Goal: Answer question/provide support: Share knowledge or assist other users

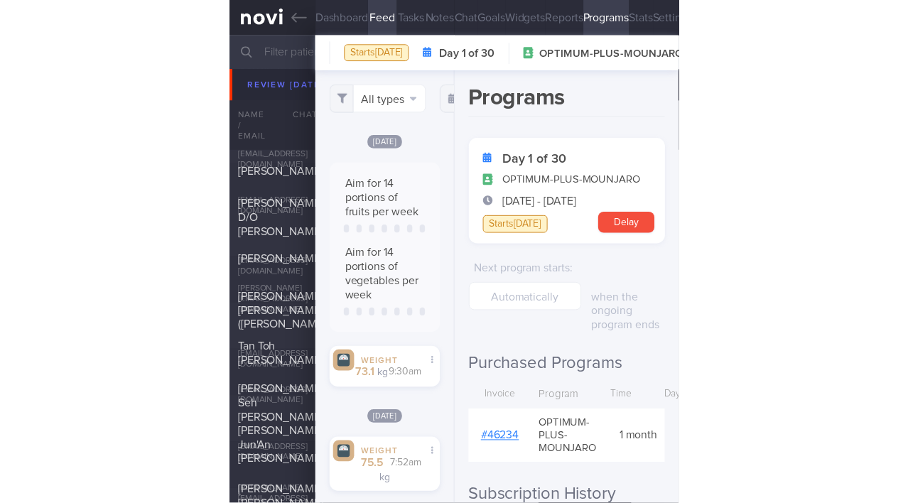
scroll to position [108, 217]
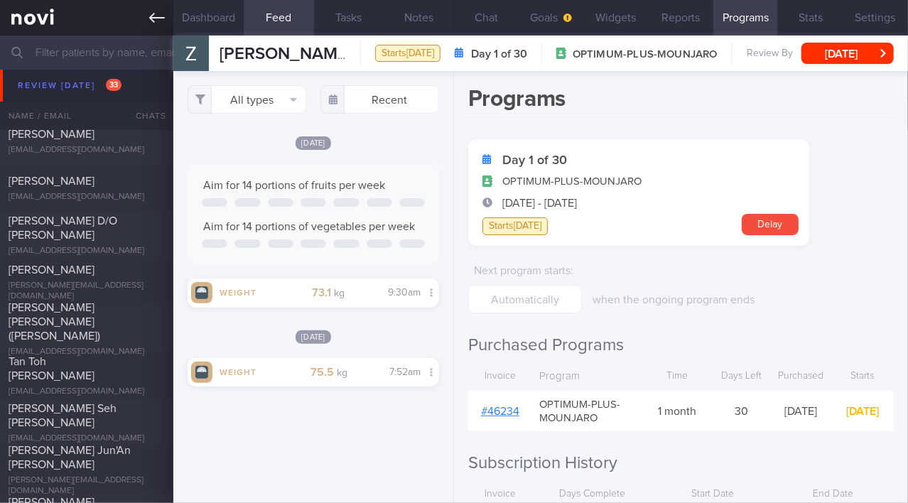
click at [151, 19] on icon at bounding box center [157, 18] width 16 height 16
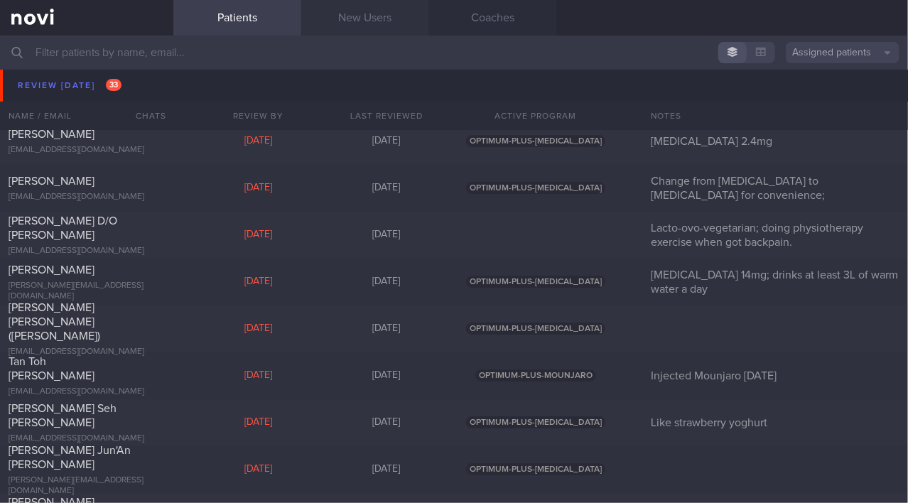
click at [377, 23] on link "New Users" at bounding box center [365, 18] width 128 height 36
click at [380, 17] on link "New Users" at bounding box center [365, 18] width 128 height 36
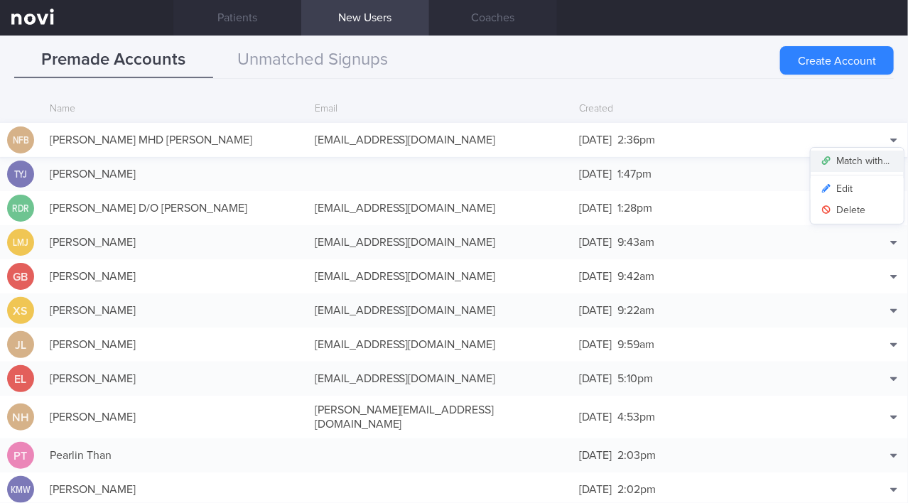
click at [453, 156] on button "Match with..." at bounding box center [857, 161] width 93 height 21
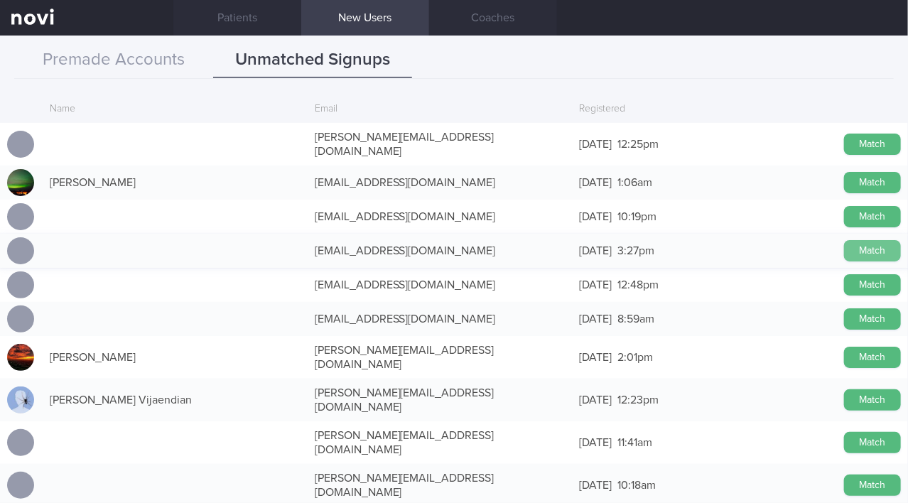
click at [453, 244] on button "Match" at bounding box center [872, 250] width 57 height 21
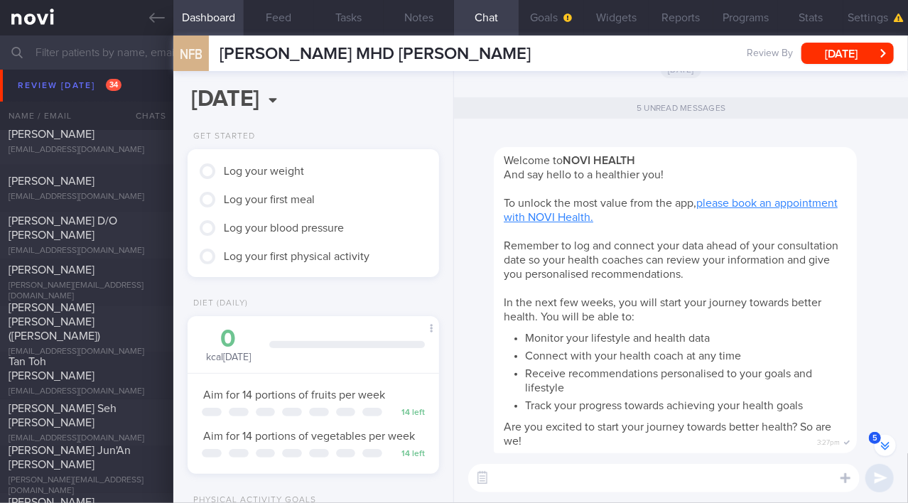
scroll to position [-382, 0]
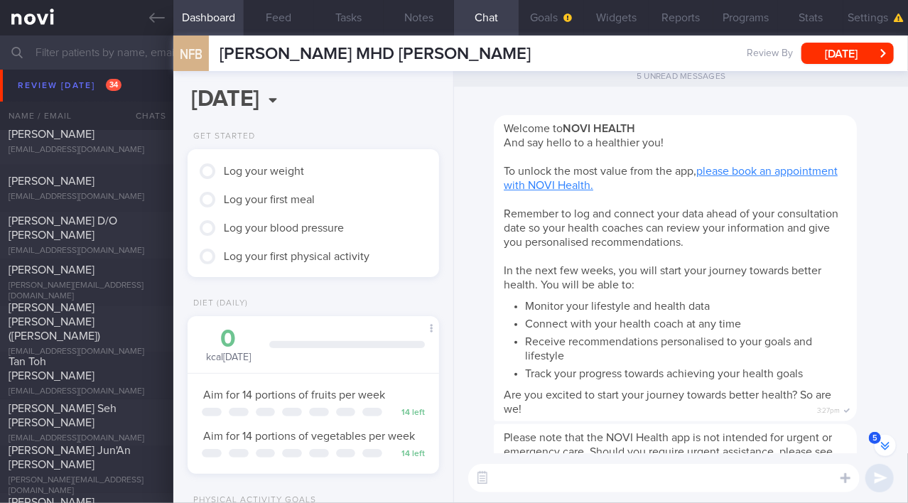
click at [400, 113] on div "2025-08-22 Fri, 22 Aug Get Started Log your weight Log your first meal Log your…" at bounding box center [313, 287] width 281 height 432
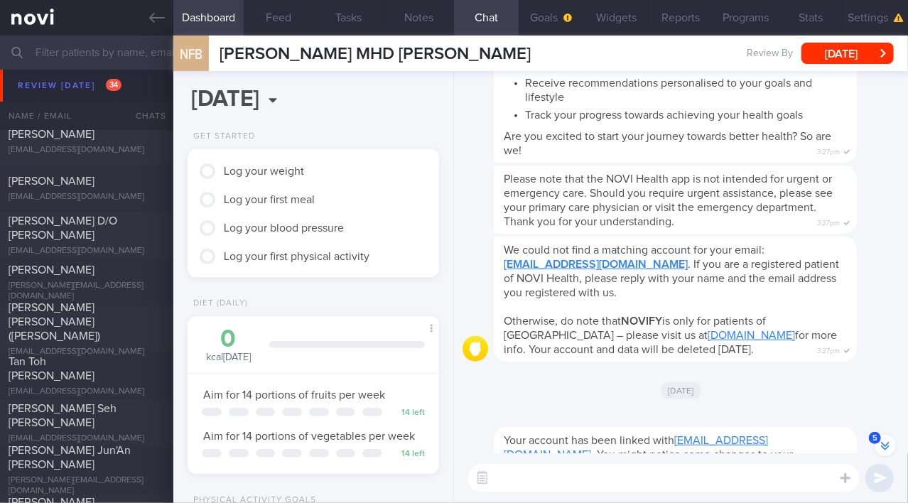
scroll to position [0, 0]
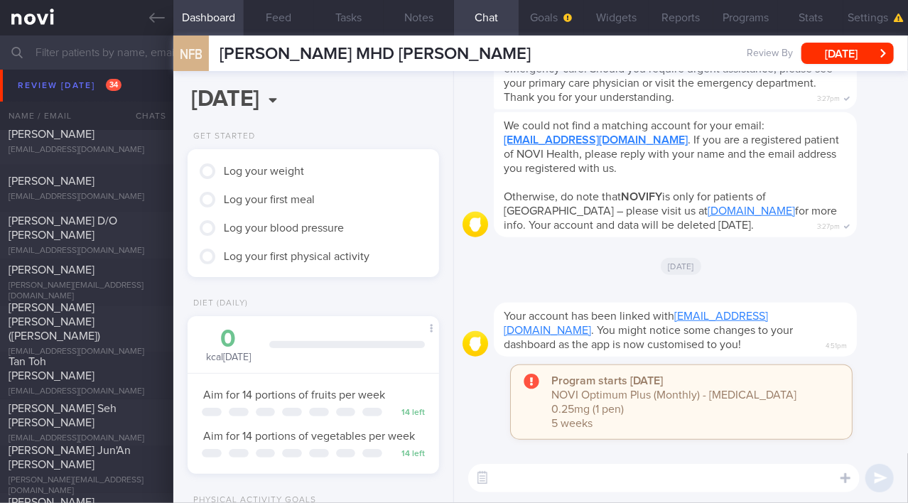
click at [453, 476] on textarea at bounding box center [664, 478] width 392 height 28
type textarea "Hi Faizah!"
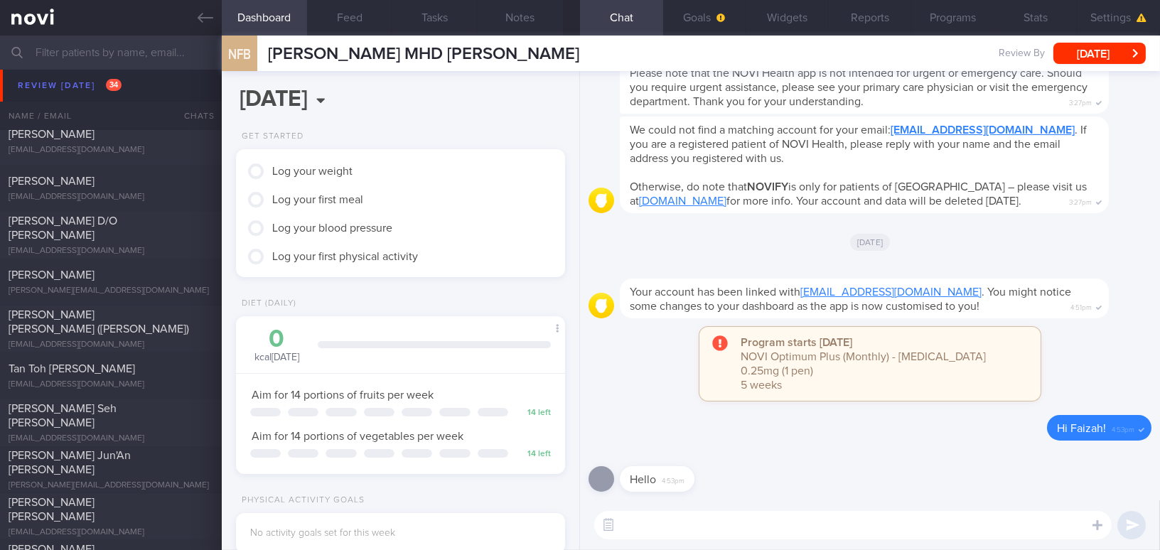
scroll to position [146, 293]
click at [453, 22] on button "Goals" at bounding box center [704, 18] width 83 height 36
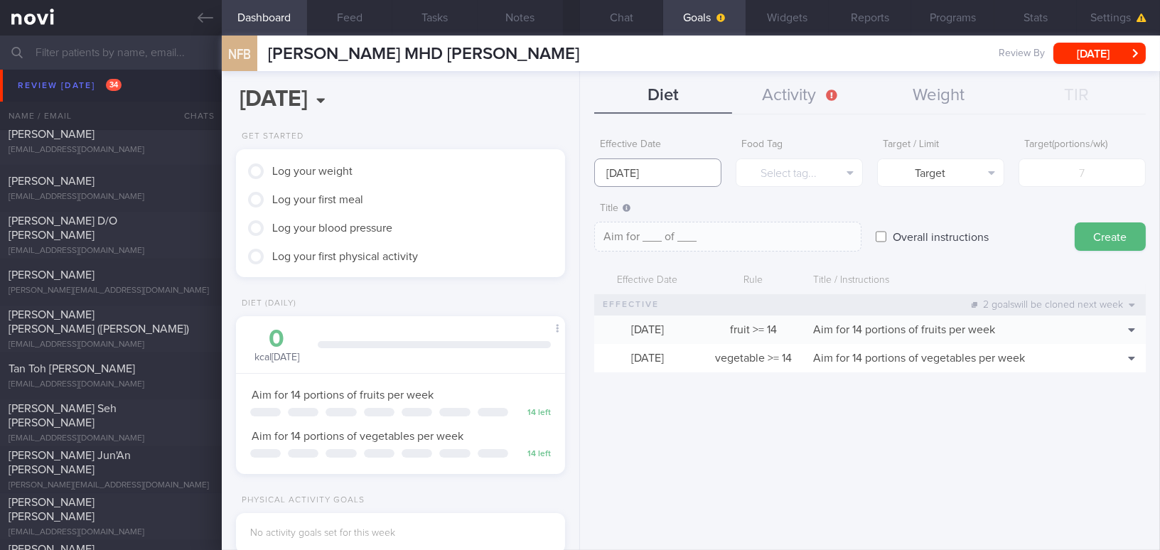
click at [453, 173] on input "25 Aug 2025" at bounding box center [657, 172] width 127 height 28
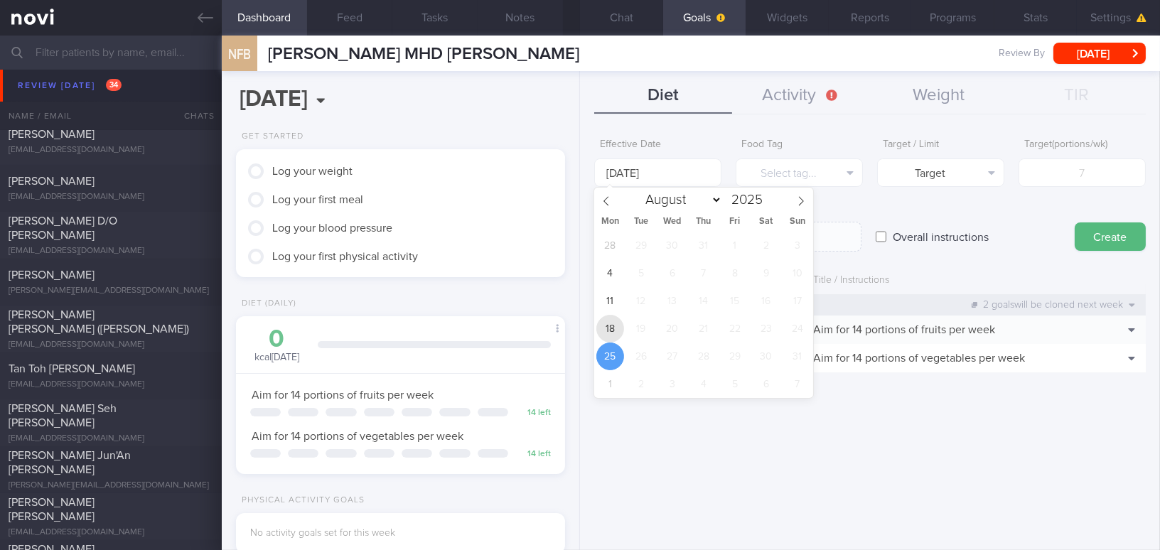
click at [453, 327] on span "18" at bounding box center [610, 329] width 28 height 28
type input "18 Aug 2025"
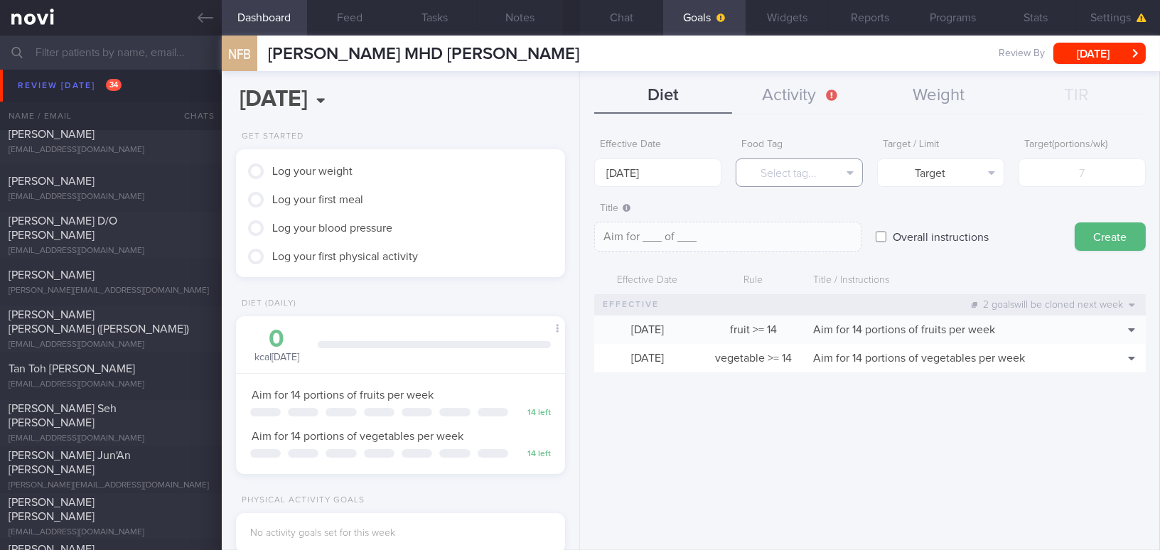
click at [453, 171] on button "Select tag..." at bounding box center [798, 172] width 127 height 28
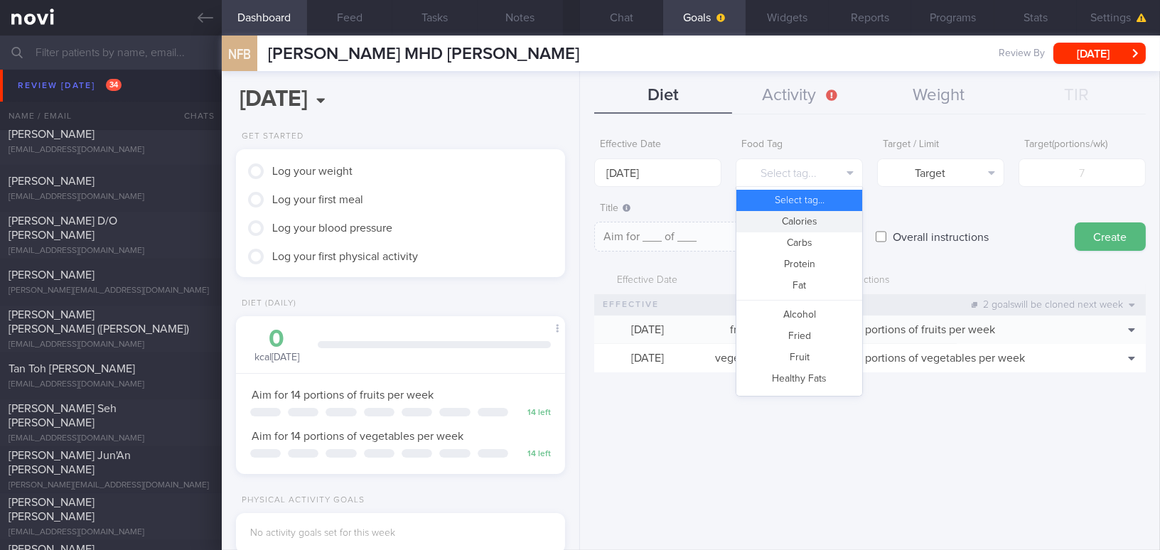
click at [453, 222] on button "Calories" at bounding box center [799, 221] width 126 height 21
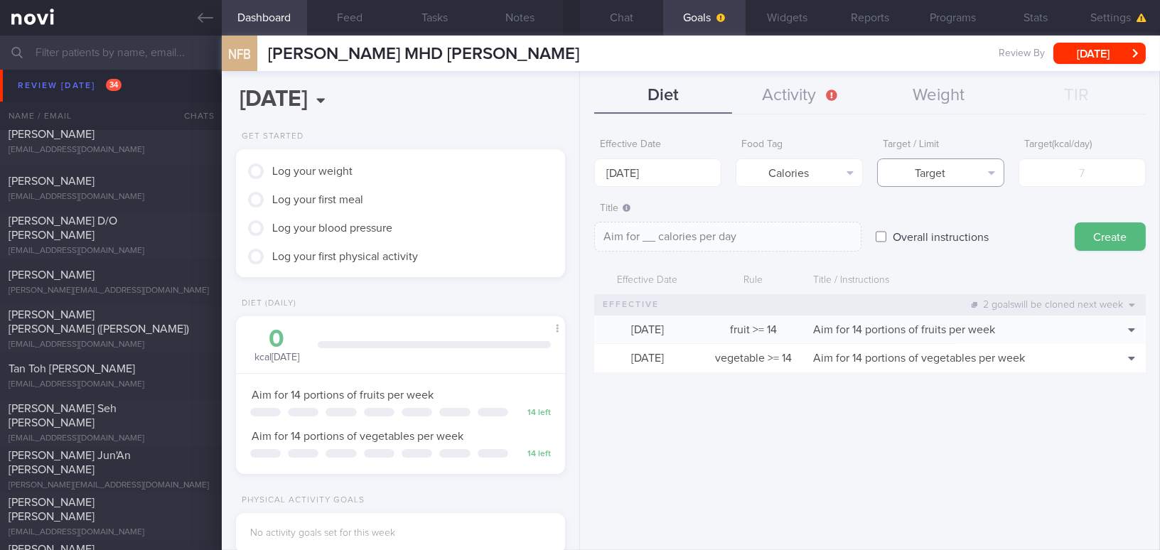
click at [453, 175] on button "Target" at bounding box center [940, 172] width 127 height 28
click at [453, 218] on button "Limit" at bounding box center [941, 221] width 126 height 21
type textarea "Keep to __ calories per day"
click at [453, 173] on input "number" at bounding box center [1081, 172] width 127 height 28
type input "1"
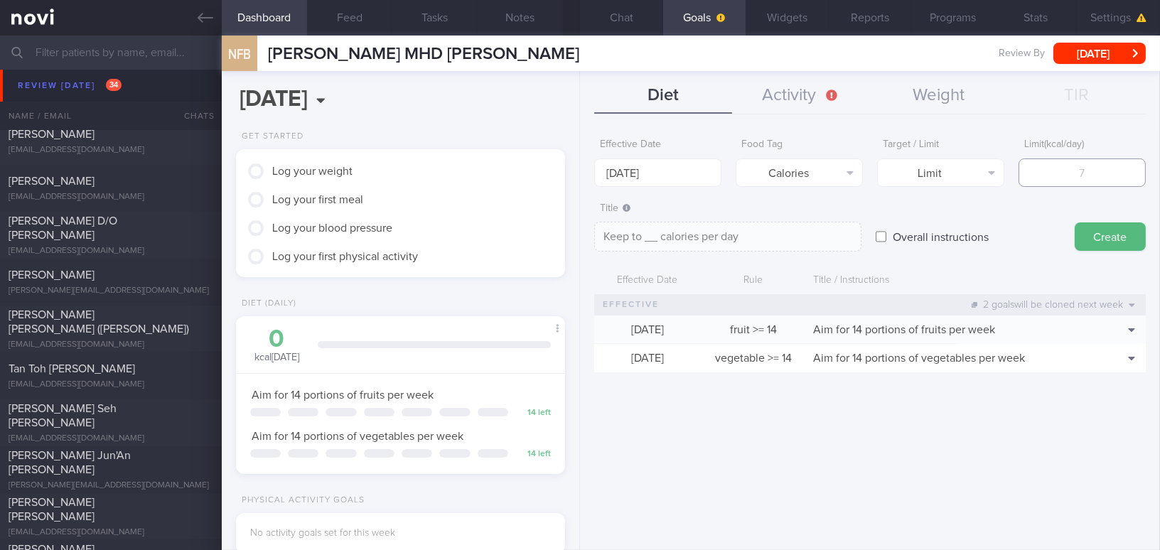
type textarea "Keep to 1 calories per day"
type input "13"
type textarea "Keep to 13 calories per day"
type input "130"
type textarea "Keep to 130 calories per day"
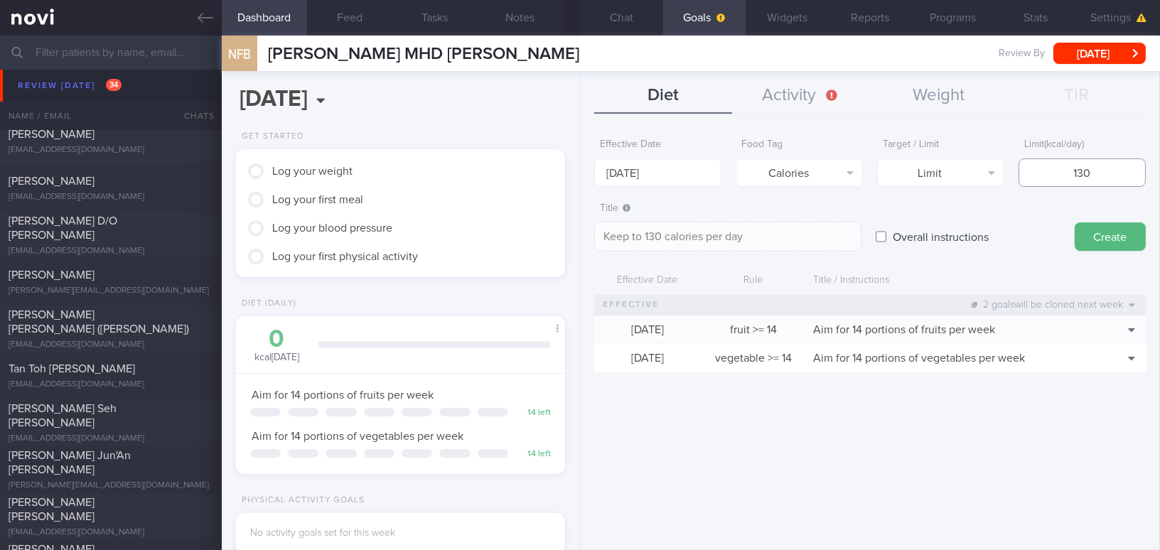
type input "1300"
type textarea "Keep to 1300 calories per day"
type input "1300"
click at [453, 242] on button "Create" at bounding box center [1109, 236] width 71 height 28
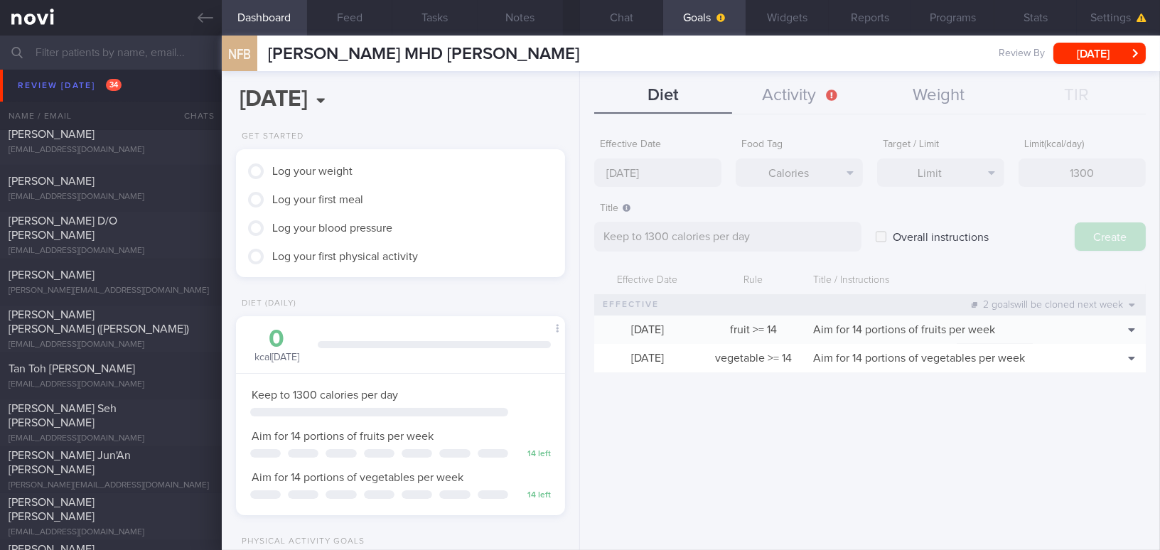
type input "[DATE]"
type textarea "Aim for ___ of ___"
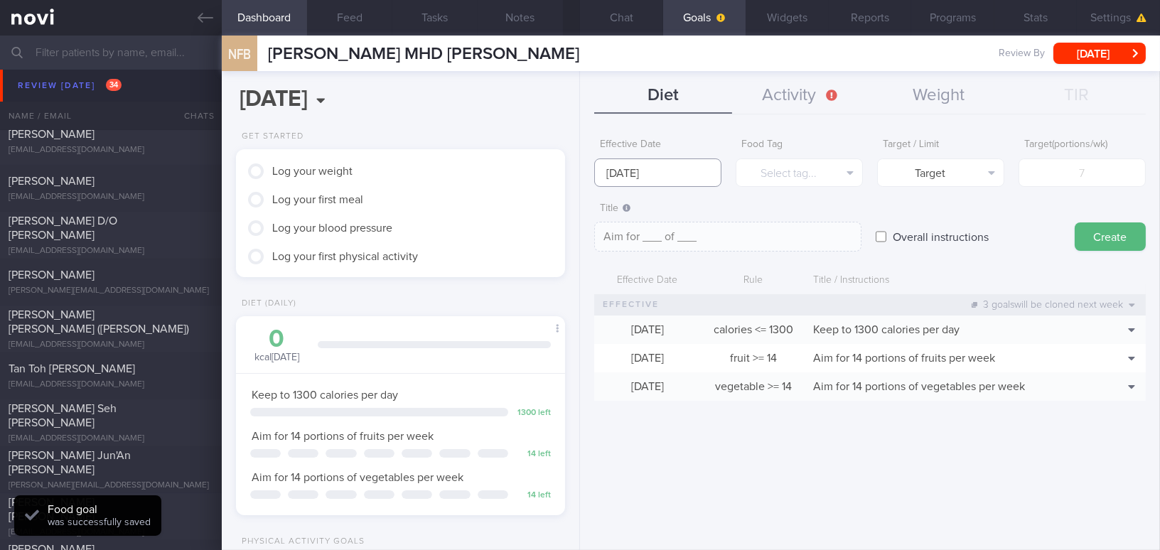
click at [453, 164] on input "[DATE]" at bounding box center [657, 172] width 127 height 28
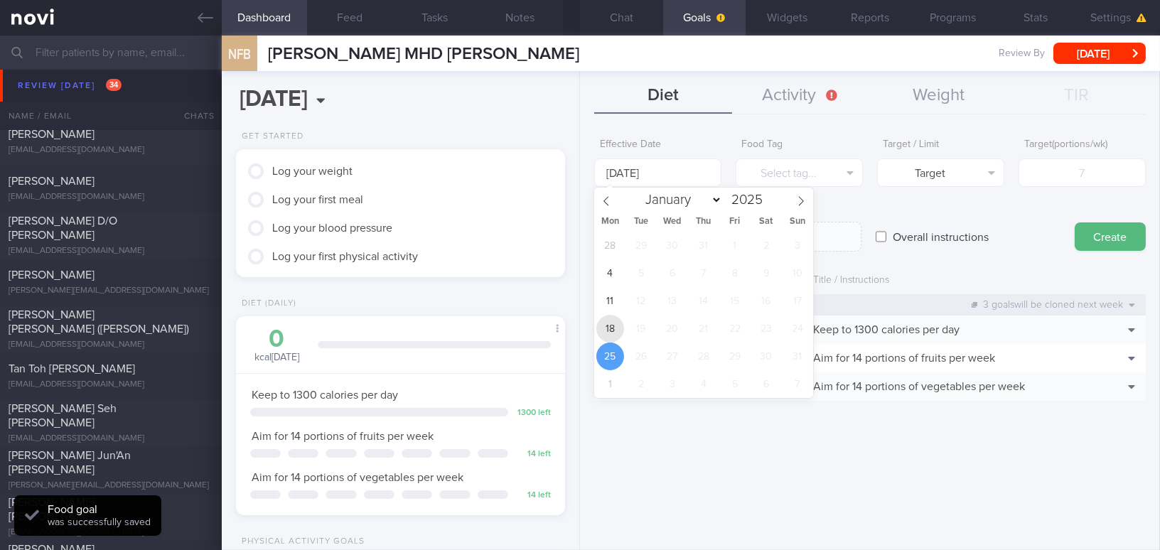
click at [453, 327] on span "18" at bounding box center [610, 329] width 28 height 28
type input "[DATE]"
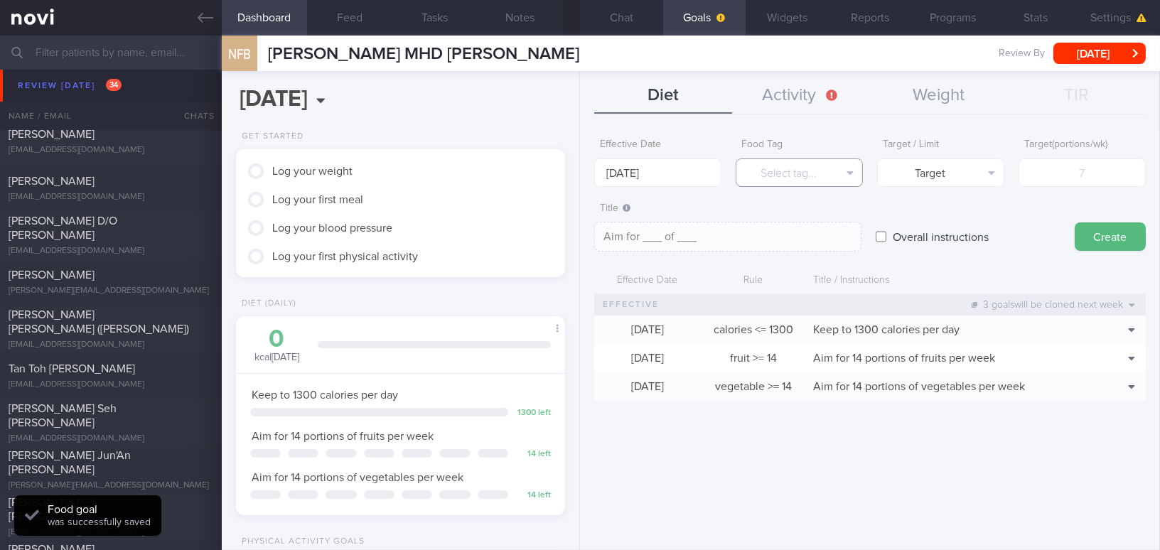
click at [453, 174] on button "Select tag..." at bounding box center [798, 172] width 127 height 28
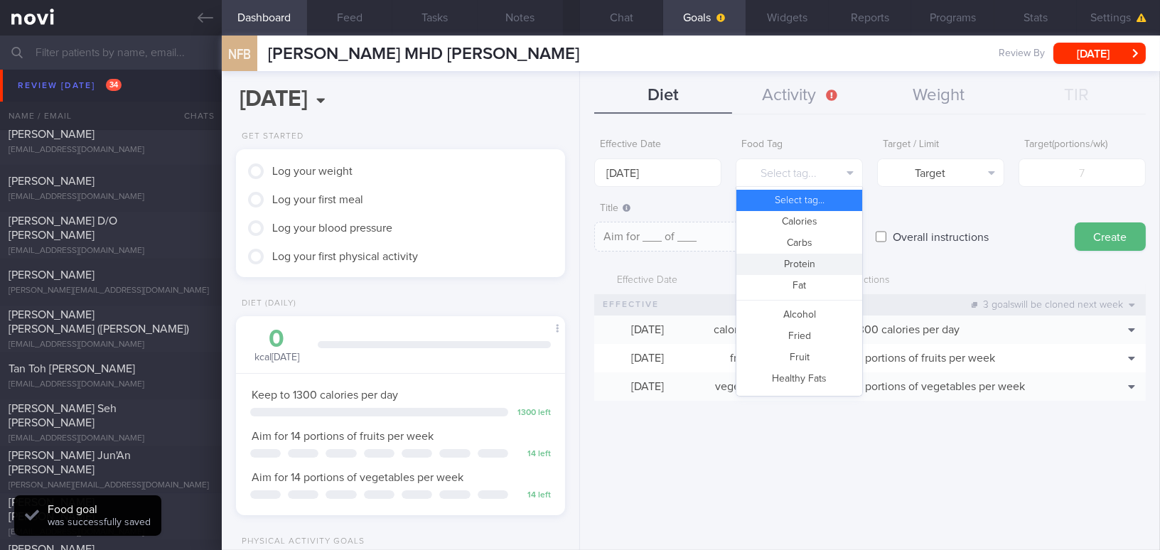
click at [453, 259] on button "Protein" at bounding box center [799, 264] width 126 height 21
type textarea "Aim for __g of protein per day"
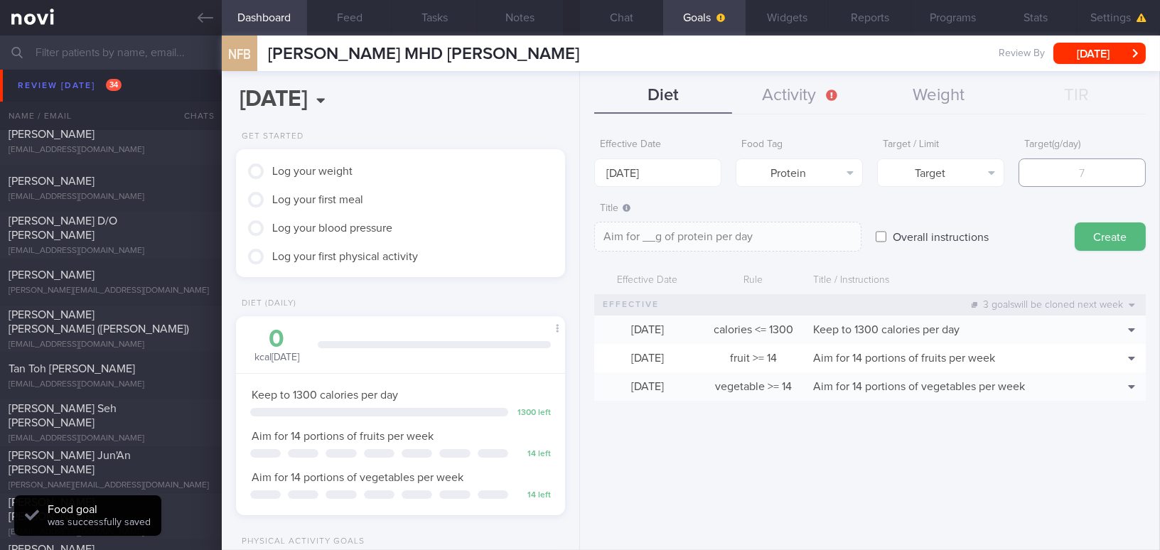
click at [453, 177] on input "number" at bounding box center [1081, 172] width 127 height 28
type input "8"
type textarea "Aim for 8g of protein per day"
type input "80"
type textarea "Aim for 80g of protein per day"
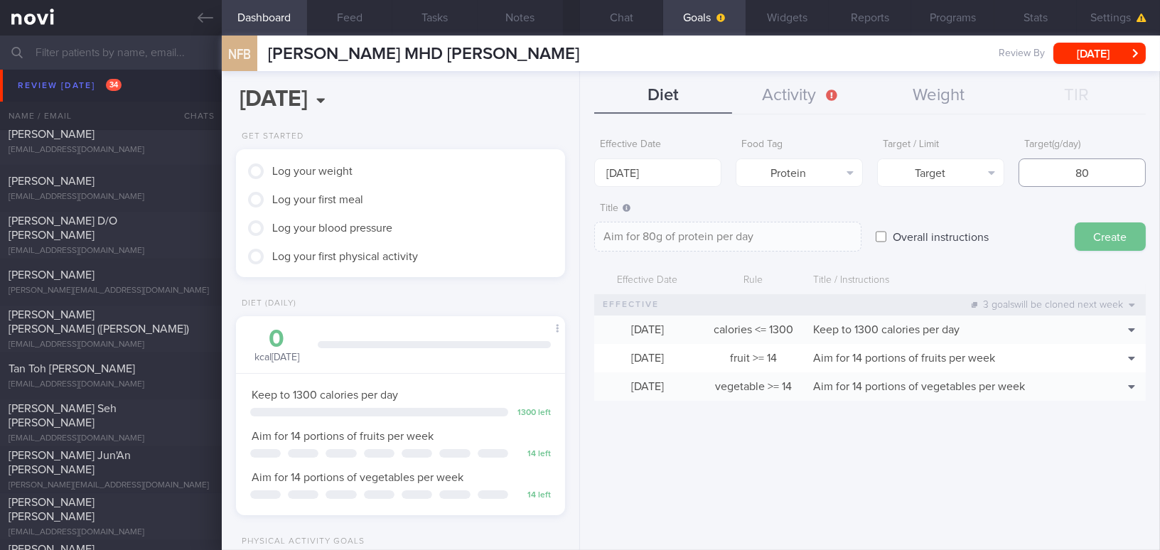
type input "80"
click at [453, 242] on button "Create" at bounding box center [1109, 236] width 71 height 28
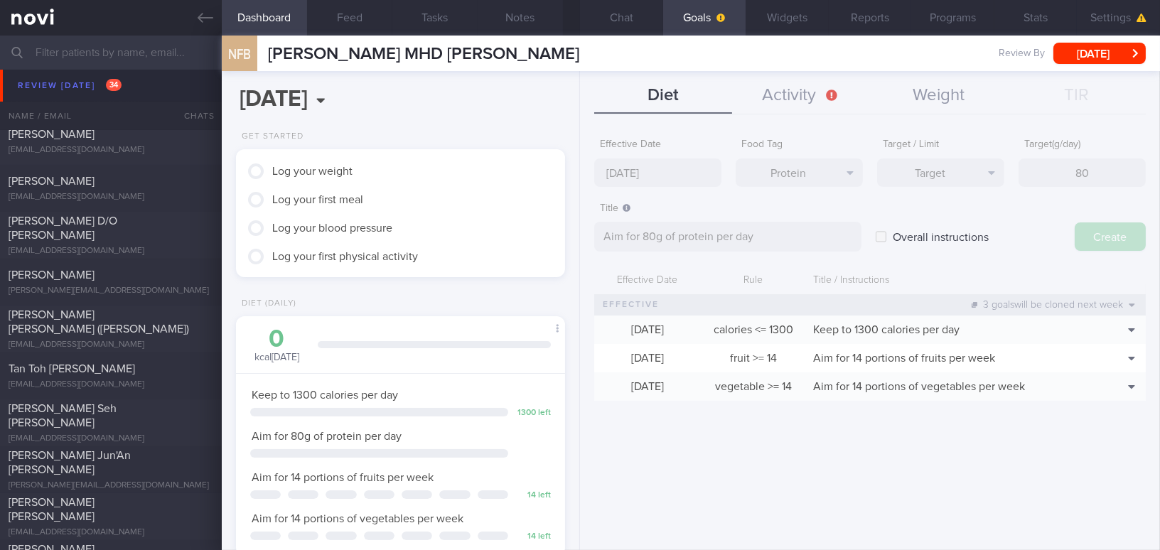
type input "[DATE]"
type textarea "Aim for ___ of ___"
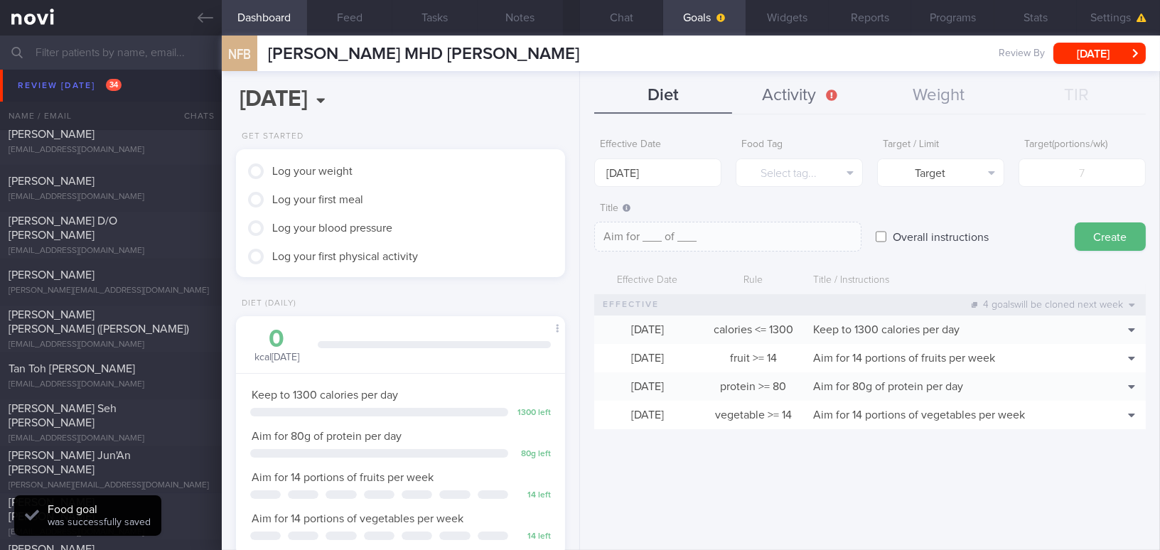
click at [453, 101] on button "Activity" at bounding box center [801, 96] width 138 height 36
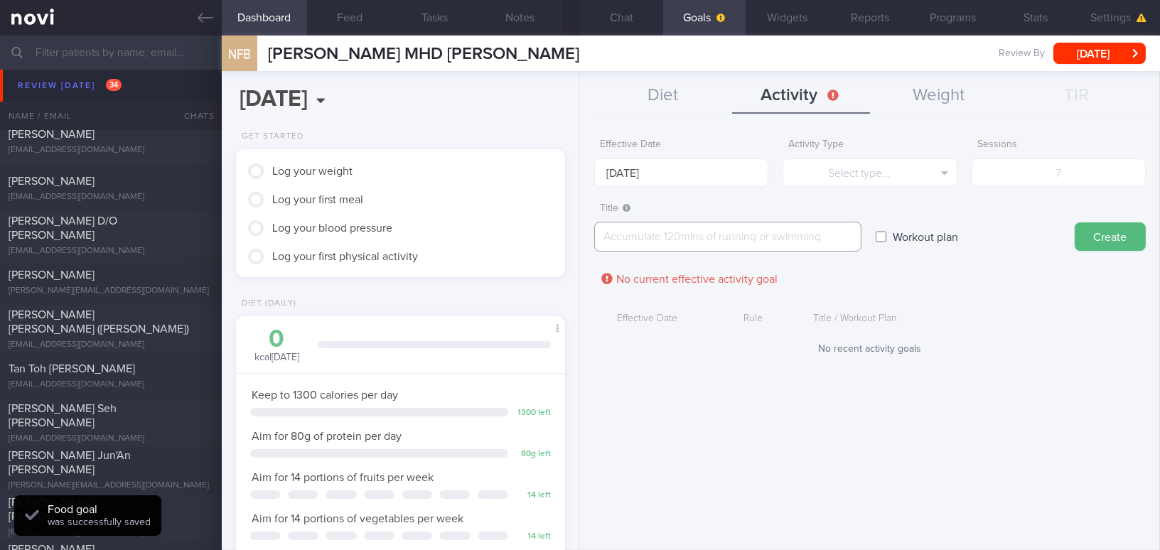
click at [453, 234] on textarea at bounding box center [727, 237] width 267 height 30
type textarea "I"
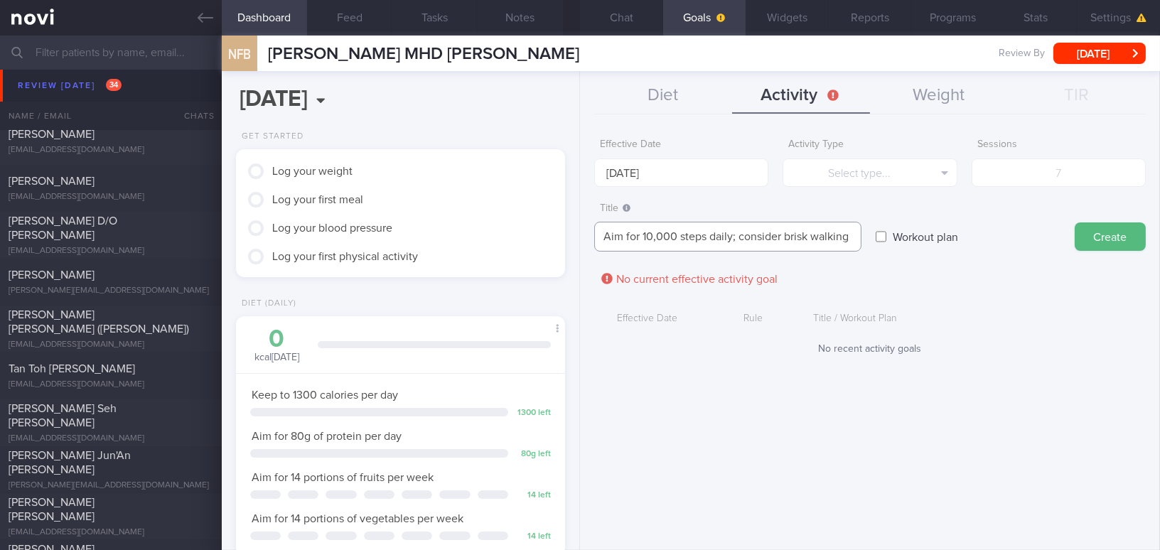
type textarea "Aim for 10,000 steps daily; consider brisk walking"
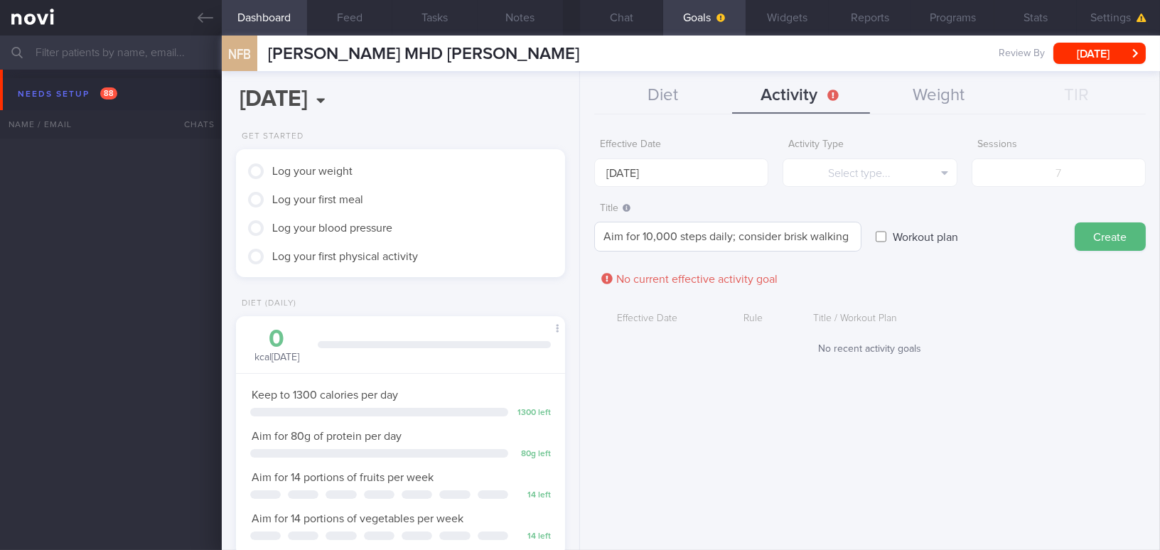
scroll to position [146, 293]
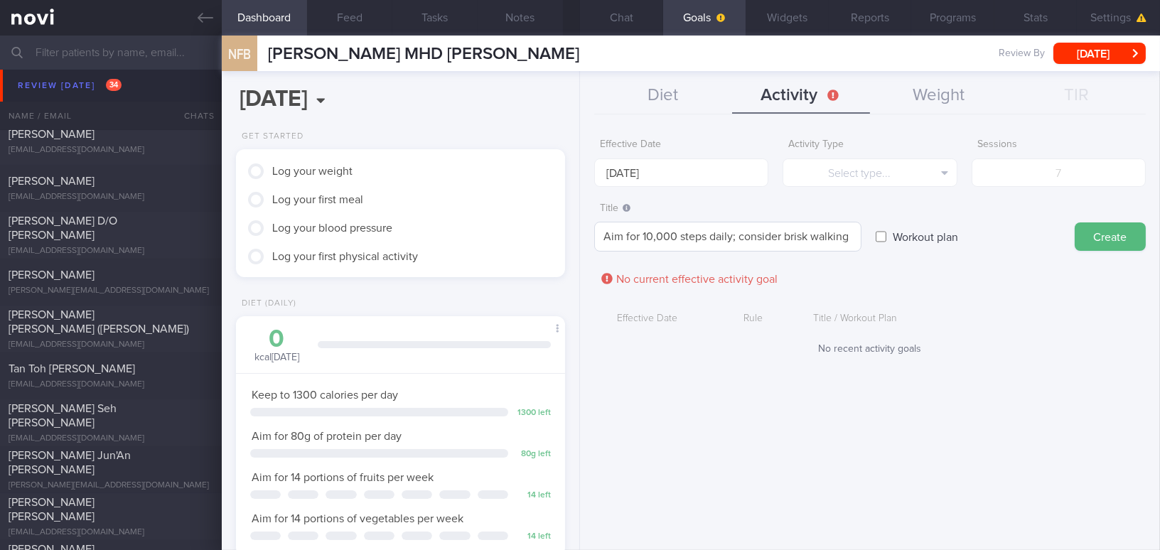
drag, startPoint x: 733, startPoint y: 236, endPoint x: 780, endPoint y: 228, distance: 47.5
click at [780, 228] on textarea "Aim for 10,000 steps daily; consider brisk walking" at bounding box center [727, 237] width 267 height 30
drag, startPoint x: 733, startPoint y: 236, endPoint x: 853, endPoint y: 236, distance: 120.8
click at [853, 236] on textarea "Aim for 10,000 steps daily and daily brisk walking" at bounding box center [727, 237] width 267 height 30
type textarea "Aim for 10,000 steps daily"
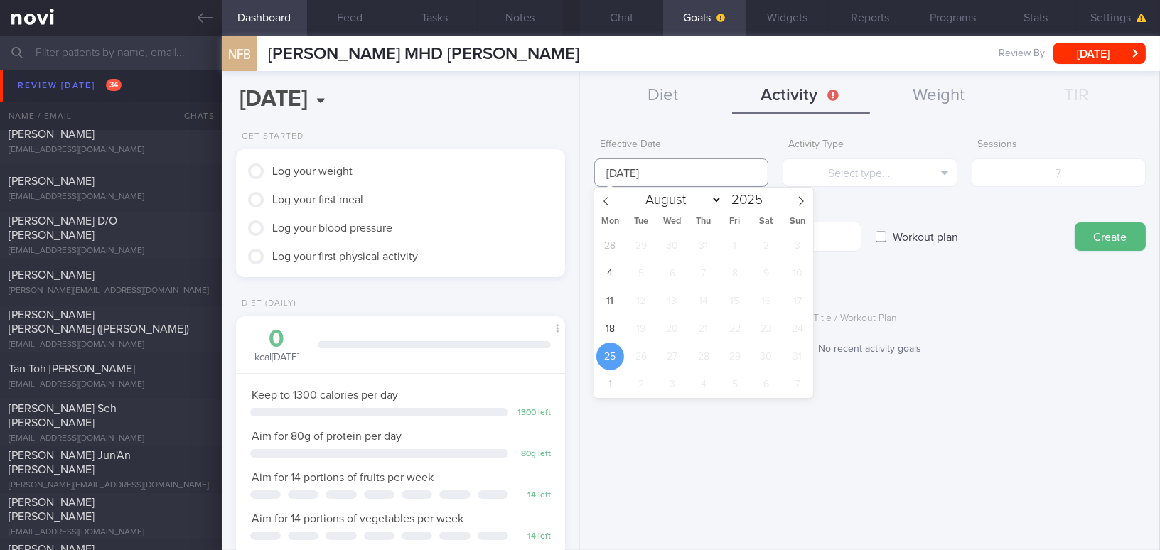
click at [691, 171] on input "25 Aug 2025" at bounding box center [681, 172] width 174 height 28
click at [613, 330] on span "18" at bounding box center [610, 329] width 28 height 28
type input "18 Aug 2025"
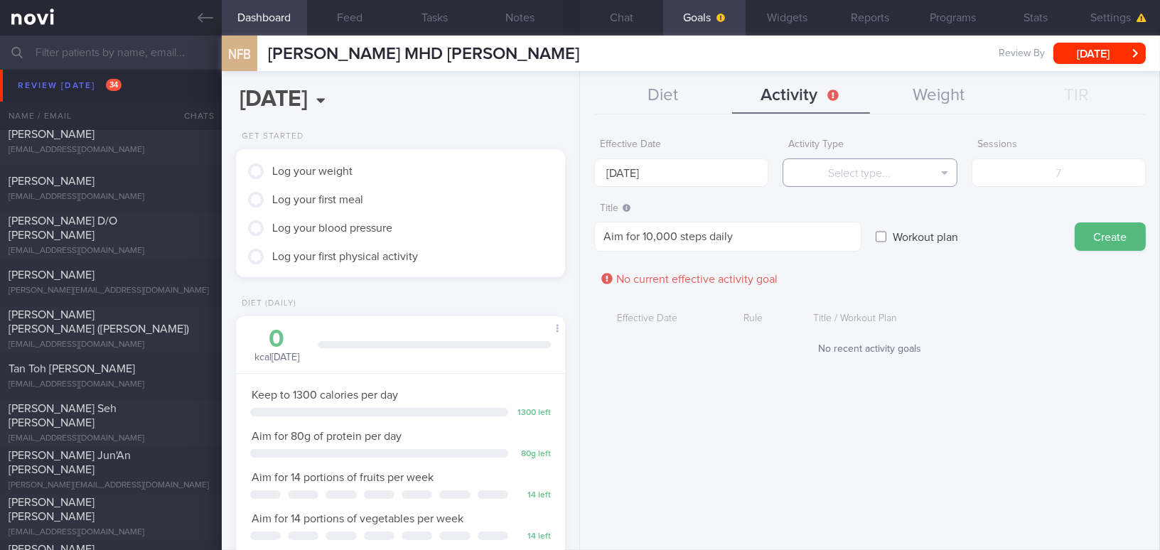
click at [831, 169] on button "Select type..." at bounding box center [869, 172] width 174 height 28
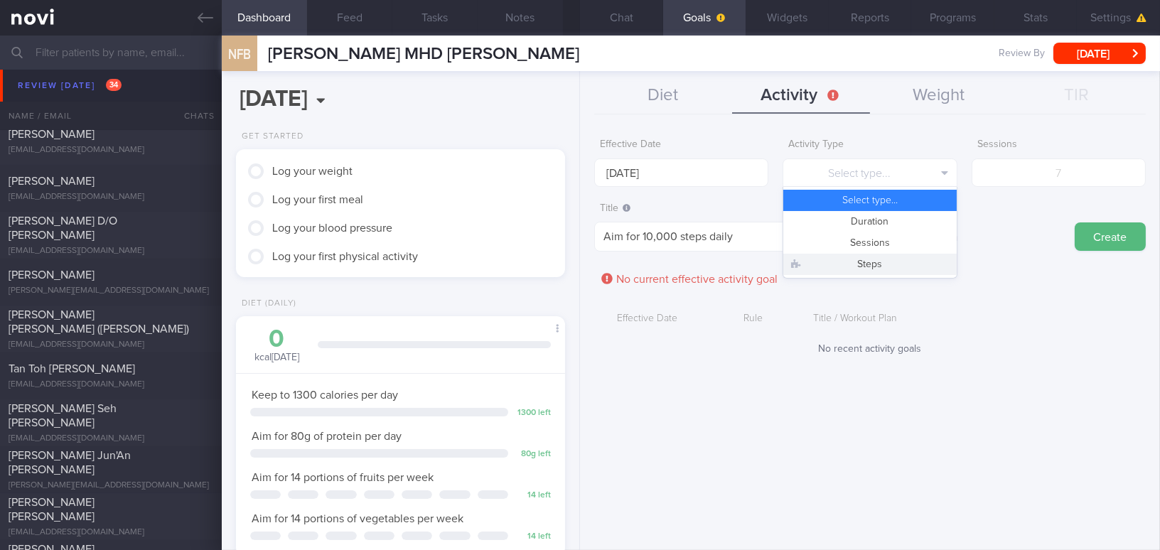
click at [828, 257] on button "Steps" at bounding box center [869, 264] width 173 height 21
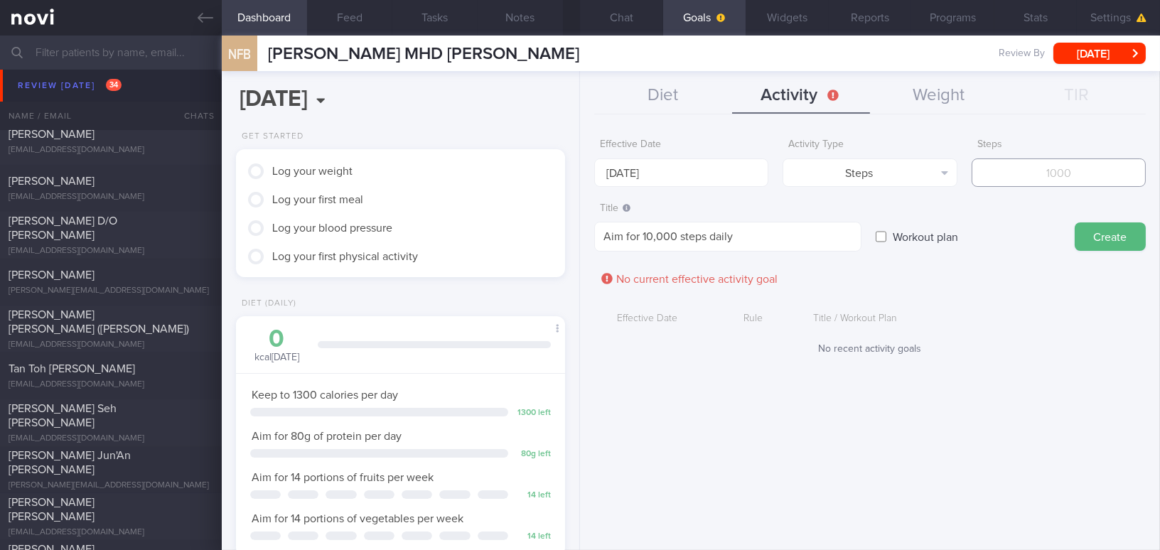
click at [989, 178] on input "number" at bounding box center [1058, 172] width 174 height 28
type input "70000"
click at [1092, 237] on button "Create" at bounding box center [1109, 236] width 71 height 28
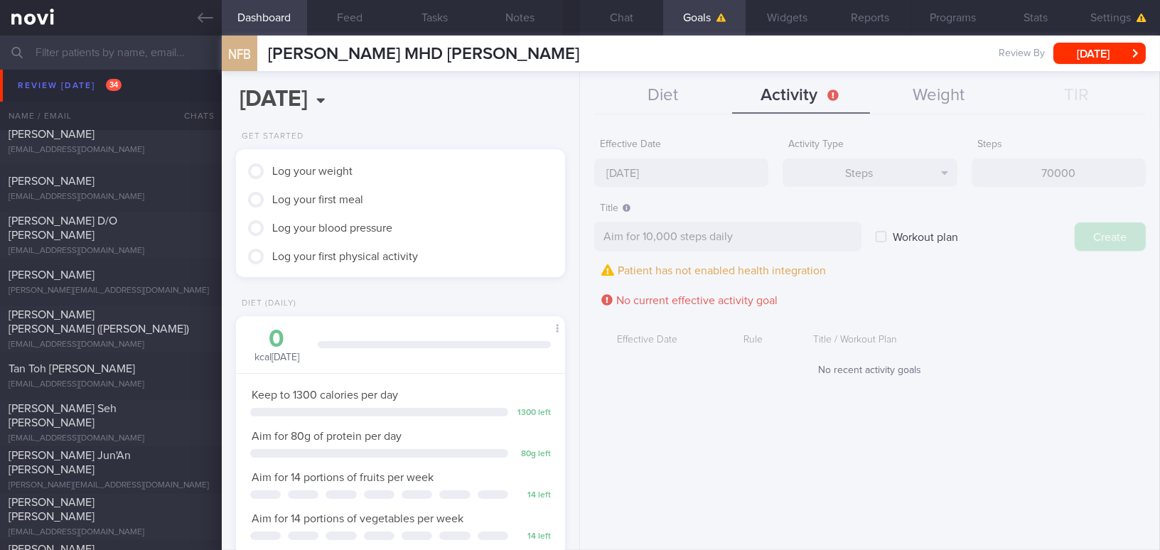
type input "25 Aug 2025"
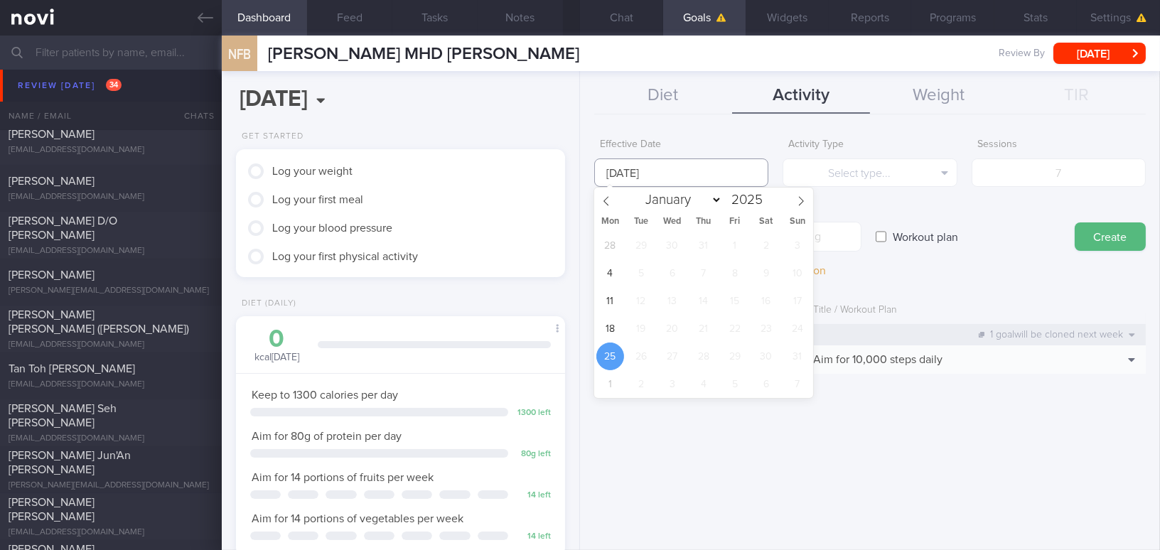
click at [650, 166] on input "25 Aug 2025" at bounding box center [681, 172] width 174 height 28
click at [608, 322] on span "18" at bounding box center [610, 329] width 28 height 28
click at [620, 234] on span "28" at bounding box center [610, 246] width 28 height 28
type input "28 Jul 2025"
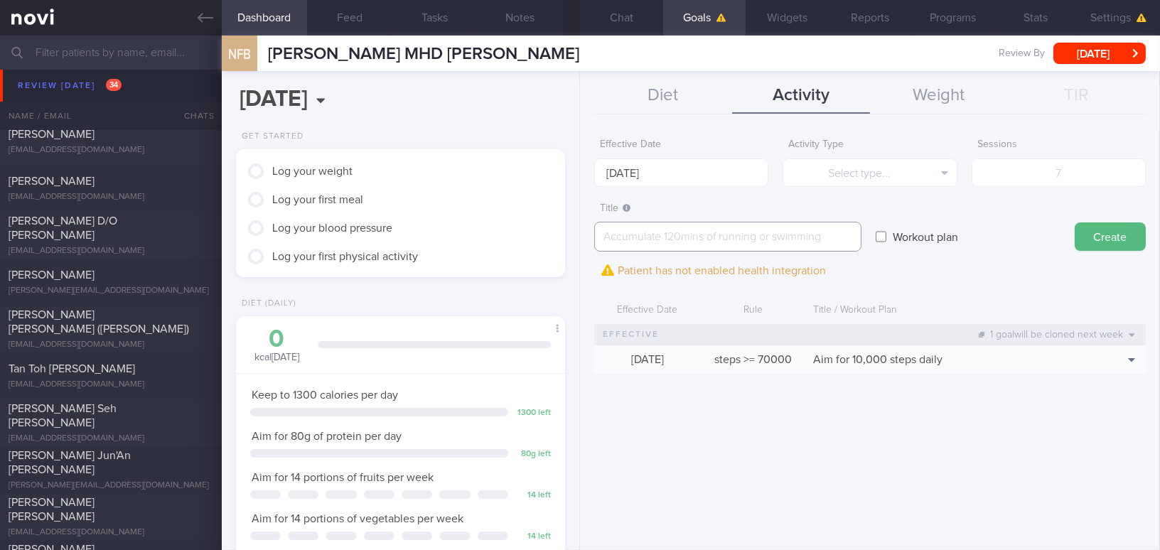
click at [620, 235] on textarea at bounding box center [727, 237] width 267 height 30
paste textarea "*Body Weight Exercises* - Exercise 1: [Chair Squat](https://youtu.be/tczWD8MPre…"
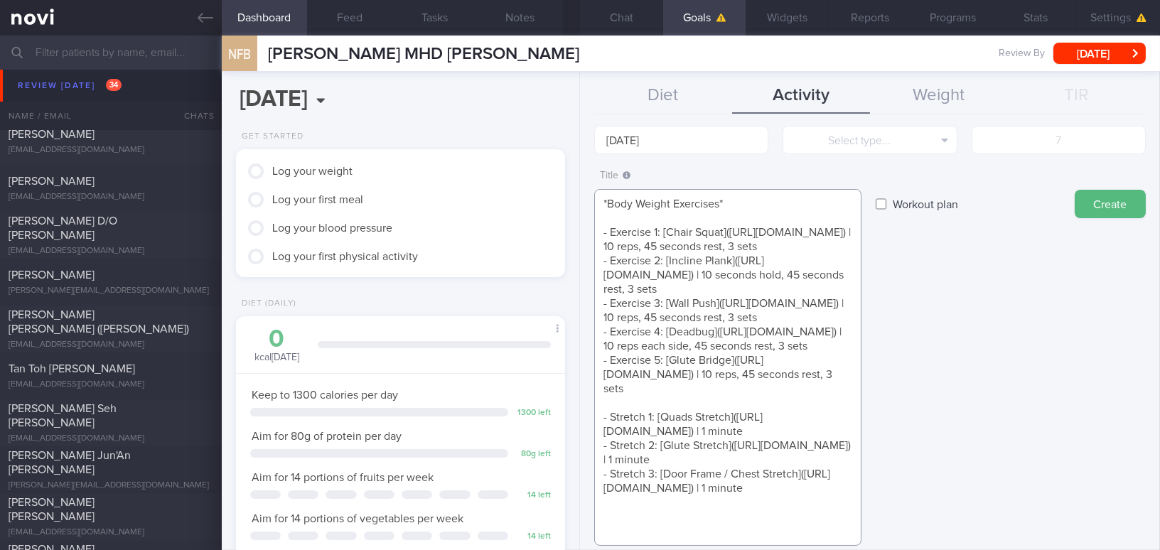
scroll to position [0, 0]
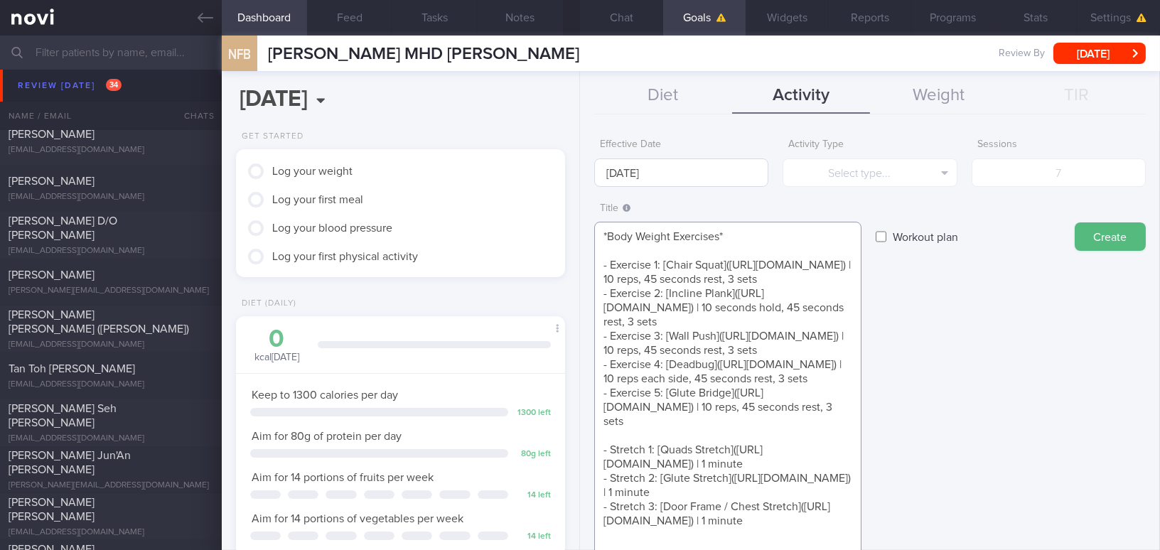
type textarea "*Body Weight Exercises* - Exercise 1: [Chair Squat](https://youtu.be/tczWD8MPre…"
click at [638, 173] on input "28 Jul 2025" at bounding box center [681, 172] width 174 height 28
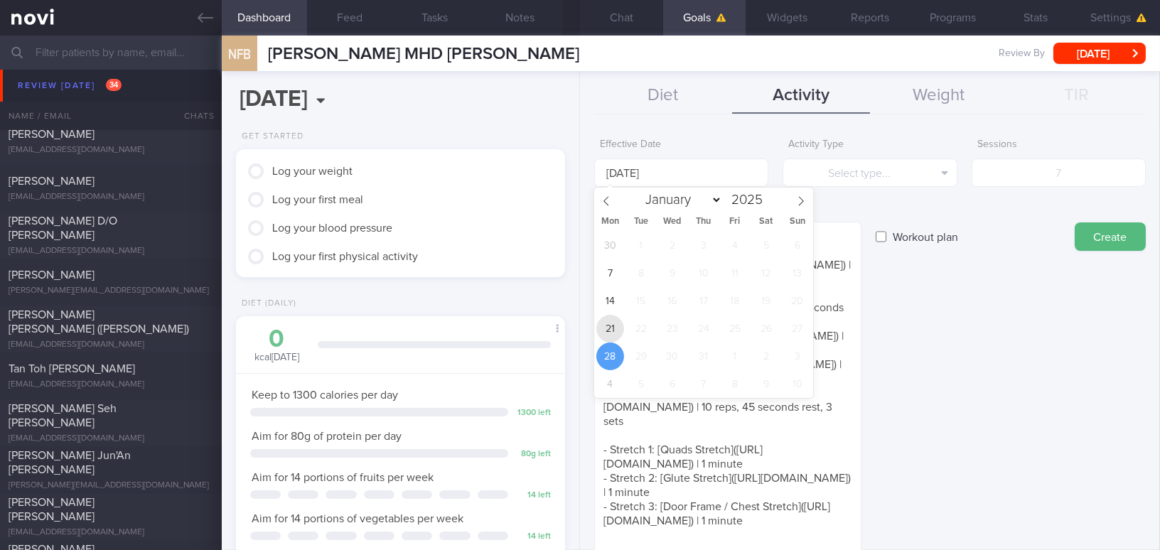
click at [606, 333] on span "21" at bounding box center [610, 329] width 28 height 28
type input "21 Jul 2025"
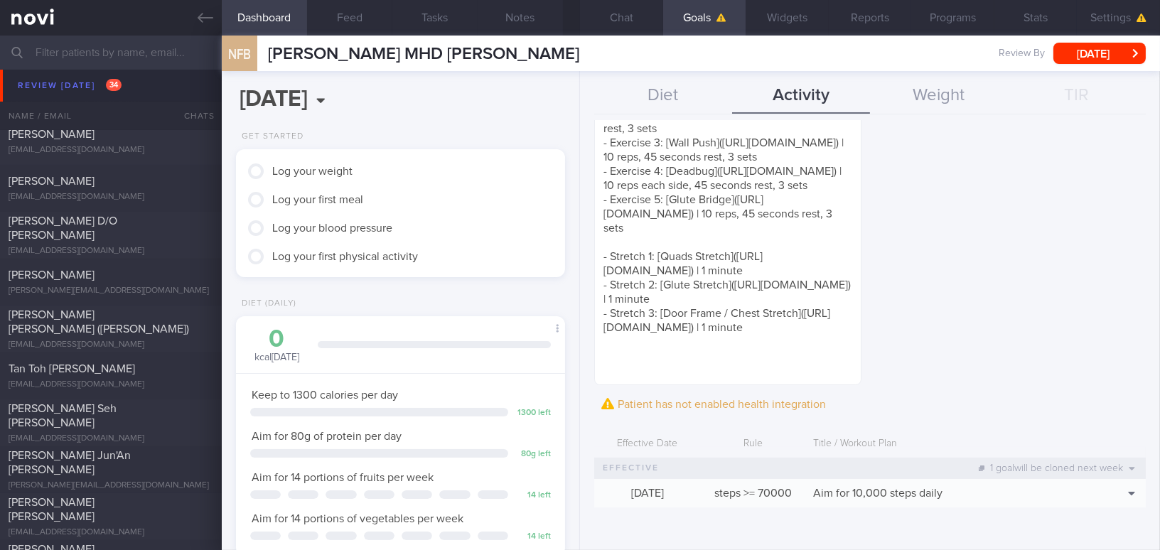
scroll to position [323, 0]
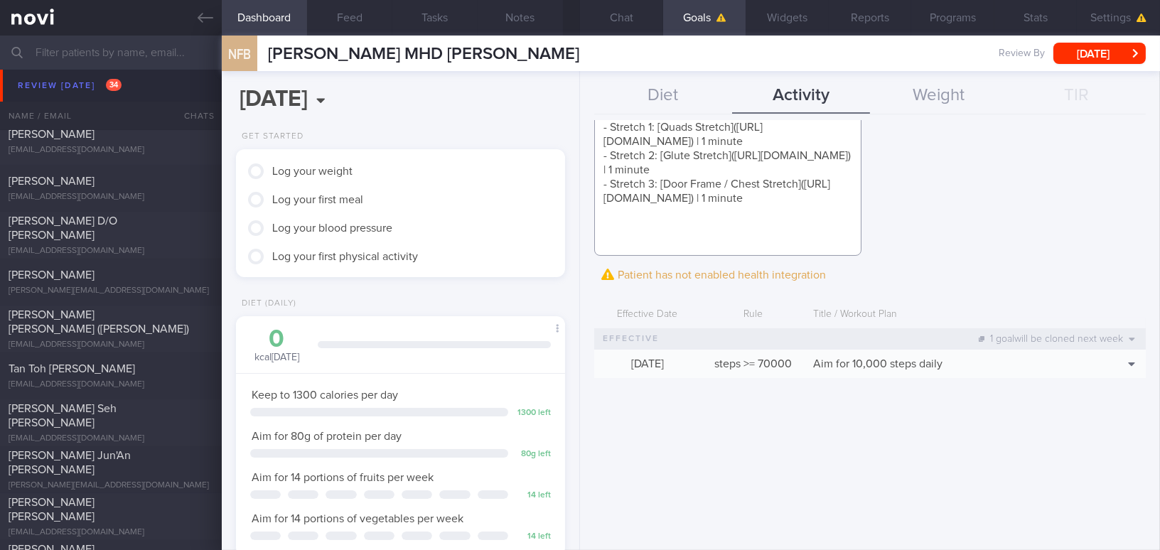
click at [822, 240] on textarea "*Body Weight Exercises* - Exercise 1: [Chair Squat](https://youtu.be/tczWD8MPre…" at bounding box center [727, 77] width 267 height 357
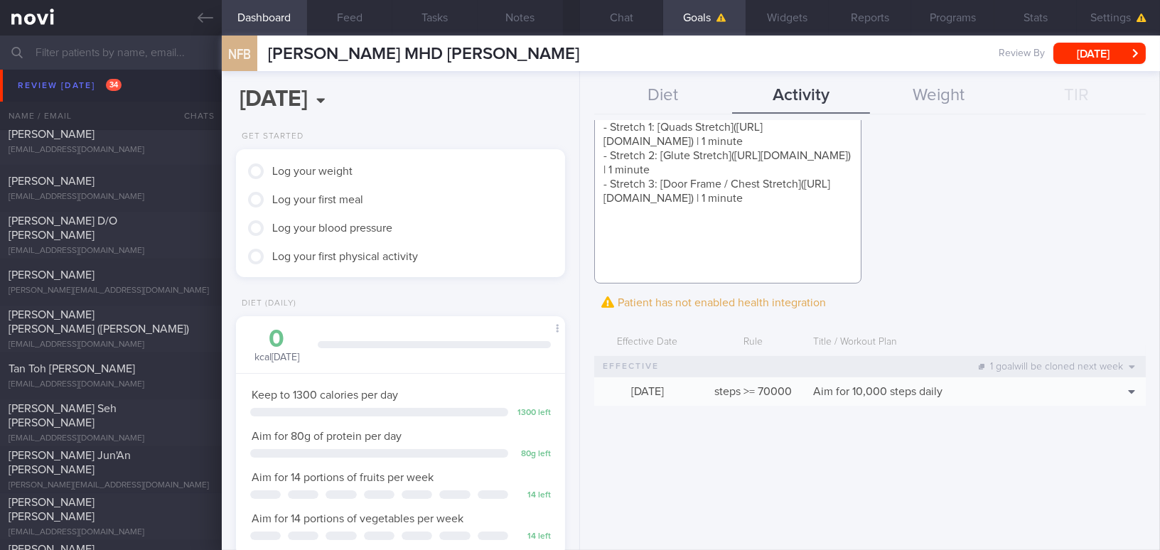
scroll to position [0, 0]
click at [623, 276] on textarea "*Body Weight Exercises* - Exercise 1: [Chair Squat](https://youtu.be/tczWD8MPre…" at bounding box center [727, 91] width 267 height 384
paste textarea "[20 min Walk at Home](https://youtu.be/-SSYX8sIOmM?feature=shared)"
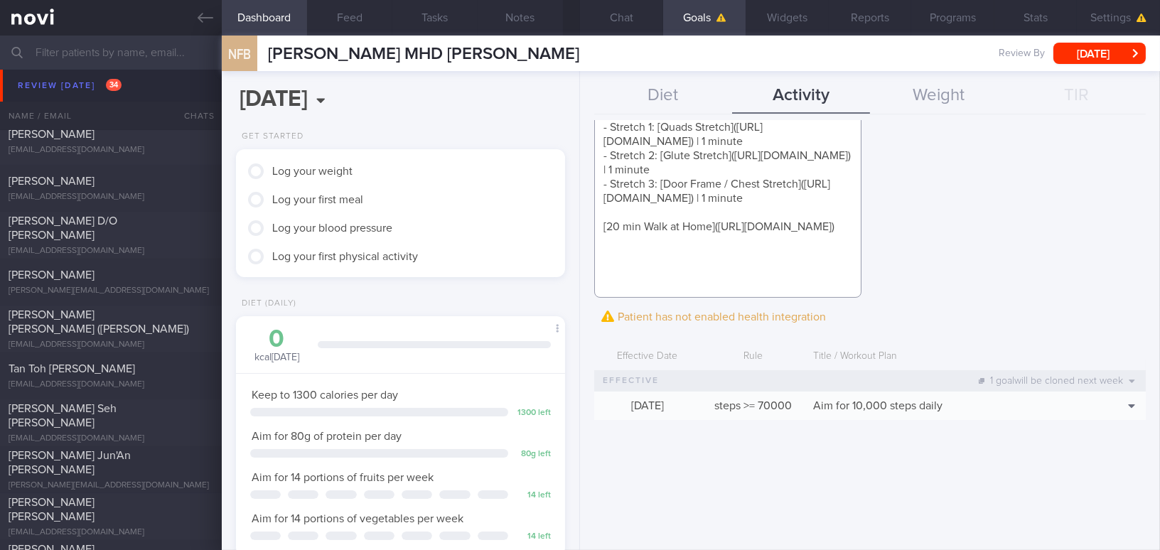
click at [626, 248] on textarea "*Body Weight Exercises* - Exercise 1: [Chair Squat](https://youtu.be/tczWD8MPre…" at bounding box center [727, 98] width 267 height 399
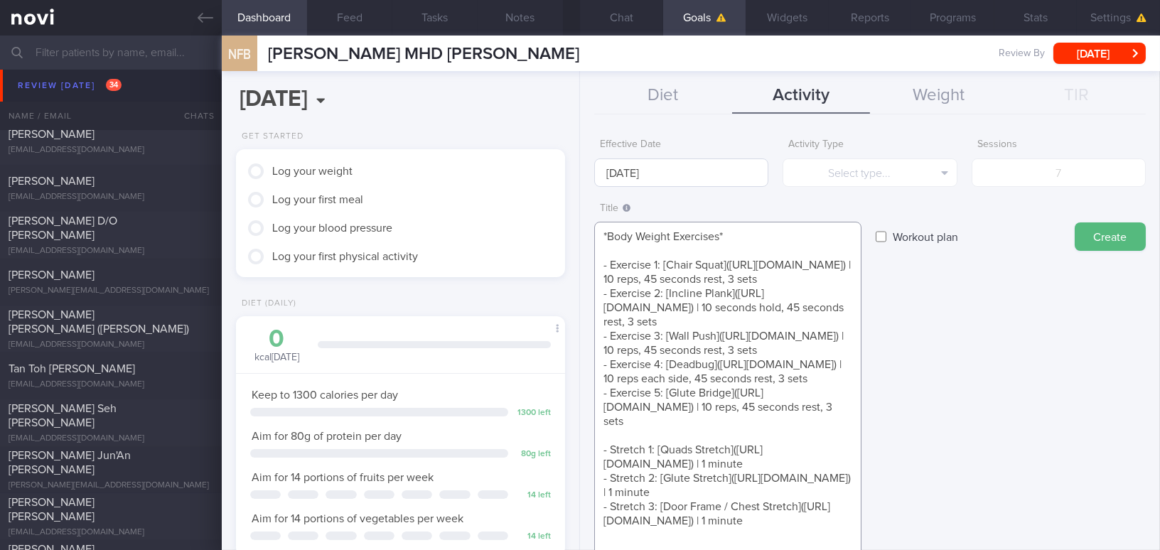
type textarea "*Body Weight Exercises* - Exercise 1: [Chair Squat](https://youtu.be/tczWD8MPre…"
click at [634, 176] on input "21 Jul 2025" at bounding box center [681, 172] width 174 height 28
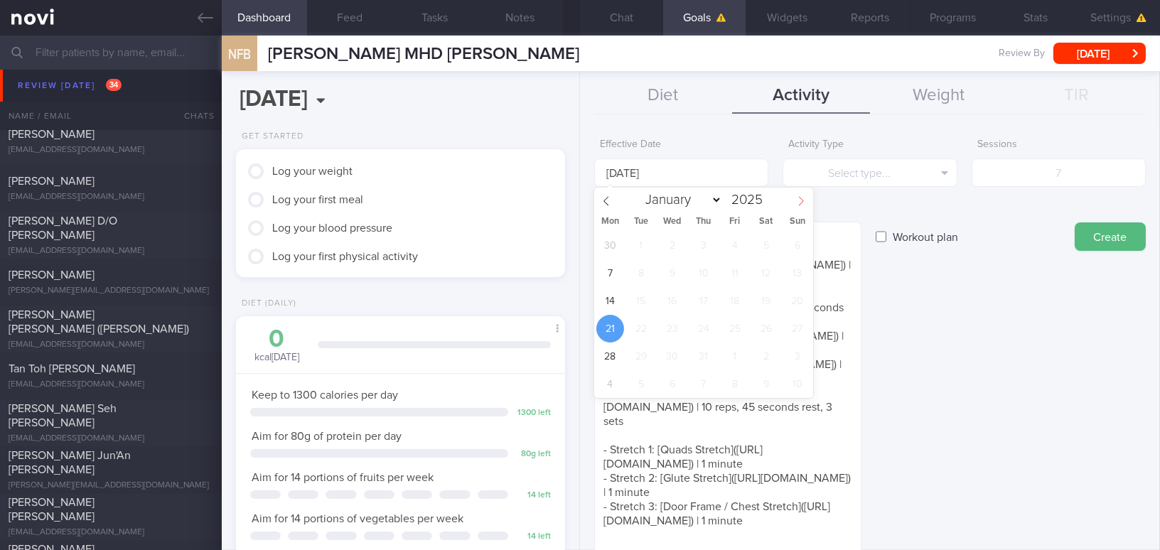
click at [802, 198] on icon at bounding box center [801, 201] width 10 height 10
select select "7"
click at [613, 331] on span "18" at bounding box center [610, 329] width 28 height 28
type input "18 Aug 2025"
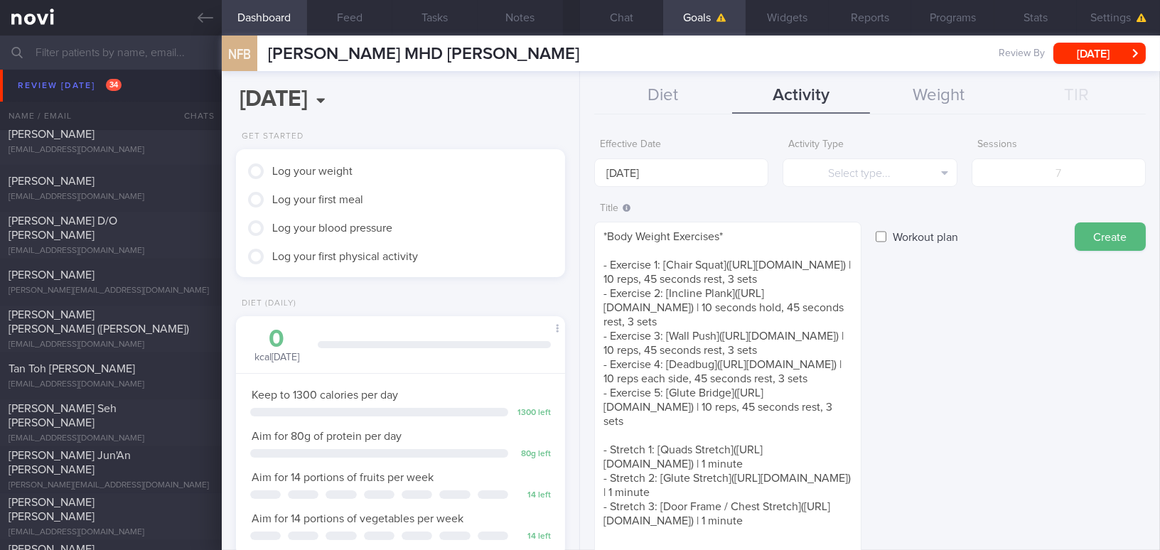
click at [882, 237] on input "Workout plan" at bounding box center [880, 236] width 11 height 28
checkbox input "true"
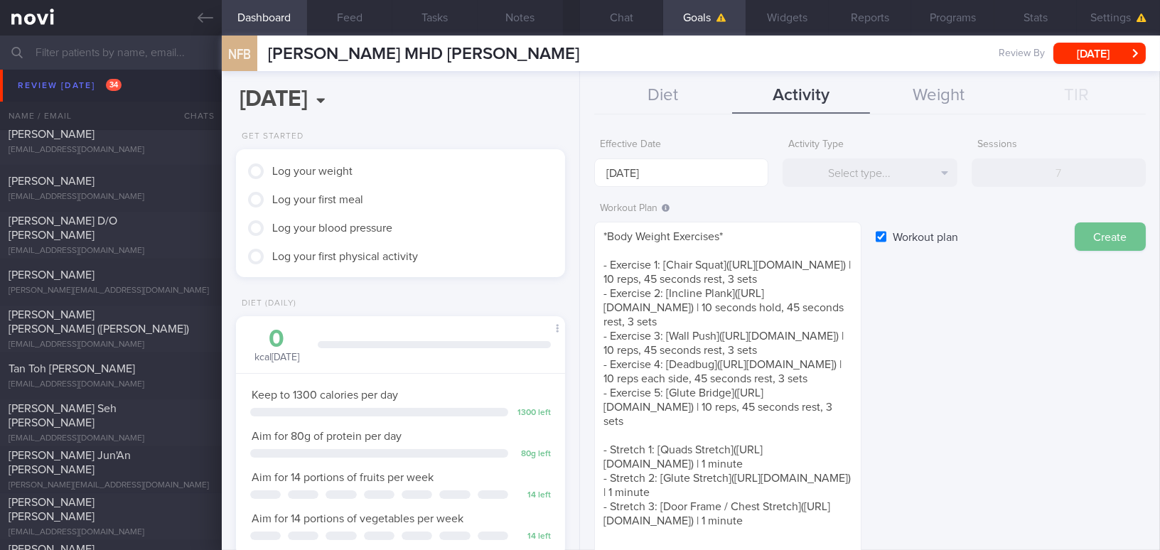
click at [1082, 245] on button "Create" at bounding box center [1109, 236] width 71 height 28
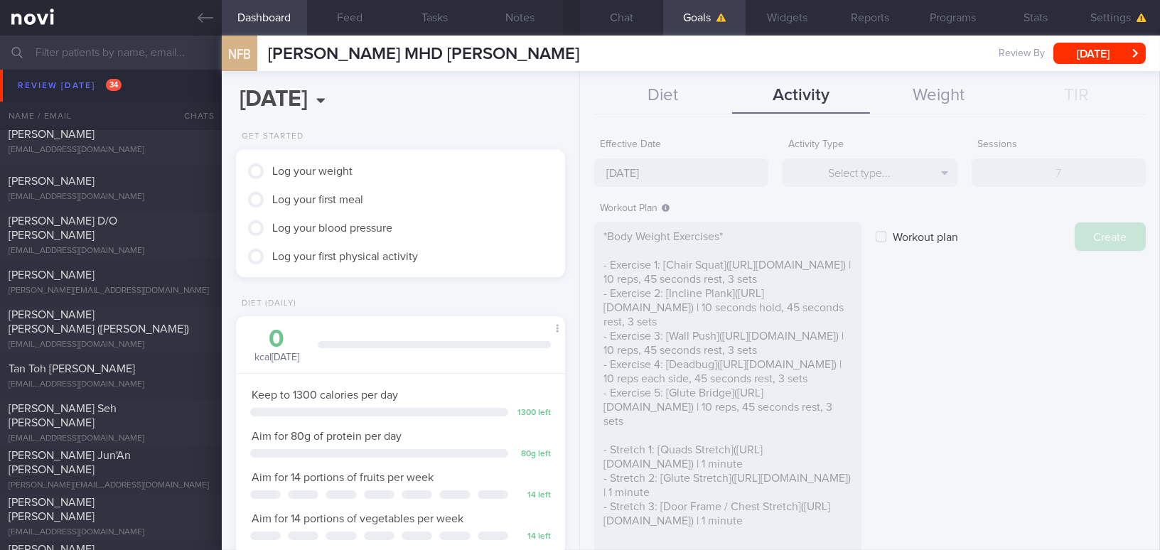
type input "25 Aug 2025"
checkbox input "false"
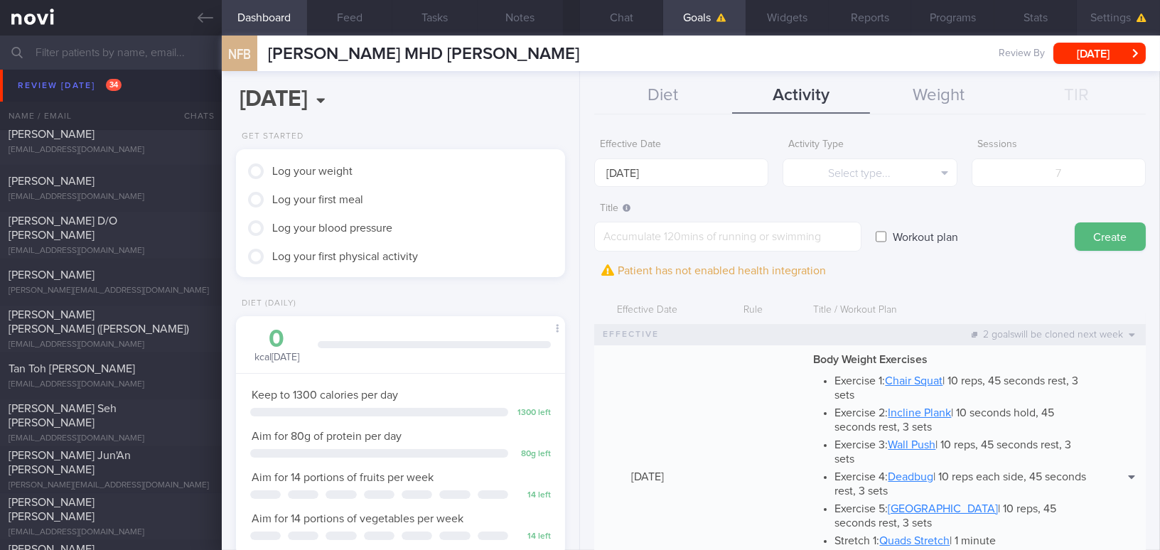
click at [1096, 16] on button "Settings" at bounding box center [1118, 18] width 83 height 36
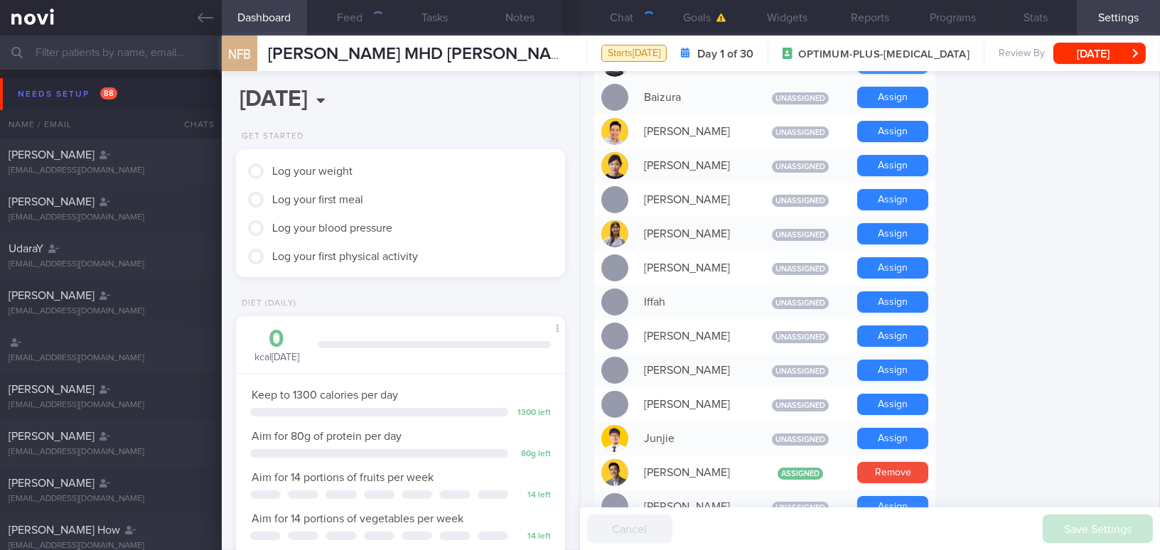
scroll to position [646, 0]
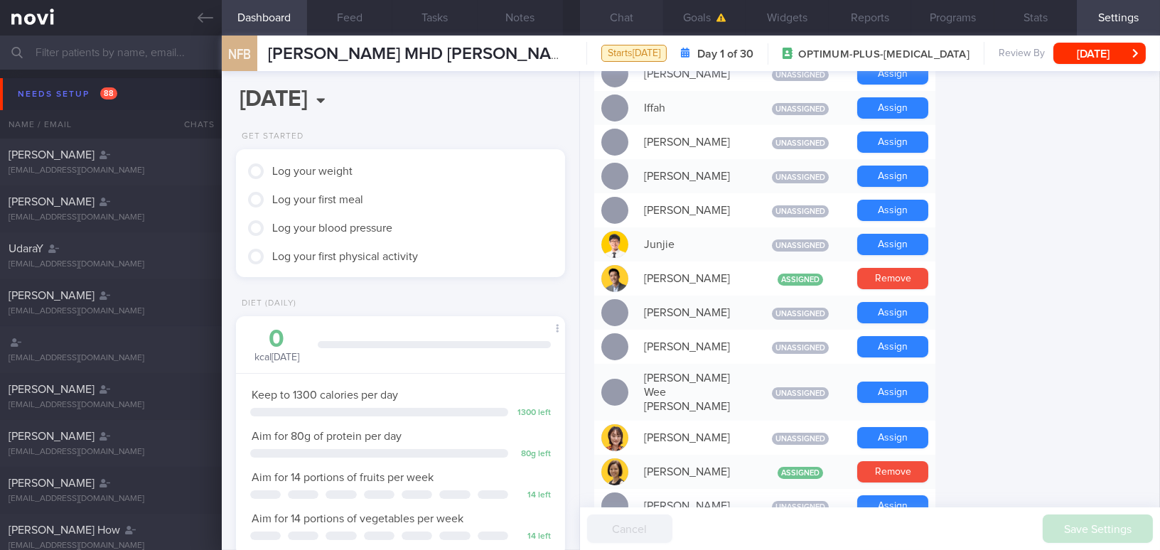
click at [630, 17] on button "Chat" at bounding box center [621, 18] width 83 height 36
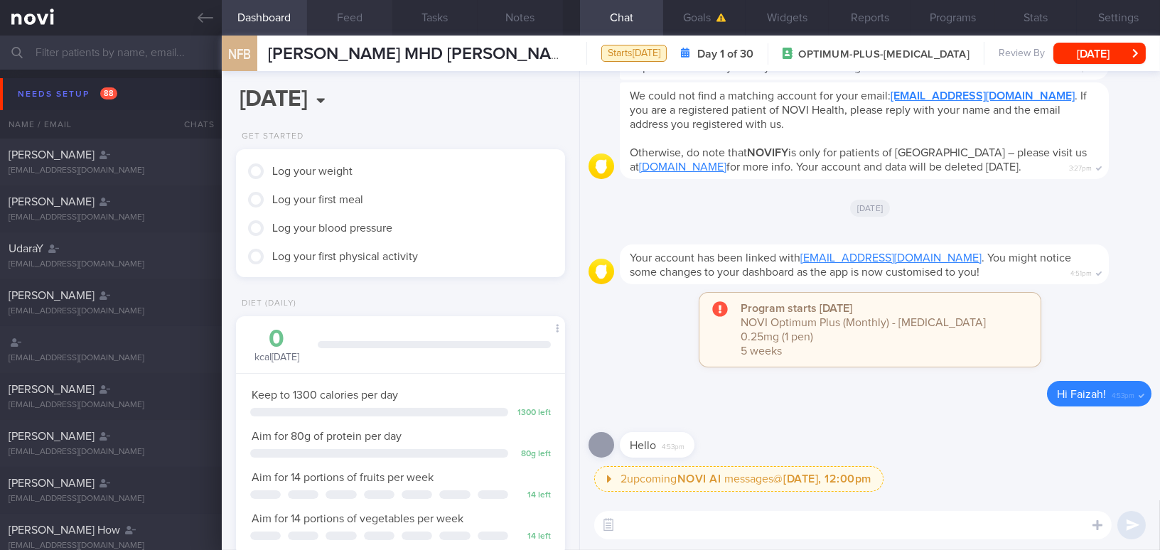
click at [350, 18] on button "Feed" at bounding box center [349, 18] width 85 height 36
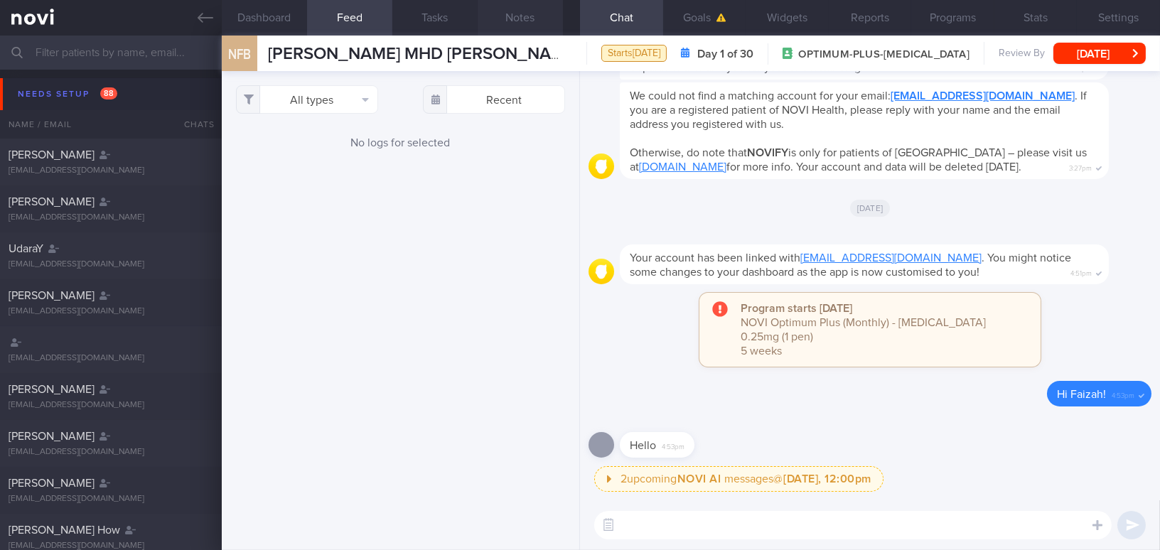
click at [511, 18] on button "Notes" at bounding box center [520, 18] width 85 height 36
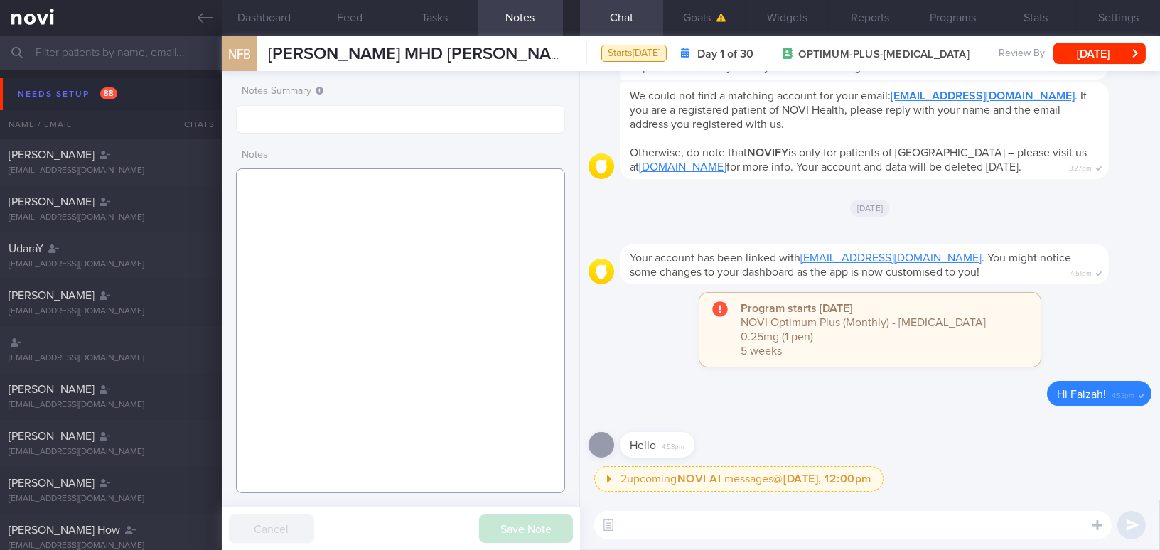
click at [312, 191] on textarea at bounding box center [400, 330] width 329 height 325
paste textarea "32 year old Female Occupation Sourcing Manager - Deskbound - WFH 4x a week; WFO…"
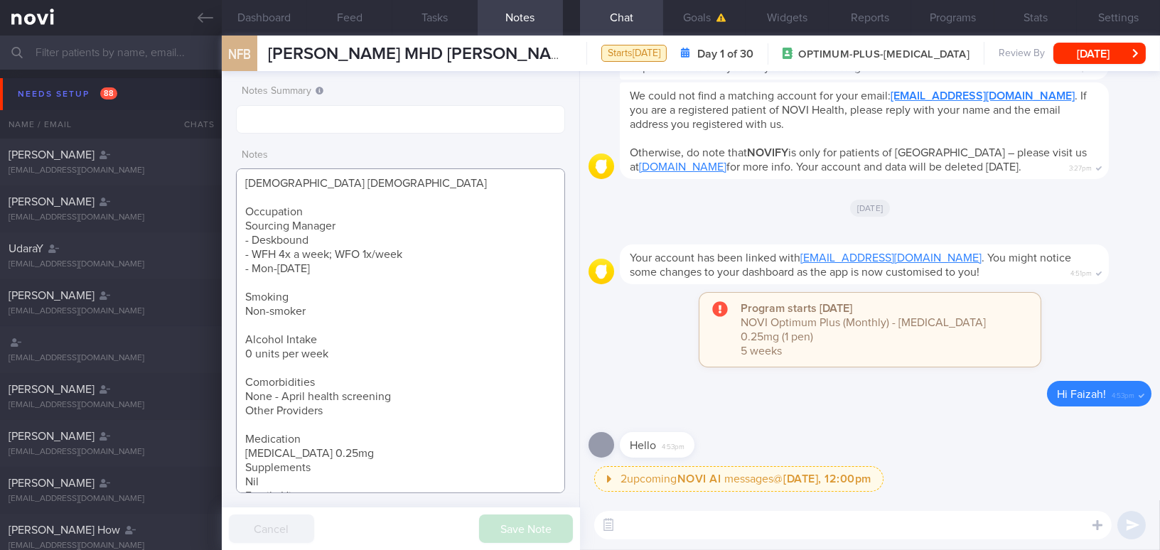
scroll to position [406, 0]
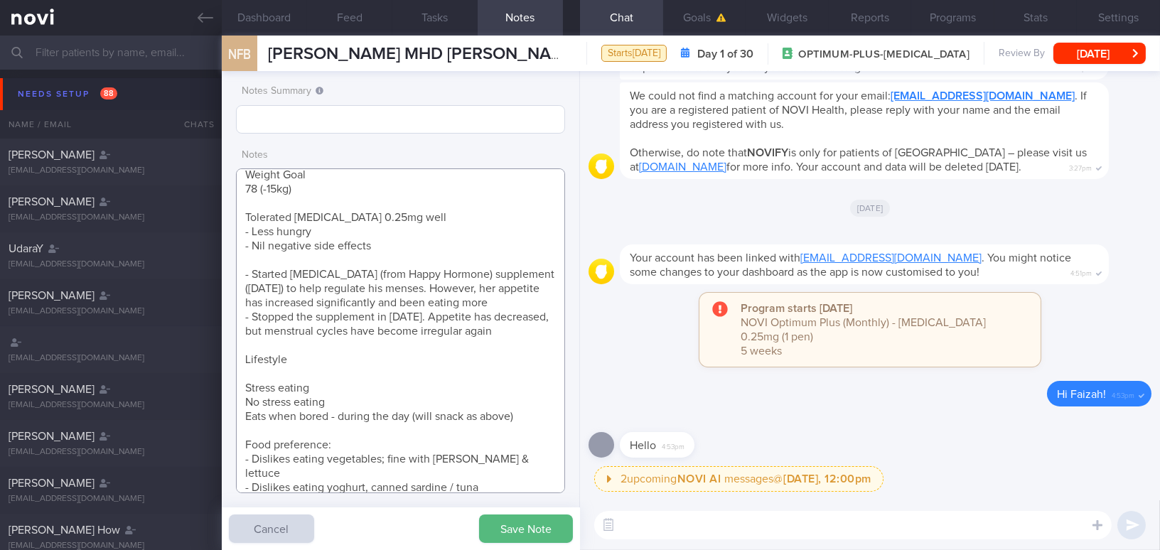
type textarea "32 year old Female Occupation Sourcing Manager - Deskbound - WFH 4x a week; WFO…"
click at [293, 114] on input "text" at bounding box center [400, 119] width 329 height 28
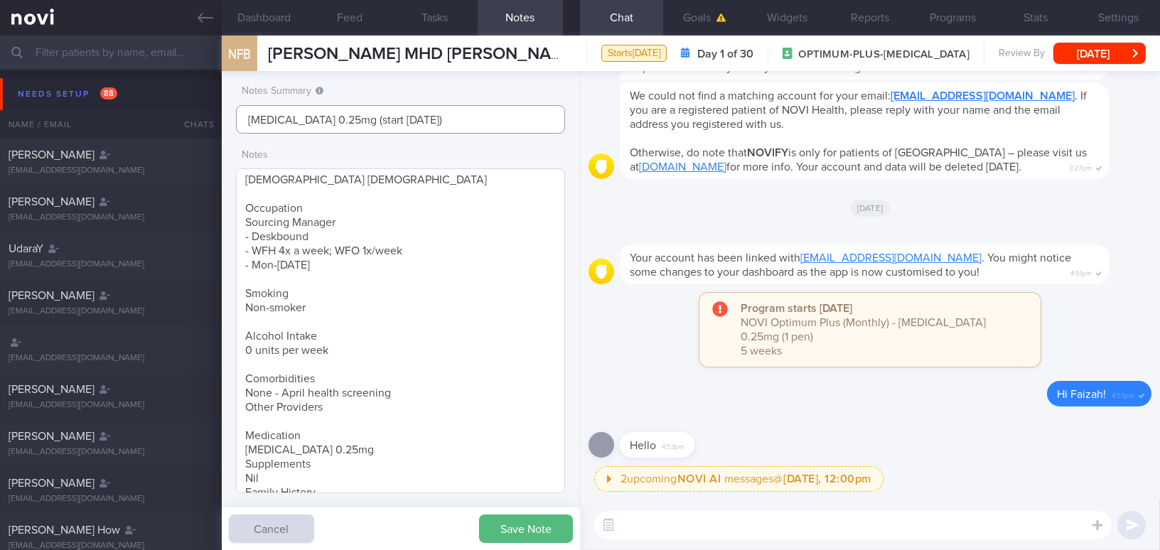
scroll to position [0, 0]
type input "Wegovy 0.25mg (start 21/8/25)"
drag, startPoint x: 244, startPoint y: 295, endPoint x: 340, endPoint y: 359, distance: 114.7
click at [340, 359] on textarea "32 year old Female Occupation Sourcing Manager - Deskbound - WFH 4x a week; WFO…" at bounding box center [400, 330] width 329 height 325
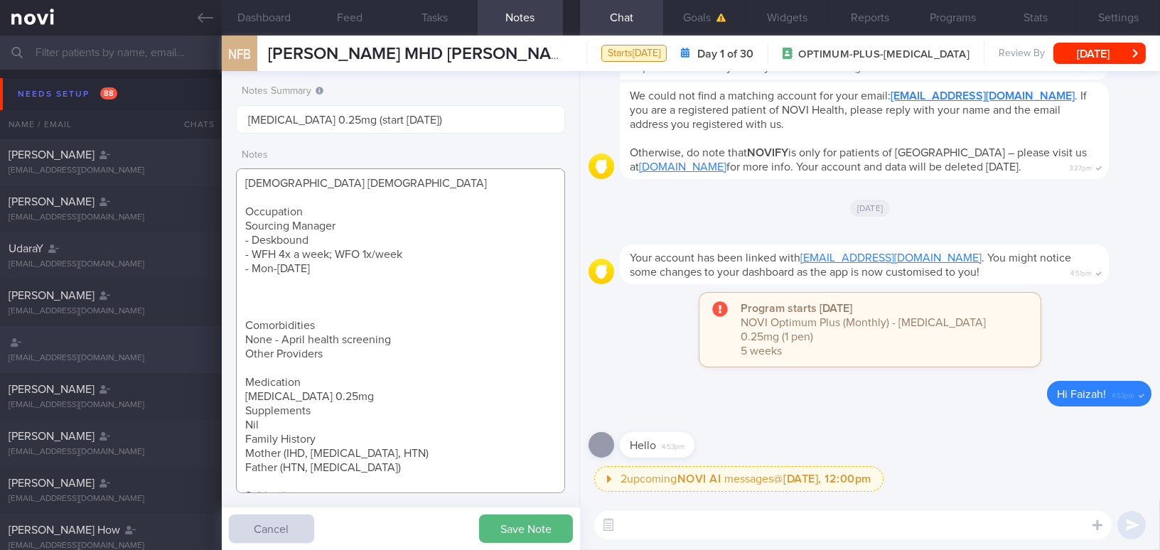
drag, startPoint x: 318, startPoint y: 357, endPoint x: 209, endPoint y: 350, distance: 109.6
click at [209, 350] on div "Patients New Users Coaches Assigned patients Assigned patients All active patie…" at bounding box center [580, 293] width 1160 height 514
click at [247, 311] on textarea "32 year old Female Occupation Sourcing Manager - Deskbound - WFH 4x a week; WFO…" at bounding box center [400, 330] width 329 height 325
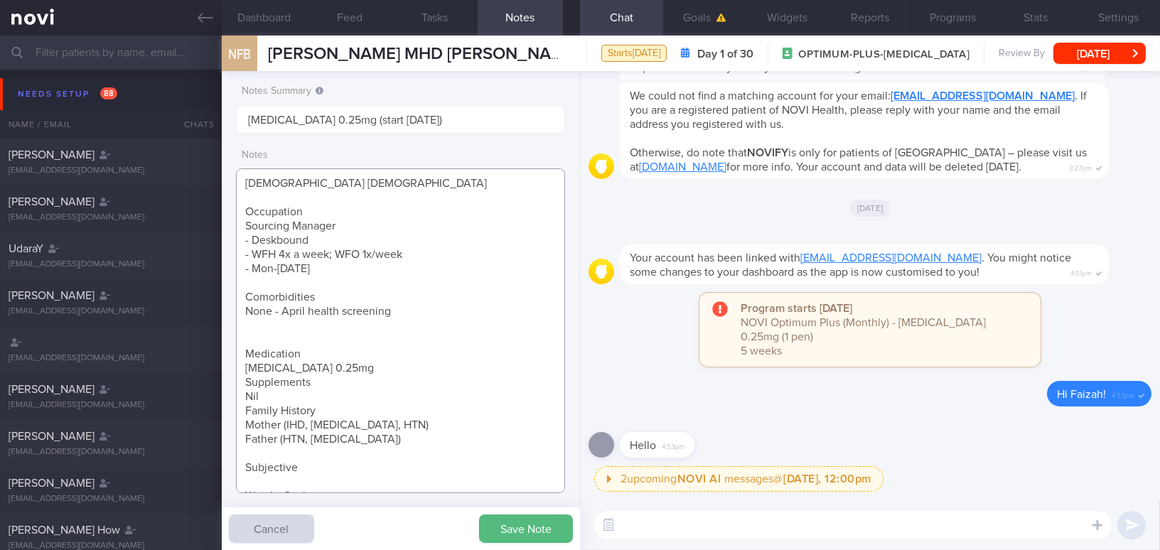
click at [264, 337] on textarea "32 year old Female Occupation Sourcing Manager - Deskbound - WFH 4x a week; WFO…" at bounding box center [400, 330] width 329 height 325
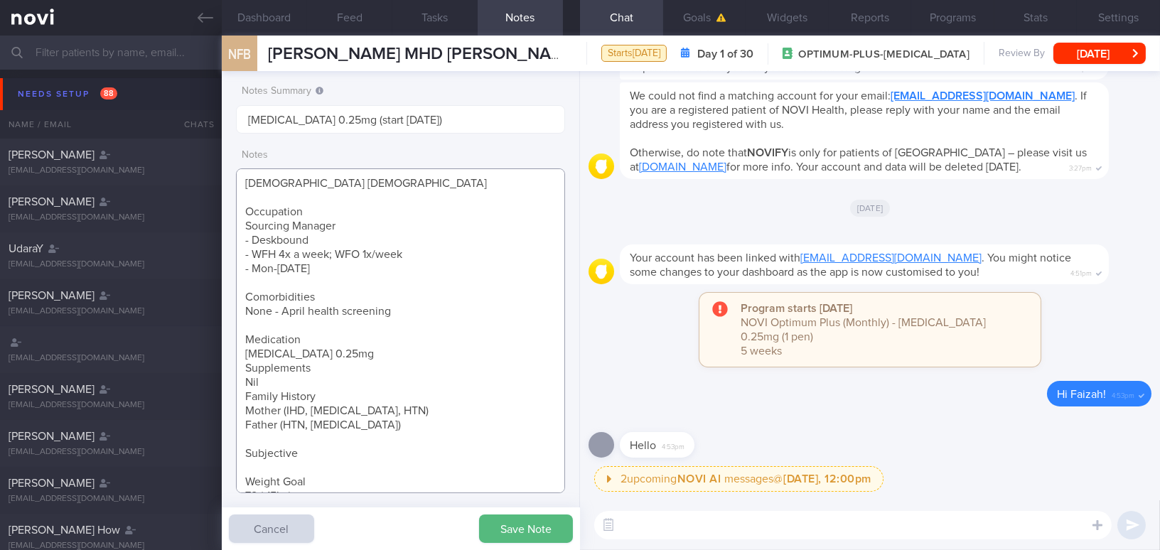
click at [242, 367] on textarea "32 year old Female Occupation Sourcing Manager - Deskbound - WFH 4x a week; WFO…" at bounding box center [400, 330] width 329 height 325
click at [240, 394] on textarea "32 year old Female Occupation Sourcing Manager - Deskbound - WFH 4x a week; WFO…" at bounding box center [400, 330] width 329 height 325
drag, startPoint x: 243, startPoint y: 411, endPoint x: 399, endPoint y: 455, distance: 161.5
click at [399, 455] on textarea "32 year old Female Occupation Sourcing Manager - Deskbound - WFH 4x a week; WFO…" at bounding box center [400, 330] width 329 height 325
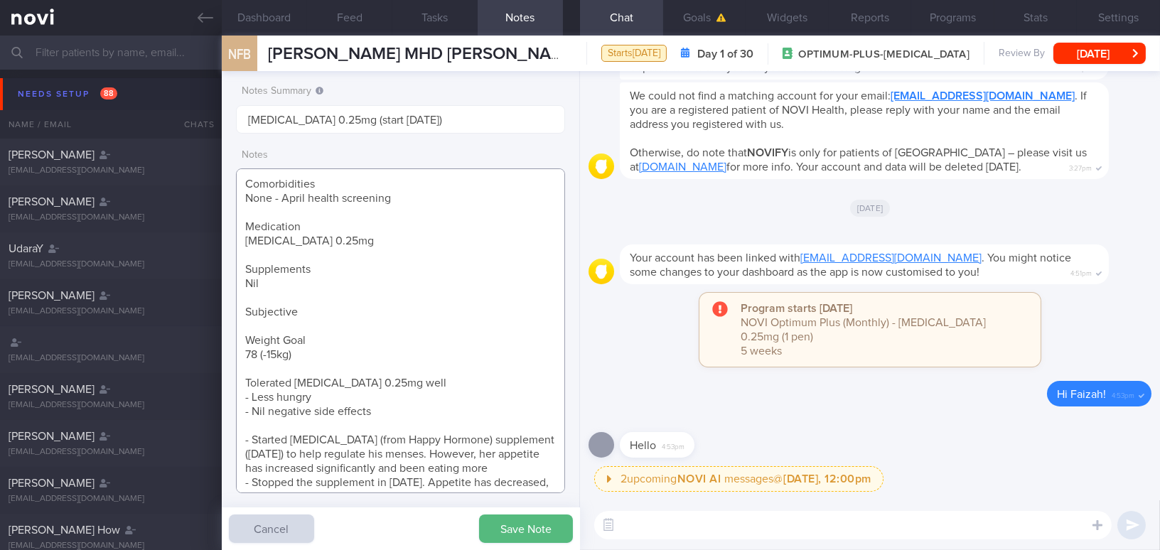
scroll to position [193, 0]
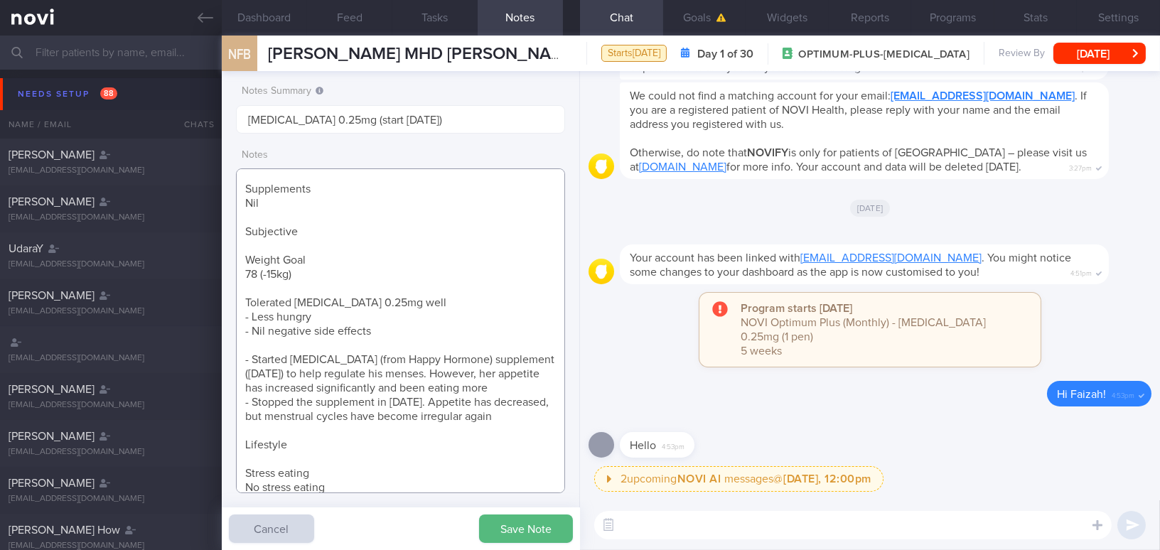
drag, startPoint x: 240, startPoint y: 251, endPoint x: 309, endPoint y: 276, distance: 73.5
click at [309, 276] on textarea "32 year old Female Occupation Sourcing Manager - Deskbound - WFH 4x a week; WFO…" at bounding box center [400, 330] width 329 height 325
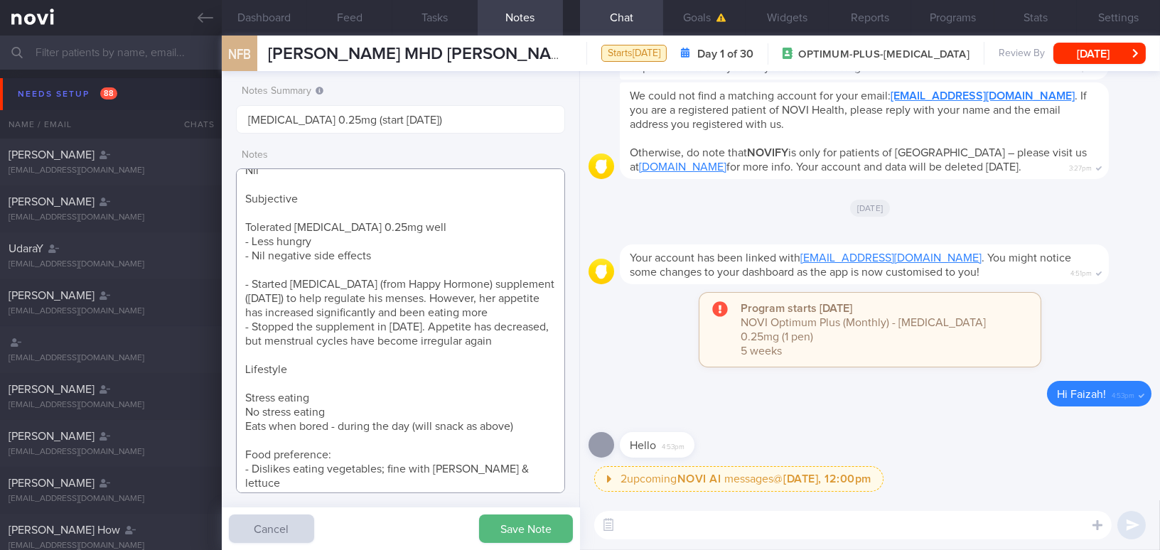
scroll to position [244, 0]
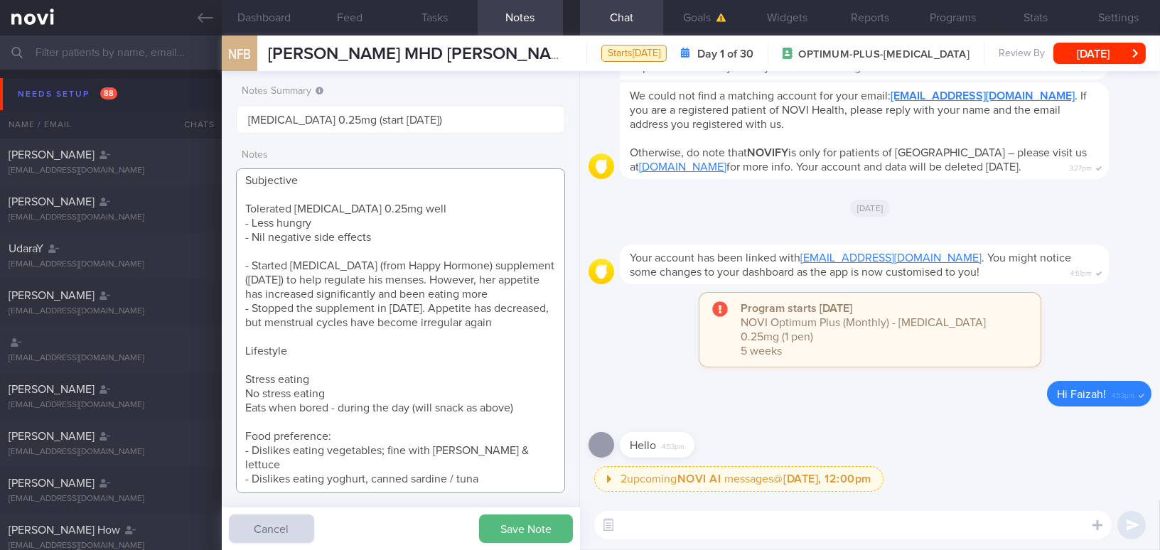
click at [498, 480] on textarea "32 year old Female Occupation Sourcing Manager - Deskbound - WFH 4x a week; WFO…" at bounding box center [400, 330] width 329 height 325
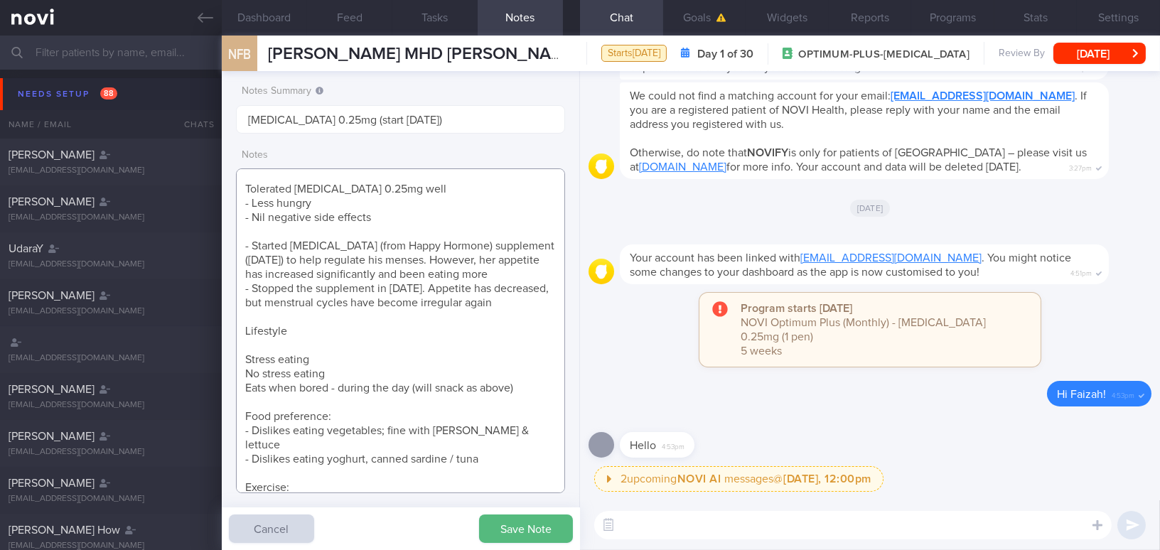
scroll to position [279, 0]
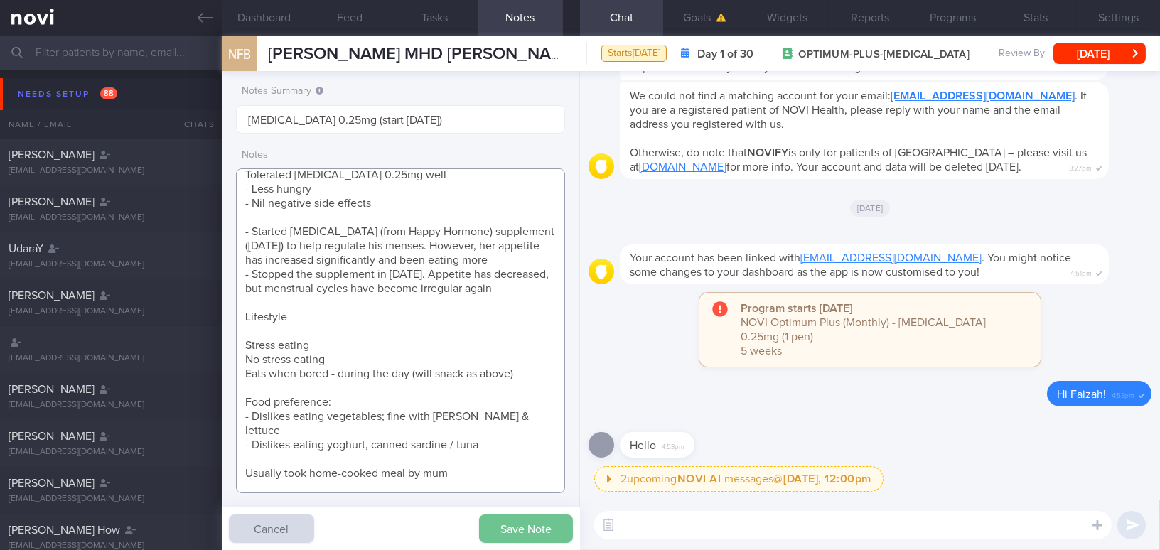
type textarea "32 year old Female Occupation Sourcing Manager - Deskbound - WFH 4x a week; WFO…"
click at [505, 521] on button "Save Note" at bounding box center [526, 528] width 94 height 28
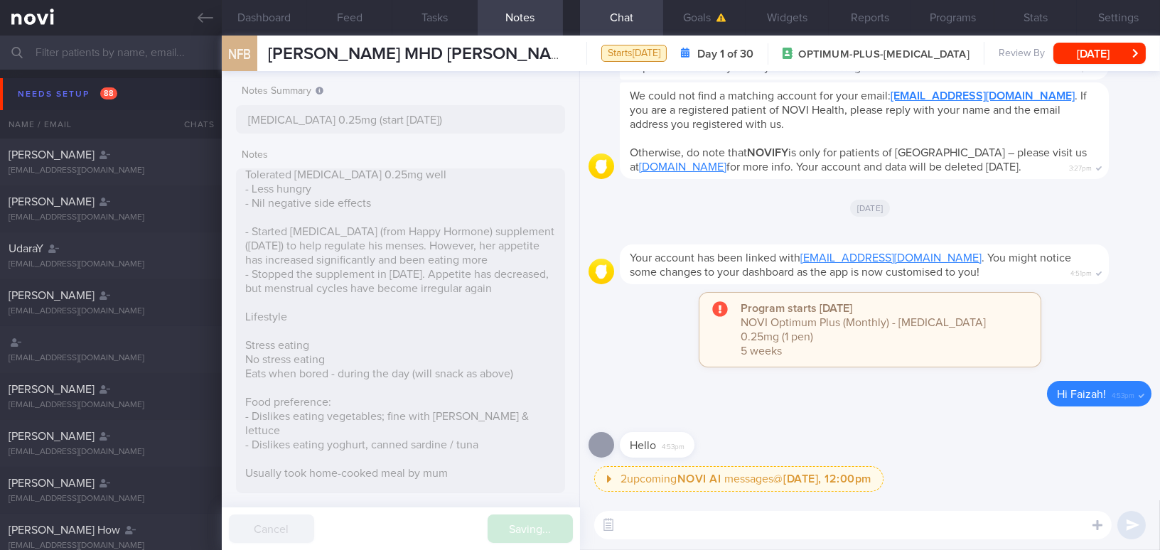
type input "Wegovy 0.25mg (start 21/8/25)"
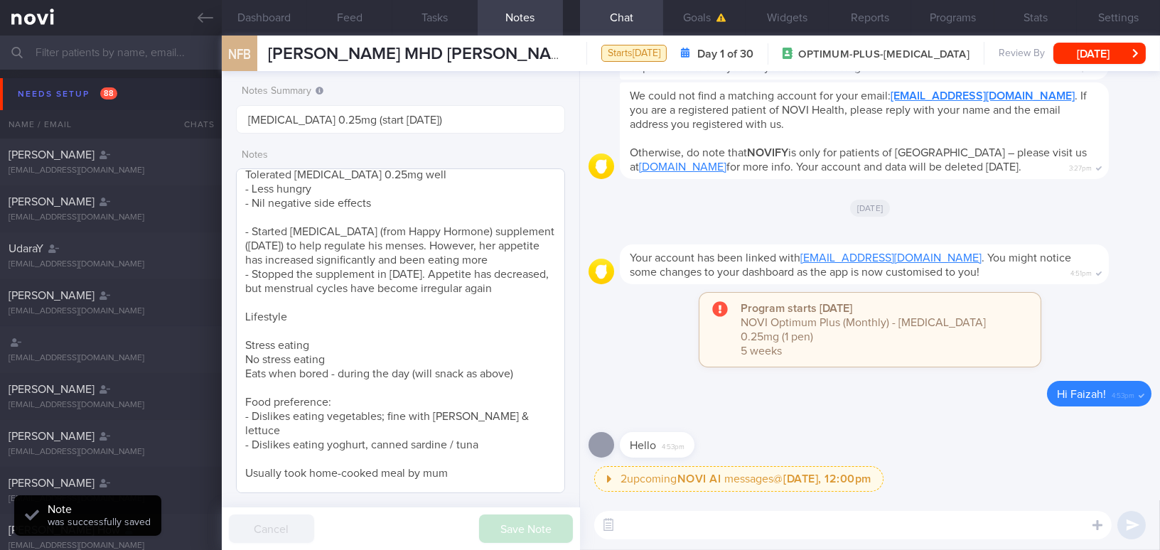
scroll to position [316, 0]
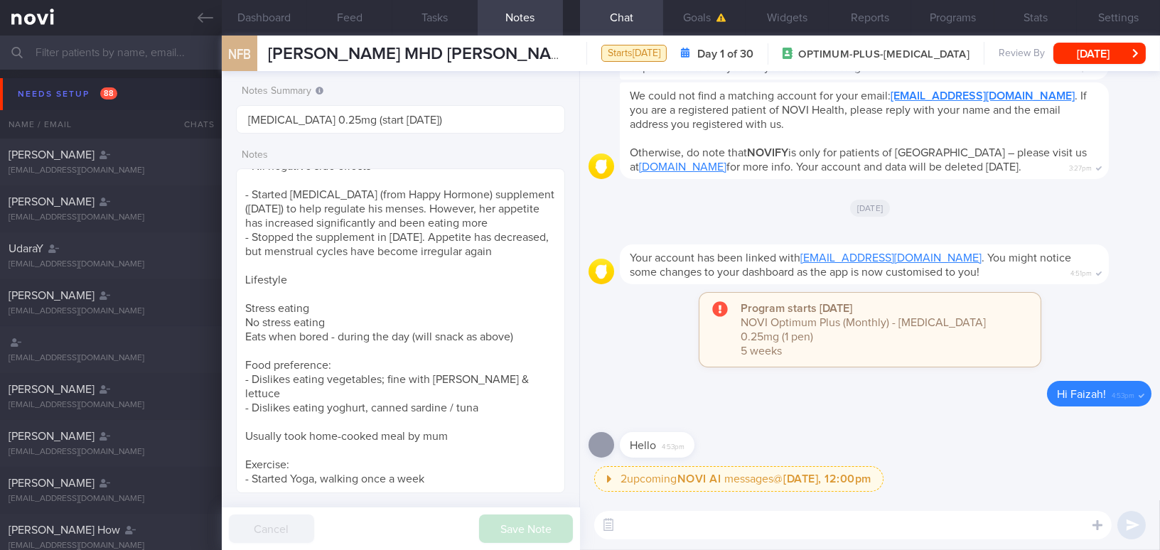
click at [657, 519] on textarea at bounding box center [852, 525] width 517 height 28
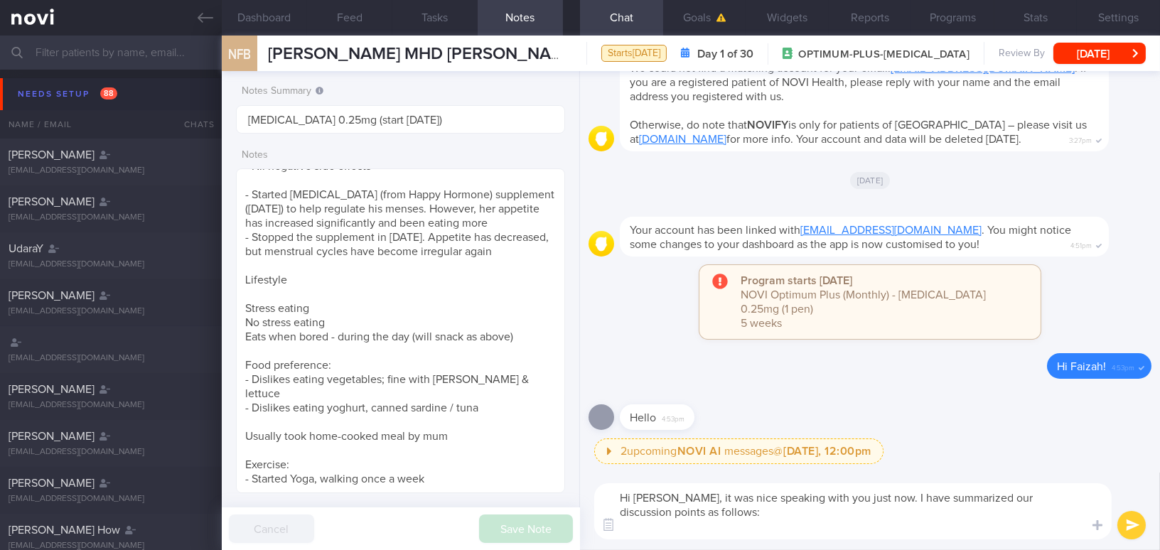
scroll to position [0, 0]
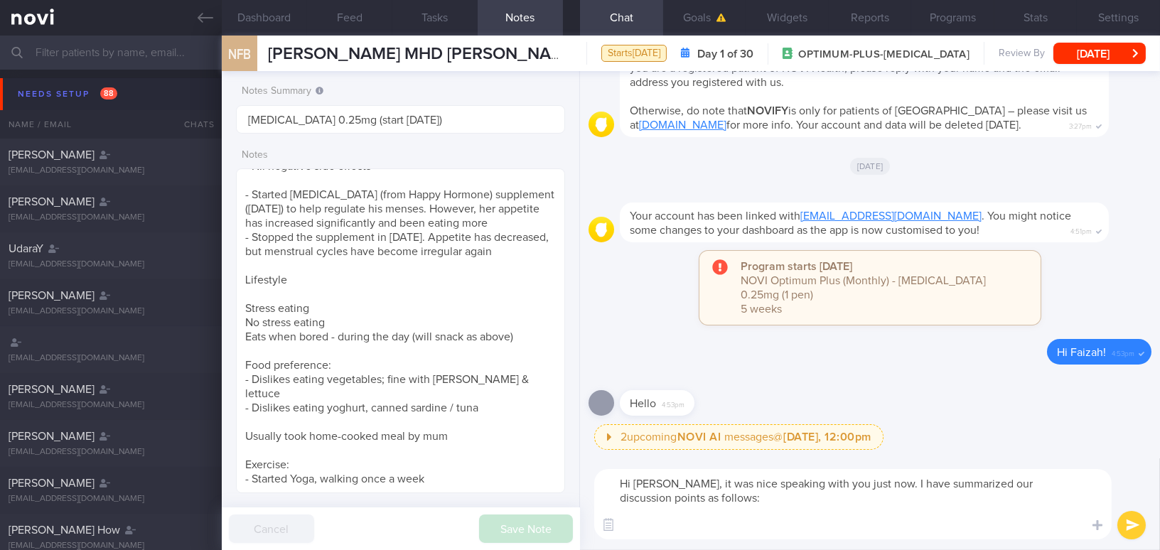
paste textarea "Adopt the “My Healthy Plate” concept: Include 1.5 palm-sized portions of lean p…"
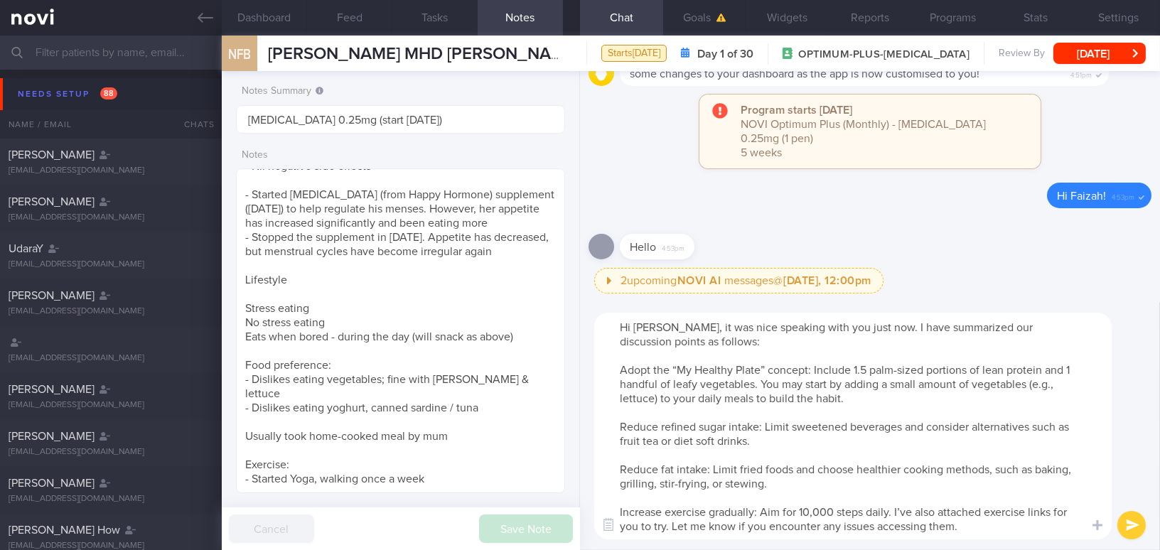
click at [620, 371] on textarea "Hi Faizah, it was nice speaking with you just now. I have summarized our discus…" at bounding box center [852, 426] width 517 height 227
drag, startPoint x: 857, startPoint y: 367, endPoint x: 816, endPoint y: 363, distance: 41.4
click at [816, 363] on textarea "Hi Faizah, it was nice speaking with you just now. I have summarized our discus…" at bounding box center [852, 426] width 517 height 227
drag, startPoint x: 1061, startPoint y: 384, endPoint x: 1084, endPoint y: 383, distance: 23.5
click at [1084, 383] on textarea "Hi Faizah, it was nice speaking with you just now. I have summarized our discus…" at bounding box center [852, 426] width 517 height 227
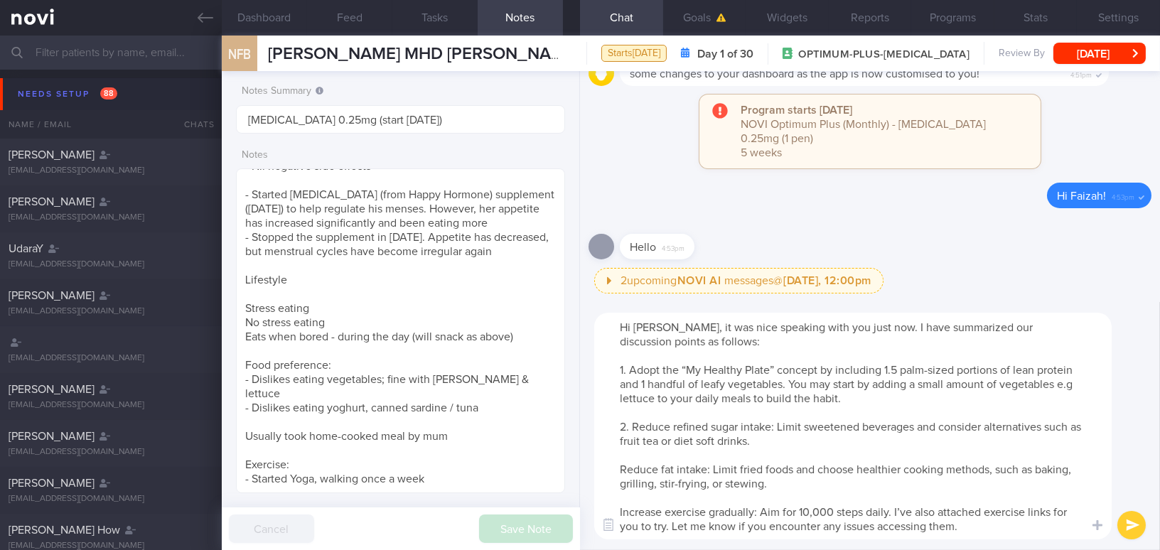
click at [775, 432] on textarea "Hi Faizah, it was nice speaking with you just now. I have summarized our discus…" at bounding box center [852, 426] width 517 height 227
click at [614, 475] on textarea "Hi Faizah, it was nice speaking with you just now. I have summarized our discus…" at bounding box center [852, 426] width 517 height 227
click at [706, 483] on textarea "Hi Faizah, it was nice speaking with you just now. I have summarized our discus…" at bounding box center [852, 426] width 517 height 227
click at [768, 512] on textarea "Hi Faizah, it was nice speaking with you just now. I have summarized our discus…" at bounding box center [852, 426] width 517 height 227
click at [890, 524] on textarea "Hi Faizah, it was nice speaking with you just now. I have summarized our discus…" at bounding box center [852, 426] width 517 height 227
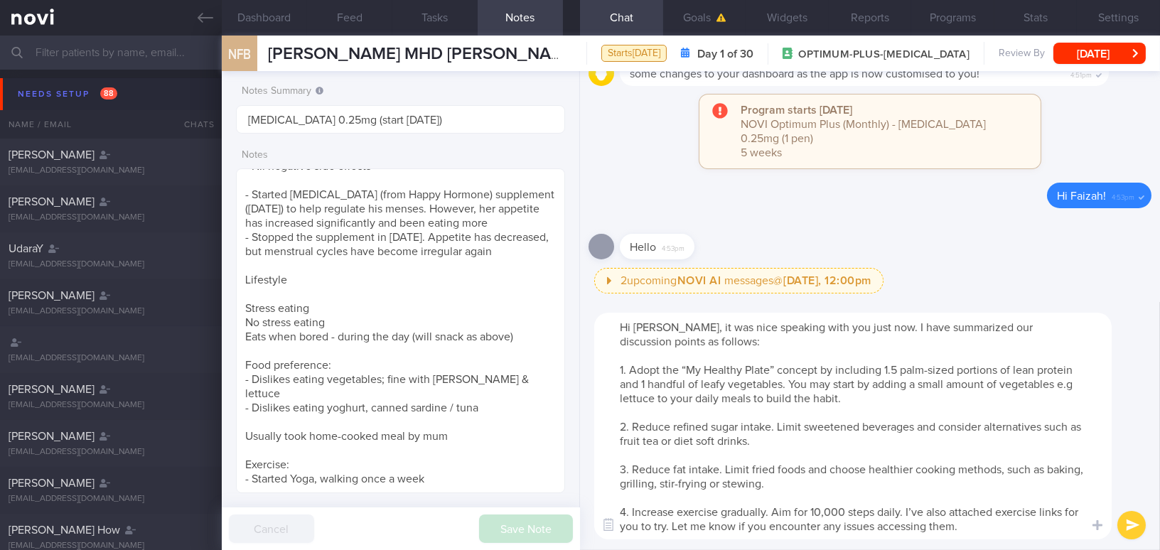
click at [922, 512] on textarea "Hi Faizah, it was nice speaking with you just now. I have summarized our discus…" at bounding box center [852, 426] width 517 height 227
click at [935, 463] on textarea "Hi Faizah, it was nice speaking with you just now. I have summarized our discus…" at bounding box center [852, 426] width 517 height 227
type textarea "Hi Faizah, it was nice speaking with you just now. I have summarized our discus…"
click at [1130, 529] on button "submit" at bounding box center [1131, 525] width 28 height 28
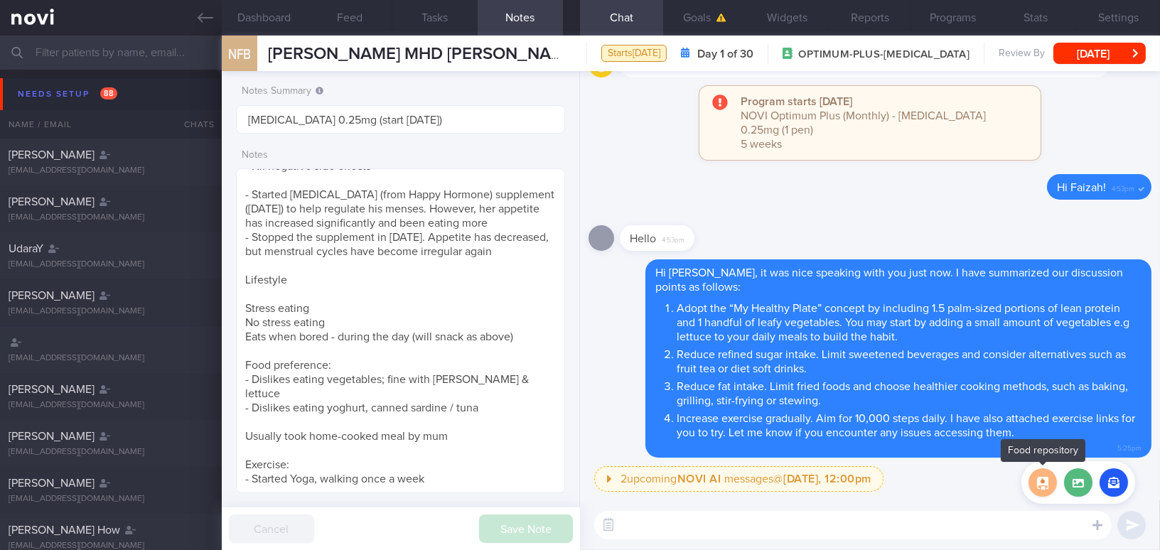
click at [1047, 478] on button "button" at bounding box center [1042, 482] width 28 height 28
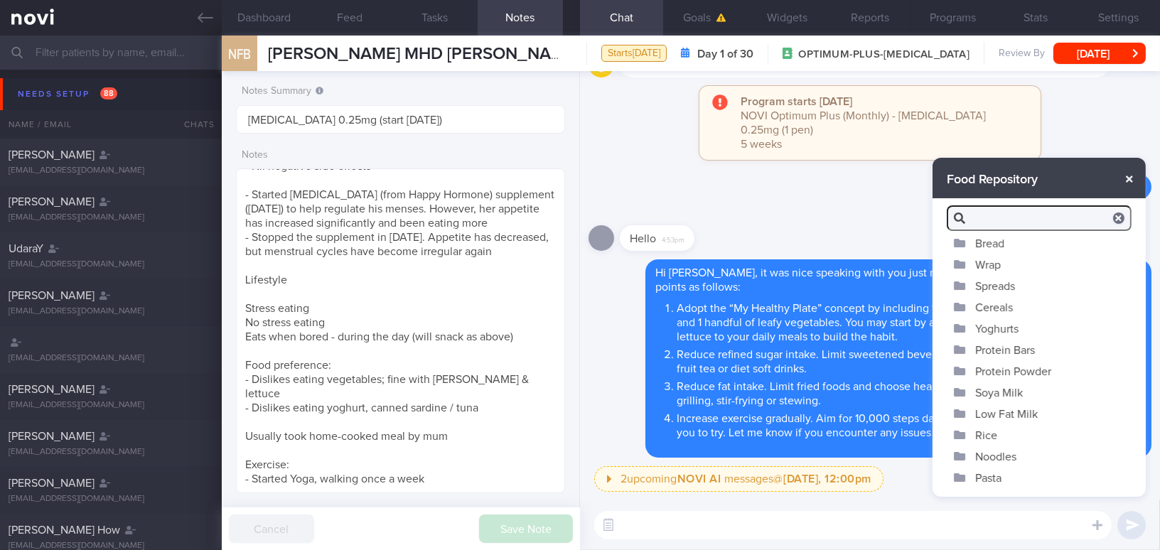
click at [1128, 175] on button "button" at bounding box center [1129, 179] width 26 height 26
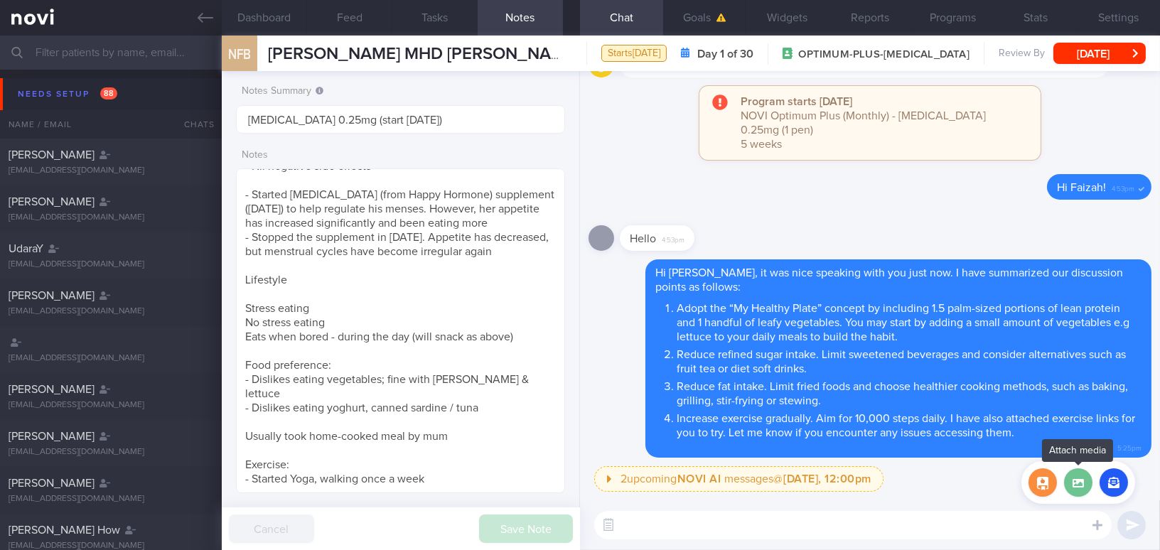
click at [1082, 489] on label at bounding box center [1078, 482] width 28 height 28
click at [0, 0] on input "file" at bounding box center [0, 0] width 0 height 0
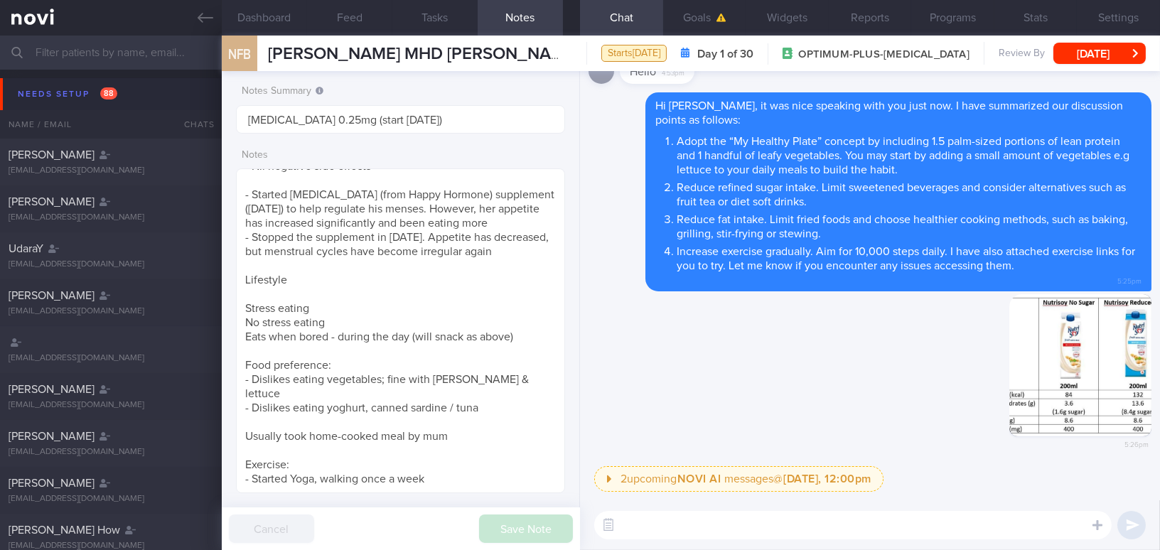
click at [917, 524] on textarea at bounding box center [852, 525] width 517 height 28
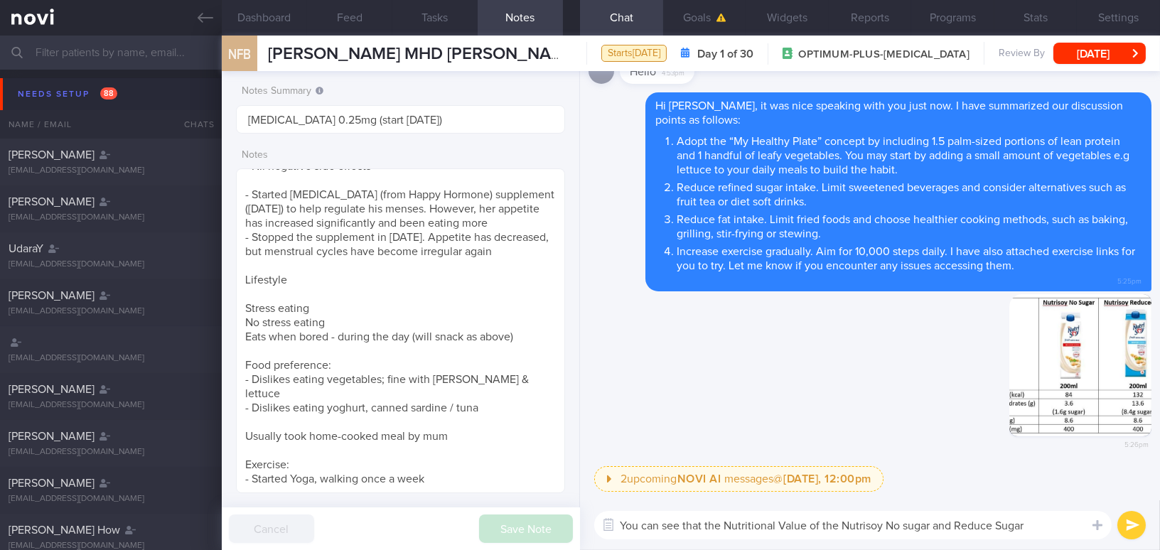
drag, startPoint x: 723, startPoint y: 522, endPoint x: 807, endPoint y: 522, distance: 83.9
click at [807, 522] on textarea "You can see that the Nutritional Value of the Nutrisoy No sugar and Reduce Sugar" at bounding box center [852, 525] width 517 height 28
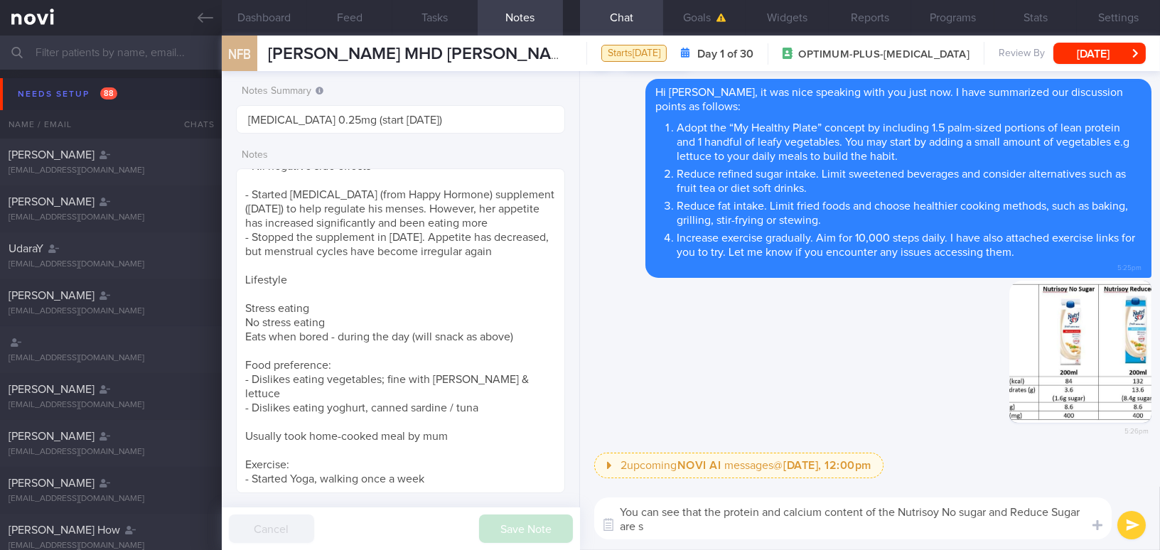
type textarea "You can see that the protein and calcium content of the Nutrisoy No sugar and R…"
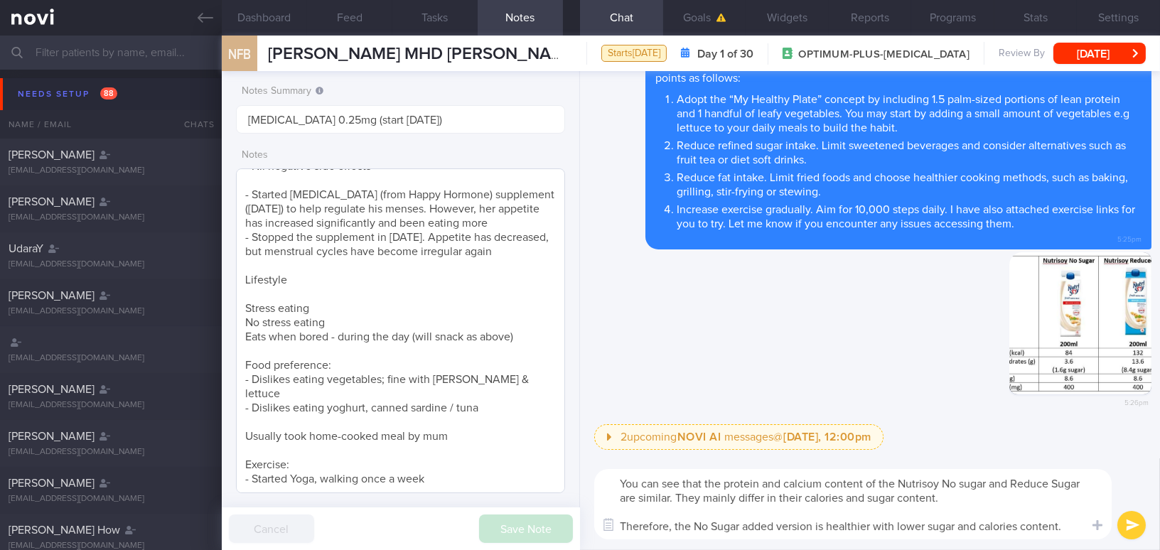
drag, startPoint x: 1072, startPoint y: 527, endPoint x: 564, endPoint y: 459, distance: 511.8
click at [564, 459] on div "Dashboard Feed Tasks Notes Chat Goals Widgets Reports Programs Stats Settings N…" at bounding box center [691, 293] width 938 height 514
click at [686, 490] on textarea "You can see that the protein and calcium content of the Nutrisoy No sugar and R…" at bounding box center [852, 504] width 517 height 70
drag, startPoint x: 620, startPoint y: 480, endPoint x: 1105, endPoint y: 558, distance: 490.9
click at [1105, 549] on html "You are offline! Some functionality will be unavailable Patients New Users Coac…" at bounding box center [580, 275] width 1160 height 550
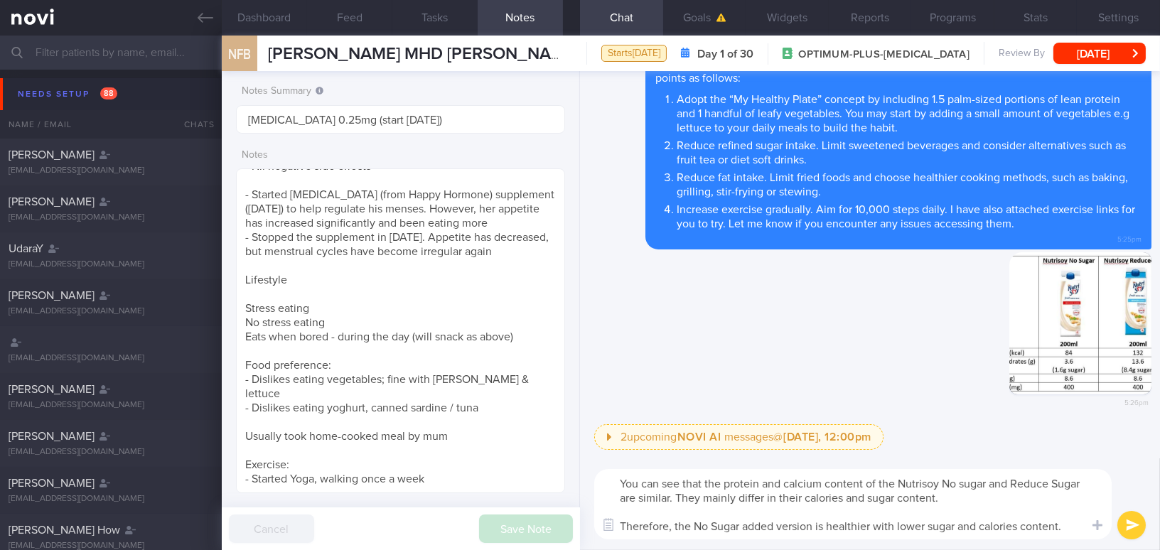
paste textarea "Nutrisoy No Sugar and Reduced Sugar are similar. They mainly differ in their ca…"
type textarea "You can see that the protein and calcium content of Nutrisoy No Sugar and Reduc…"
click at [1133, 528] on button "submit" at bounding box center [1131, 525] width 28 height 28
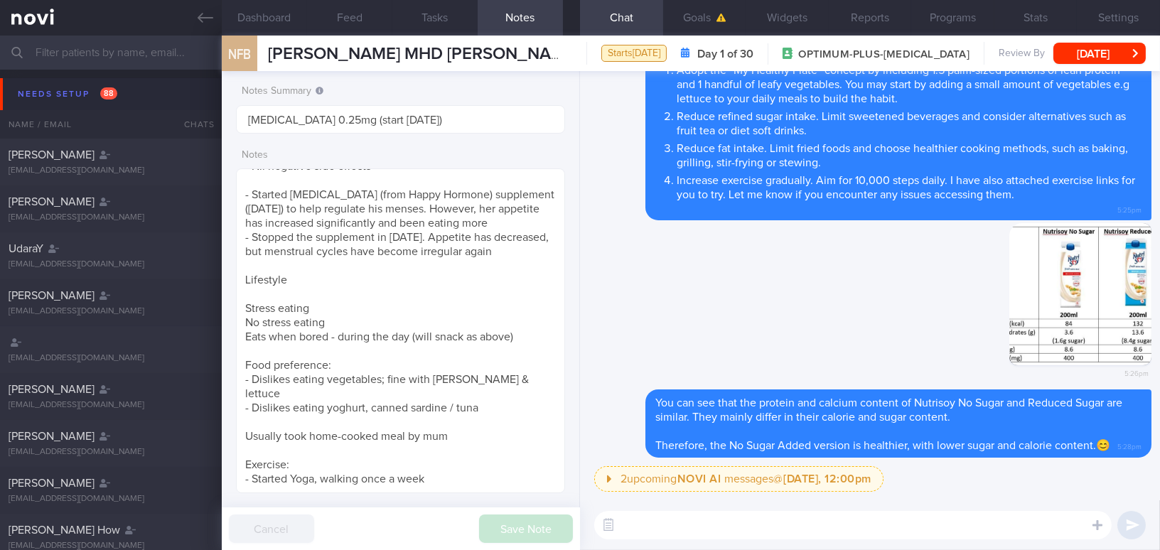
click at [926, 519] on textarea at bounding box center [852, 525] width 517 height 28
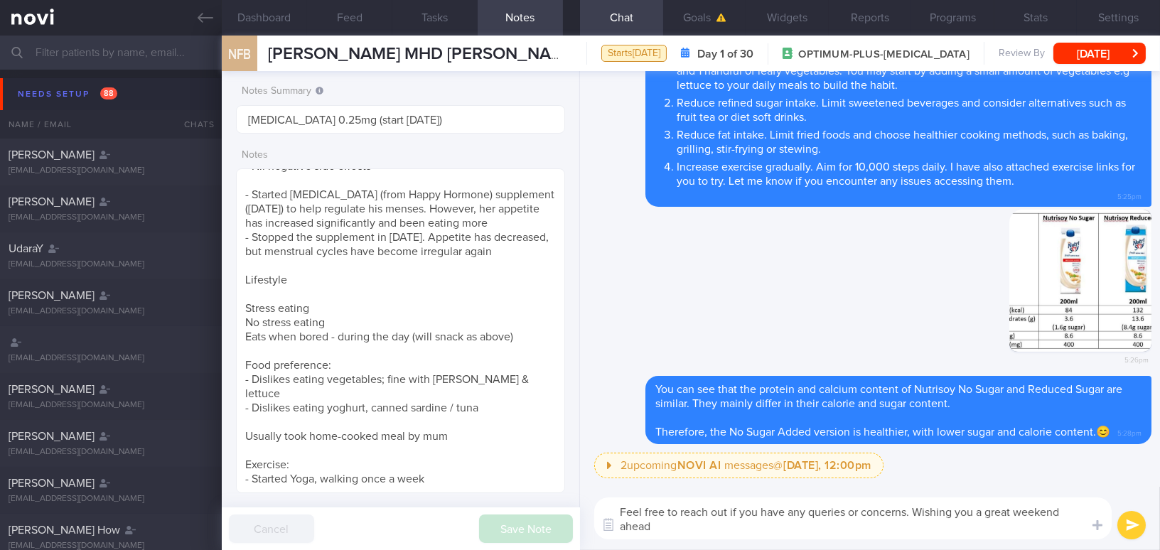
type textarea "Feel free to reach out if you have any queries or concerns. Wishing you a great…"
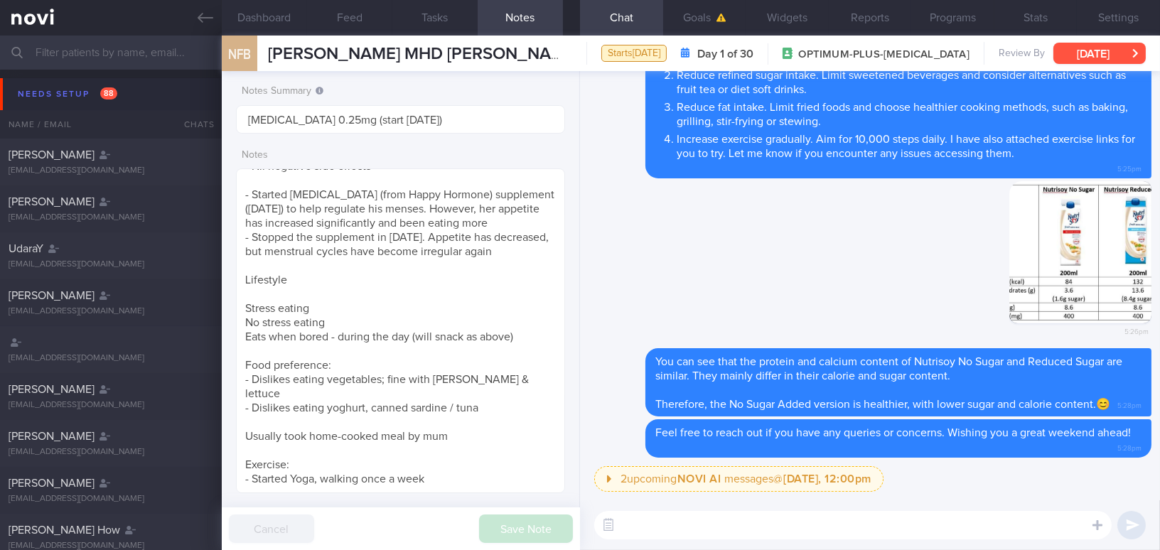
click at [1123, 50] on button "[DATE]" at bounding box center [1099, 53] width 92 height 21
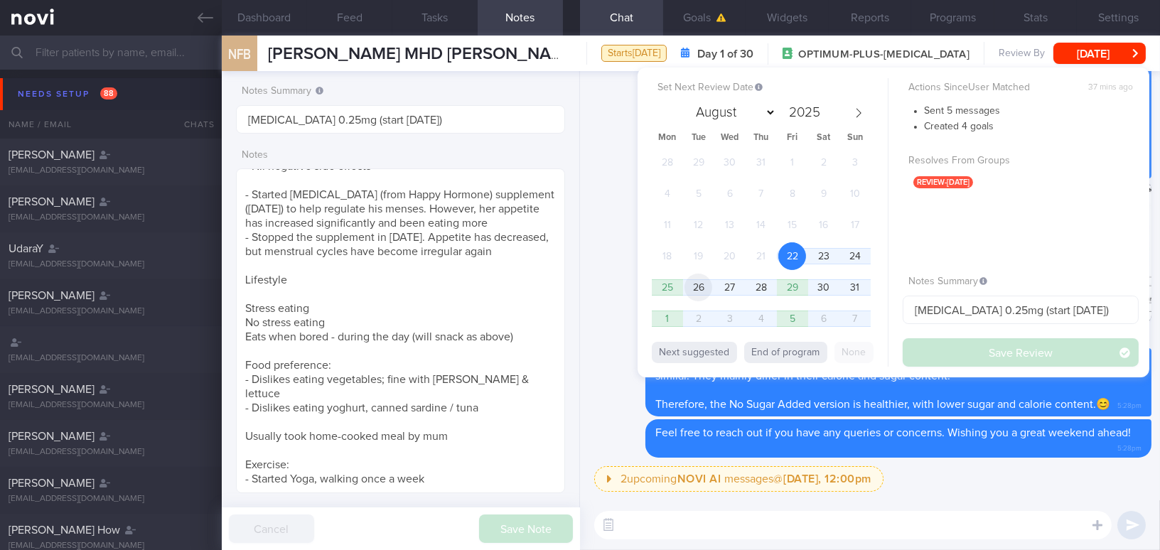
click at [702, 287] on span "26" at bounding box center [698, 288] width 28 height 28
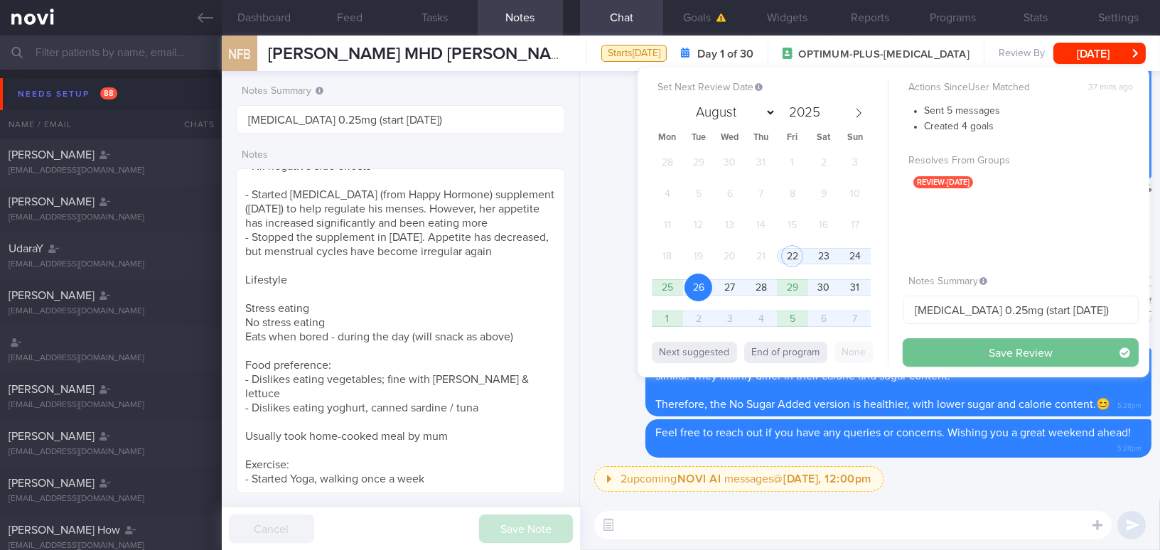
click at [951, 353] on button "Save Review" at bounding box center [1020, 352] width 236 height 28
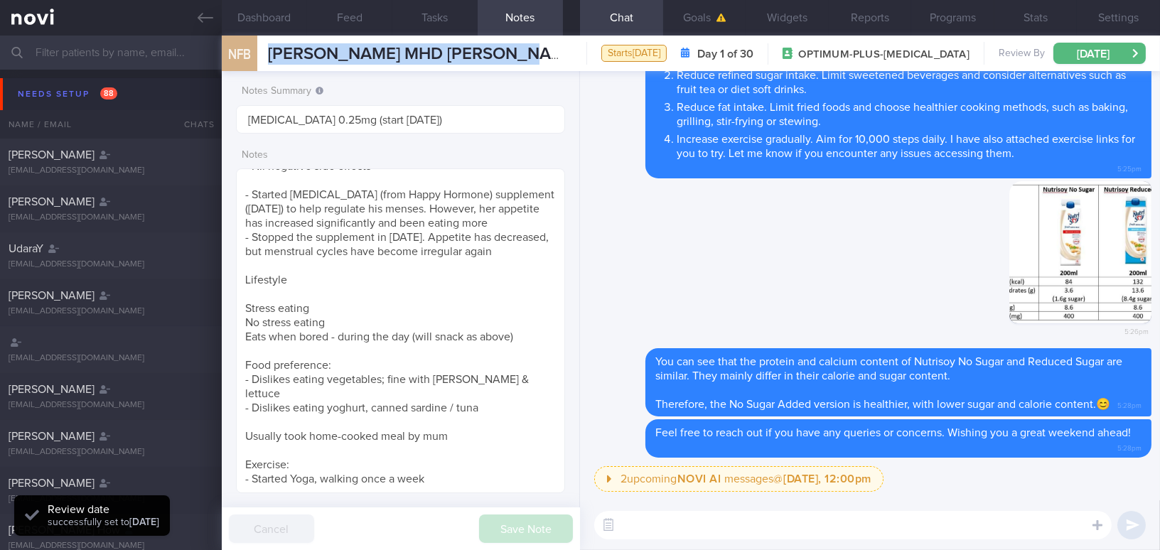
drag, startPoint x: 269, startPoint y: 50, endPoint x: 534, endPoint y: 50, distance: 265.1
click at [534, 50] on div "NFB NUR FAIZAH BINTE MHD YASSIN NUR FAIZAH BINTE MHD YASSIN nurfaizahmhdyassin@…" at bounding box center [691, 54] width 938 height 36
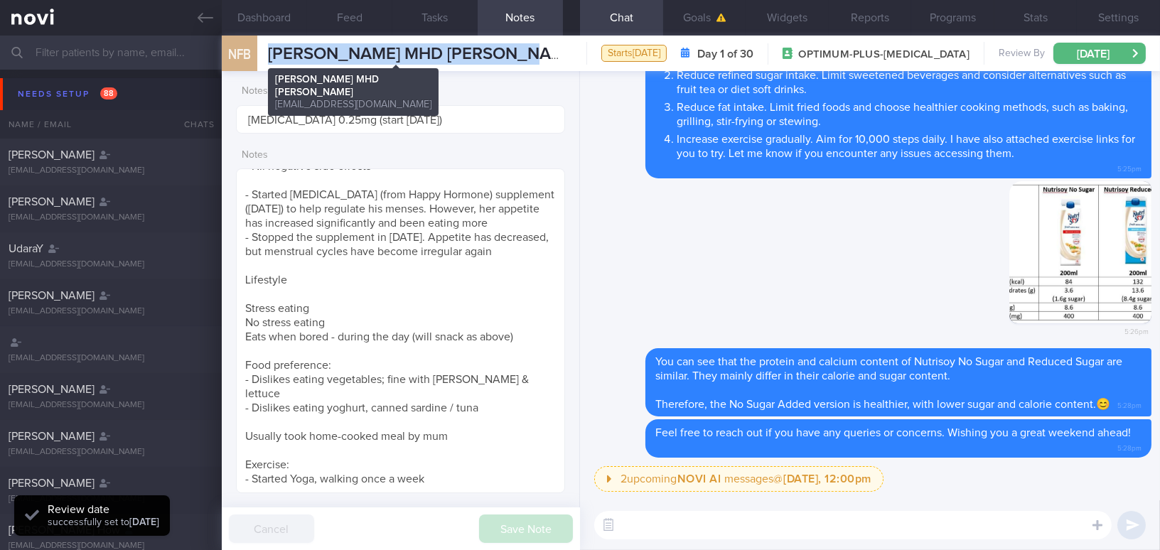
copy span "[PERSON_NAME] MHD [PERSON_NAME]"
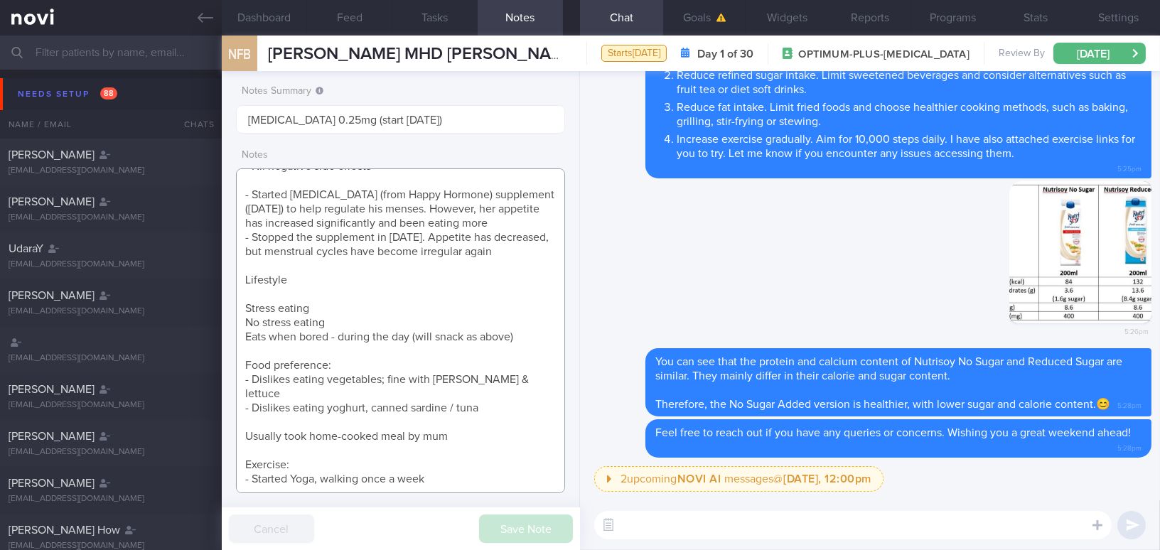
click at [393, 321] on textarea "[DEMOGRAPHIC_DATA] [DEMOGRAPHIC_DATA] Occupation Sourcing Manager - Deskbound -…" at bounding box center [400, 330] width 329 height 325
click at [205, 17] on icon at bounding box center [206, 18] width 16 height 10
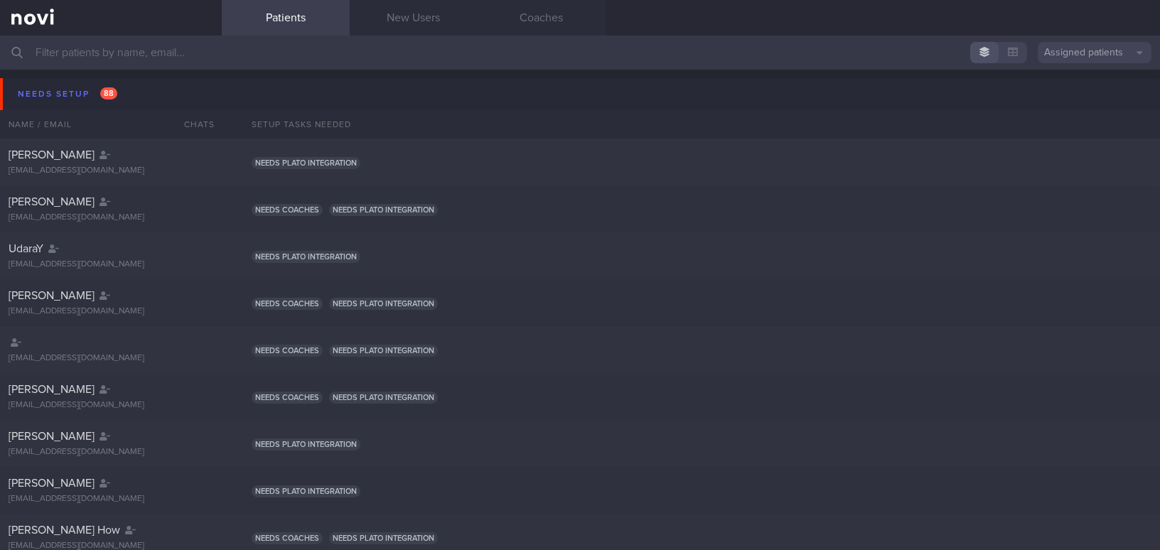
click at [229, 54] on input "text" at bounding box center [580, 53] width 1160 height 34
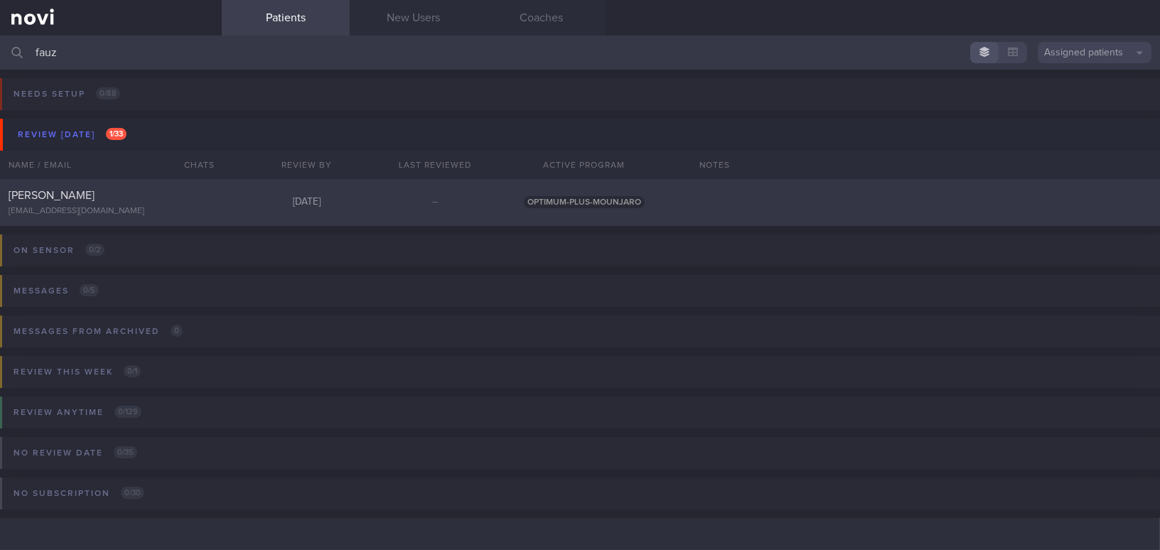
type input "fauz"
click at [196, 204] on div "FAUZIAH BINTE SHAIK OSMAN fauziyaya15@gmail.com" at bounding box center [111, 202] width 222 height 28
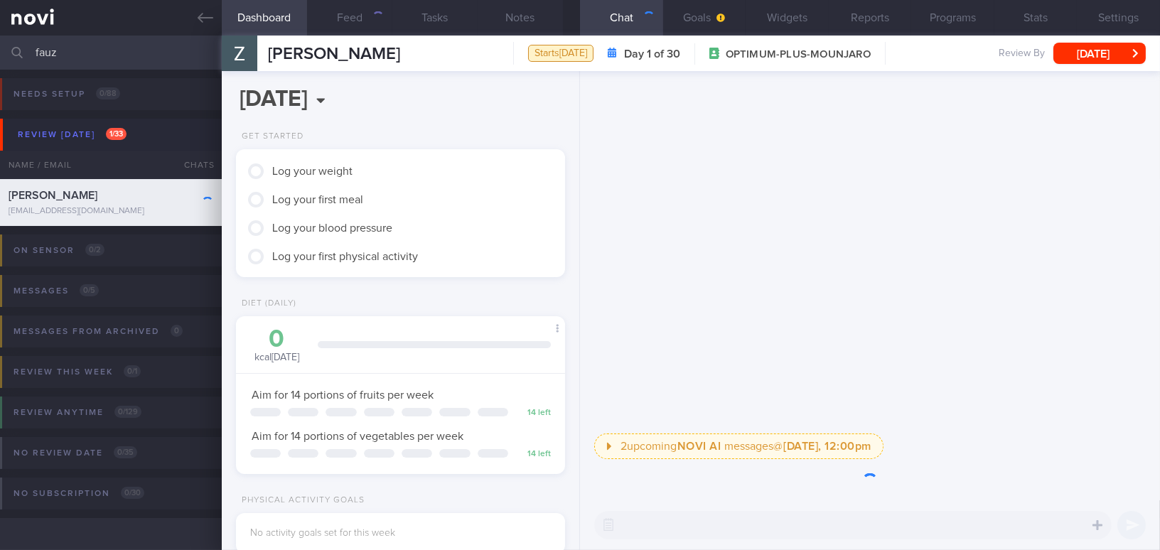
scroll to position [167, 293]
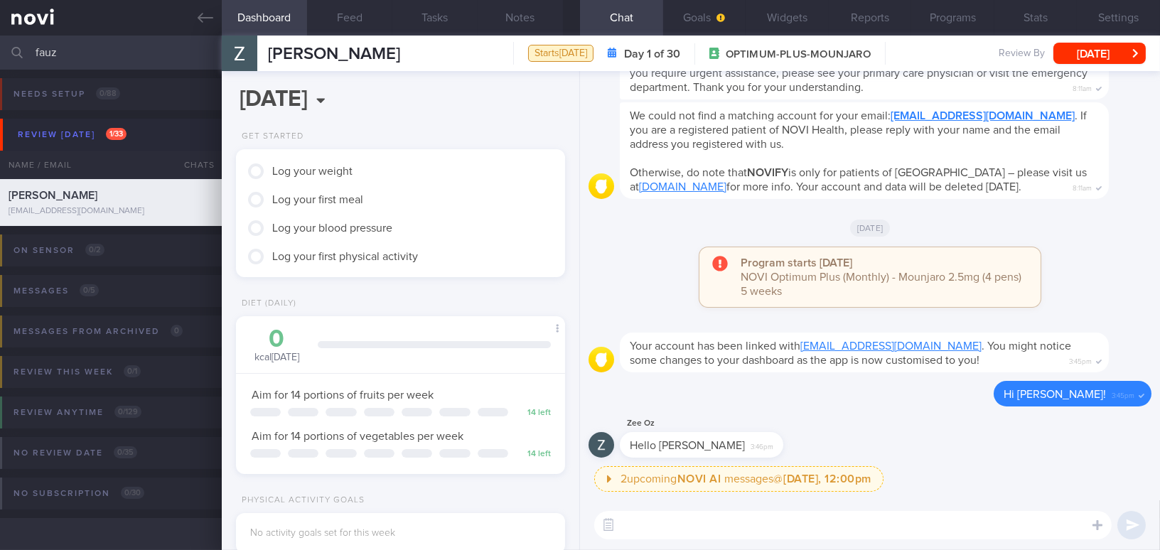
drag, startPoint x: 266, startPoint y: 50, endPoint x: 517, endPoint y: 58, distance: 251.7
click at [517, 58] on div "FAUZIAH BINTE SHAIK OSMAN FAUZIAH BINTE SHAIK OSMAN fauziyaya15@gmail.com Start…" at bounding box center [691, 54] width 938 height 36
copy span "FAUZIAH BINTE SHAIK OSMAN"
click at [690, 12] on button "Goals" at bounding box center [704, 18] width 83 height 36
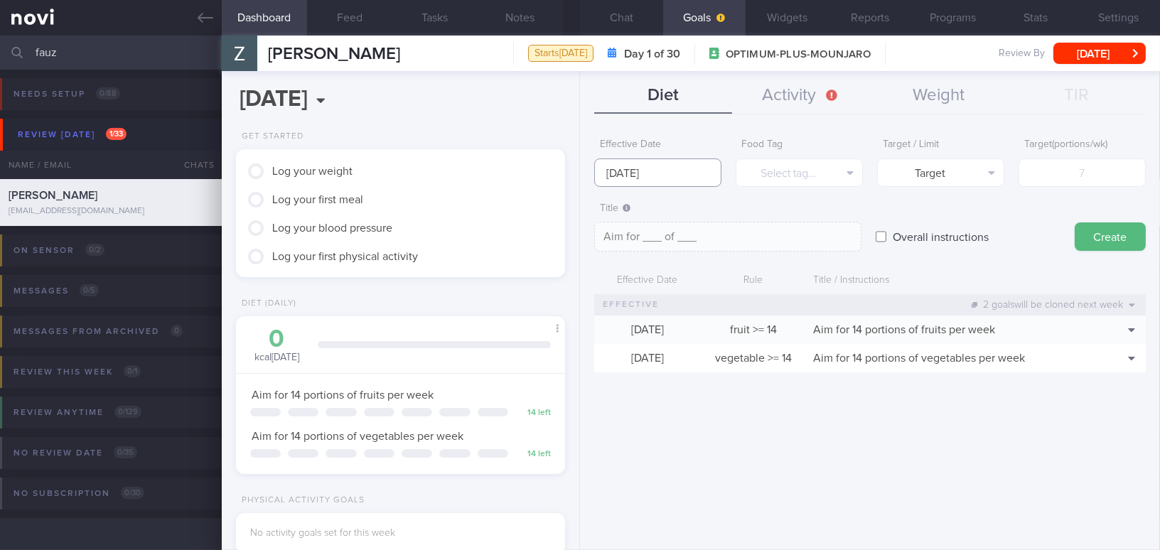
click at [647, 163] on input "25 Aug 2025" at bounding box center [657, 172] width 127 height 28
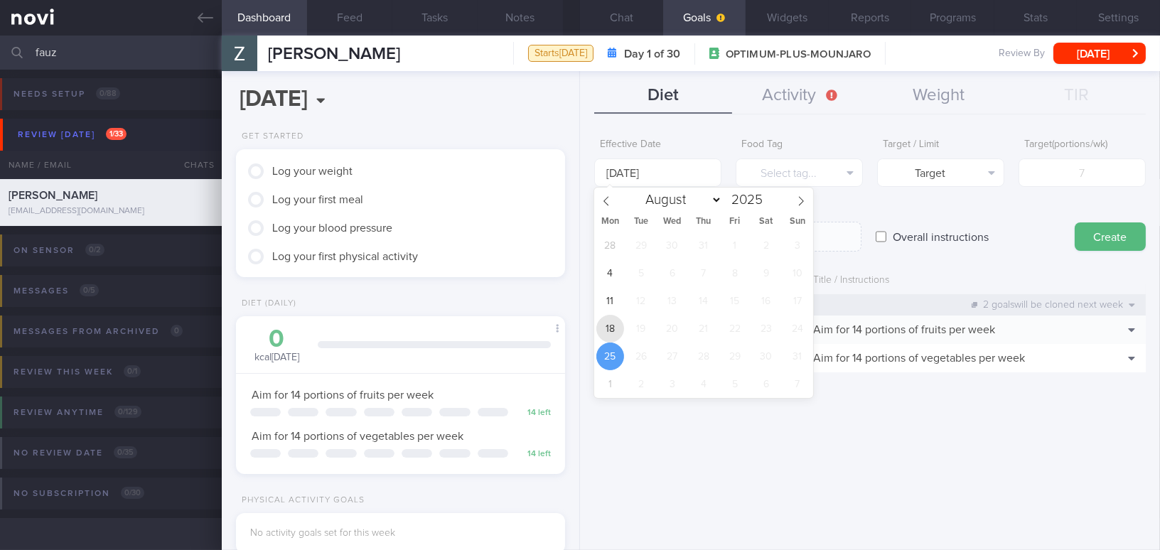
click at [607, 317] on span "18" at bounding box center [610, 329] width 28 height 28
type input "18 Aug 2025"
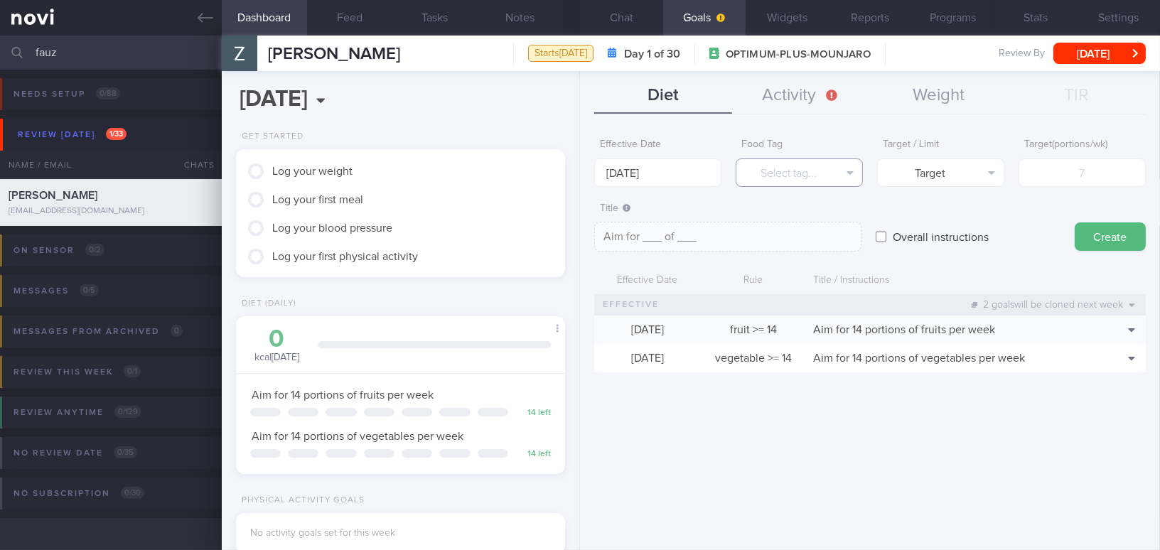
click at [787, 167] on button "Select tag..." at bounding box center [798, 172] width 127 height 28
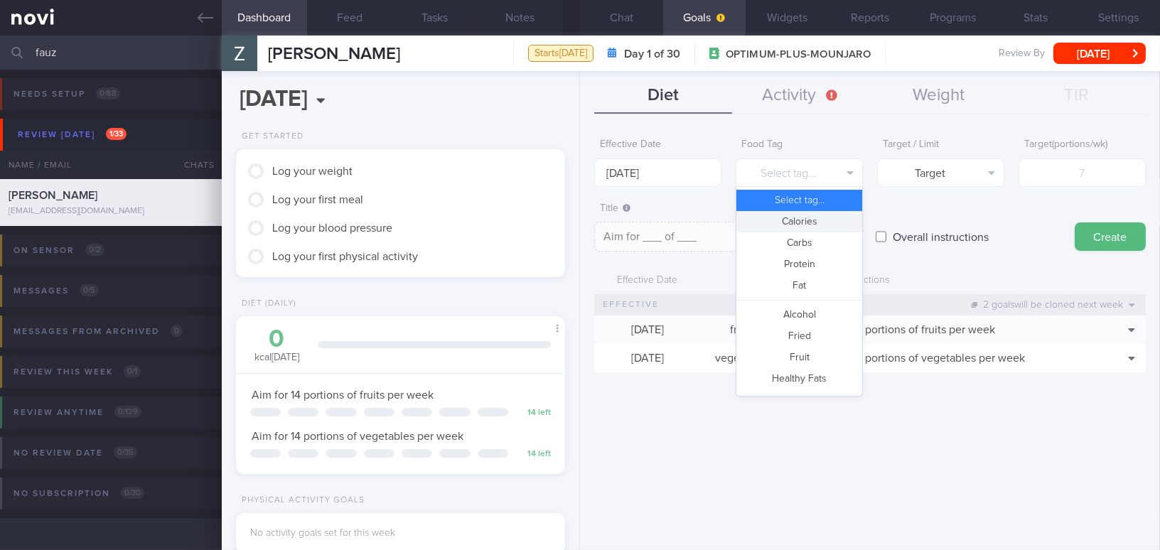
click at [787, 221] on button "Calories" at bounding box center [799, 221] width 126 height 21
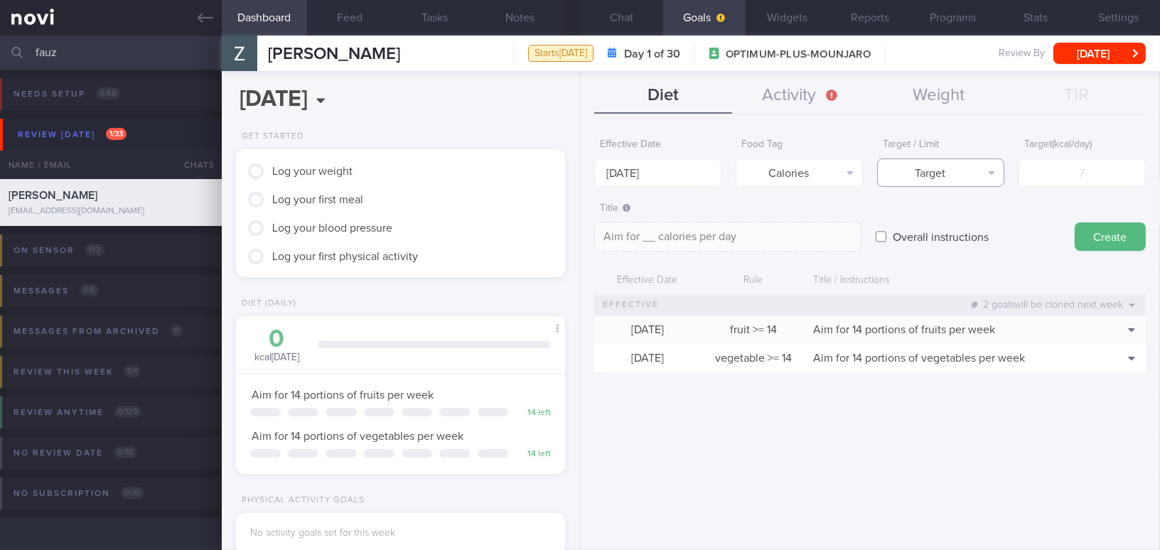
click at [937, 171] on button "Target" at bounding box center [940, 172] width 127 height 28
click at [951, 215] on button "Limit" at bounding box center [941, 221] width 126 height 21
type textarea "Keep to __ calories per day"
click at [1059, 182] on input "number" at bounding box center [1081, 172] width 127 height 28
type input "1"
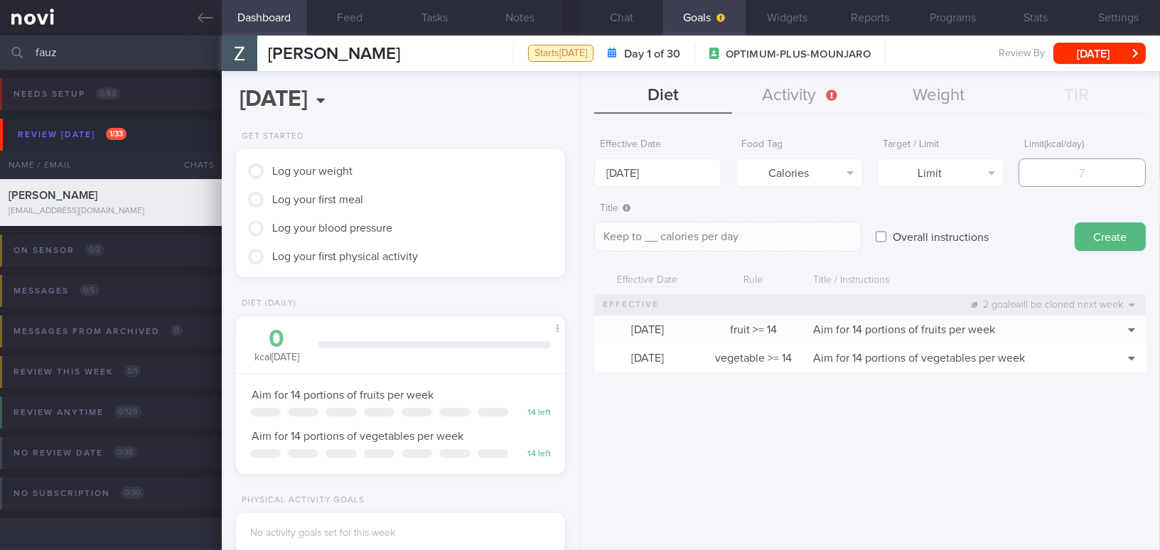
type textarea "Keep to 1 calories per day"
type input "12"
type textarea "Keep to 12 calories per day"
type input "120"
type textarea "Keep to 120 calories per day"
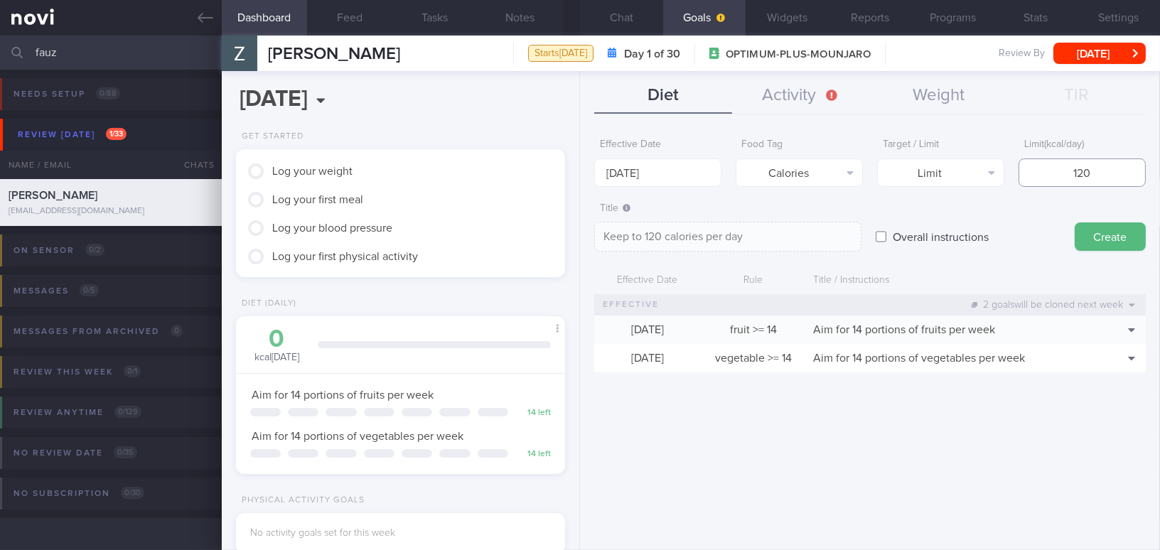
type input "1200"
type textarea "Keep to 1200 calories per day"
type input "1200"
click at [1104, 234] on button "Create" at bounding box center [1109, 236] width 71 height 28
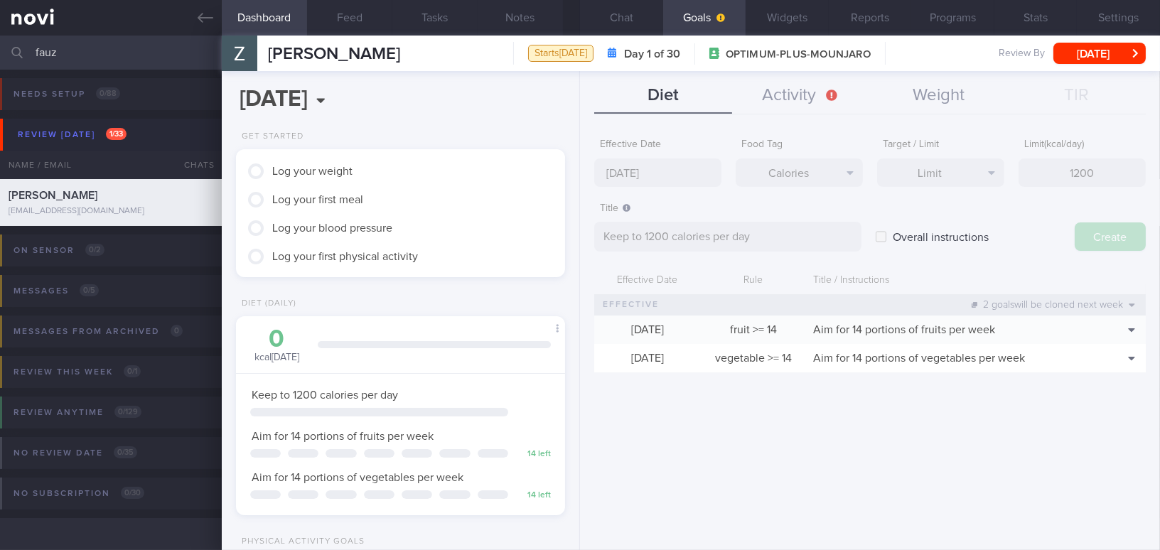
type input "[DATE]"
type textarea "Aim for ___ of ___"
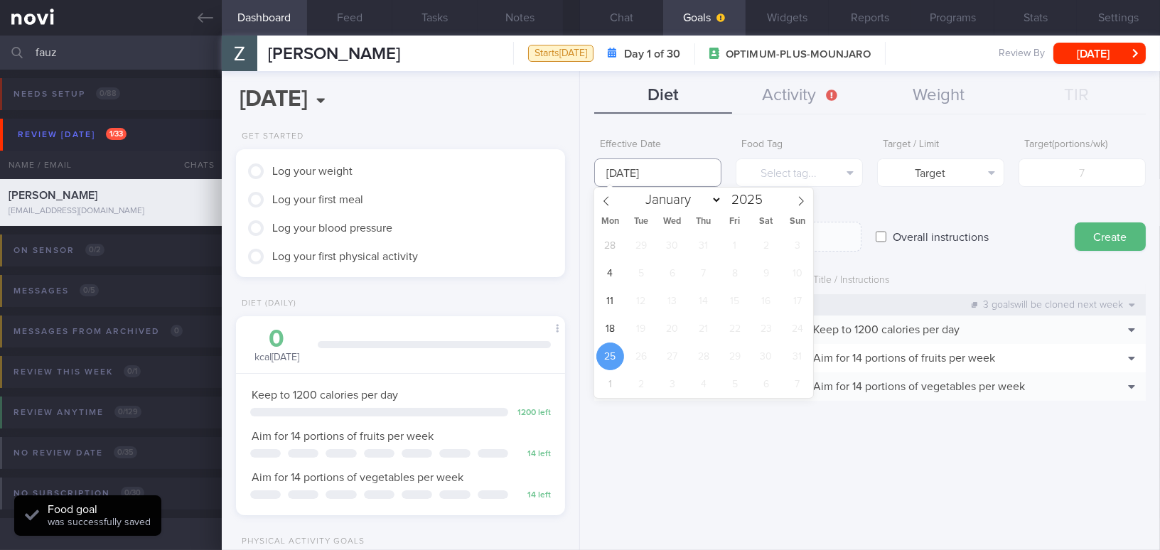
click at [633, 162] on input "[DATE]" at bounding box center [657, 172] width 127 height 28
click at [611, 328] on span "18" at bounding box center [610, 329] width 28 height 28
type input "[DATE]"
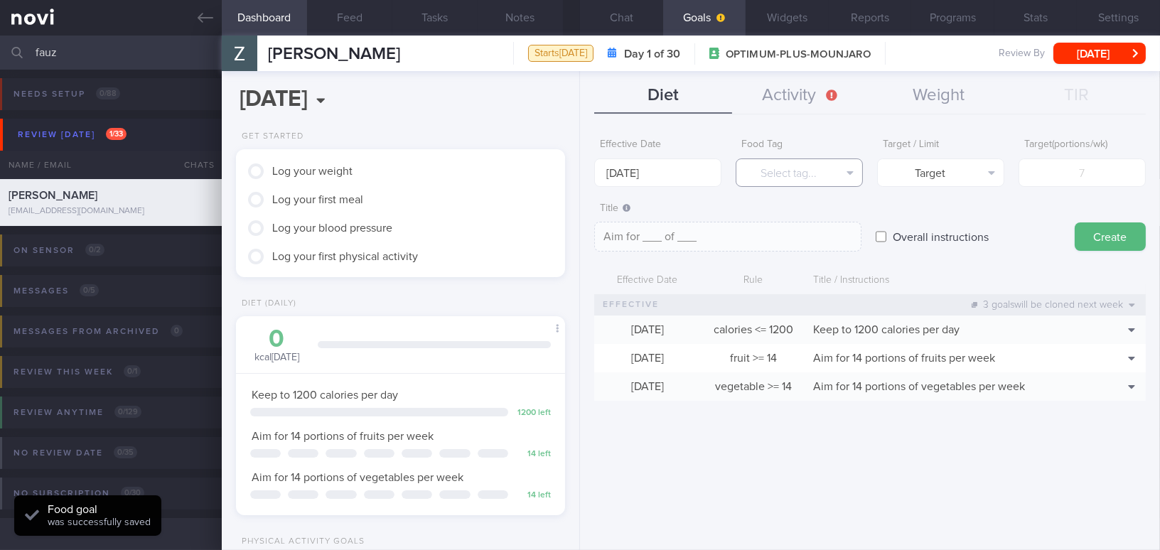
click at [769, 173] on button "Select tag..." at bounding box center [798, 172] width 127 height 28
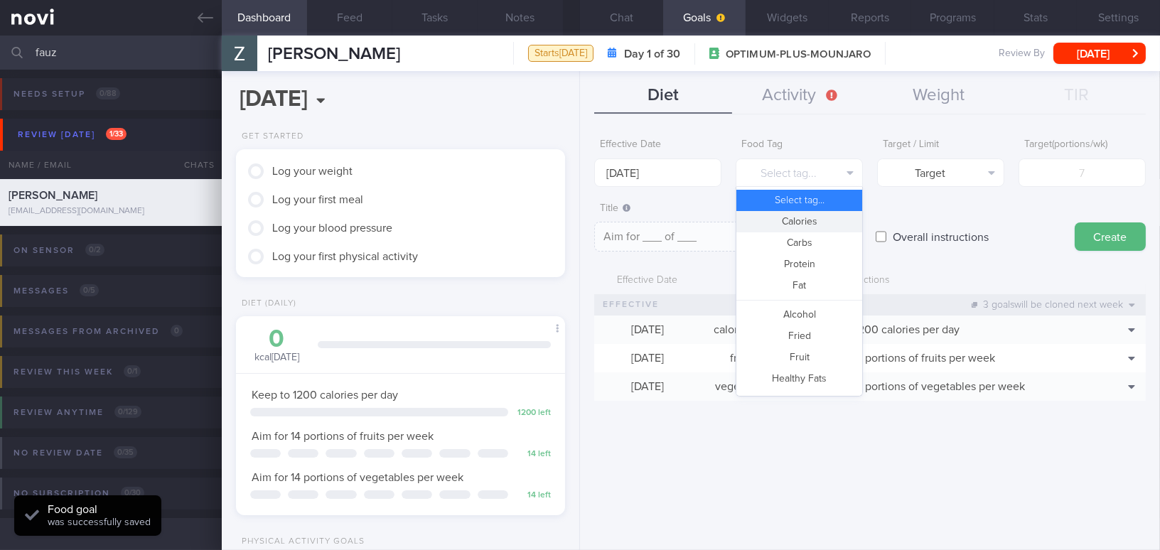
click at [764, 223] on button "Calories" at bounding box center [799, 221] width 126 height 21
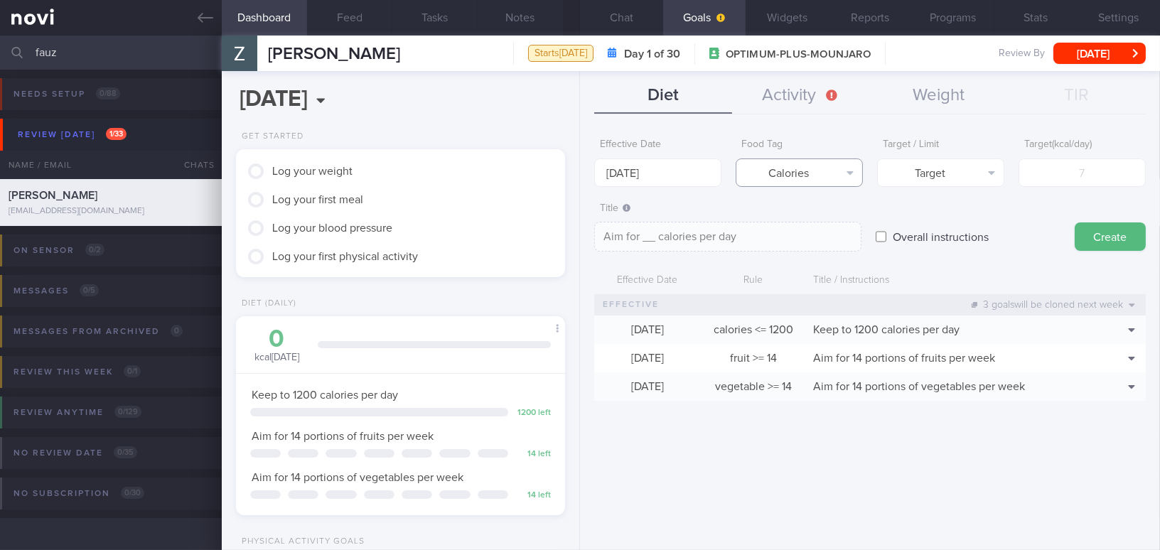
click at [796, 163] on button "Calories" at bounding box center [798, 172] width 127 height 28
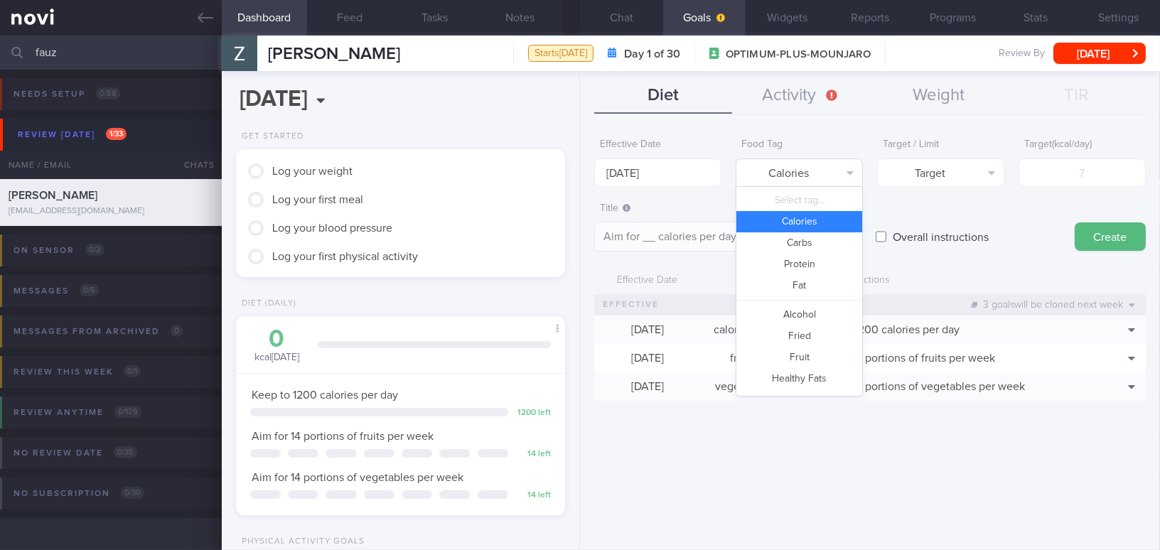
scroll to position [23, 0]
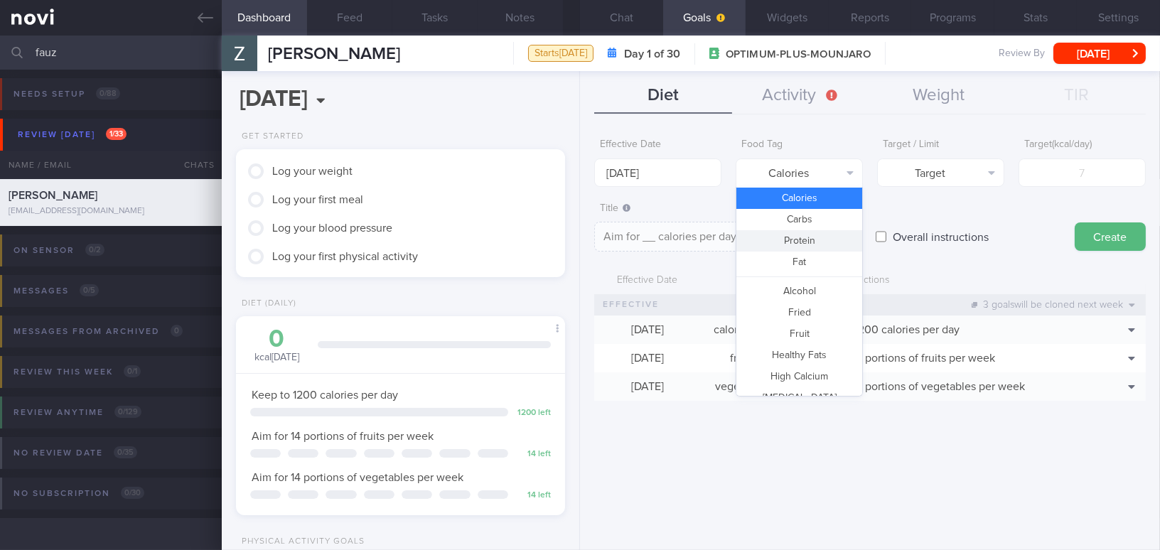
click at [800, 239] on button "Protein" at bounding box center [799, 240] width 126 height 21
type textarea "Aim for __g of protein per day"
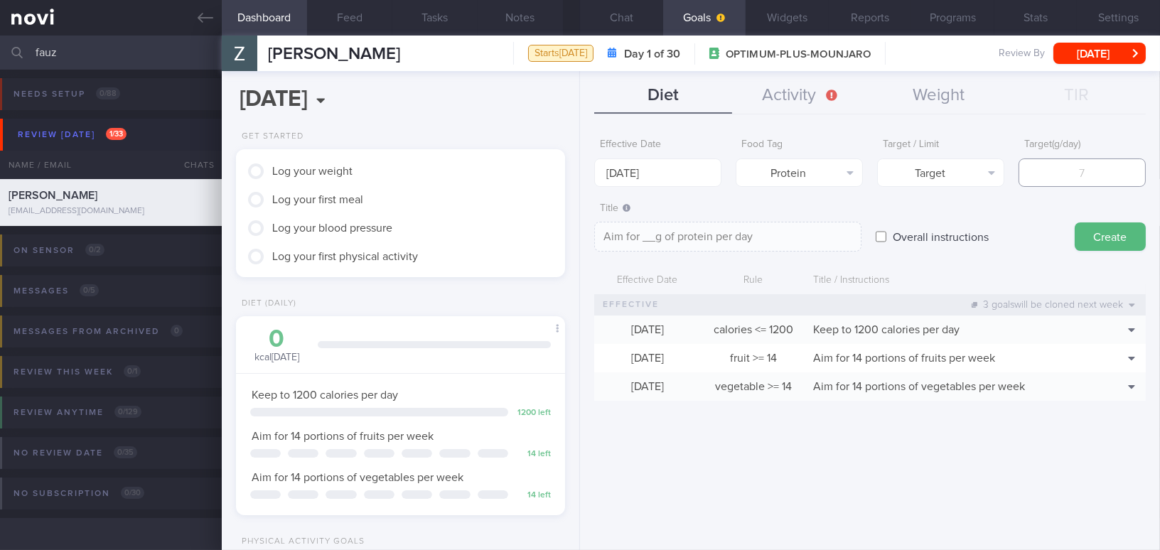
click at [1055, 172] on input "number" at bounding box center [1081, 172] width 127 height 28
type input "7"
type textarea "Aim for 7g of protein per day"
type input "75"
type textarea "Aim for 75g of protein per day"
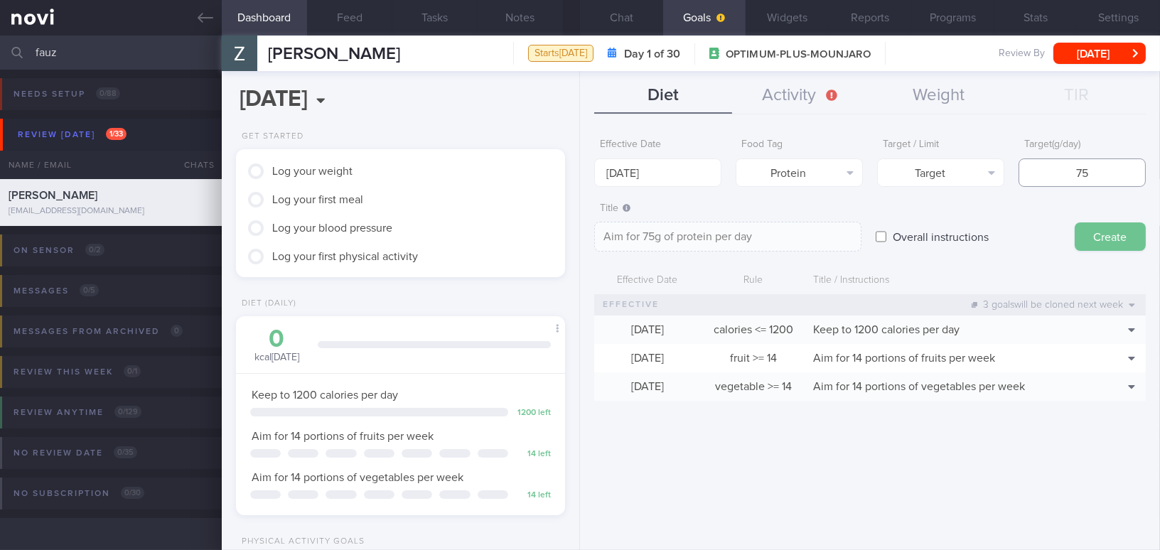
type input "75"
click at [1106, 242] on button "Create" at bounding box center [1109, 236] width 71 height 28
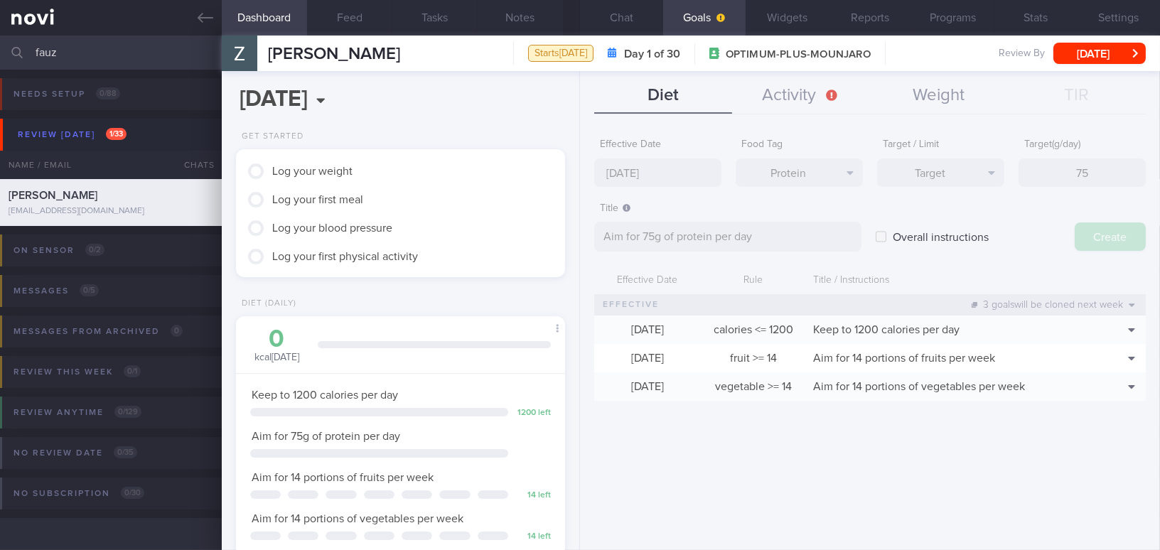
type input "[DATE]"
type textarea "Aim for ___ of ___"
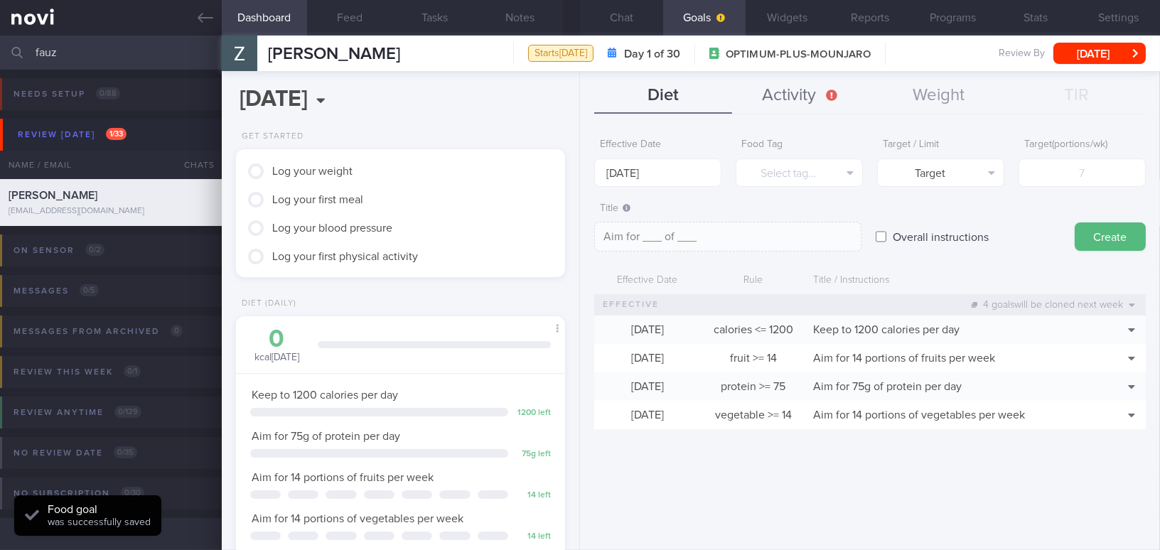
click at [784, 83] on button "Activity" at bounding box center [801, 96] width 138 height 36
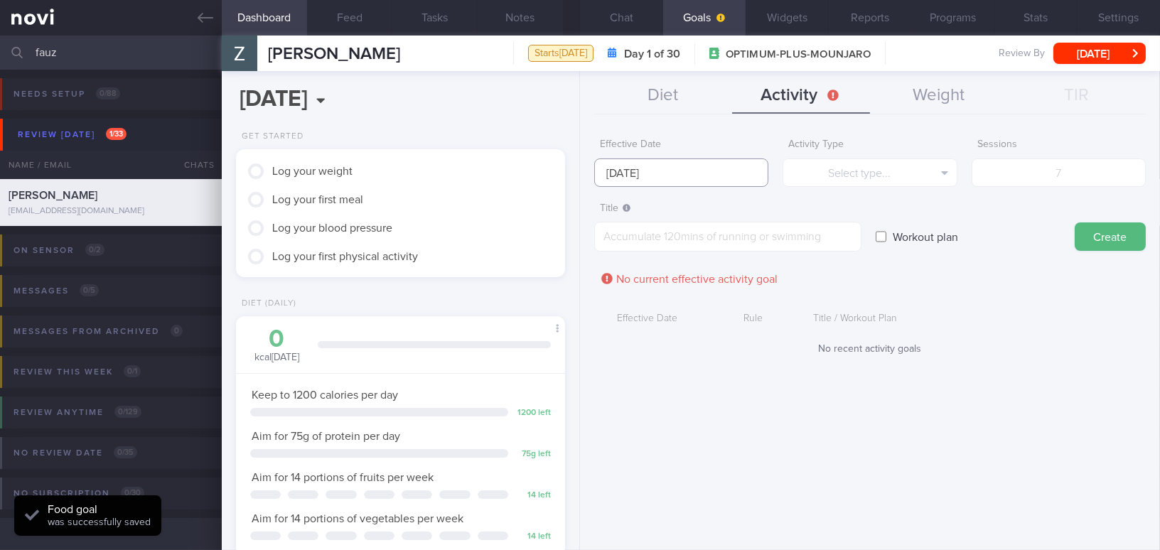
click at [689, 172] on input "[DATE]" at bounding box center [681, 172] width 174 height 28
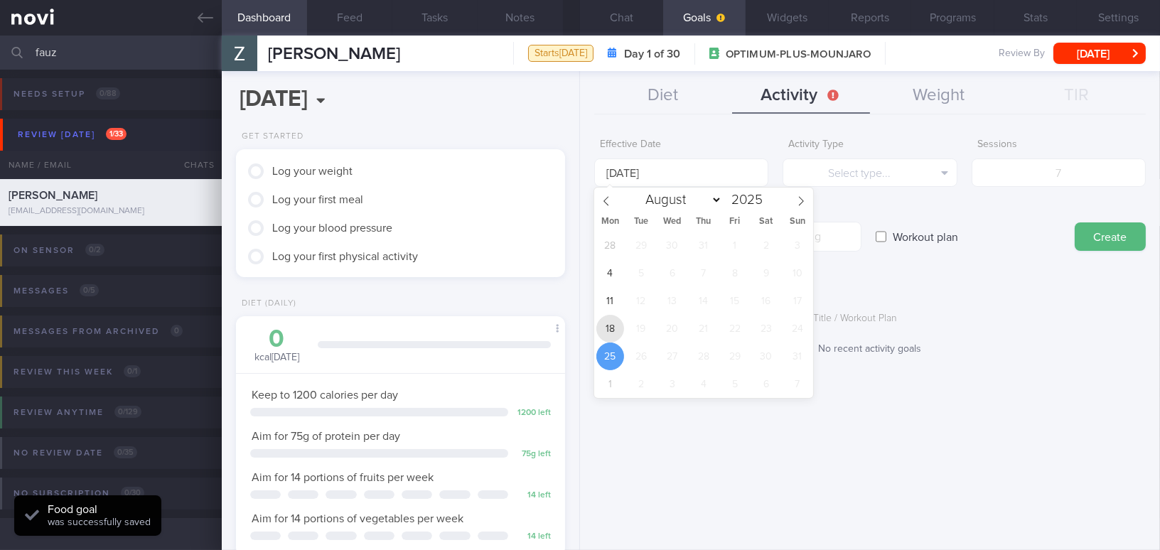
click at [617, 328] on span "18" at bounding box center [610, 329] width 28 height 28
type input "[DATE]"
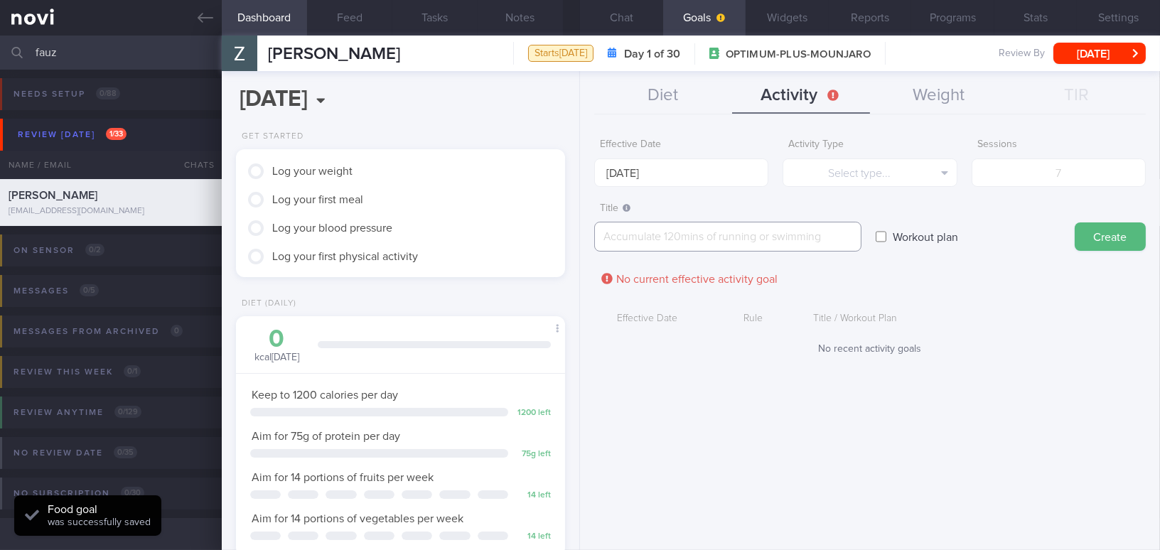
click at [667, 239] on textarea at bounding box center [727, 237] width 267 height 30
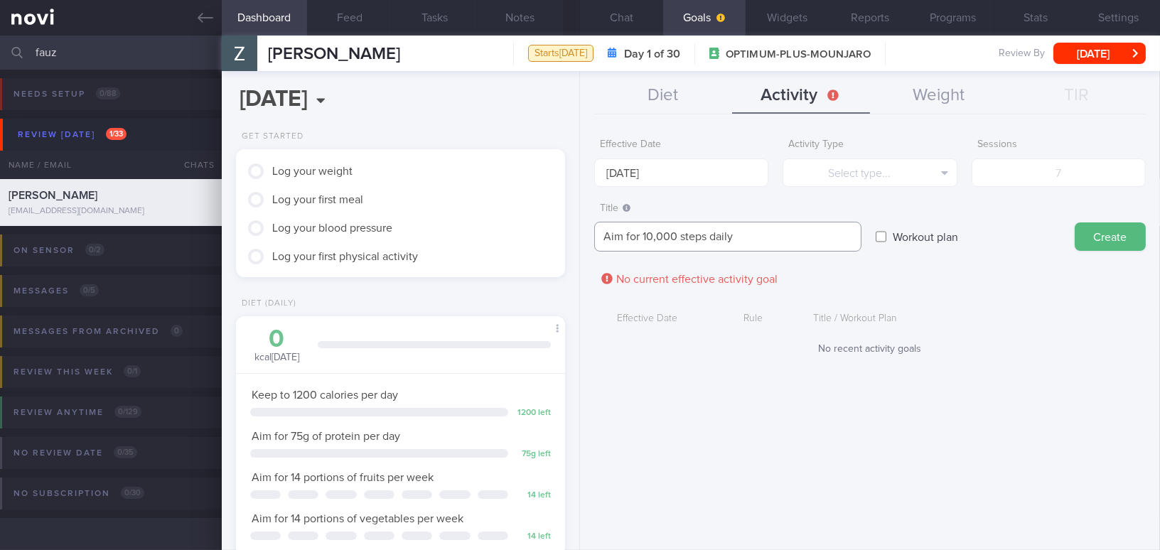
scroll to position [0, 0]
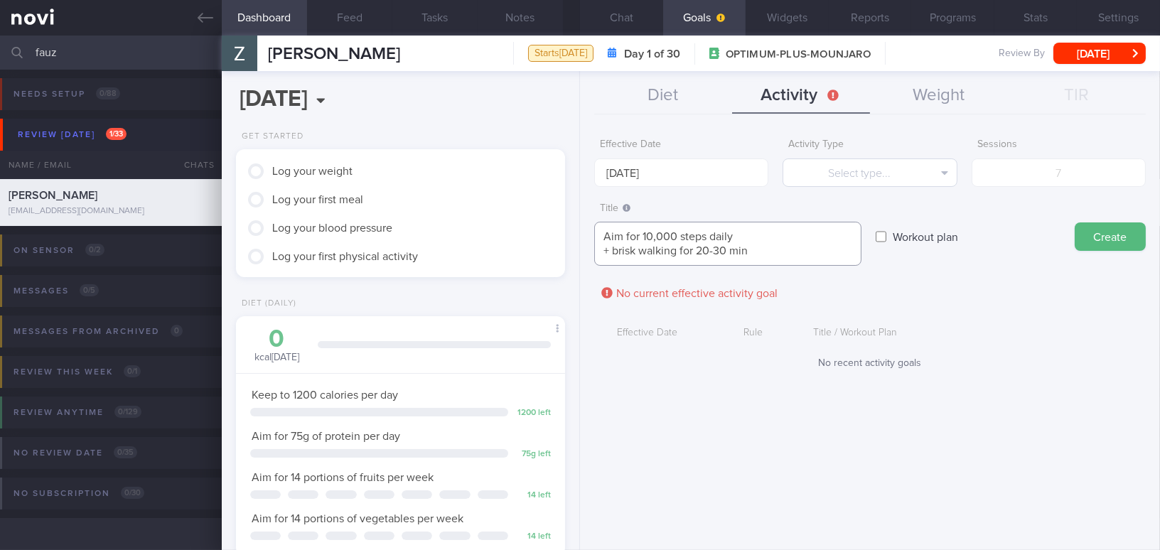
type textarea "Aim for 10,000 steps daily + brisk walking for 20-30 min"
click at [834, 176] on button "Select type..." at bounding box center [869, 172] width 174 height 28
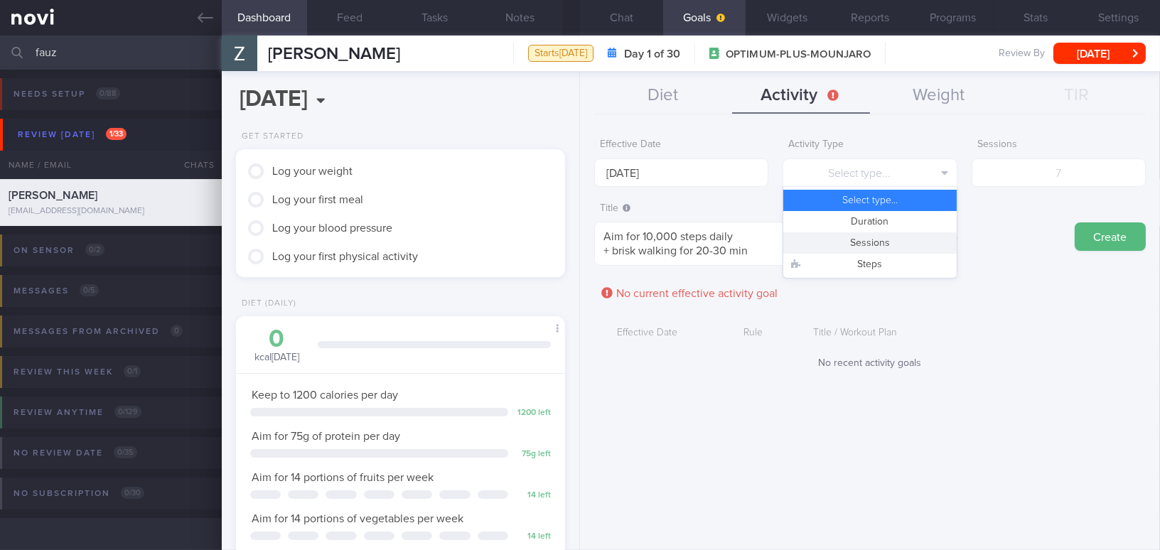
click at [838, 239] on button "Sessions" at bounding box center [869, 242] width 173 height 21
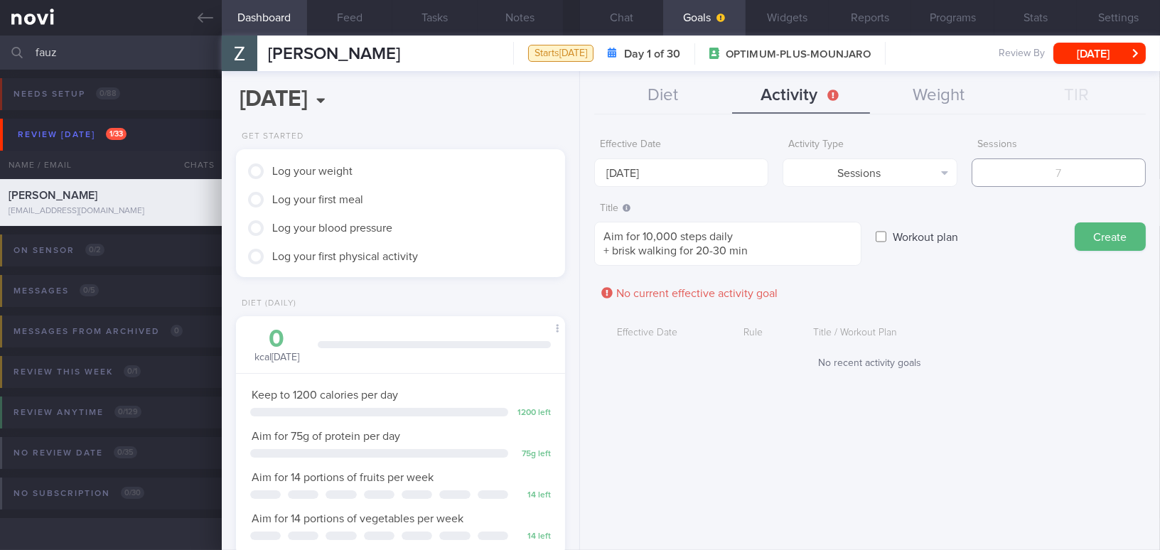
click at [1014, 178] on input "number" at bounding box center [1058, 172] width 174 height 28
type input "7"
click at [1116, 237] on button "Create" at bounding box center [1109, 236] width 71 height 28
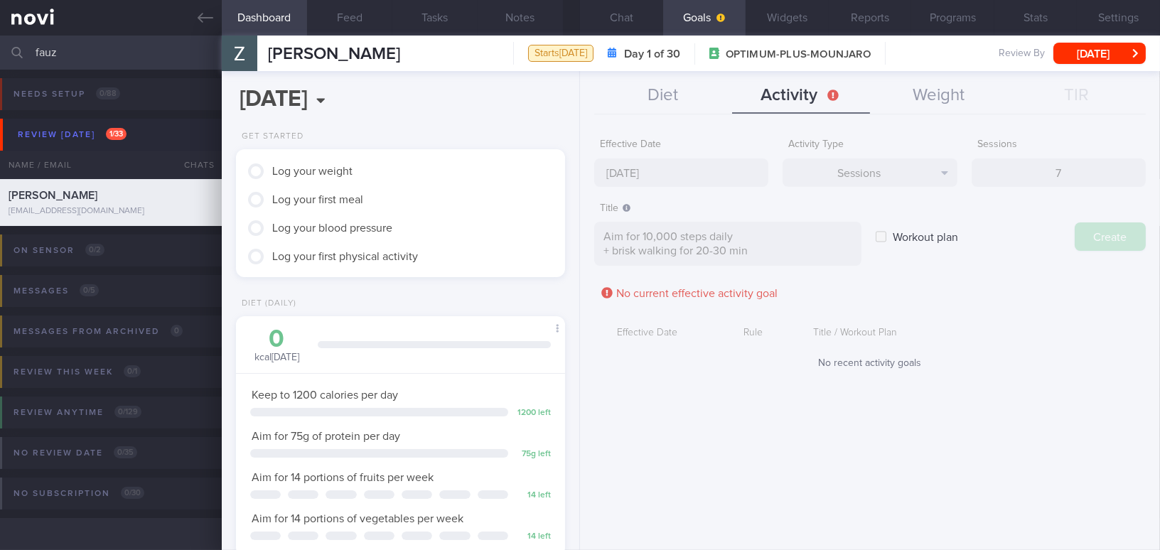
type input "[DATE]"
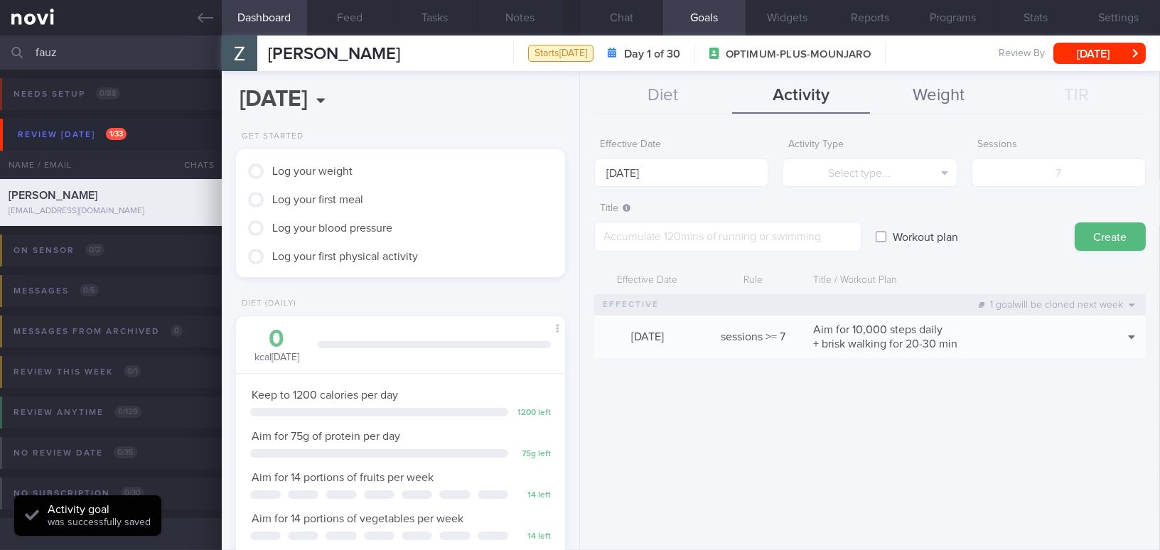
click at [947, 94] on button "Weight" at bounding box center [939, 96] width 138 height 36
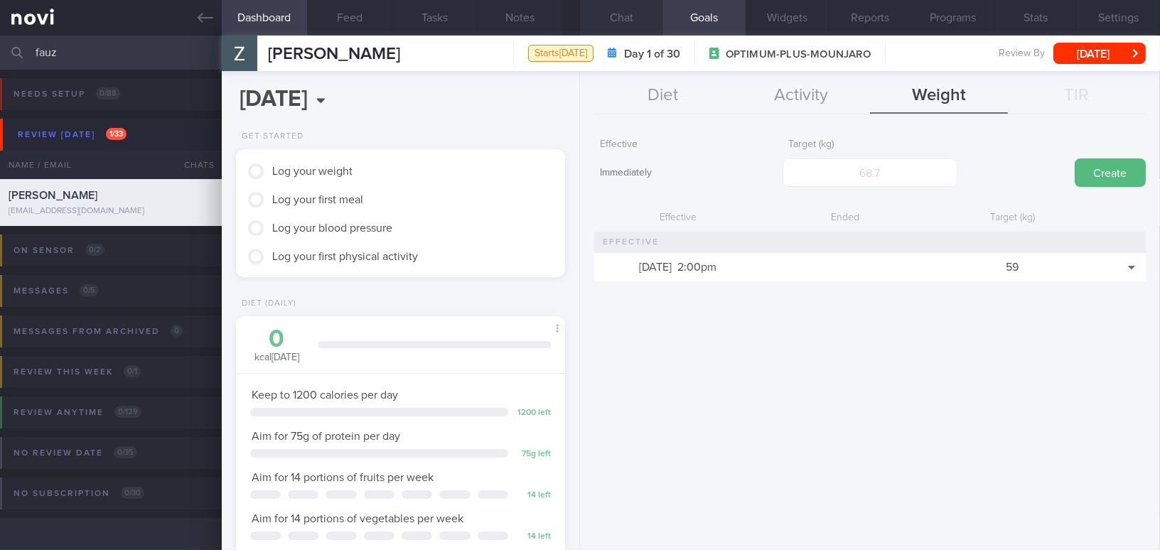
click at [633, 17] on button "Chat" at bounding box center [621, 18] width 83 height 36
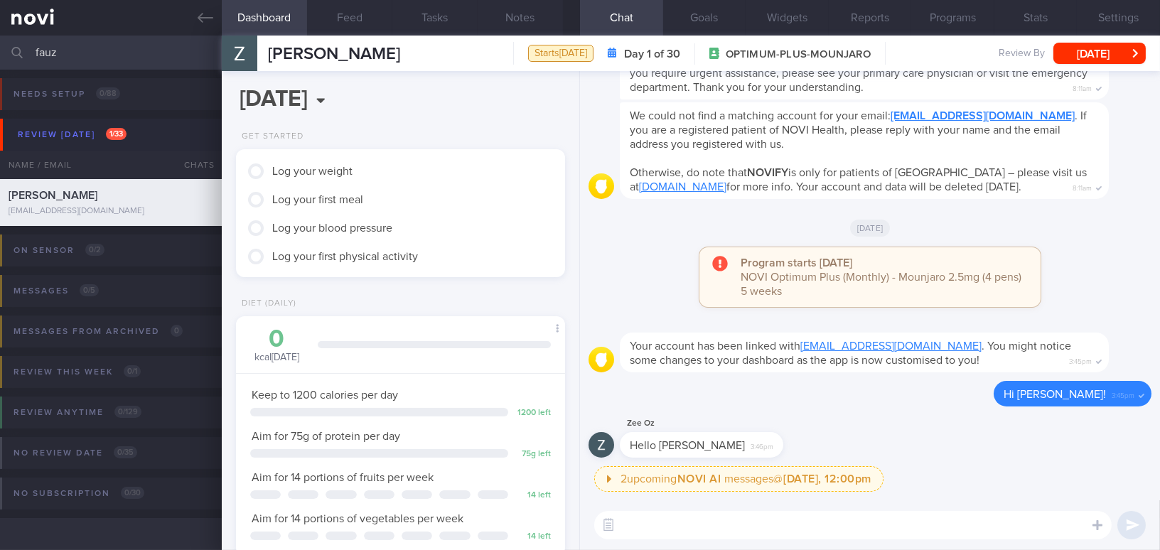
click at [710, 513] on textarea at bounding box center [852, 525] width 517 height 28
paste textarea "Adopt the “My Healthy Plate” concept: Include 1.5 palm-sized portions of lean p…"
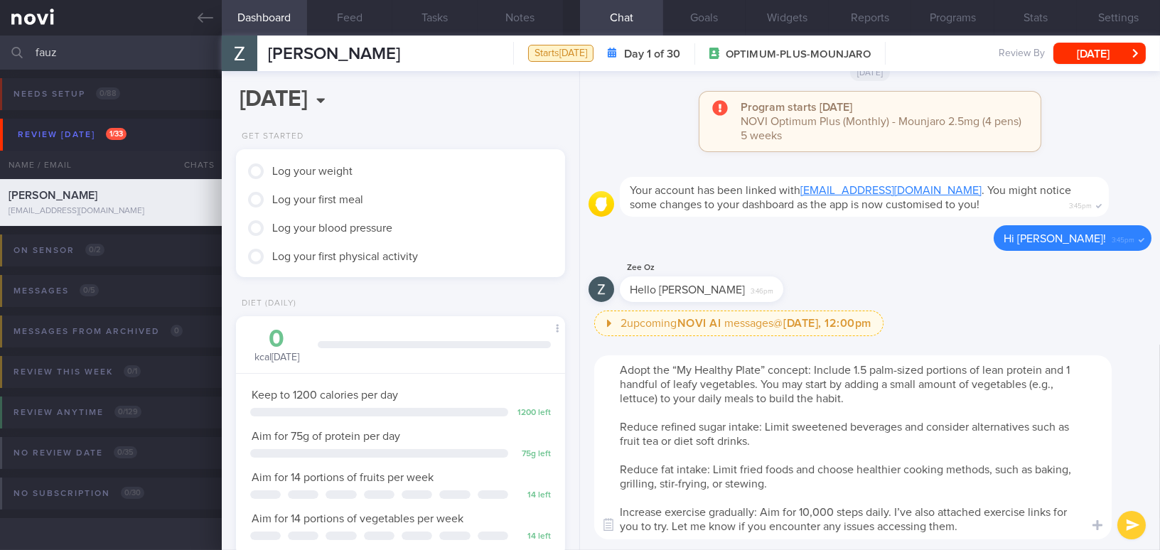
click at [611, 371] on textarea "Adopt the “My Healthy Plate” concept: Include 1.5 palm-sized portions of lean p…" at bounding box center [852, 447] width 517 height 184
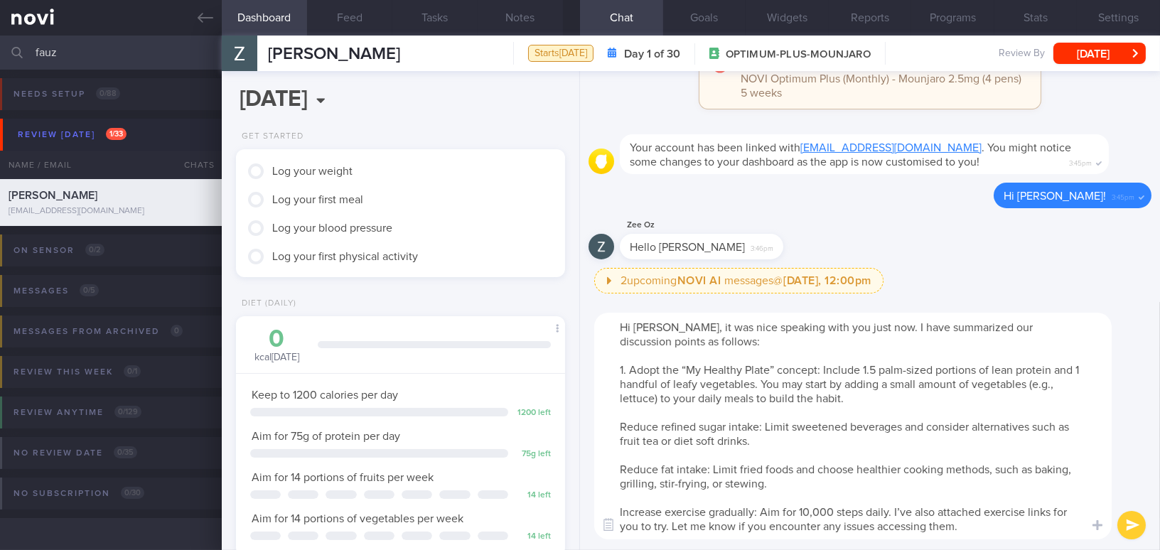
drag, startPoint x: 861, startPoint y: 369, endPoint x: 818, endPoint y: 365, distance: 43.5
click at [818, 365] on textarea "Hi Fauziah, it was nice speaking with you just now. I have summarized our discu…" at bounding box center [852, 426] width 517 height 227
drag, startPoint x: 787, startPoint y: 383, endPoint x: 863, endPoint y: 399, distance: 77.6
click at [863, 399] on textarea "Hi Fauziah, it was nice speaking with you just now. I have summarized our discu…" at bounding box center [852, 426] width 517 height 227
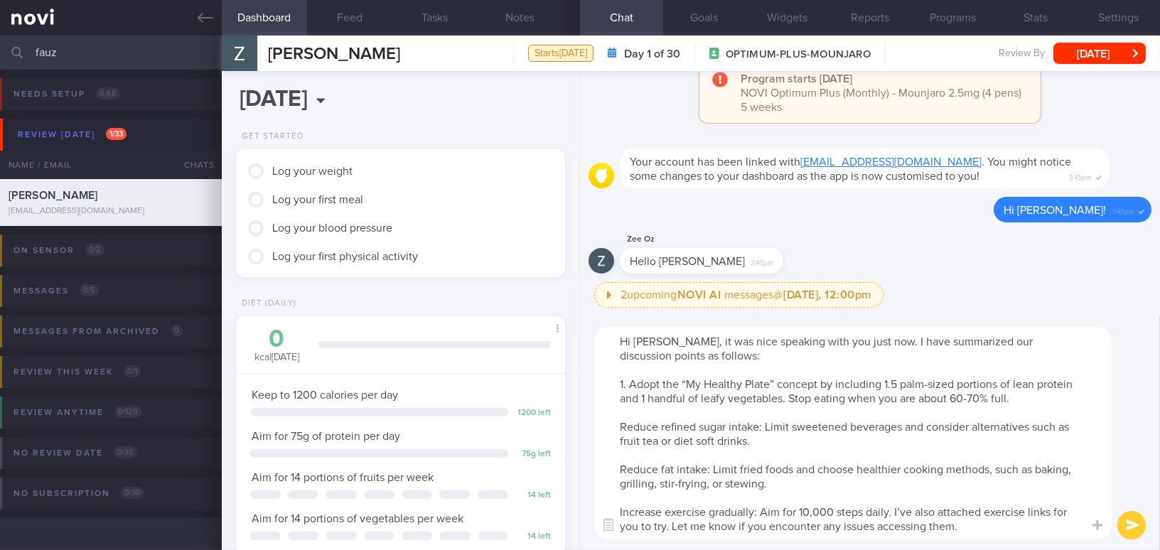
drag, startPoint x: 617, startPoint y: 426, endPoint x: 751, endPoint y: 439, distance: 135.0
click at [751, 439] on textarea "Hi Fauziah, it was nice speaking with you just now. I have summarized our discu…" at bounding box center [852, 433] width 517 height 212
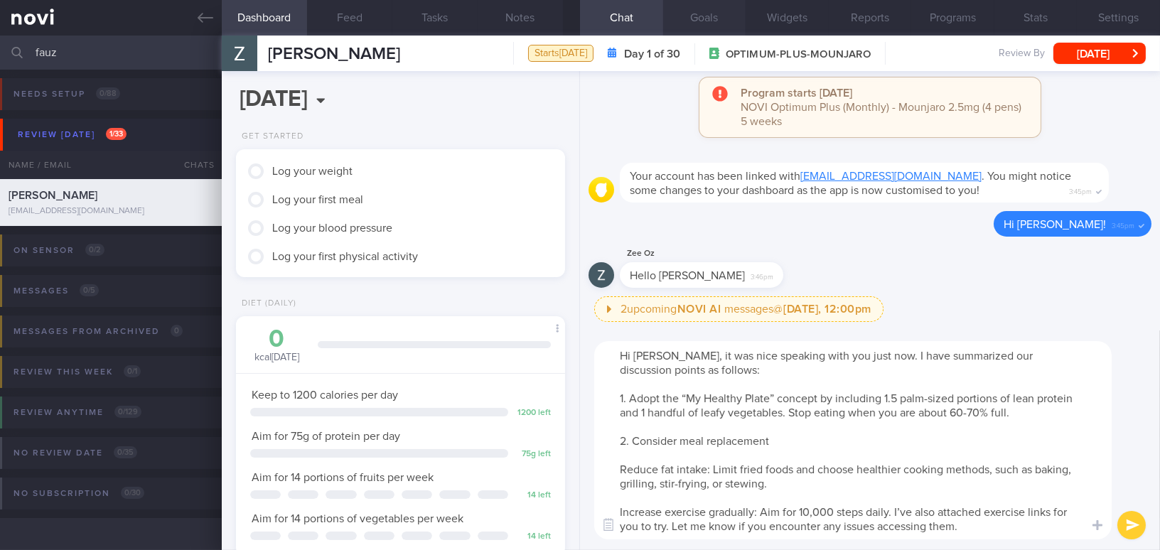
click at [722, 14] on button "Goals" at bounding box center [704, 18] width 83 height 36
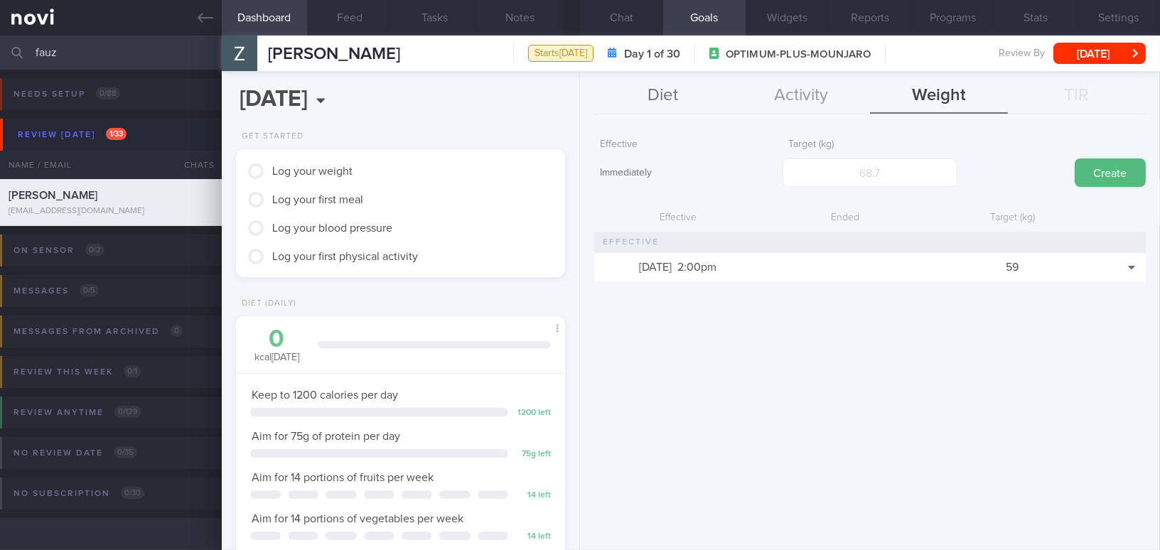
click at [671, 94] on button "Diet" at bounding box center [663, 96] width 138 height 36
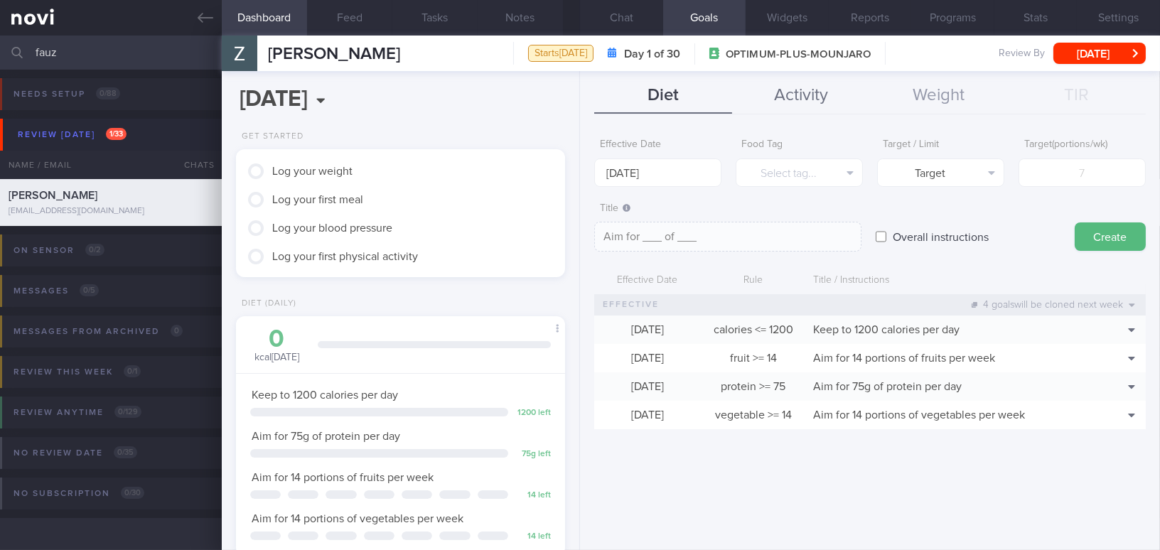
click at [794, 100] on button "Activity" at bounding box center [801, 96] width 138 height 36
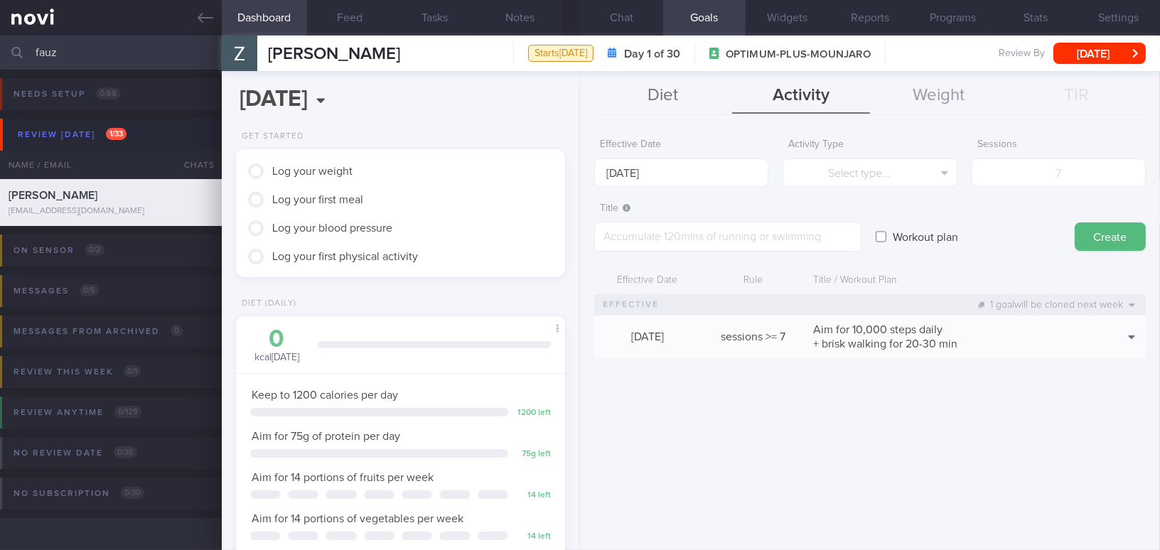
click at [662, 88] on button "Diet" at bounding box center [663, 96] width 138 height 36
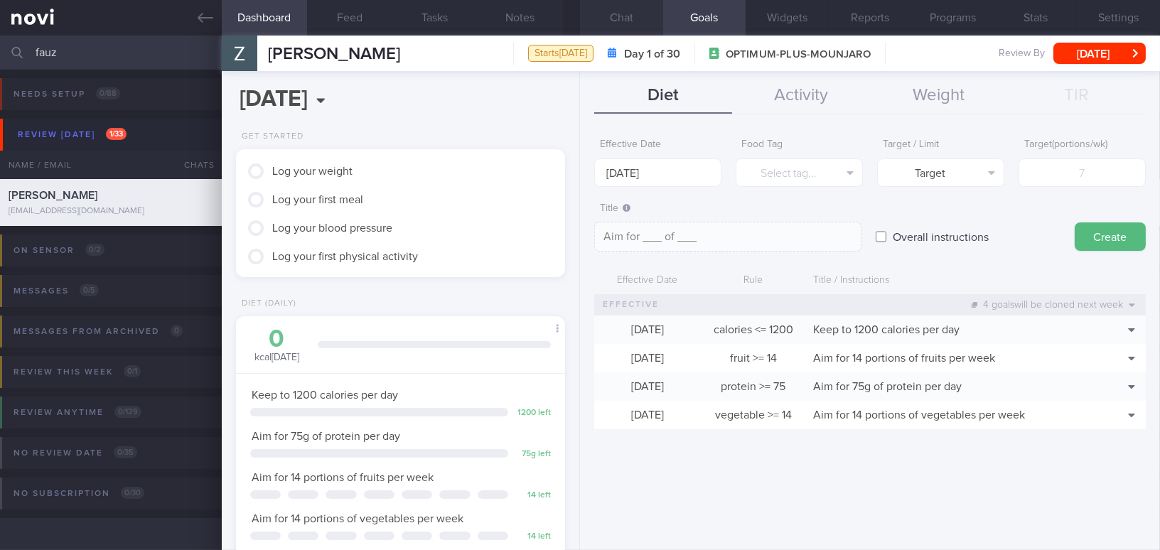
click at [612, 11] on button "Chat" at bounding box center [621, 18] width 83 height 36
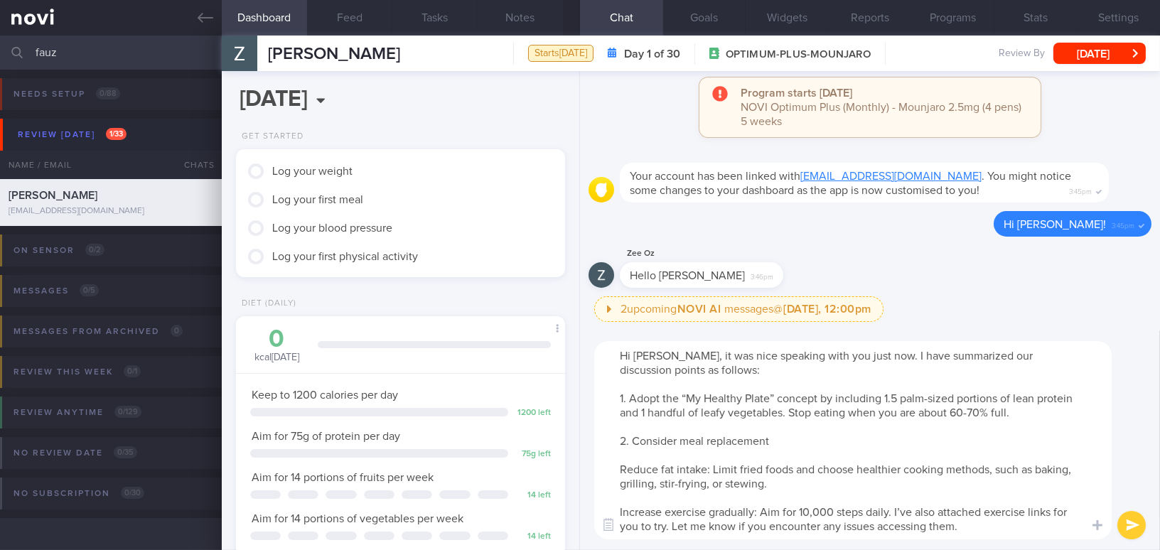
drag, startPoint x: 618, startPoint y: 468, endPoint x: 1004, endPoint y: 534, distance: 392.1
click at [1004, 534] on textarea "Hi Fauziah, it was nice speaking with you just now. I have summarized our discu…" at bounding box center [852, 440] width 517 height 198
paste textarea "Consider a meal replacement at dinner or during the first few days after Mounja…"
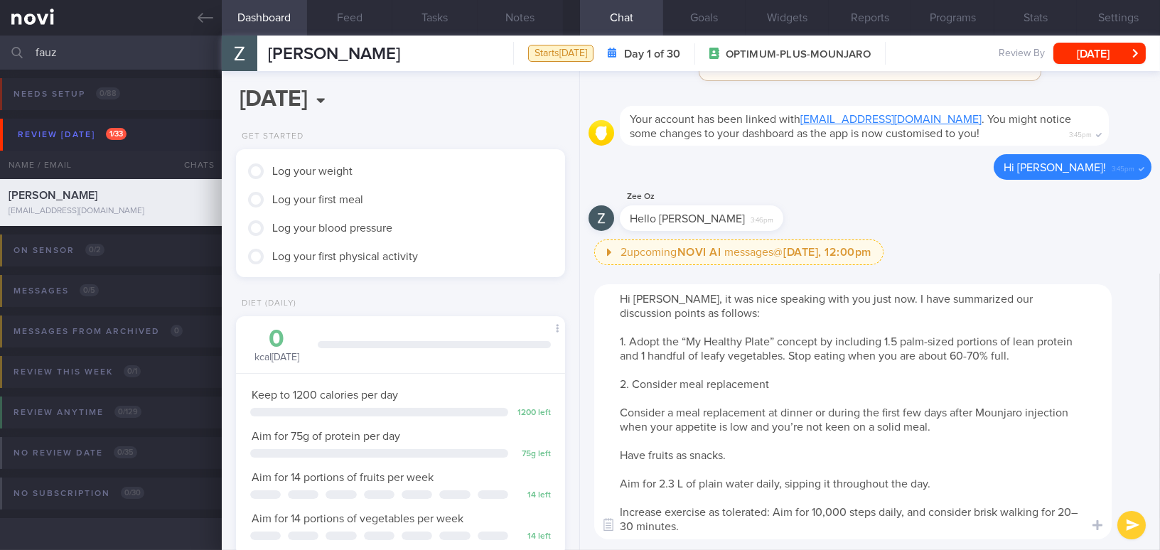
drag, startPoint x: 634, startPoint y: 386, endPoint x: 774, endPoint y: 384, distance: 140.0
click at [774, 384] on textarea "Hi Fauziah, it was nice speaking with you just now. I have summarized our discu…" at bounding box center [852, 411] width 517 height 255
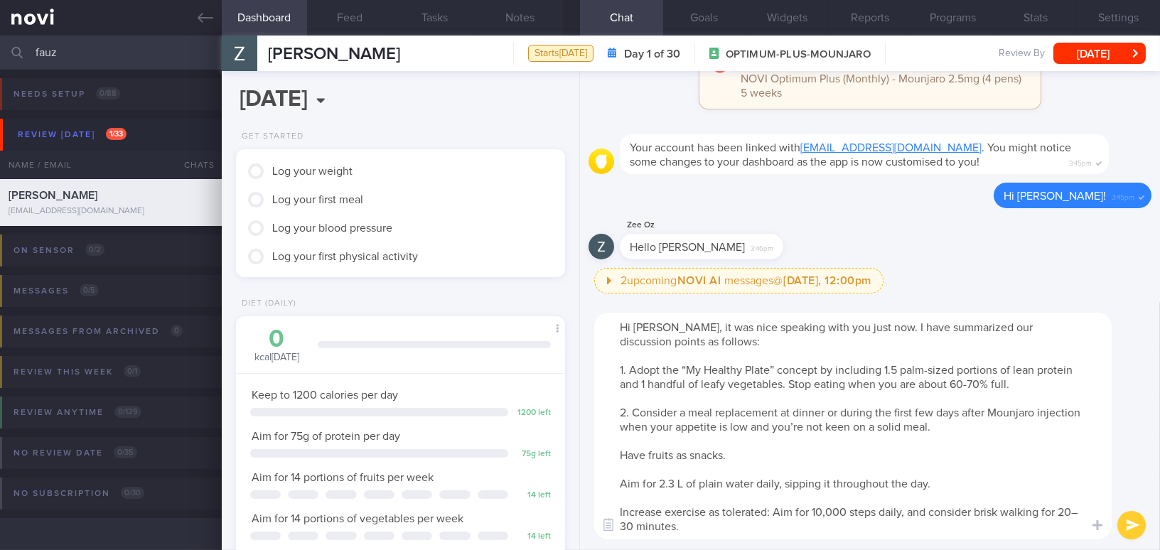
drag, startPoint x: 750, startPoint y: 427, endPoint x: 969, endPoint y: 426, distance: 218.2
click at [969, 426] on textarea "Hi Fauziah, it was nice speaking with you just now. I have summarized our discu…" at bounding box center [852, 426] width 517 height 227
click at [621, 509] on textarea "Hi Fauziah, it was nice speaking with you just now. I have summarized our discu…" at bounding box center [852, 426] width 517 height 227
click at [782, 507] on textarea "Hi Fauziah, it was nice speaking with you just now. I have summarized our discu…" at bounding box center [852, 426] width 517 height 227
click at [640, 524] on textarea "Hi Fauziah, it was nice speaking with you just now. I have summarized our discu…" at bounding box center [852, 426] width 517 height 227
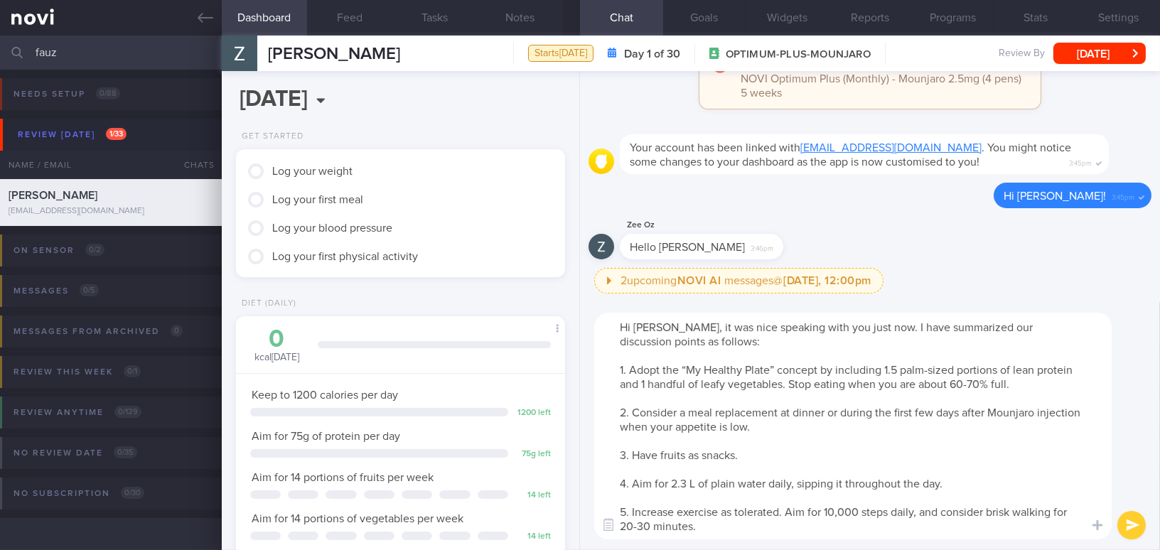
type textarea "Hi Fauziah, it was nice speaking with you just now. I have summarized our discu…"
click at [1128, 525] on button "submit" at bounding box center [1131, 525] width 28 height 28
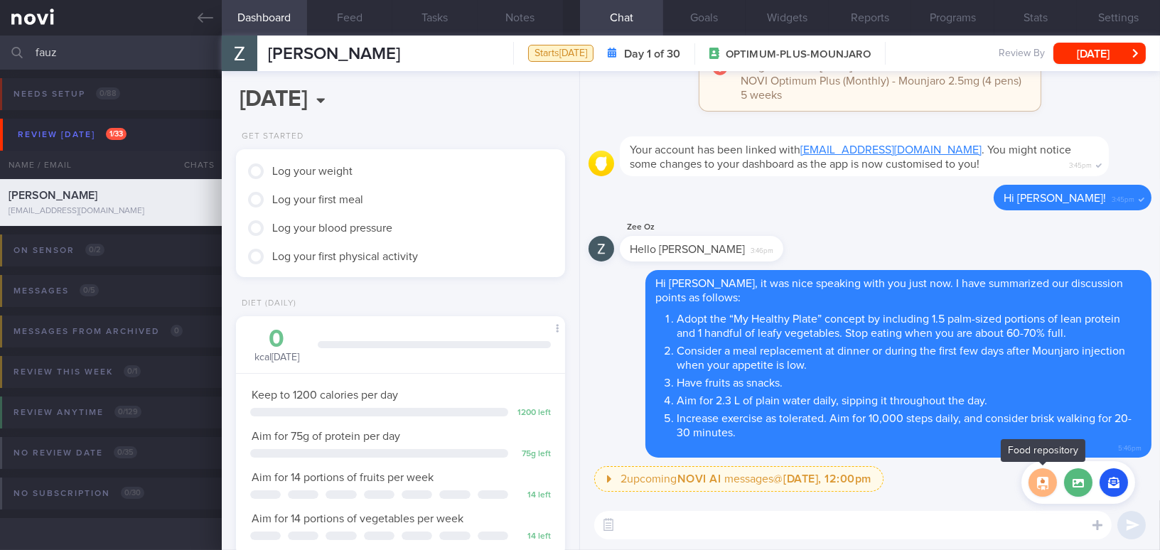
click at [1042, 487] on button "button" at bounding box center [1042, 482] width 28 height 28
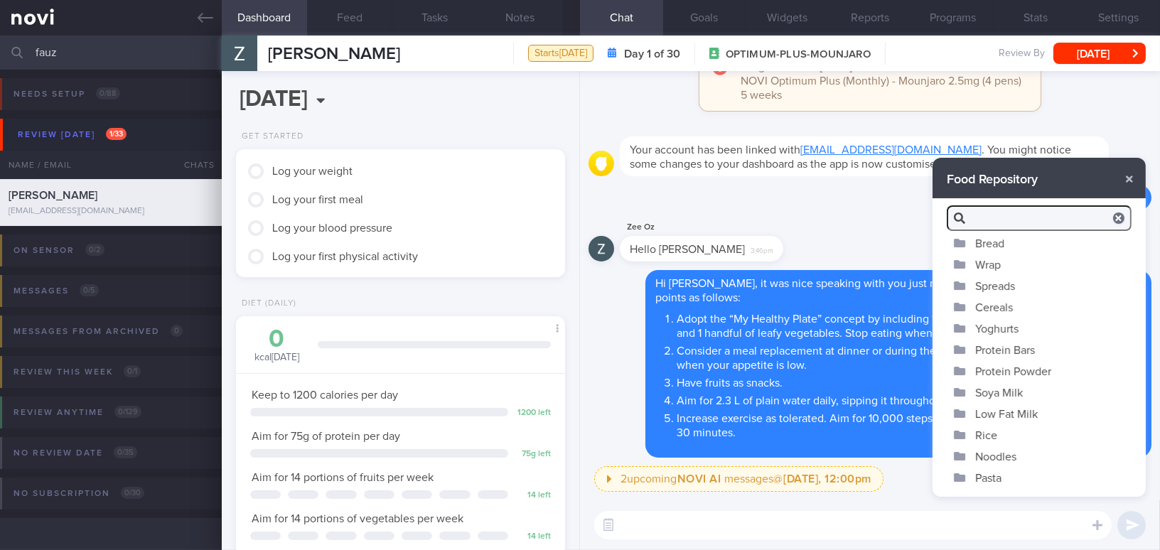
click at [1003, 327] on button "Yoghurts" at bounding box center [1038, 328] width 213 height 21
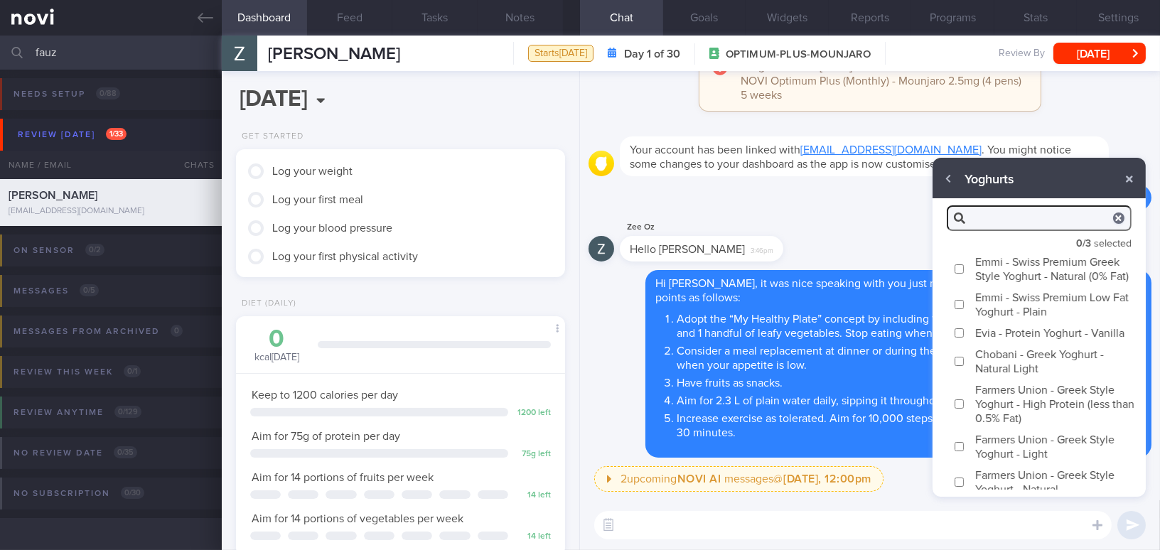
click at [963, 281] on label "Emmi - Swiss Premium Greek Style Yoghurt - Natural (0% Fat)" at bounding box center [1038, 269] width 213 height 36
click at [963, 274] on input "Emmi - Swiss Premium Greek Style Yoghurt - Natural (0% Fat)" at bounding box center [959, 268] width 11 height 9
checkbox input "true"
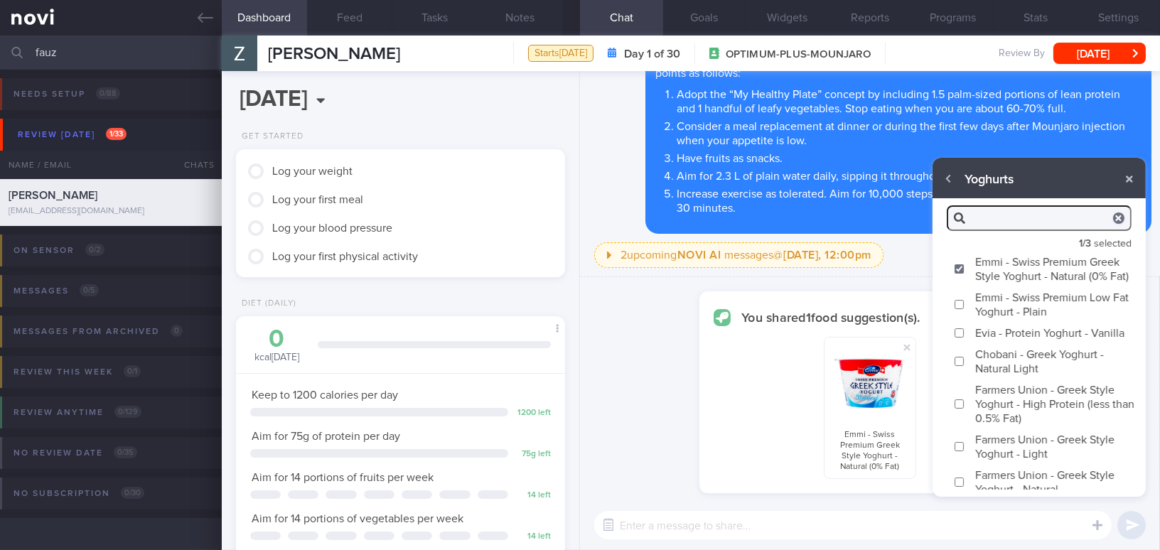
click at [961, 338] on input "Evia - Protein Yoghurt - Vanilla" at bounding box center [959, 332] width 11 height 9
checkbox input "true"
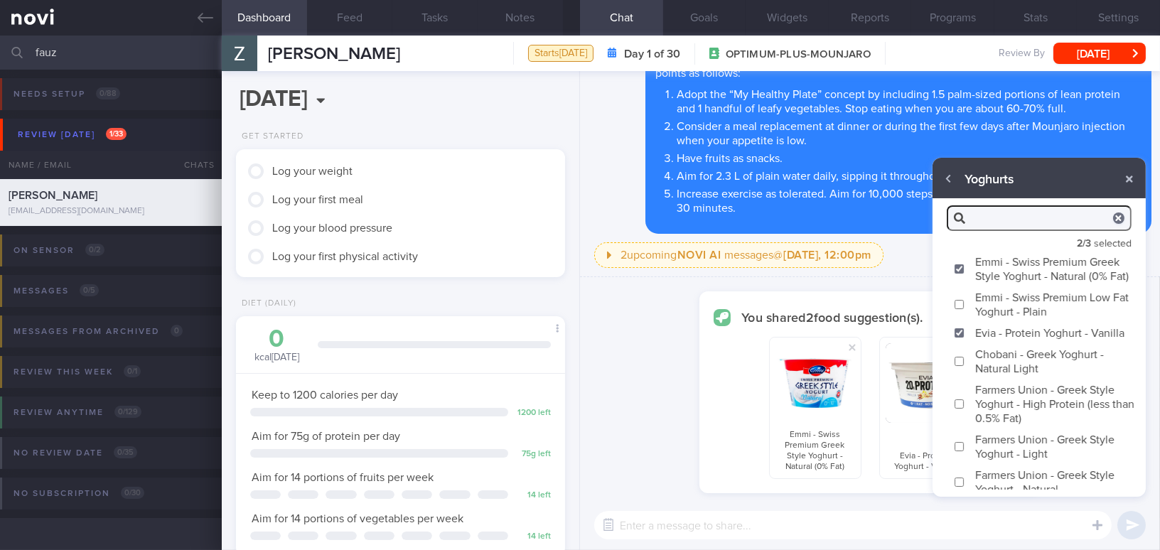
click at [957, 379] on label "Chobani - Greek Yoghurt - Natural Light" at bounding box center [1038, 361] width 213 height 36
click at [957, 366] on input "Chobani - Greek Yoghurt - Natural Light" at bounding box center [959, 361] width 11 height 9
checkbox input "true"
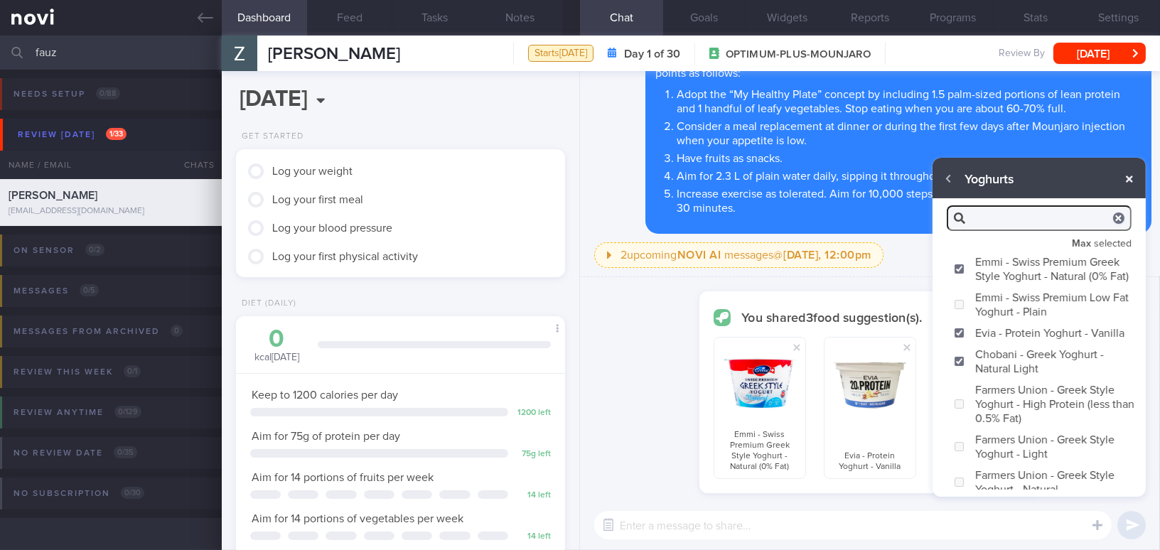
click at [1131, 178] on button "button" at bounding box center [1129, 179] width 26 height 26
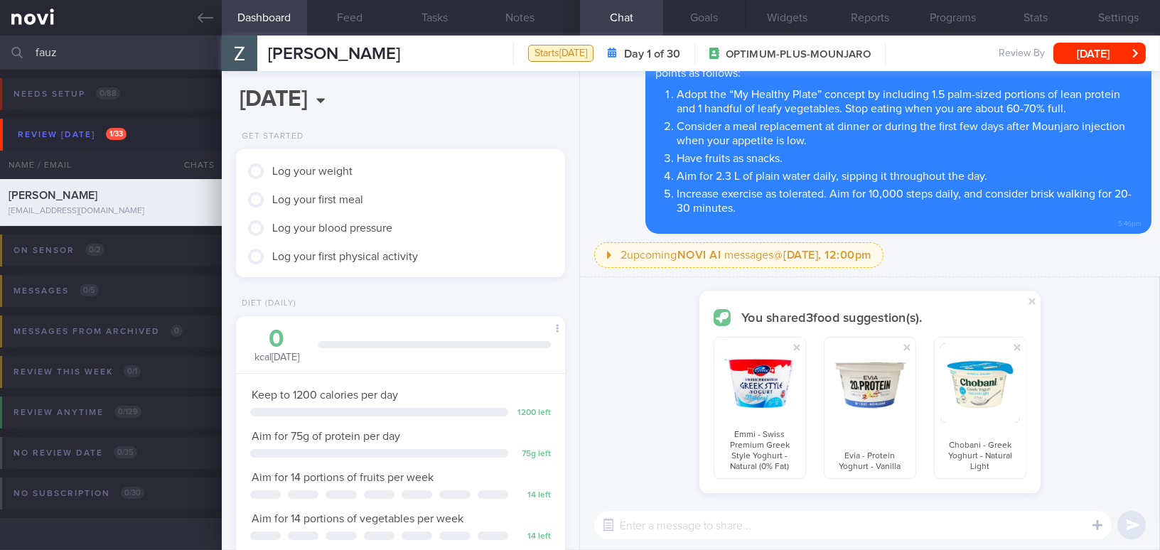
click at [916, 520] on textarea at bounding box center [852, 525] width 517 height 28
type textarea "Here are some examples of low fat yoghurts with higher"
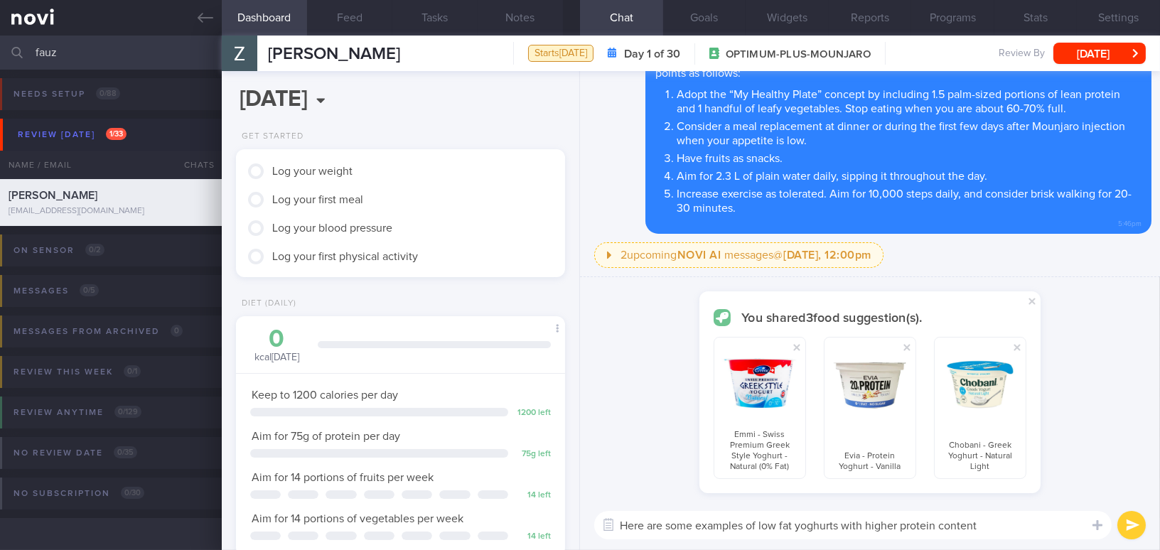
type textarea "Here are some examples of low fat yoghurts with higher protein content."
checkbox input "false"
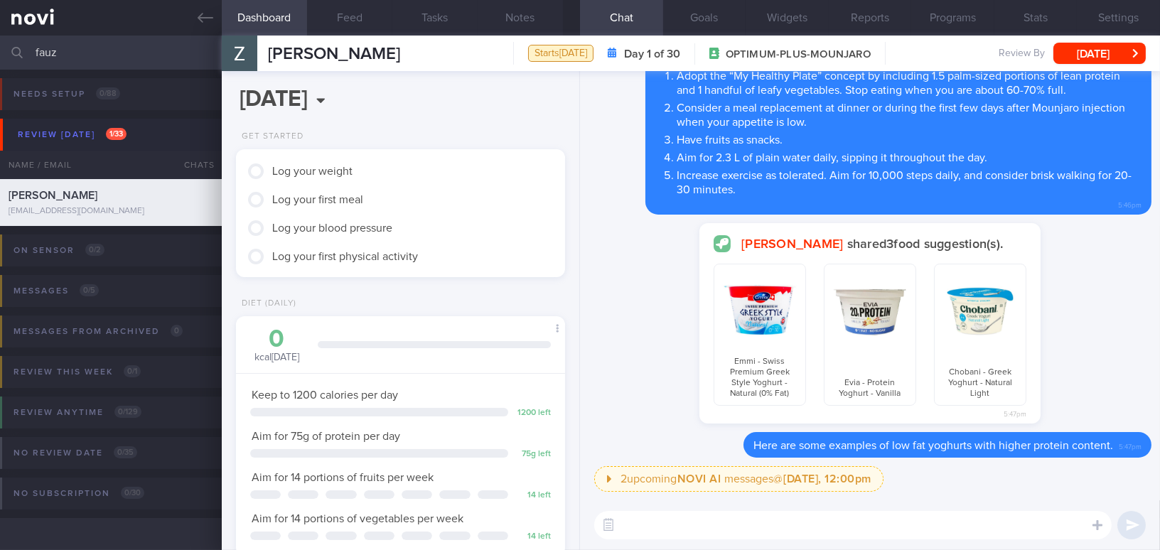
click at [691, 535] on textarea at bounding box center [852, 525] width 517 height 28
paste textarea "Below are some pre-portioned skinless chicken breasts that will save up some pr…"
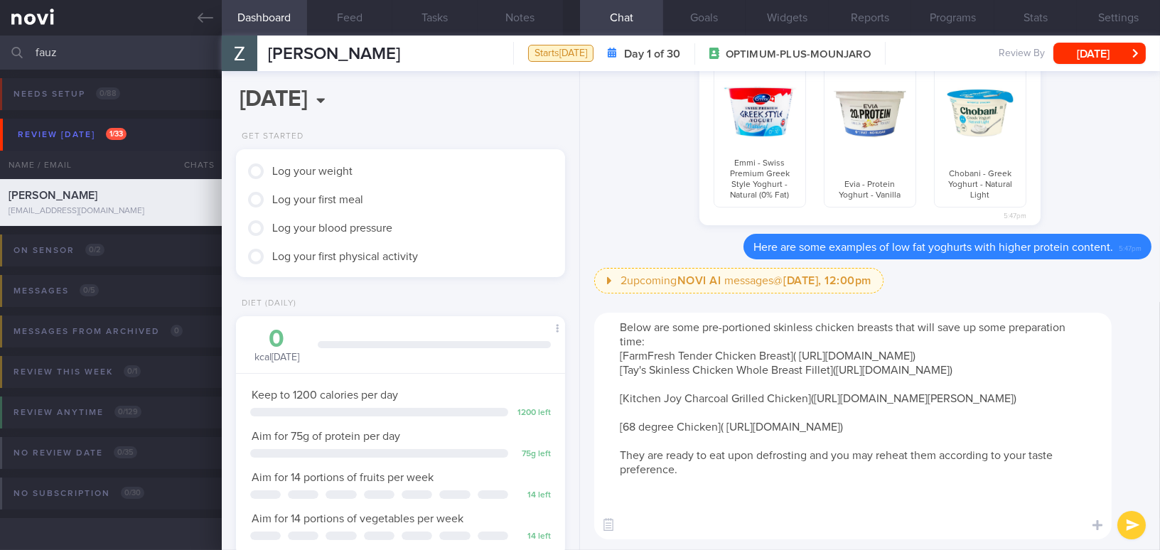
scroll to position [0, 0]
click at [661, 344] on textarea "Below are some pre-portioned skinless chicken breasts that will save up some pr…" at bounding box center [852, 426] width 517 height 227
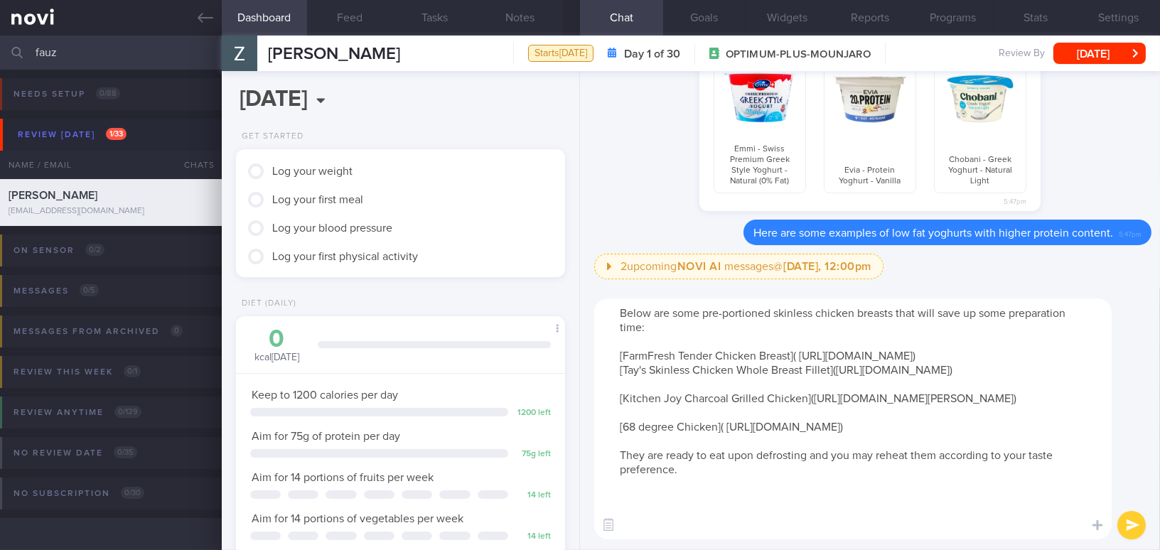
click at [910, 371] on textarea "Below are some pre-portioned skinless chicken breasts that will save up some pr…" at bounding box center [852, 418] width 517 height 241
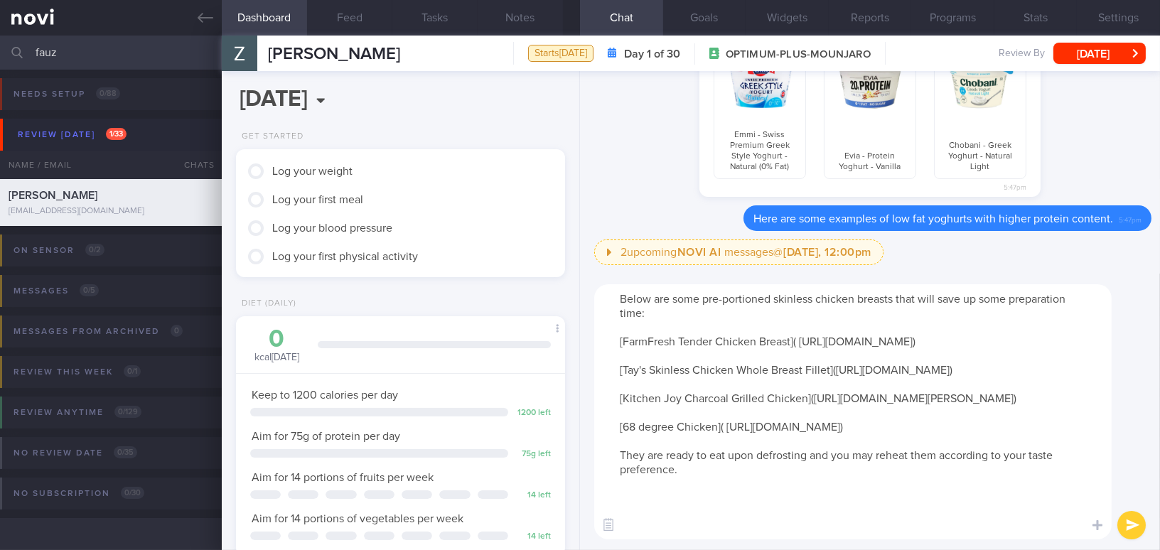
click at [693, 527] on textarea "Below are some pre-portioned skinless chicken breasts that will save up some pr…" at bounding box center [852, 411] width 517 height 255
type textarea "Below are some pre-portioned skinless chicken breasts that will save up some pr…"
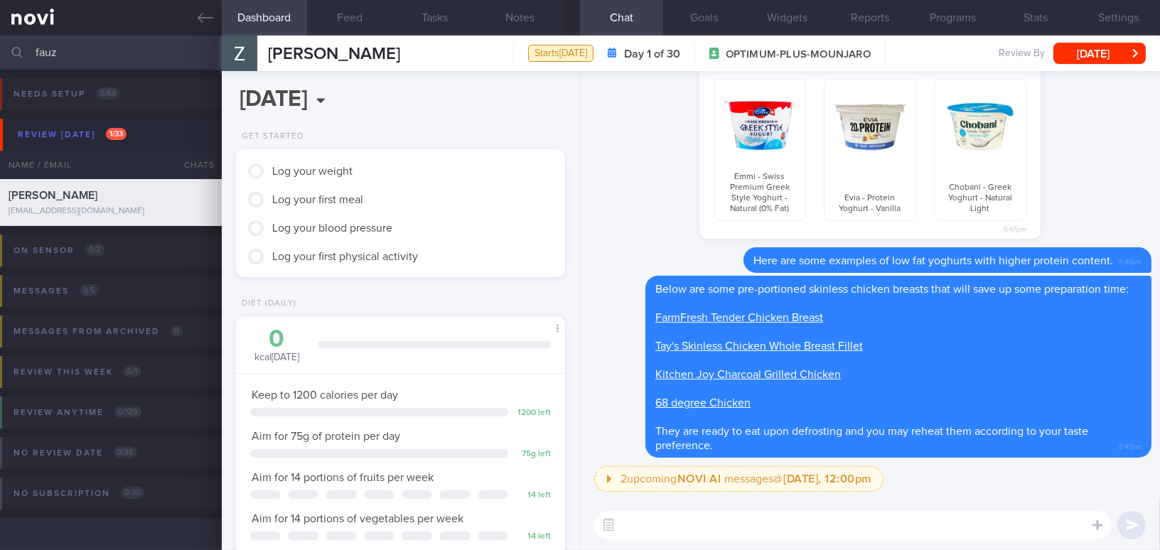
click at [769, 527] on textarea at bounding box center [852, 525] width 517 height 28
paste textarea "Here are some examples of meal replacements that you might consider trying out.…"
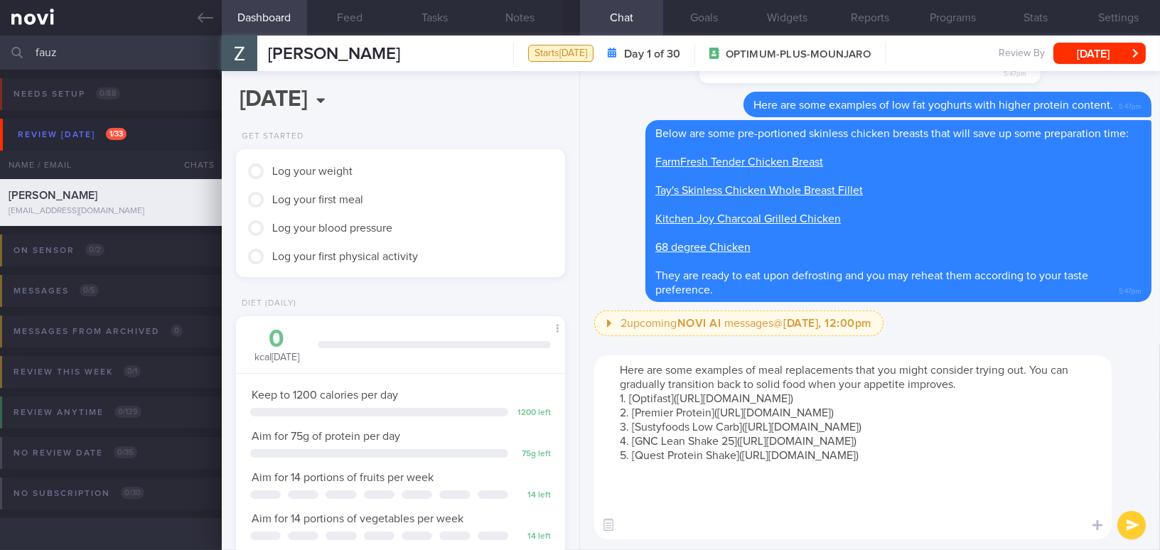
drag, startPoint x: 1032, startPoint y: 362, endPoint x: 1057, endPoint y: 384, distance: 33.8
click at [1057, 384] on textarea "Here are some examples of meal replacements that you might consider trying out.…" at bounding box center [852, 447] width 517 height 184
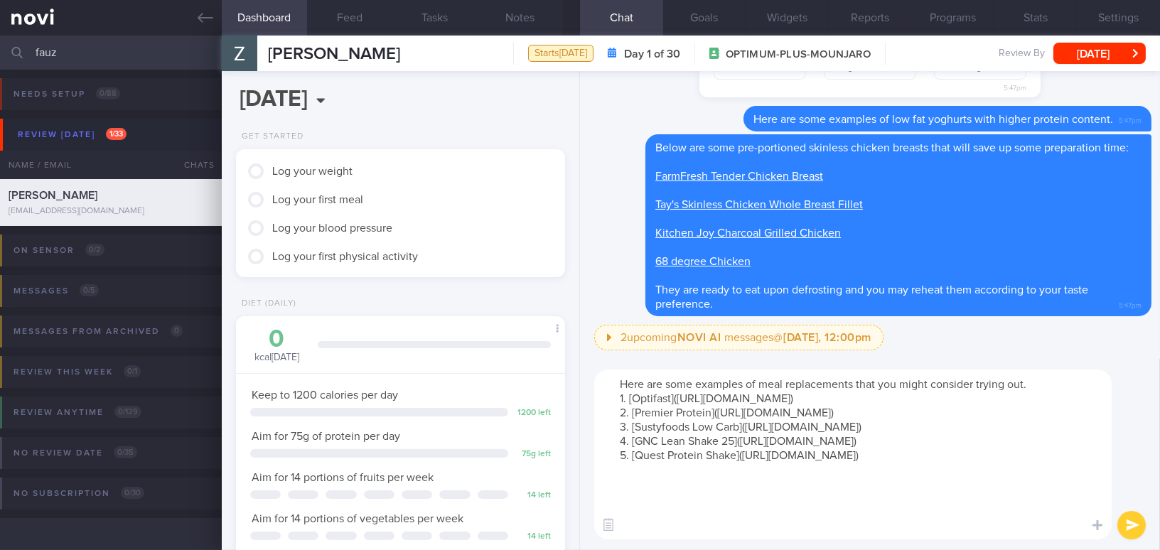
click at [664, 533] on textarea "Here are some examples of meal replacements that you might consider trying out.…" at bounding box center [852, 455] width 517 height 170
type textarea "Here are some examples of meal replacements that you might consider trying out.…"
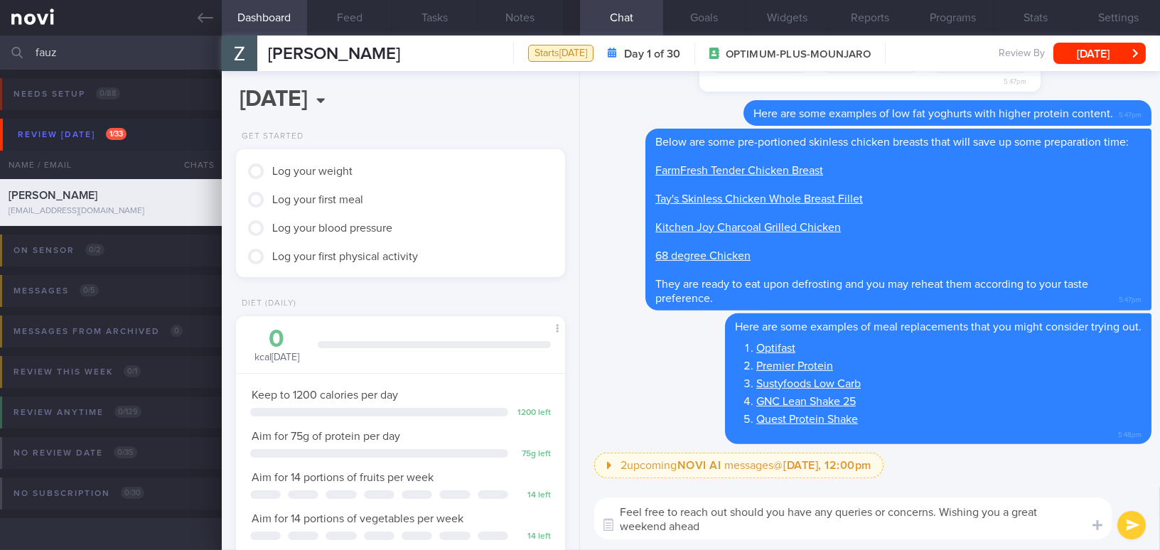
type textarea "Feel free to reach out should you have any queries or concerns. Wishing you a g…"
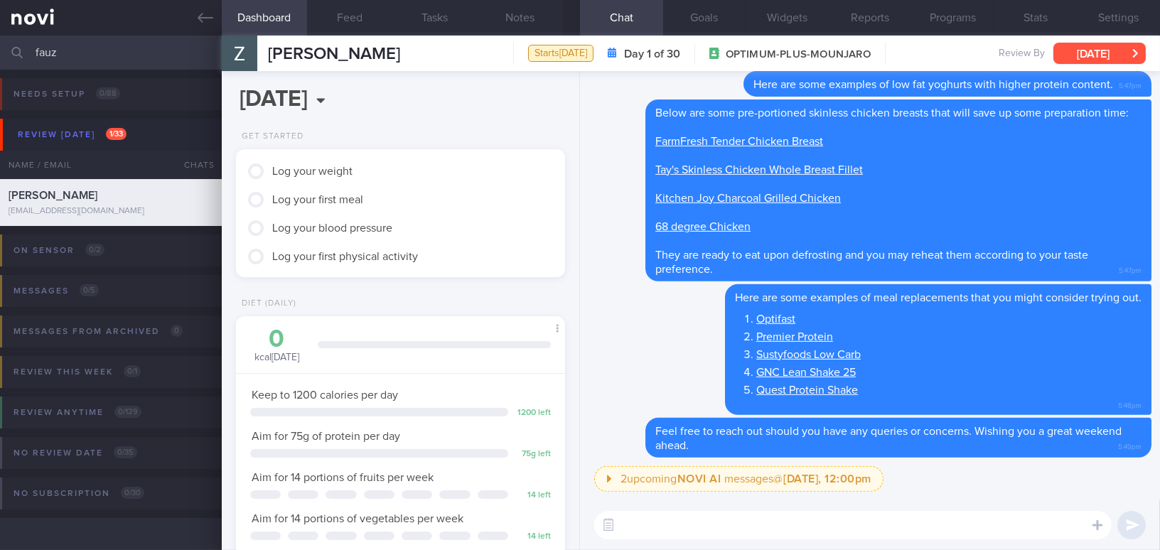
click at [1082, 46] on button "[DATE]" at bounding box center [1099, 53] width 92 height 21
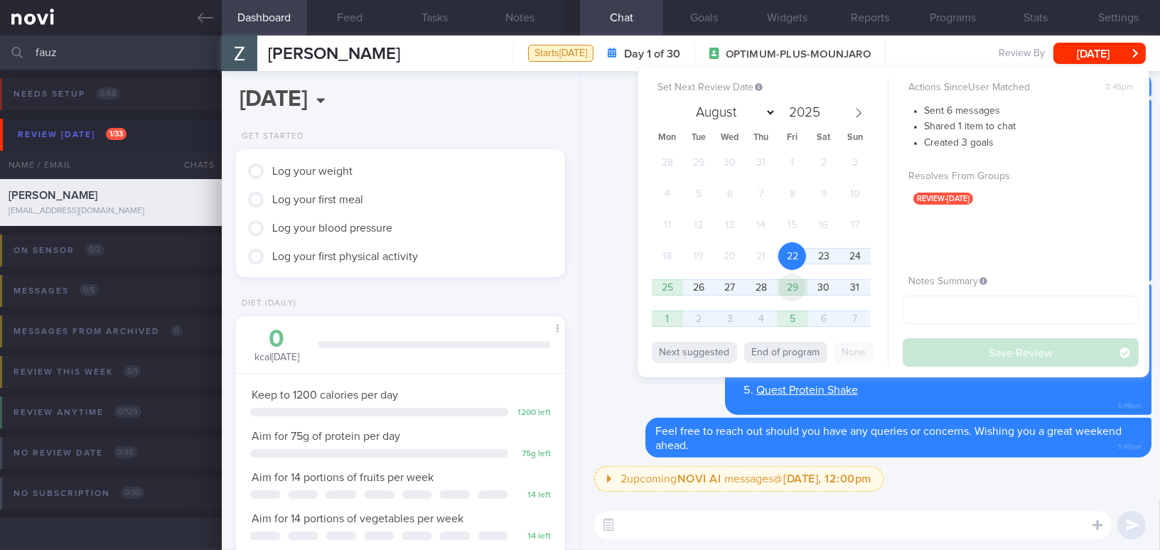
click at [790, 285] on span "29" at bounding box center [792, 288] width 28 height 28
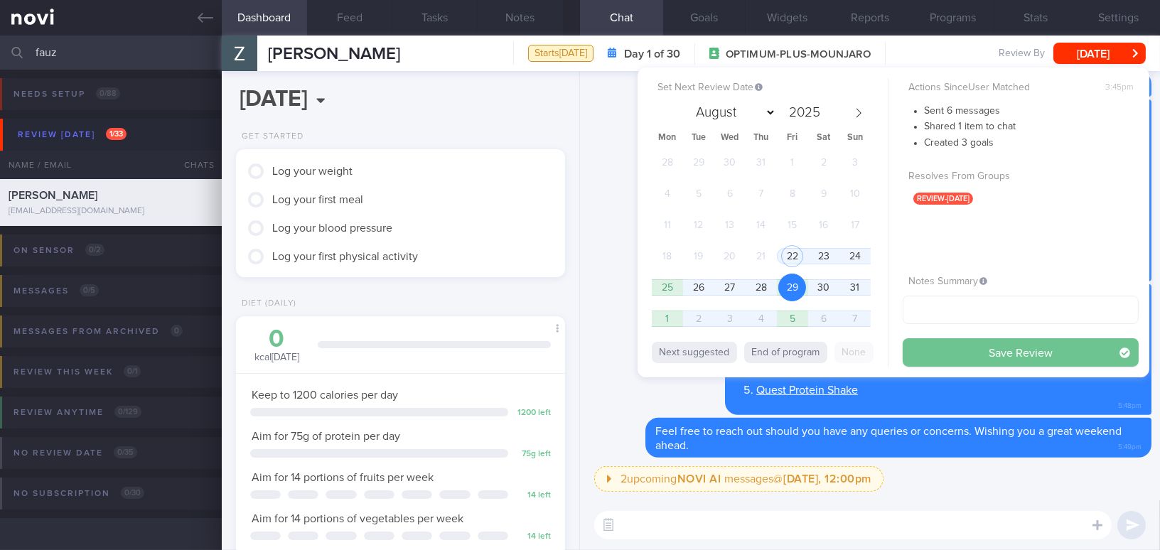
click at [959, 347] on button "Save Review" at bounding box center [1020, 352] width 236 height 28
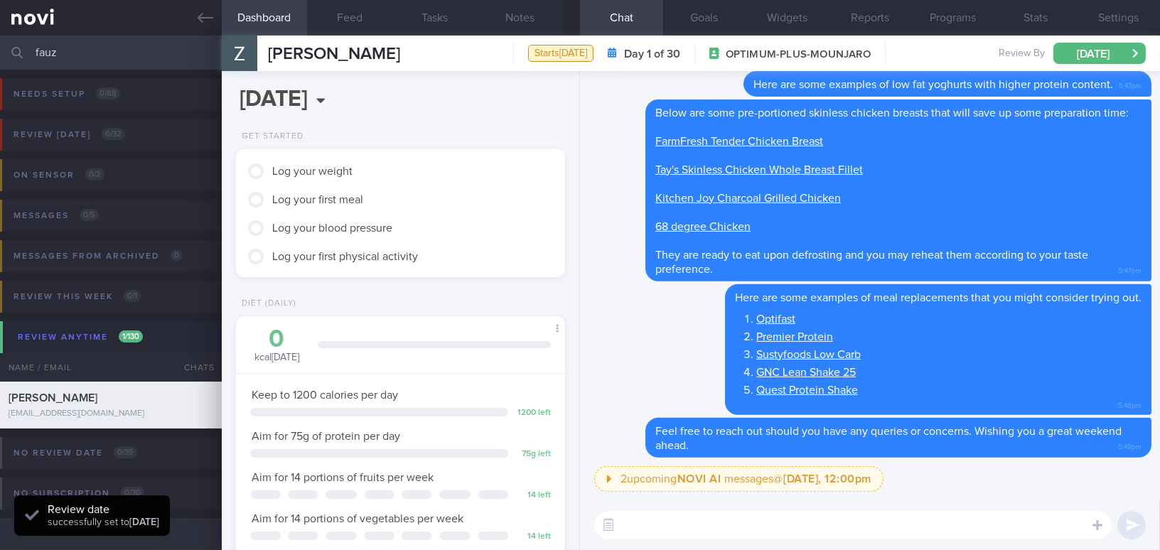
drag, startPoint x: 68, startPoint y: 54, endPoint x: 0, endPoint y: 53, distance: 68.2
click at [0, 53] on input "fauz" at bounding box center [580, 53] width 1160 height 34
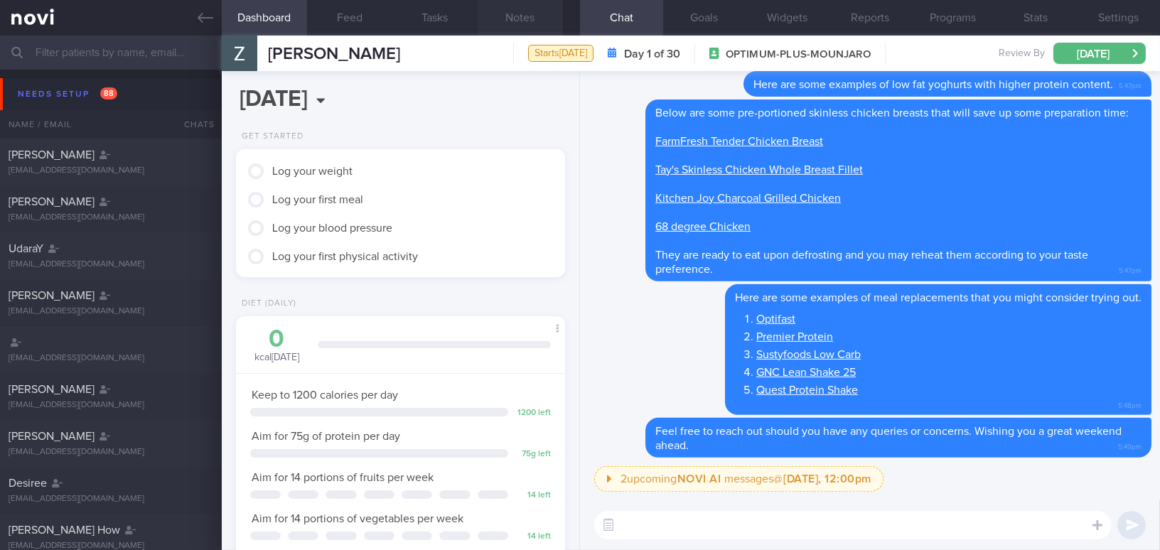
click at [530, 14] on button "Notes" at bounding box center [520, 18] width 85 height 36
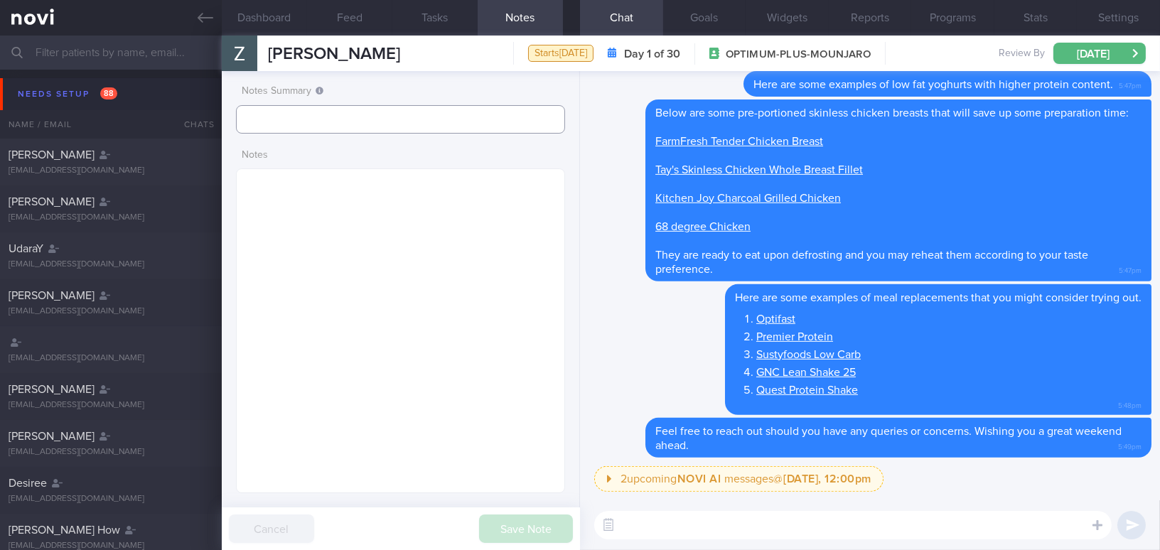
click at [313, 117] on input "text" at bounding box center [400, 119] width 329 height 28
type input "Mounjaro"
click at [501, 521] on button "Save Note" at bounding box center [526, 528] width 94 height 28
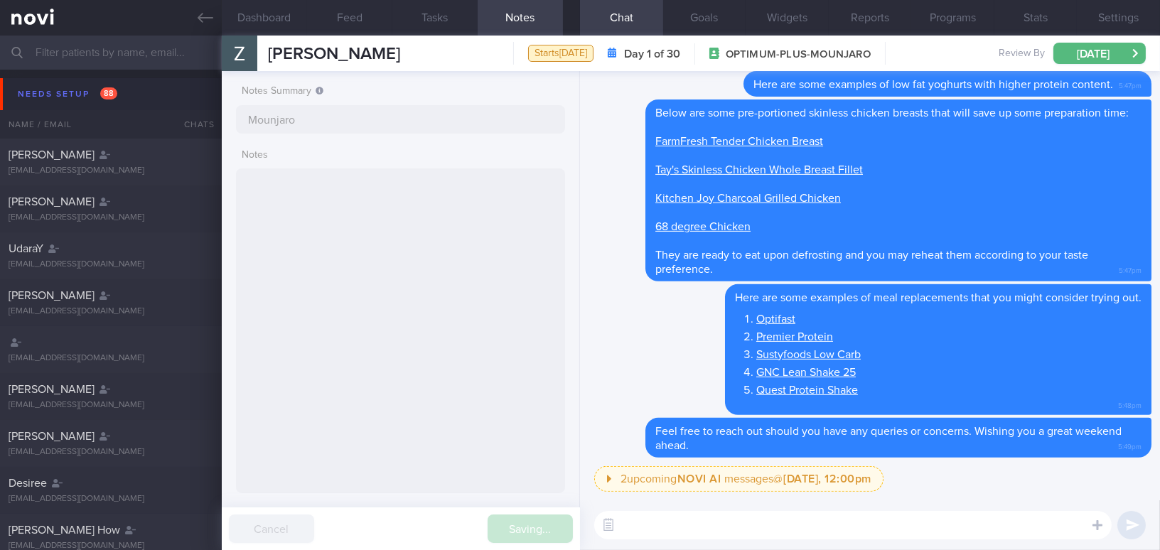
type input "Mounjaro"
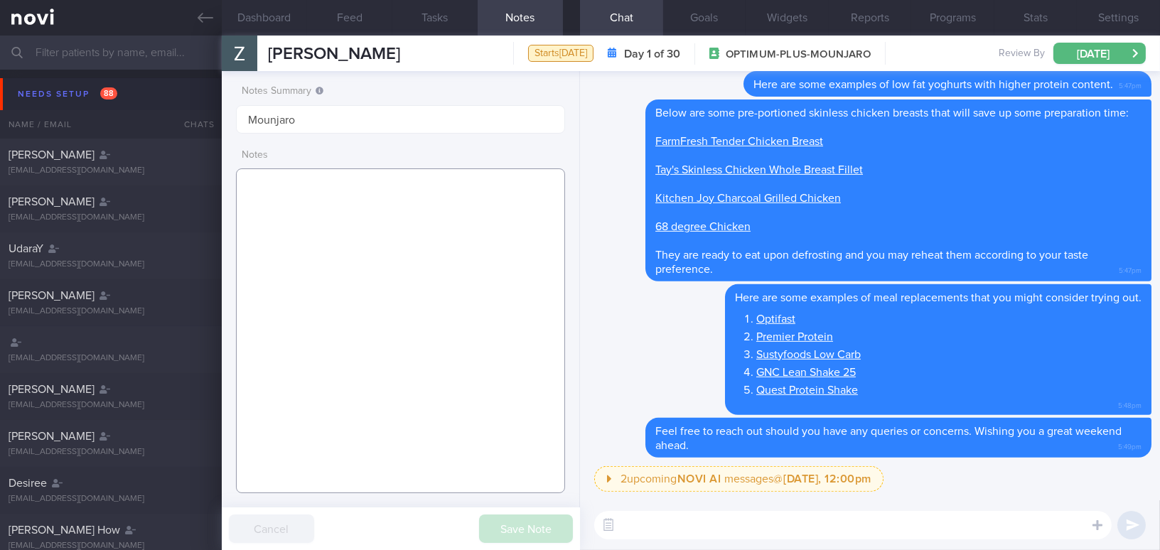
click at [311, 186] on textarea at bounding box center [400, 330] width 329 height 325
paste textarea "[DEMOGRAPHIC_DATA] [DEMOGRAPHIC_DATA] Occupation Business Development - Medical…"
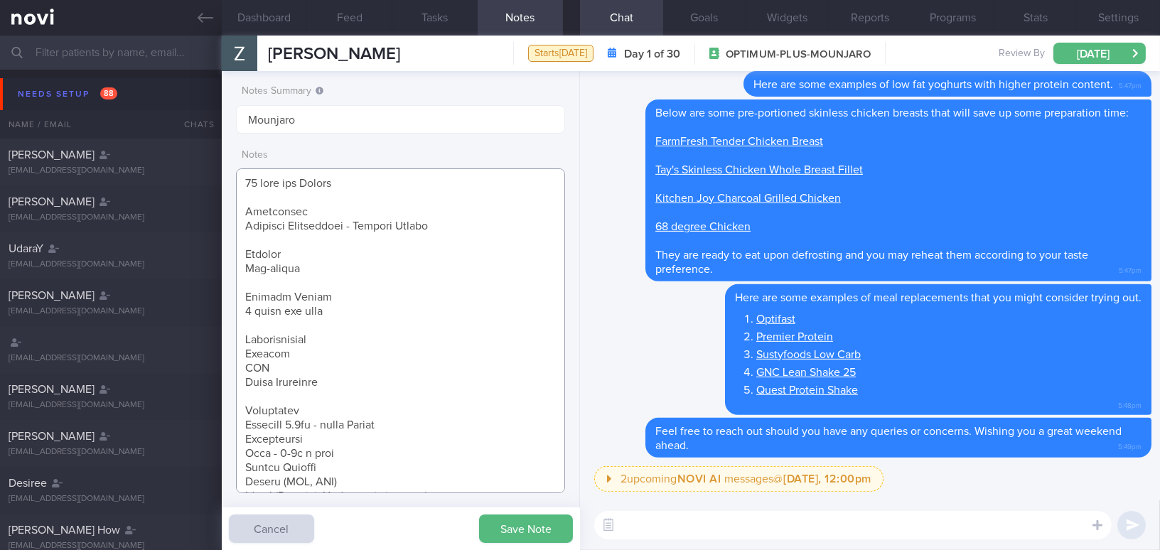
scroll to position [64, 0]
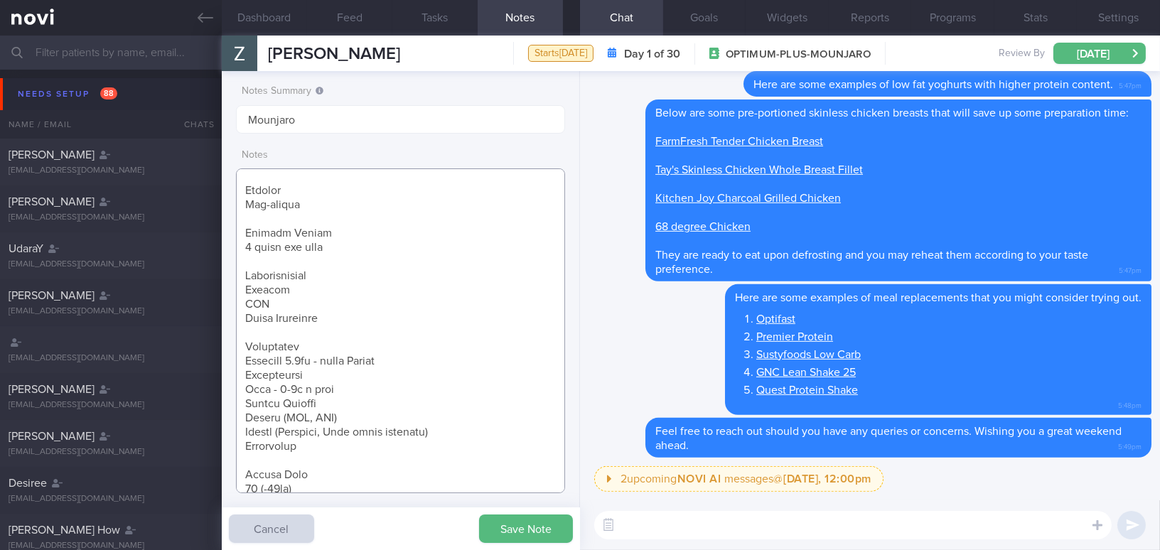
drag, startPoint x: 244, startPoint y: 320, endPoint x: 397, endPoint y: 330, distance: 153.1
click at [397, 330] on textarea at bounding box center [400, 330] width 329 height 325
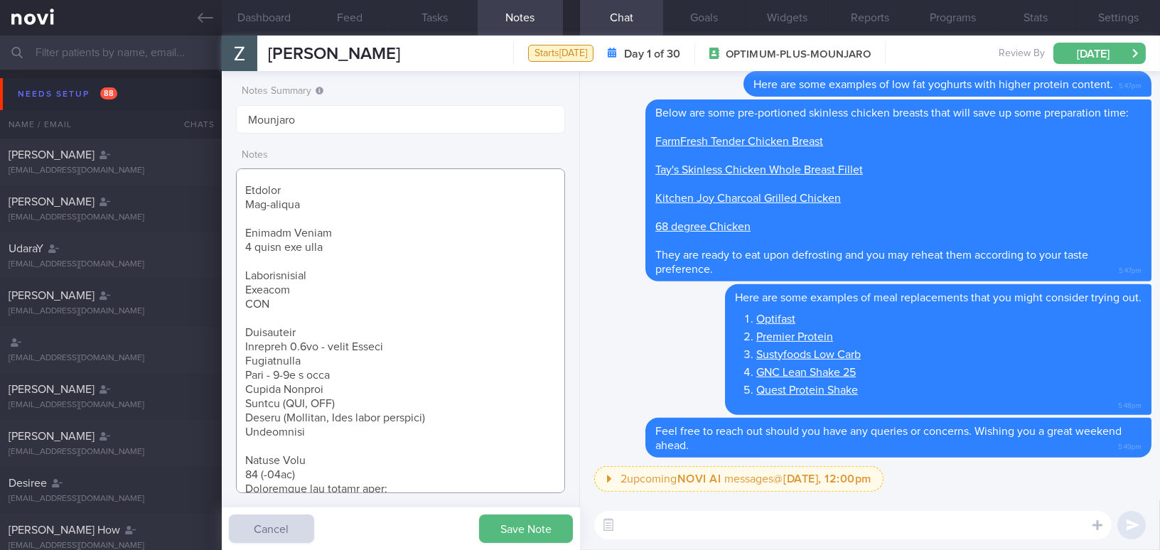
click at [242, 359] on textarea at bounding box center [400, 330] width 329 height 325
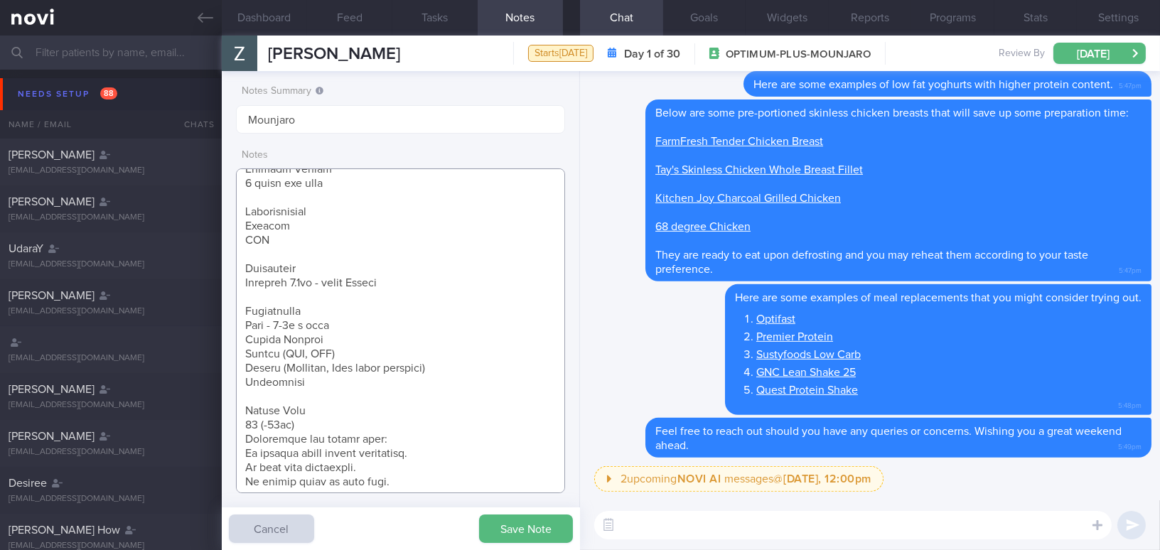
scroll to position [129, 0]
drag, startPoint x: 237, startPoint y: 341, endPoint x: 329, endPoint y: 384, distance: 102.0
click at [329, 384] on textarea at bounding box center [400, 330] width 329 height 325
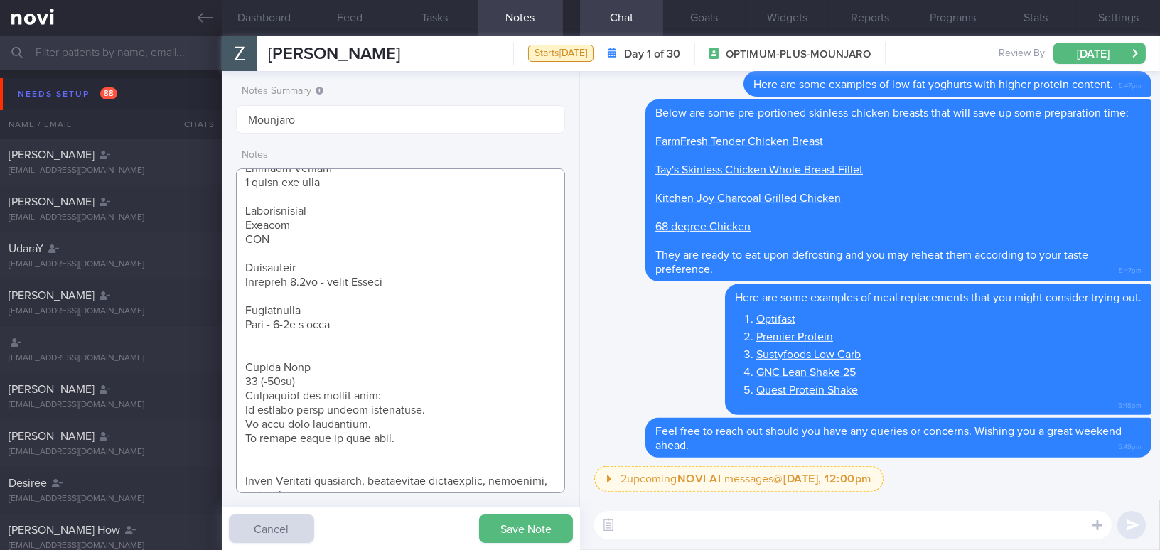
drag, startPoint x: 246, startPoint y: 363, endPoint x: 424, endPoint y: 439, distance: 193.9
click at [424, 439] on textarea at bounding box center [400, 330] width 329 height 325
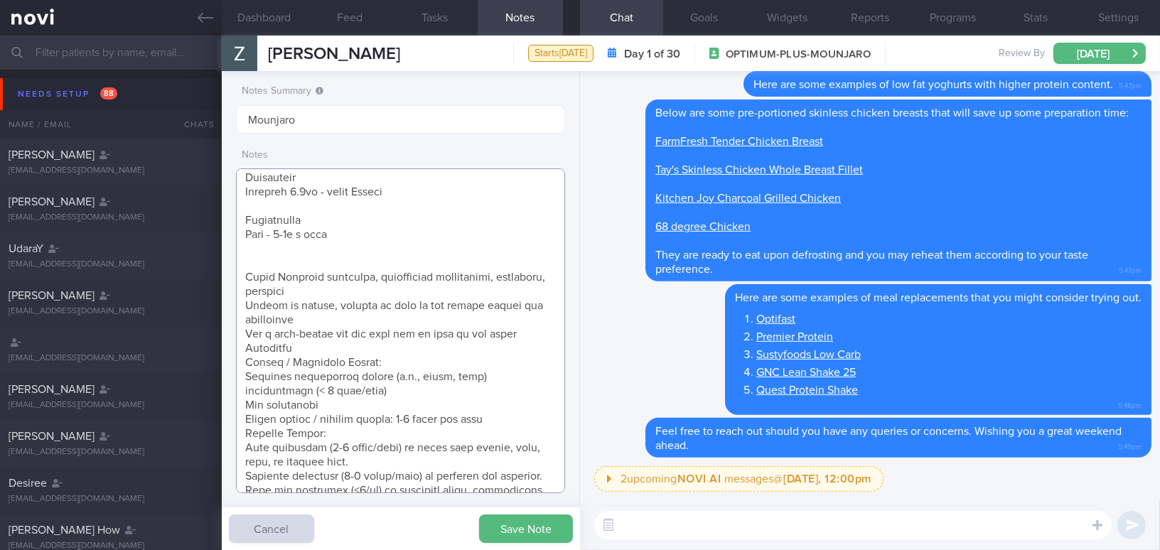
scroll to position [258, 0]
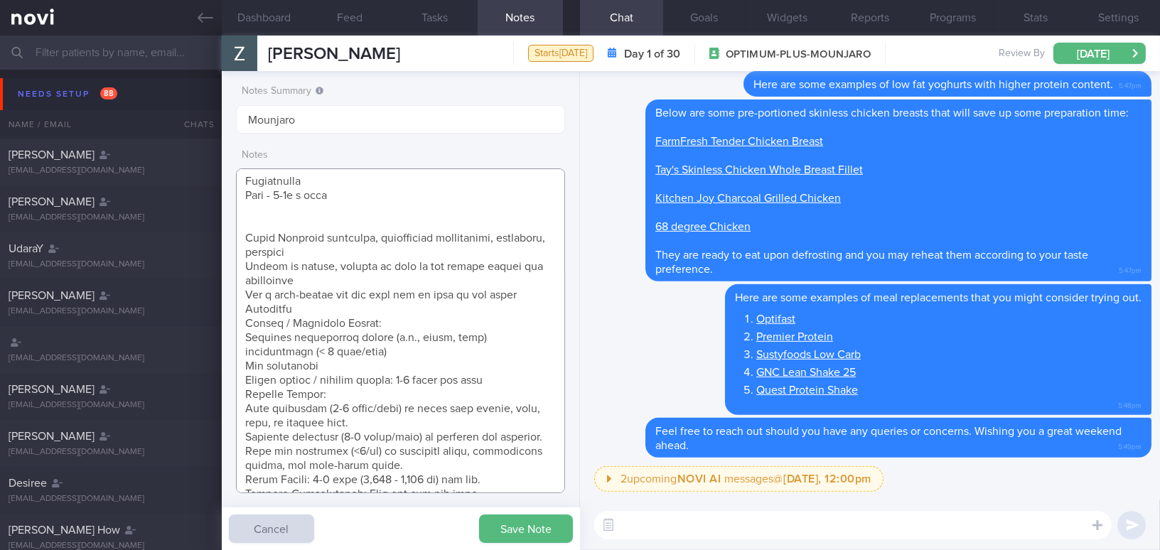
click at [245, 310] on textarea at bounding box center [400, 330] width 329 height 325
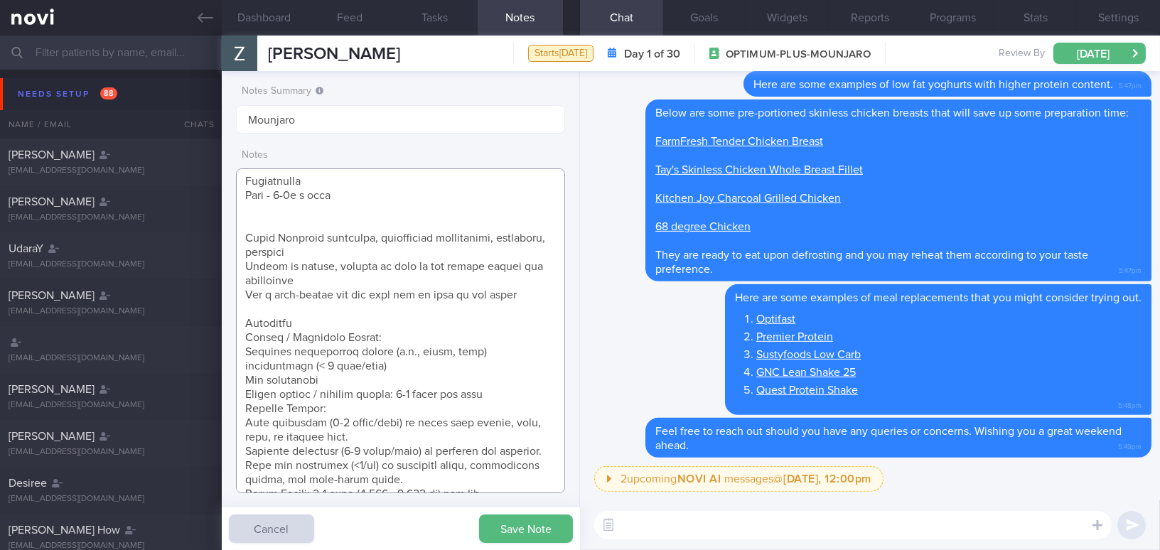
scroll to position [323, 0]
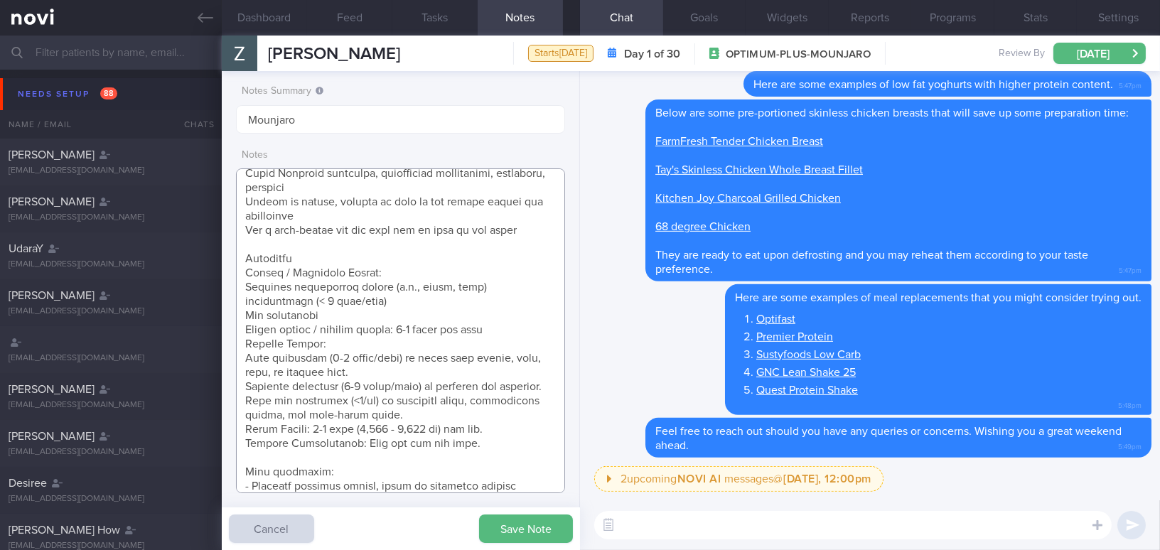
click at [240, 343] on textarea at bounding box center [400, 330] width 329 height 325
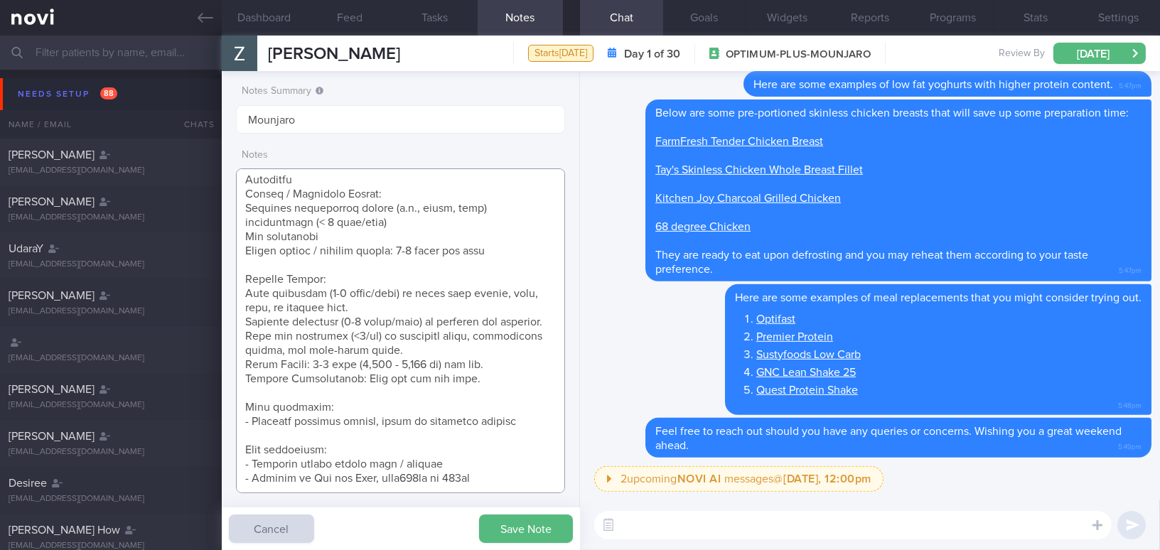
scroll to position [415, 0]
click at [496, 478] on textarea at bounding box center [400, 330] width 329 height 325
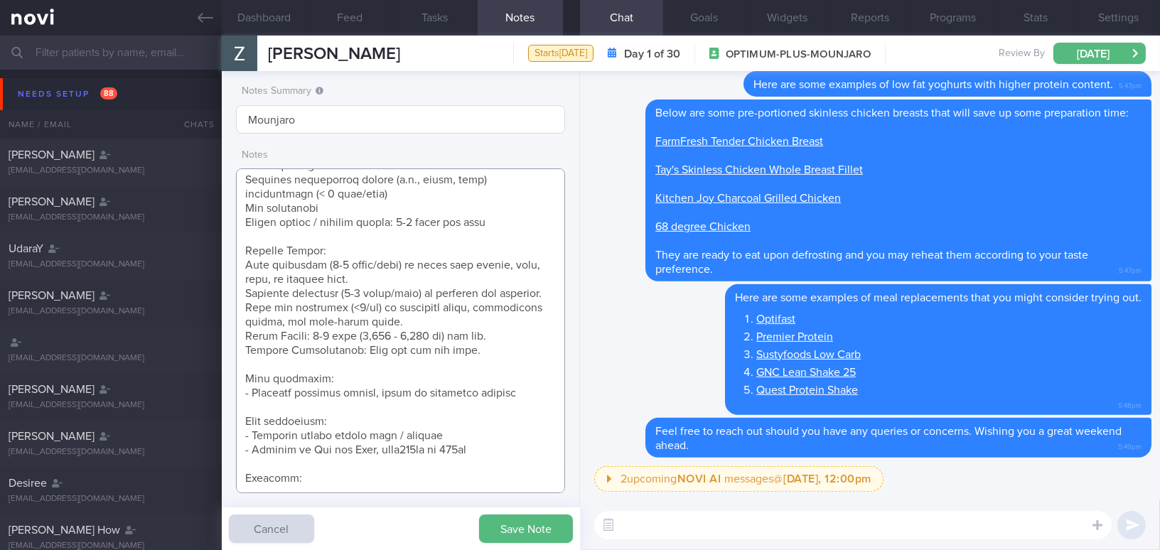
type textarea "49 year old Female Occupation Business Development - Medical Device Smoking Non…"
click at [349, 124] on input "Mounjaro" at bounding box center [400, 119] width 329 height 28
drag, startPoint x: 378, startPoint y: 119, endPoint x: 301, endPoint y: 118, distance: 77.5
click at [301, 118] on input "Mounjaro; has rotator cu" at bounding box center [400, 119] width 329 height 28
paste input "Has rotator cuff injuries and is unable to lift weights"
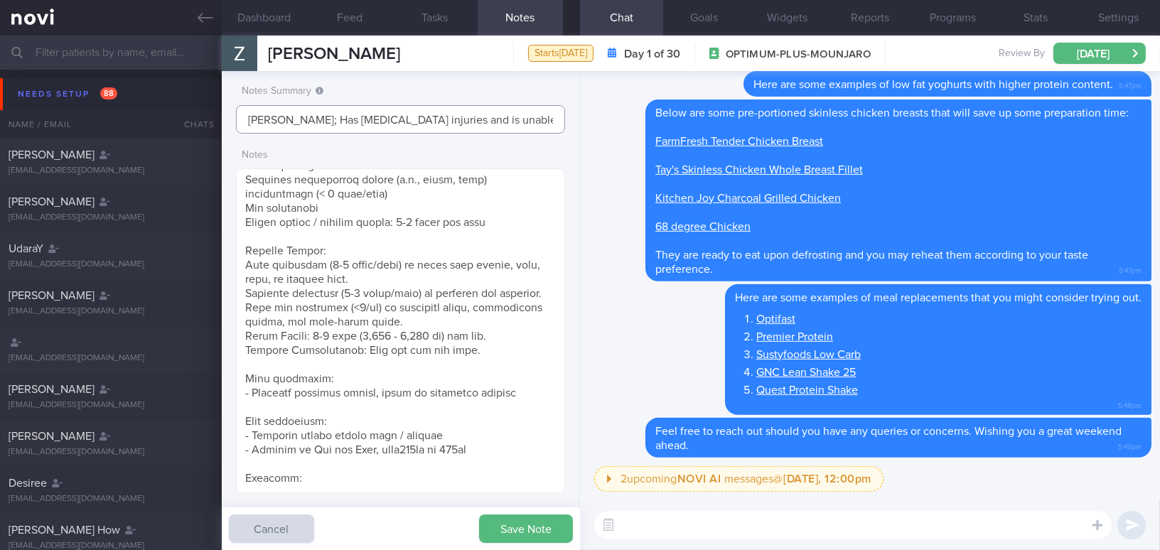
scroll to position [0, 1]
type input "Mounjaro; Has rotator cuff injuries and is unable to lift weights"
click at [364, 483] on textarea at bounding box center [400, 330] width 329 height 325
paste textarea "Just started 1.5 hour of walking last week (Sunday and Wednesday) Has rotator c…"
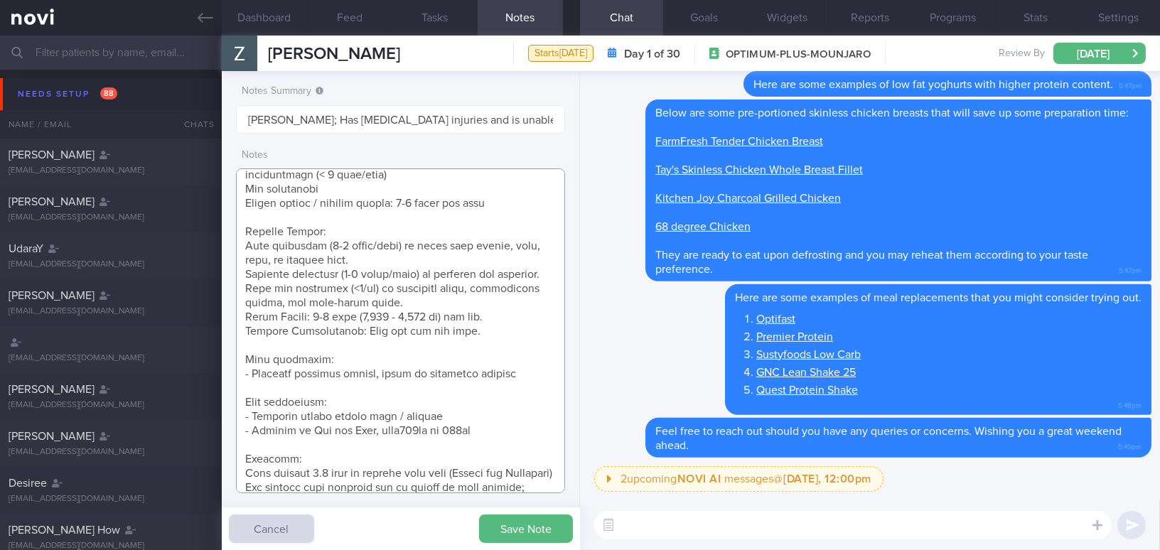
scroll to position [492, 0]
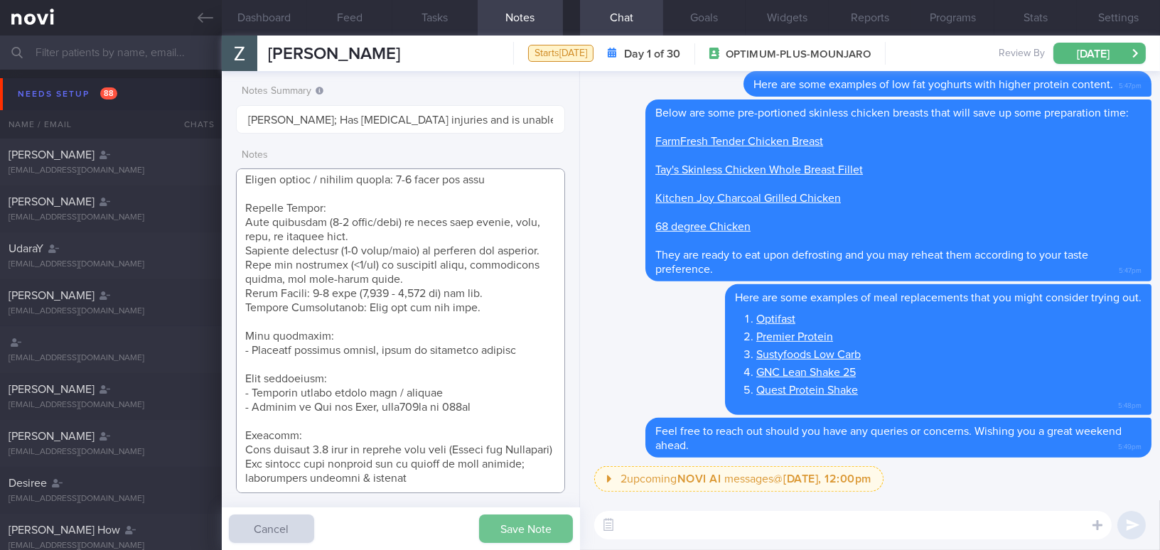
type textarea "49 year old Female Occupation Business Development - Medical Device Smoking Non…"
click at [500, 530] on button "Save Note" at bounding box center [526, 528] width 94 height 28
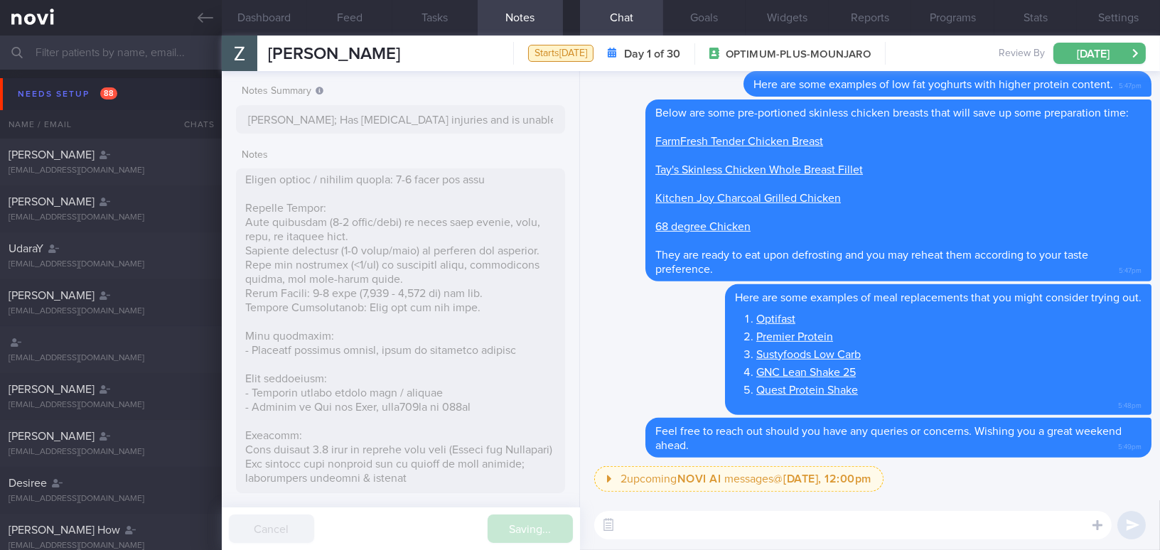
type input "Mounjaro; Has rotator cuff injuries and is unable to lift weights"
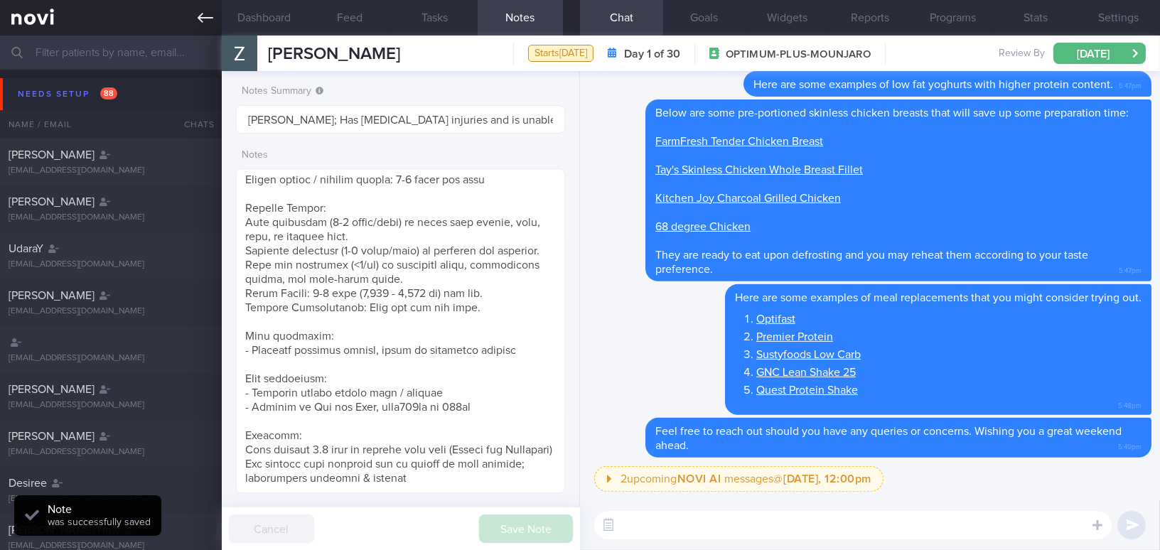
click at [198, 19] on icon at bounding box center [206, 18] width 16 height 16
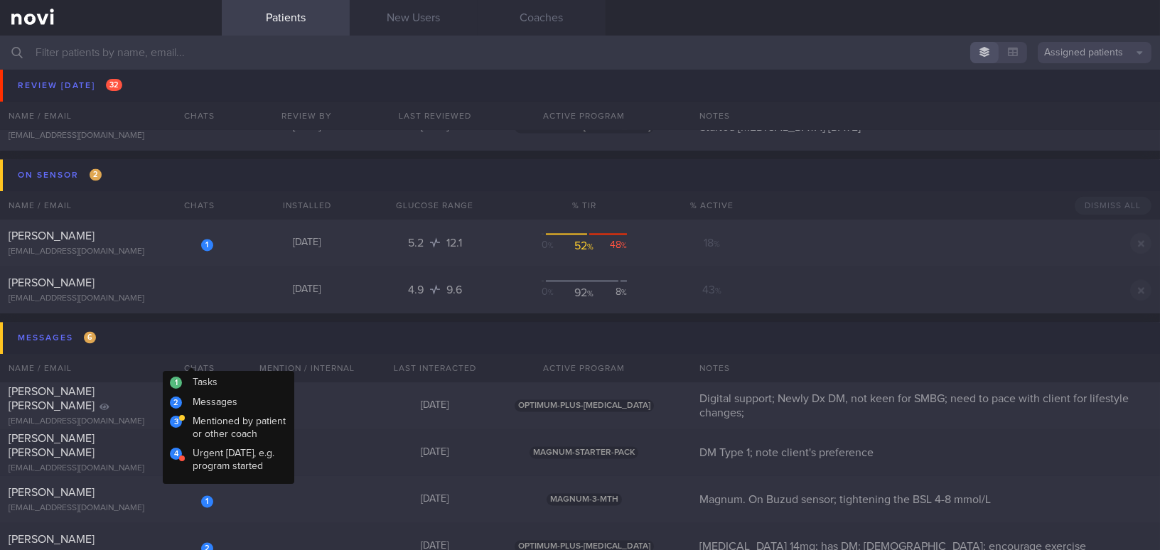
scroll to position [5943, 0]
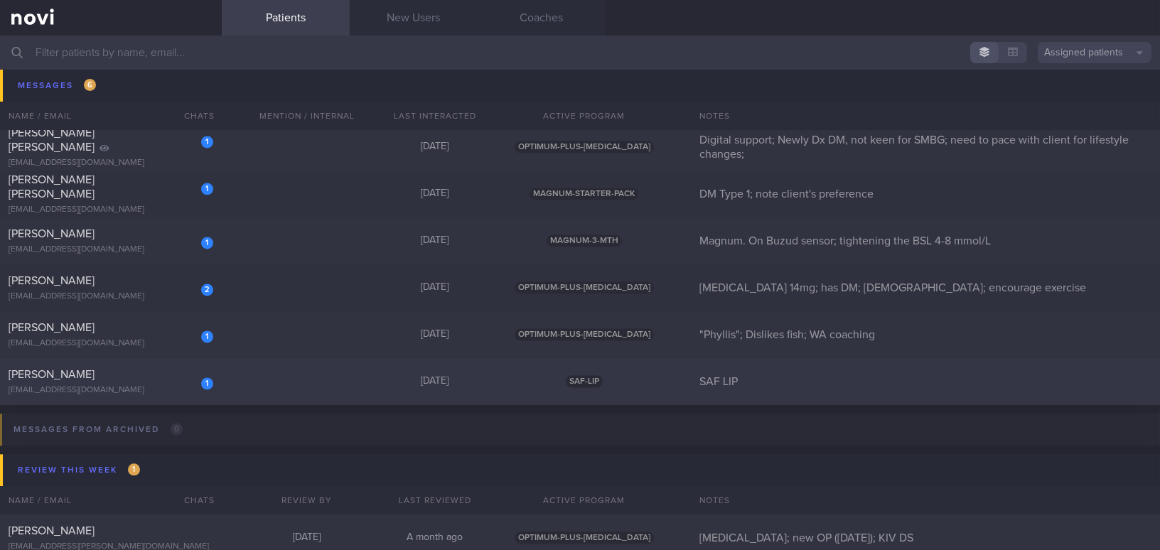
click at [141, 383] on div "1 Sim Kang Wee Sky kangweesim@yahoo.com.sg" at bounding box center [111, 381] width 222 height 28
select select "7"
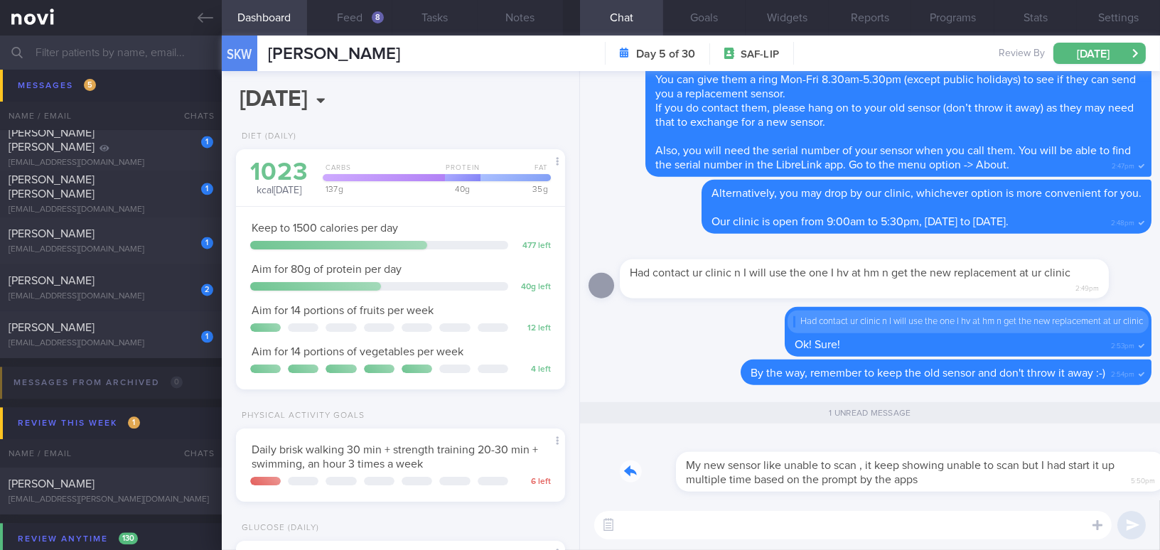
drag, startPoint x: 767, startPoint y: 455, endPoint x: 882, endPoint y: 452, distance: 115.2
click at [882, 452] on div "My new sensor like unable to scan , it keep showing unable to scan but I had st…" at bounding box center [886, 463] width 532 height 57
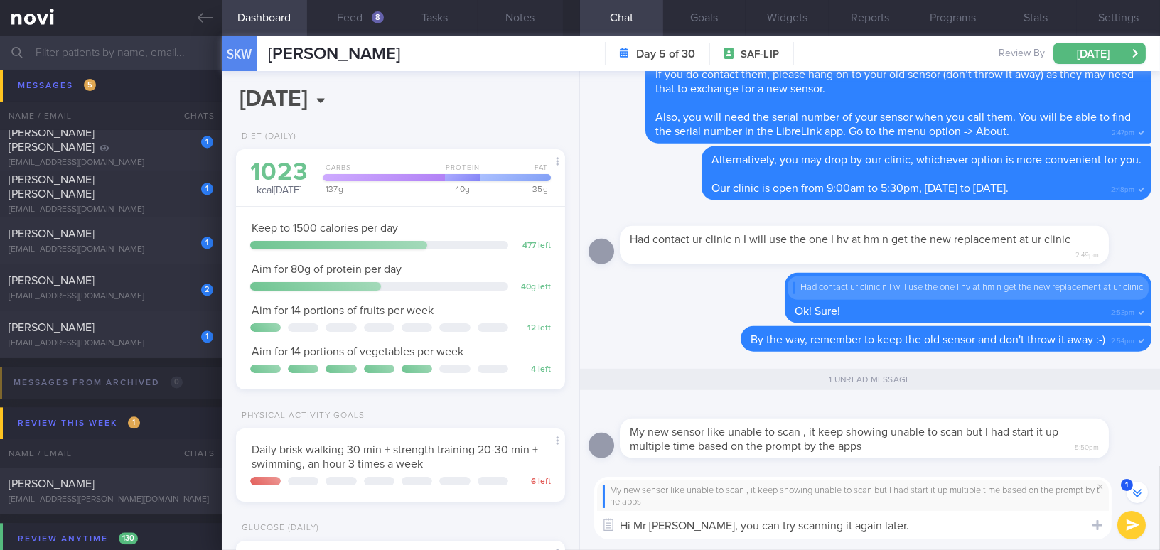
drag, startPoint x: 674, startPoint y: 529, endPoint x: 857, endPoint y: 529, distance: 183.3
click at [857, 529] on textarea "Hi Mr Sim, you can try scanning it again later." at bounding box center [852, 525] width 517 height 28
click at [686, 527] on textarea "Hi Mr Sim, you can try scanning it again later." at bounding box center [852, 525] width 517 height 28
drag, startPoint x: 675, startPoint y: 525, endPoint x: 857, endPoint y: 527, distance: 181.9
click at [857, 527] on textarea "Hi Mr Sim, you can try scanning it again later." at bounding box center [852, 525] width 517 height 28
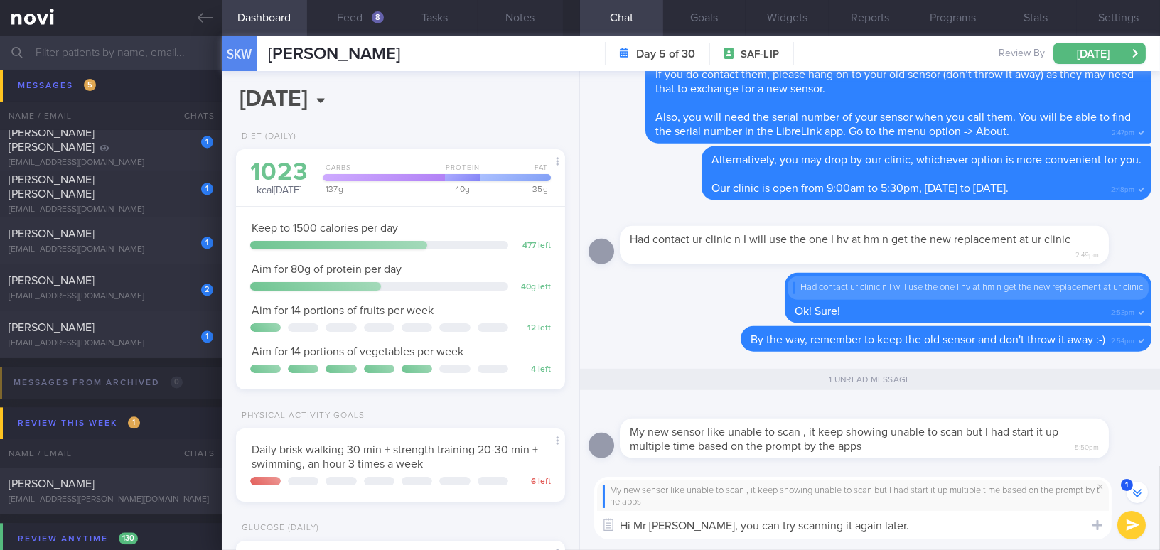
paste textarea "You can try scanning again later. If the same issue persists, I suggest opting …"
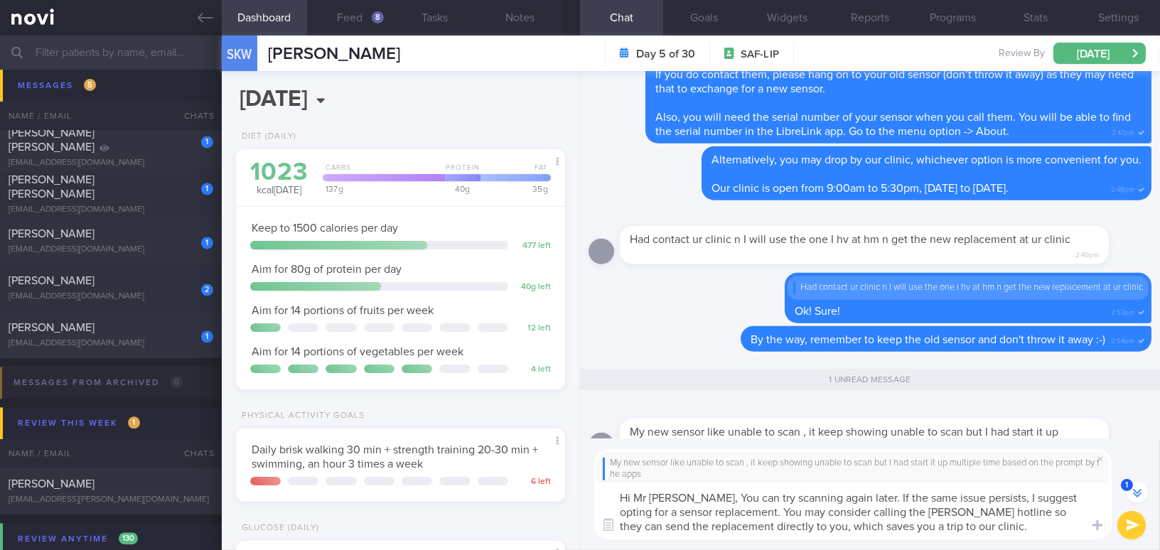
click at [681, 495] on textarea "Hi Mr Sim, You can try scanning again later. If the same issue persists, I sugg…" at bounding box center [852, 511] width 517 height 56
click at [1063, 531] on textarea "Hi Mr Sim, you can try scanning again later. If the same issue persists, I sugg…" at bounding box center [852, 511] width 517 height 56
type textarea "Hi Mr Sim, you can try scanning again later. If the same issue persists, I sugg…"
click at [1128, 532] on button "submit" at bounding box center [1131, 525] width 28 height 28
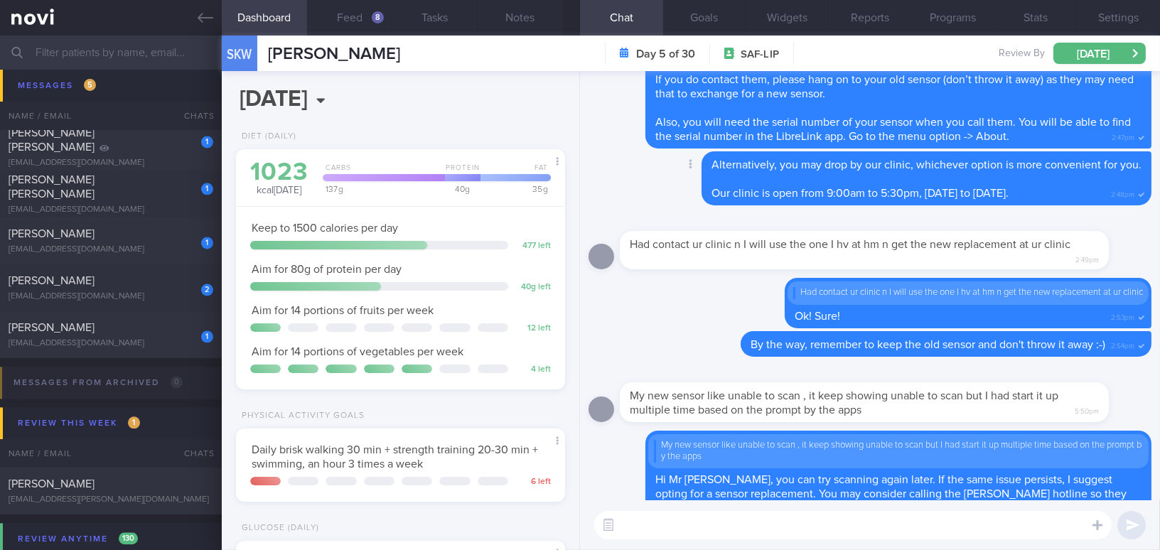
scroll to position [0, 0]
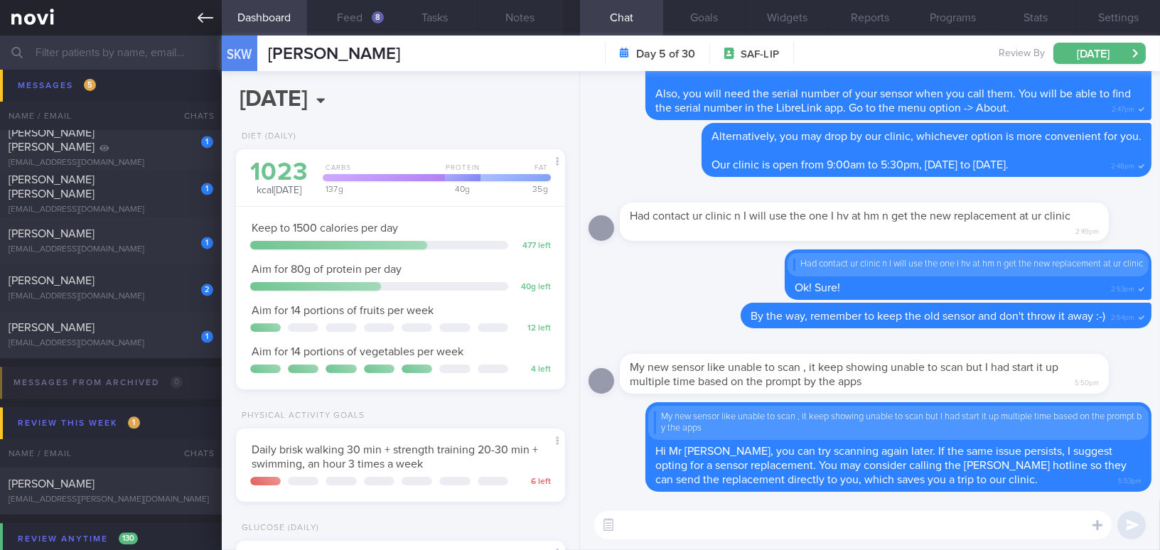
click at [200, 25] on icon at bounding box center [206, 18] width 16 height 16
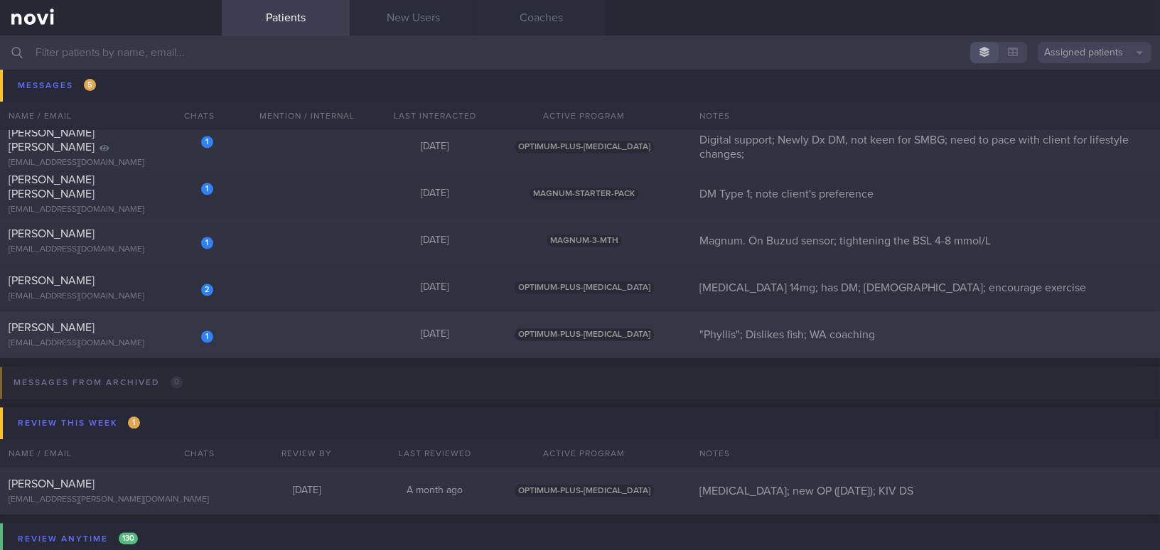
click at [112, 320] on div "CHONG SIOK KUAN" at bounding box center [109, 327] width 201 height 14
select select "7"
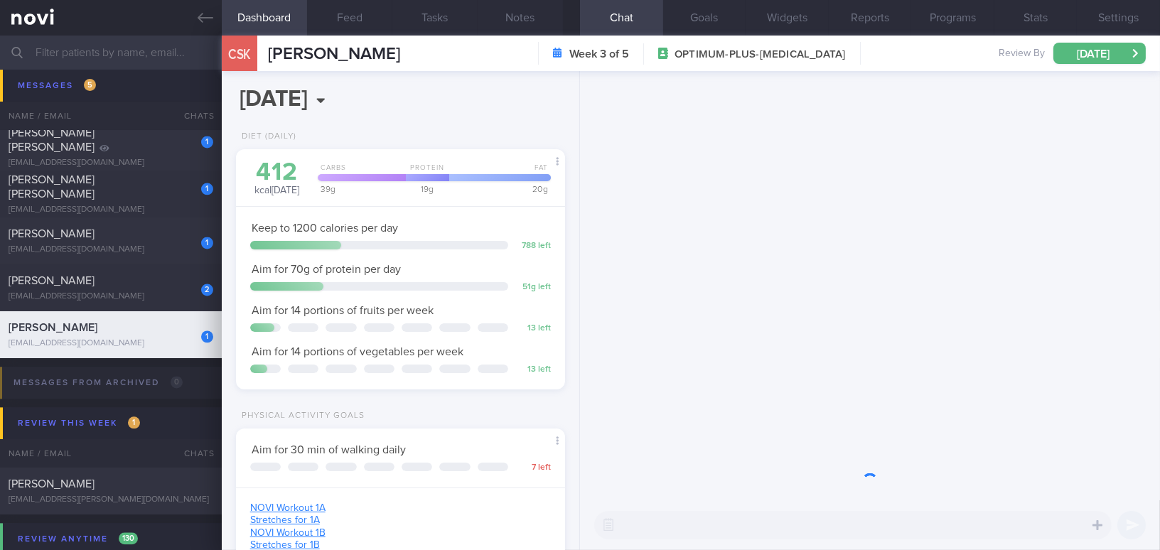
scroll to position [167, 293]
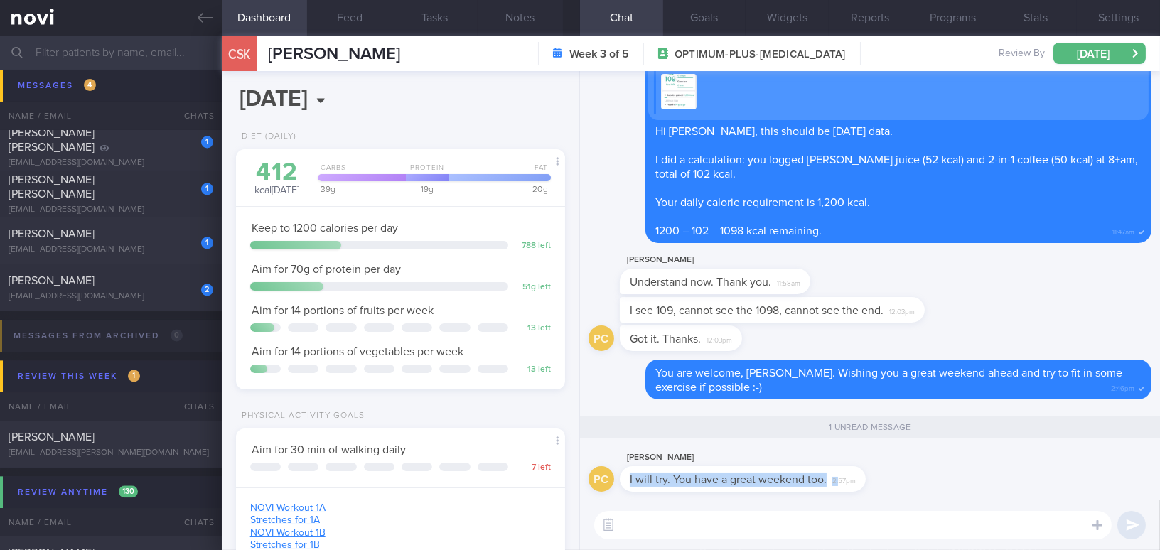
drag, startPoint x: 705, startPoint y: 464, endPoint x: 839, endPoint y: 473, distance: 133.9
click at [839, 473] on div "Phyllis Chong I will try. You have a great weekend too. 2:57pm" at bounding box center [764, 470] width 289 height 43
click at [796, 441] on div "1 unread message" at bounding box center [869, 428] width 563 height 41
drag, startPoint x: 782, startPoint y: 465, endPoint x: 931, endPoint y: 475, distance: 148.8
click at [931, 475] on div "PC Phyllis Chong I will try. You have a great weekend too. 2:57pm" at bounding box center [869, 474] width 563 height 51
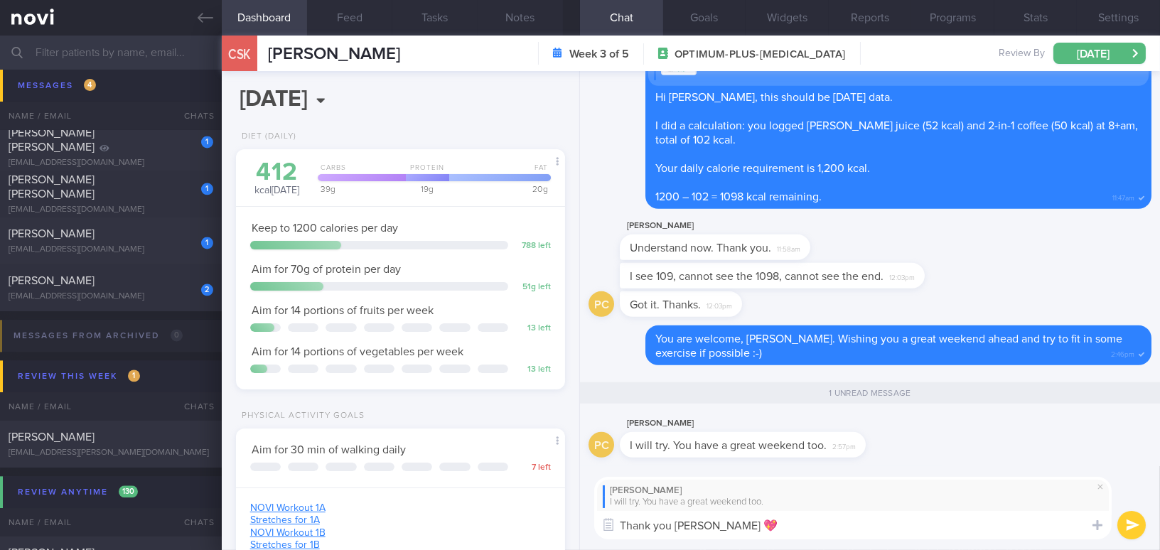
type textarea "Thank you Phyllis 💖"
click at [1121, 519] on button "submit" at bounding box center [1131, 525] width 28 height 28
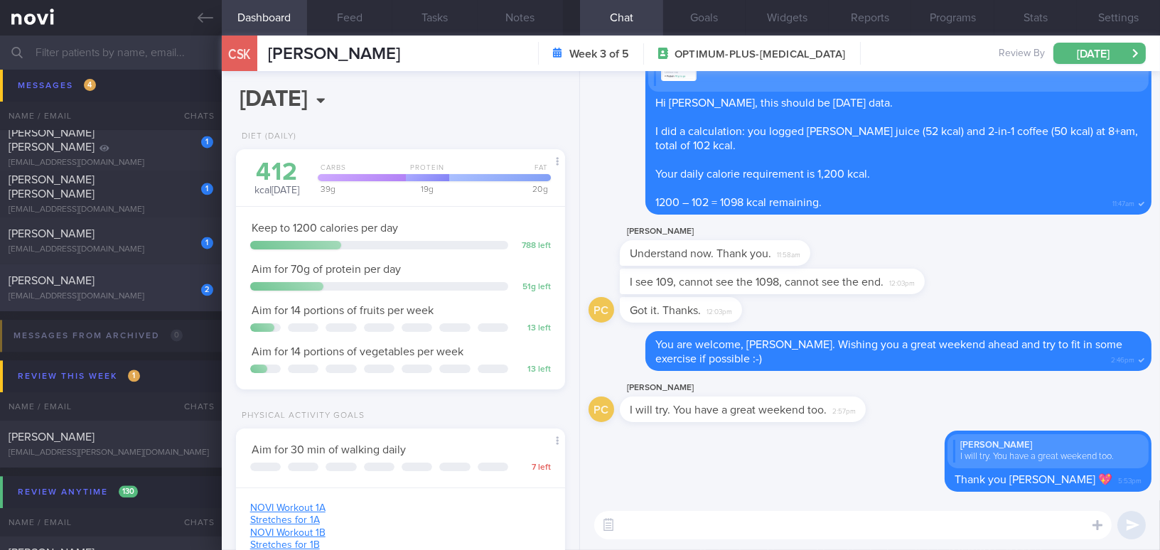
click at [158, 279] on div "SITI NURHANI KOH" at bounding box center [109, 281] width 201 height 14
type input "Rybelsus 14mg; has DM; Muslim; encourage exercise"
select select "8"
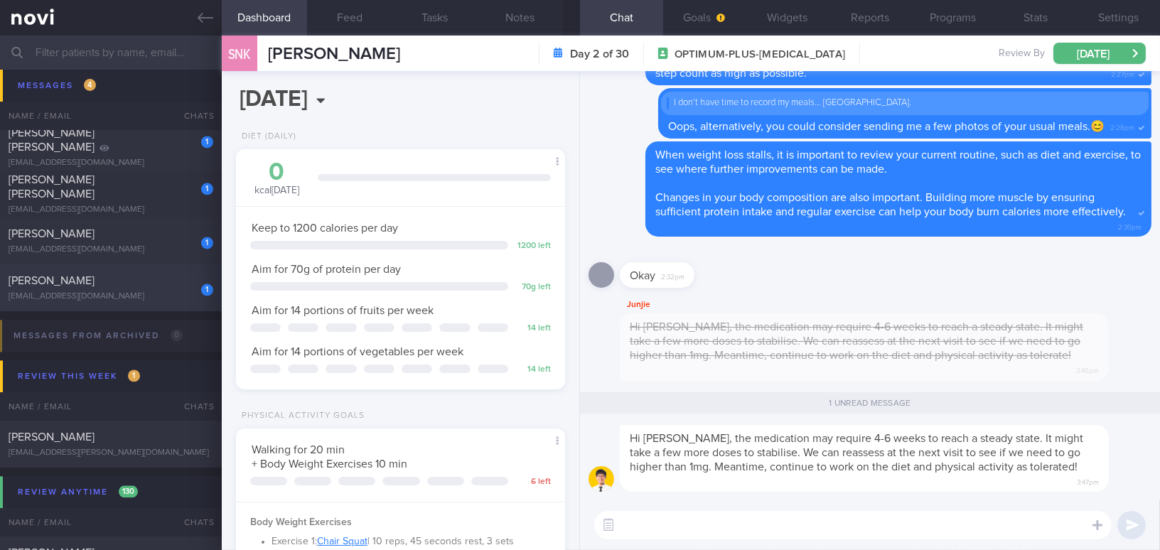
click at [74, 291] on div "[EMAIL_ADDRESS][DOMAIN_NAME]" at bounding box center [111, 296] width 205 height 11
type input "SAF LIP"
select select "7"
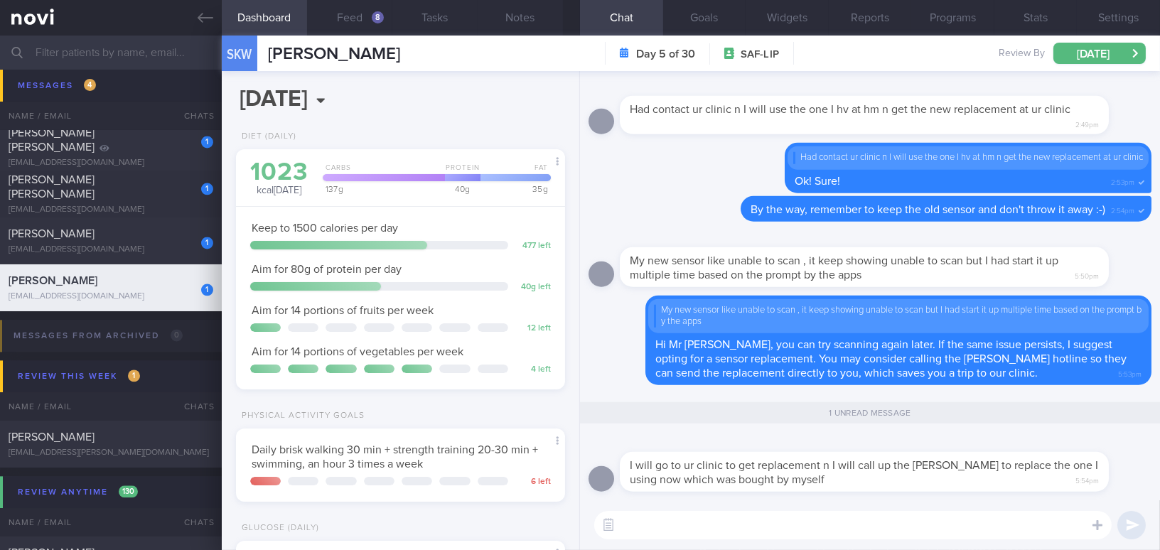
scroll to position [187, 299]
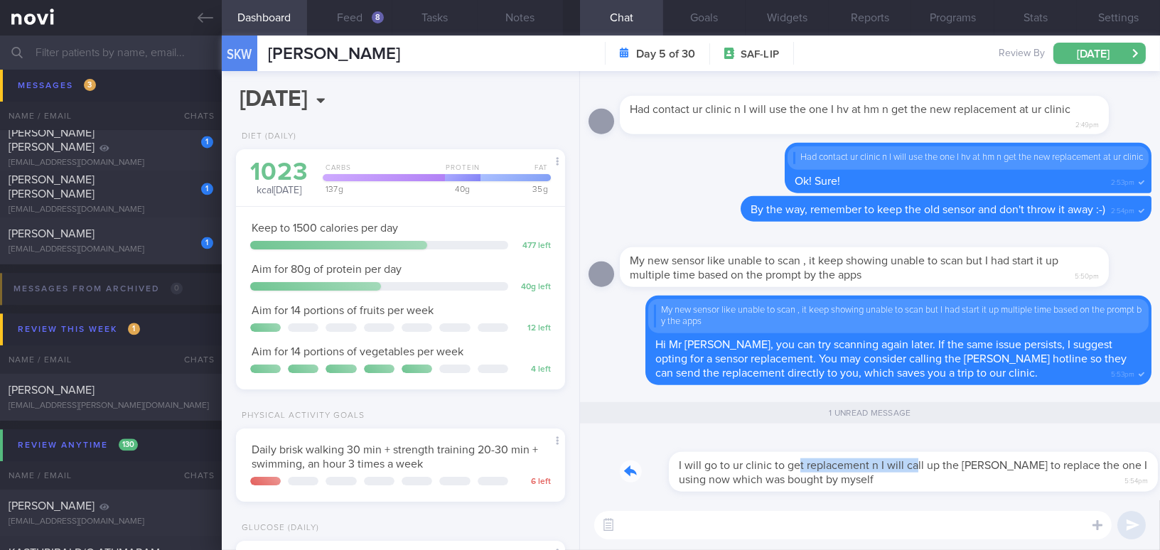
drag, startPoint x: 750, startPoint y: 453, endPoint x: 866, endPoint y: 461, distance: 116.8
click at [866, 461] on div "I will go to ur clinic to get replacement n I will call up the Abbott to replac…" at bounding box center [886, 463] width 532 height 57
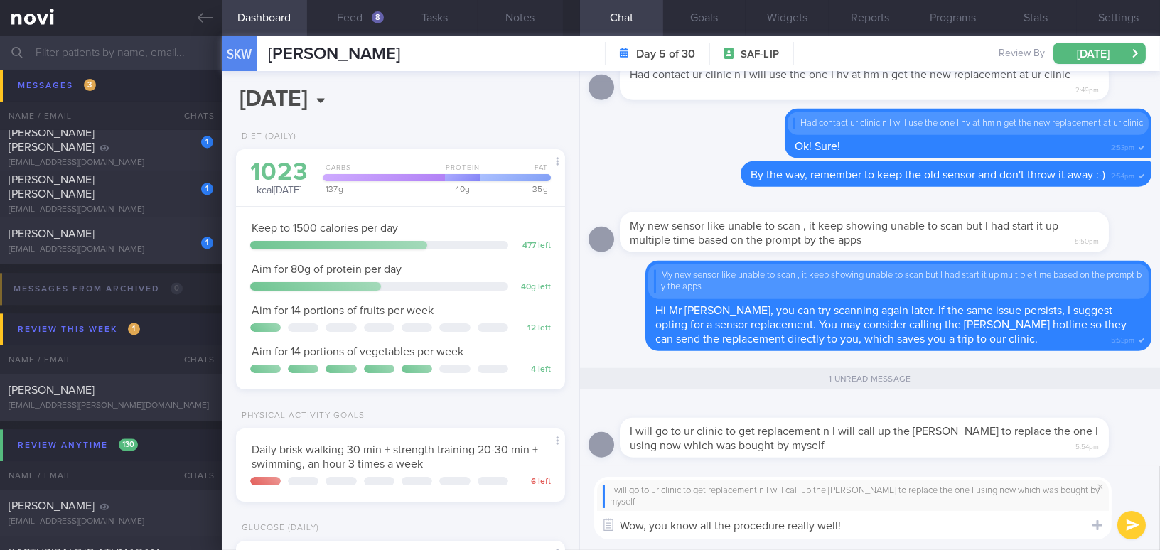
drag, startPoint x: 846, startPoint y: 526, endPoint x: 577, endPoint y: 524, distance: 269.3
click at [577, 524] on div "Dashboard Feed 8 Tasks Notes Chat 1 Goals Widgets Reports Programs Stats Settin…" at bounding box center [691, 293] width 938 height 514
click at [829, 532] on textarea "Wow, you know all the procedure really well!" at bounding box center [852, 525] width 517 height 28
drag, startPoint x: 858, startPoint y: 524, endPoint x: 559, endPoint y: 505, distance: 299.8
click at [559, 505] on div "Dashboard Feed 8 Tasks Notes Chat 1 Goals Widgets Reports Programs Stats Settin…" at bounding box center [691, 293] width 938 height 514
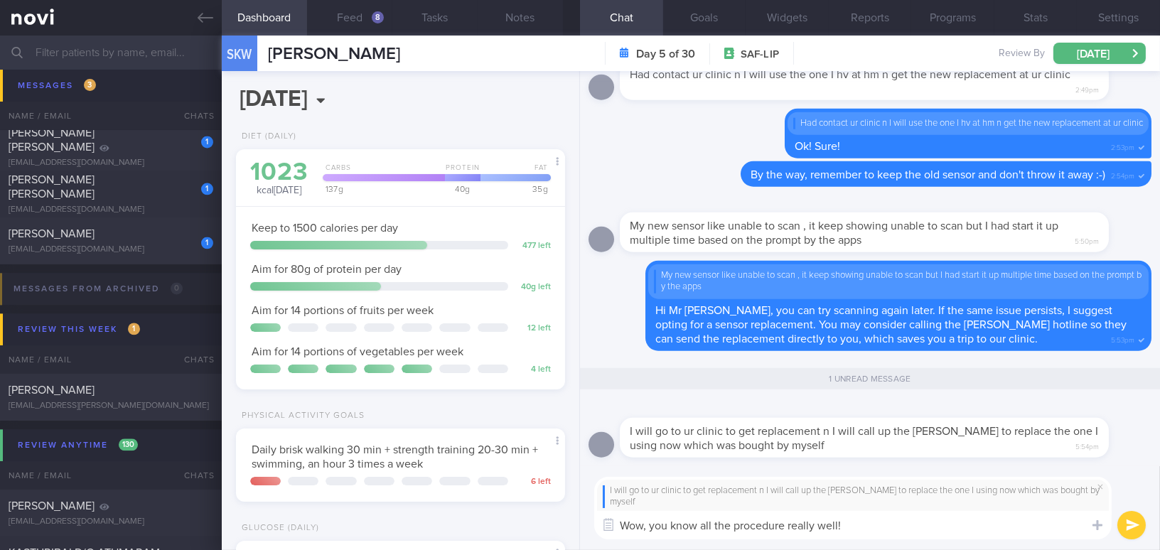
paste textarea "really know the procedure"
drag, startPoint x: 751, startPoint y: 522, endPoint x: 800, endPoint y: 519, distance: 49.1
click at [800, 519] on textarea "Wow, you really know the procedure well!" at bounding box center [852, 525] width 517 height 28
type textarea "Wow, you really know the process well! 😬🤣🤣"
click at [1120, 524] on button "submit" at bounding box center [1131, 525] width 28 height 28
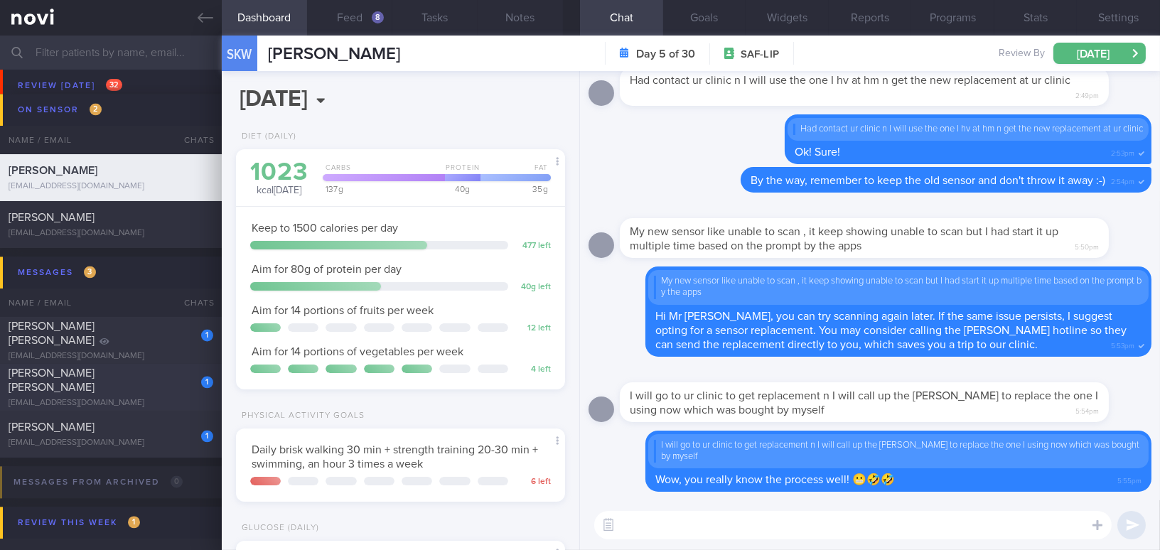
scroll to position [5749, 0]
click at [95, 421] on div "Huang Chih-Yi" at bounding box center [109, 428] width 201 height 14
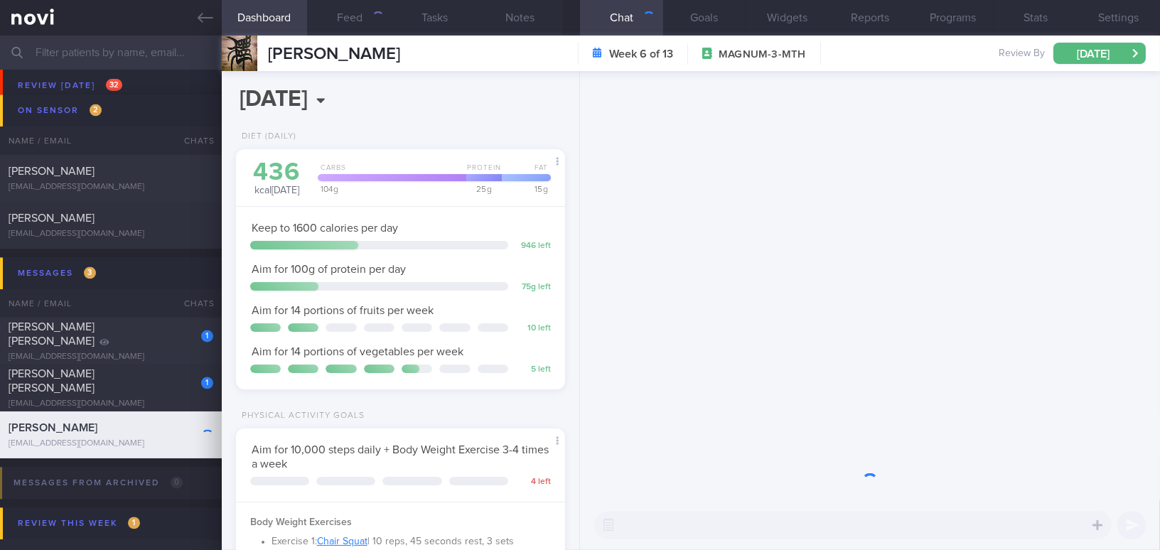
scroll to position [167, 293]
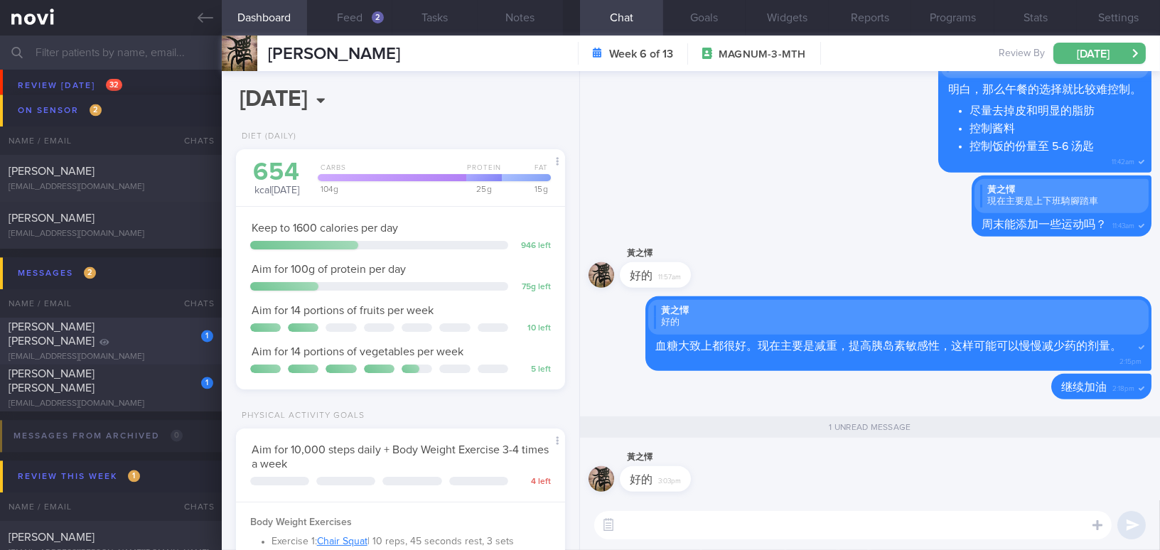
click at [168, 339] on div "Ho Koon Mee Maria" at bounding box center [109, 334] width 201 height 28
type input "Digital support; Newly Dx DM, not keen for SMBG; need to pace with client for l…"
select select "8"
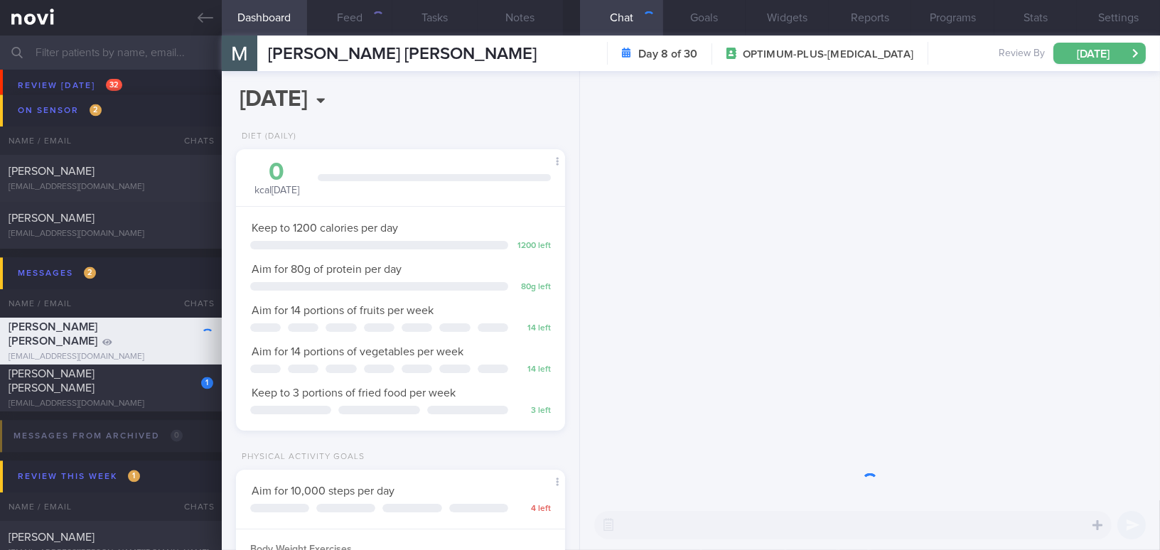
scroll to position [150, 299]
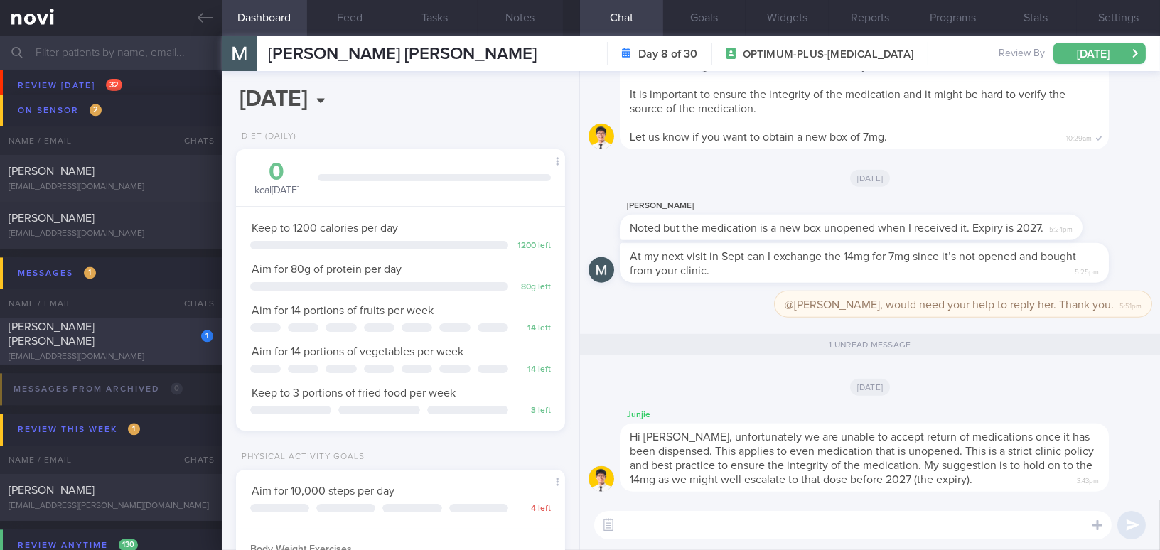
click at [81, 340] on div "[PERSON_NAME] [PERSON_NAME]" at bounding box center [109, 334] width 201 height 28
type input "DM Type 1; note client's preference"
select select "7"
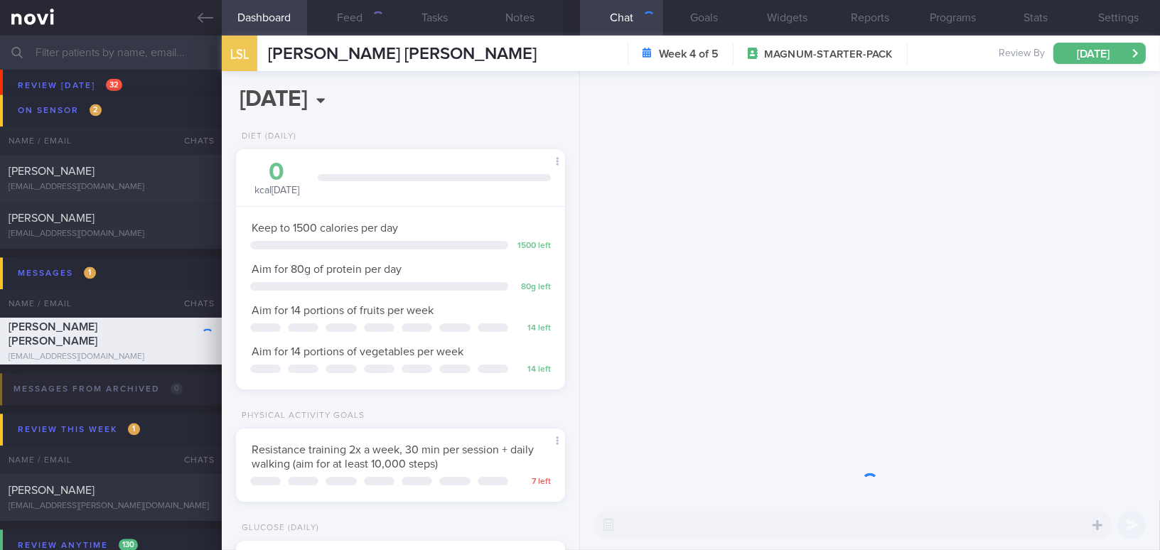
scroll to position [150, 299]
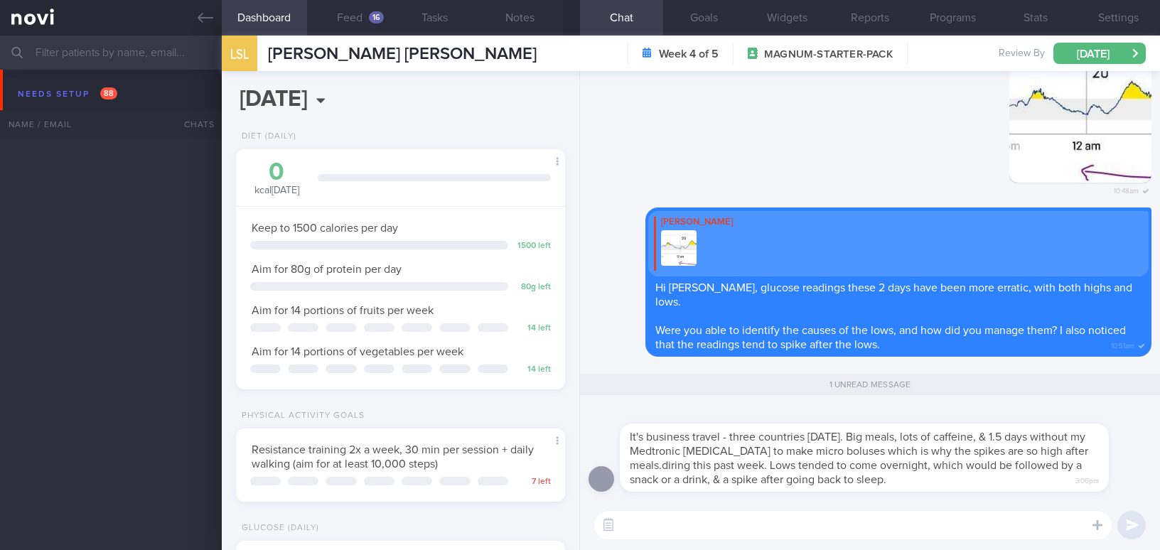
select select "7"
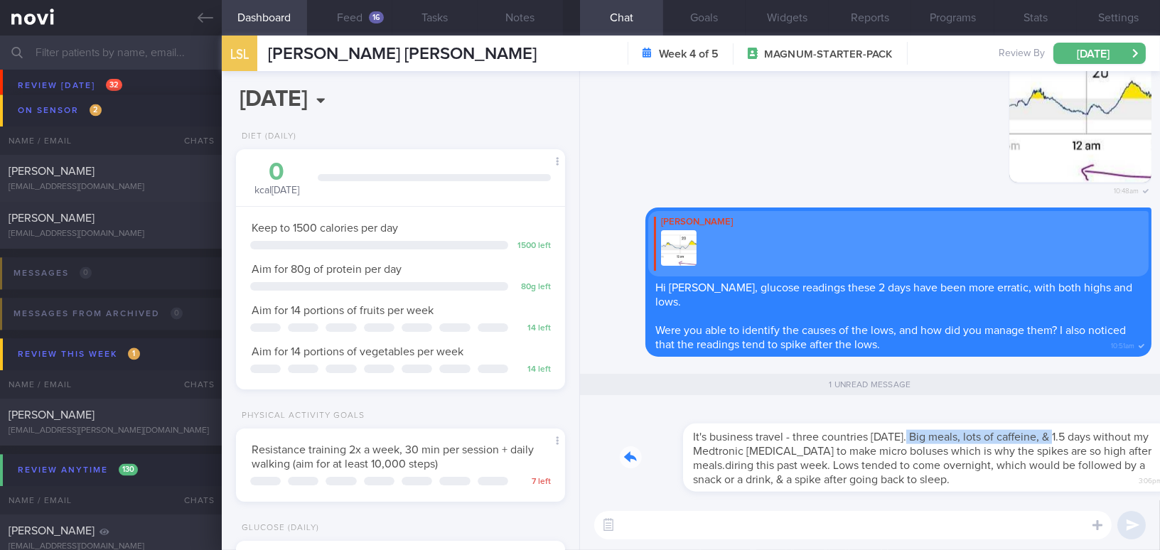
drag, startPoint x: 843, startPoint y: 426, endPoint x: 988, endPoint y: 432, distance: 145.1
click at [988, 432] on div "It's business travel - three countries [DATE]. Big meals, lots of caffeine, & 1…" at bounding box center [886, 448] width 532 height 85
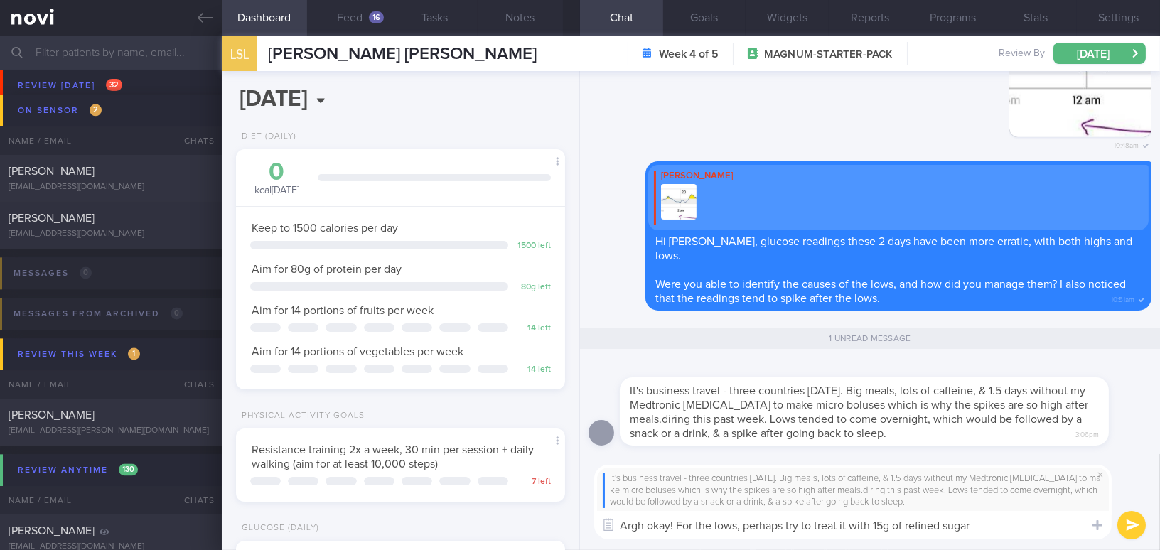
drag, startPoint x: 743, startPoint y: 528, endPoint x: 1039, endPoint y: 527, distance: 296.3
click at [1039, 527] on textarea "Argh okay! For the lows, perhaps try to treat it with 15g of refined sugar" at bounding box center [852, 525] width 517 height 28
type textarea "Argh okay! For the lows, may I know what snack or drink do you"
drag, startPoint x: 947, startPoint y: 529, endPoint x: 575, endPoint y: 554, distance: 372.4
click at [575, 549] on html "You are offline! Some functionality will be unavailable Patients New Users Coac…" at bounding box center [580, 275] width 1160 height 550
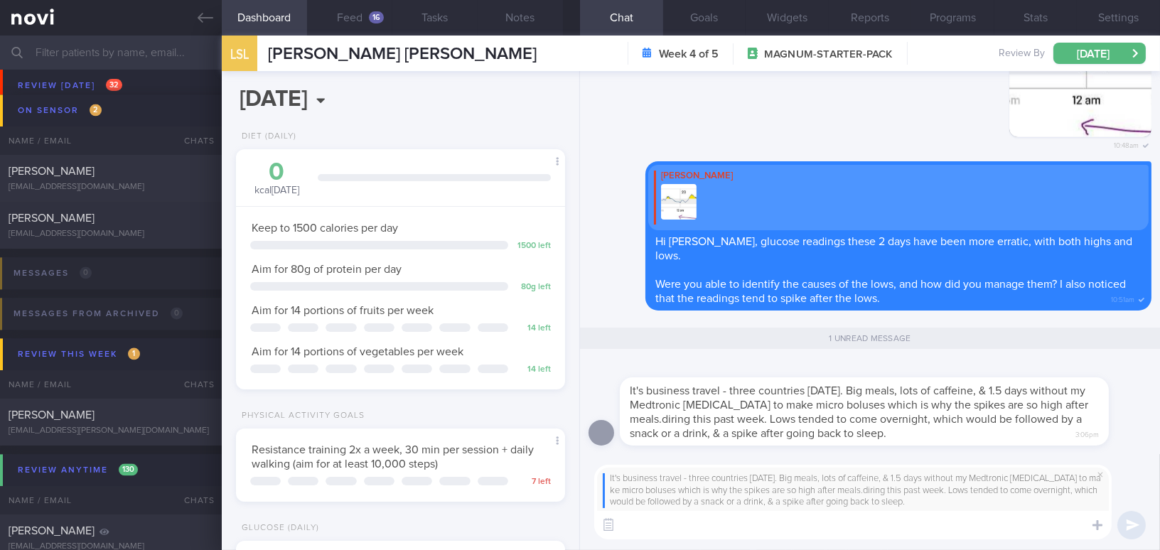
paste textarea "Argh, okay! For the lows, may I know what snack or drink you use to treat them?"
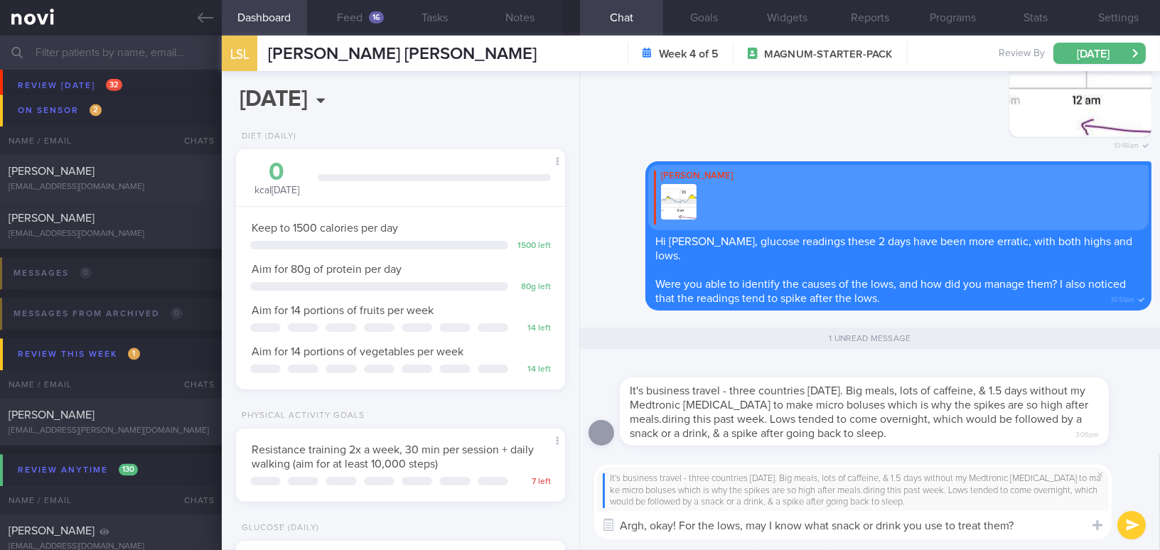
type textarea "Argh, okay! For the lows, may I know what snack or drink you use to treat them?"
click at [1117, 520] on button "submit" at bounding box center [1131, 525] width 28 height 28
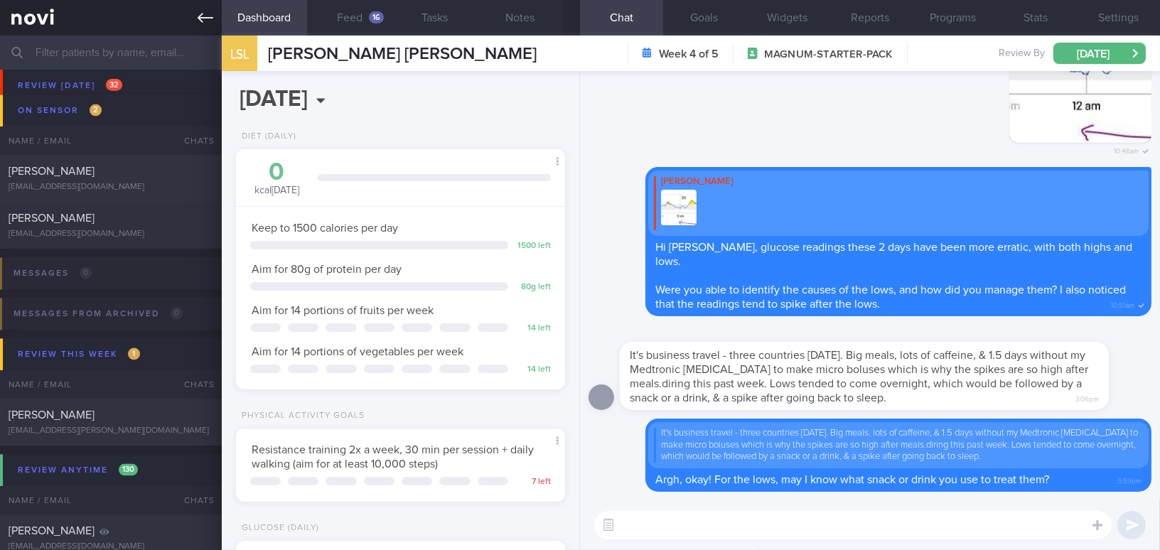
click at [205, 19] on icon at bounding box center [206, 18] width 16 height 16
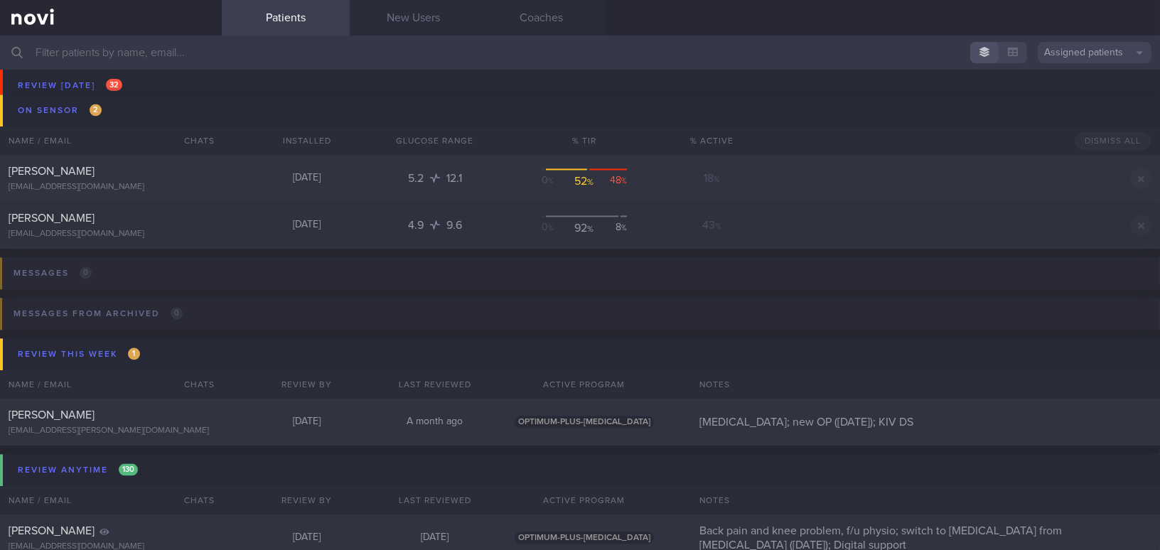
click at [109, 50] on input "text" at bounding box center [580, 53] width 1160 height 34
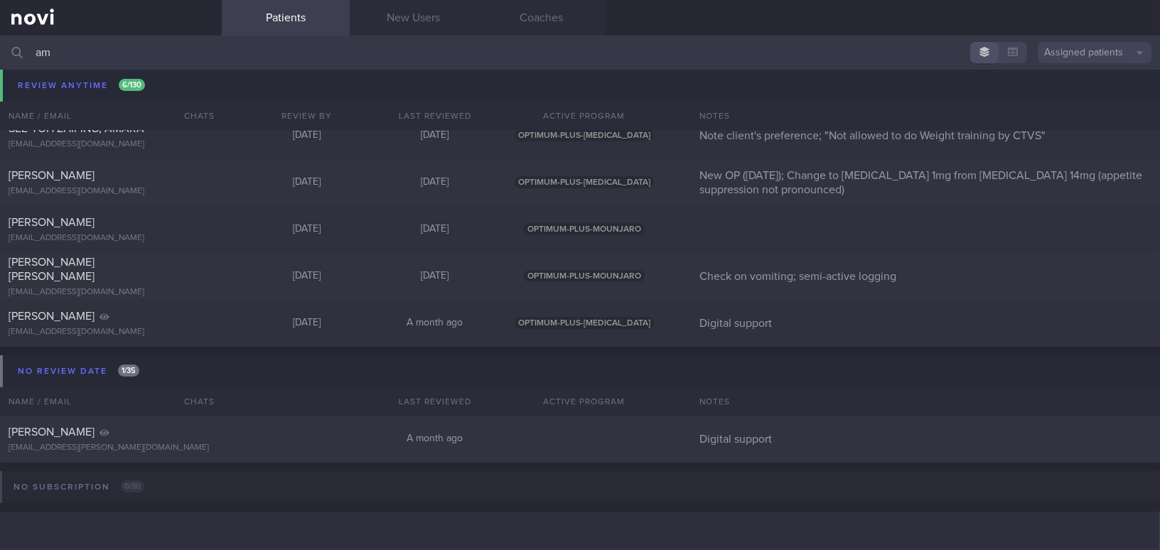
type input "ama"
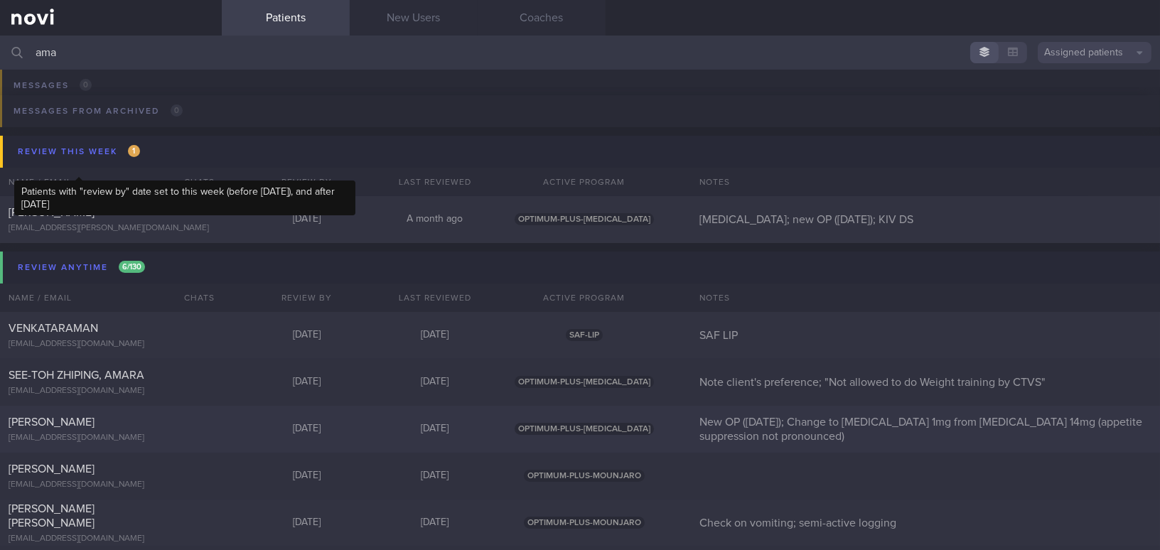
scroll to position [377, 0]
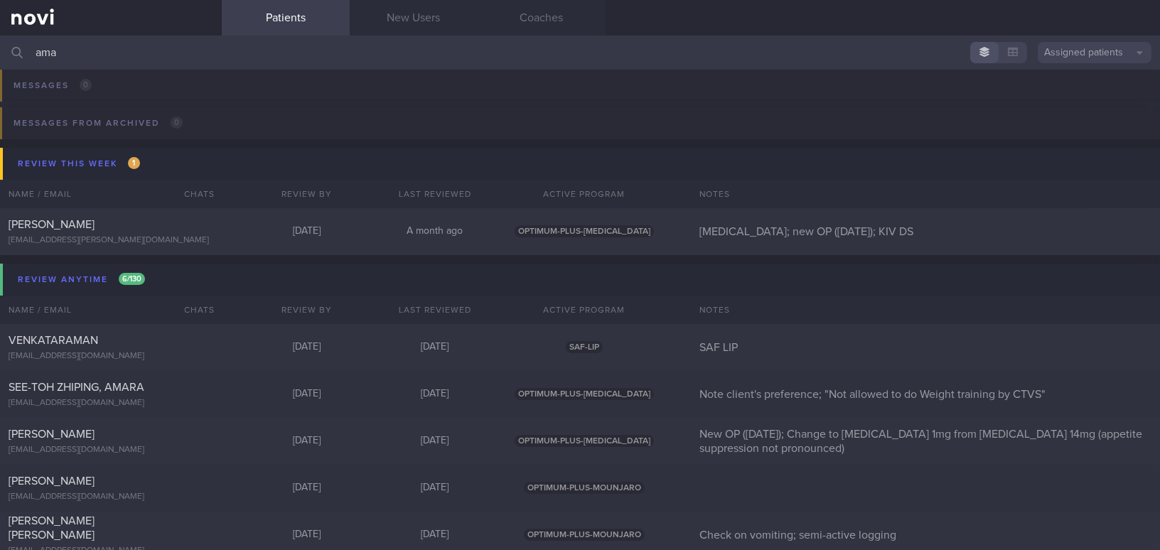
drag, startPoint x: 68, startPoint y: 51, endPoint x: 5, endPoint y: 50, distance: 62.5
click at [5, 50] on div "ama Assigned patients Assigned patients All active patients Archived patients" at bounding box center [580, 53] width 1160 height 34
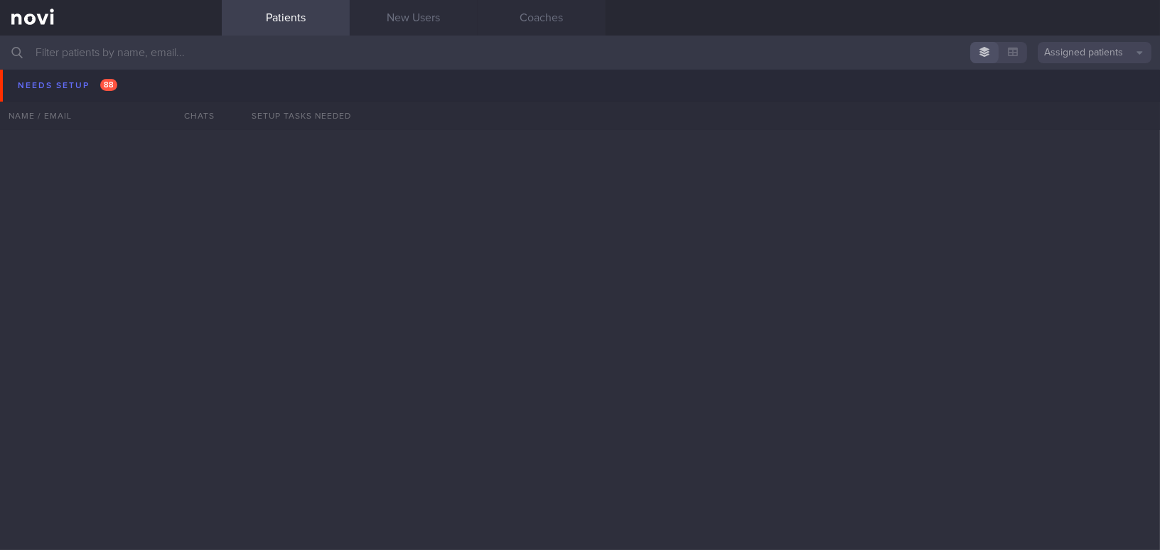
scroll to position [4158, 0]
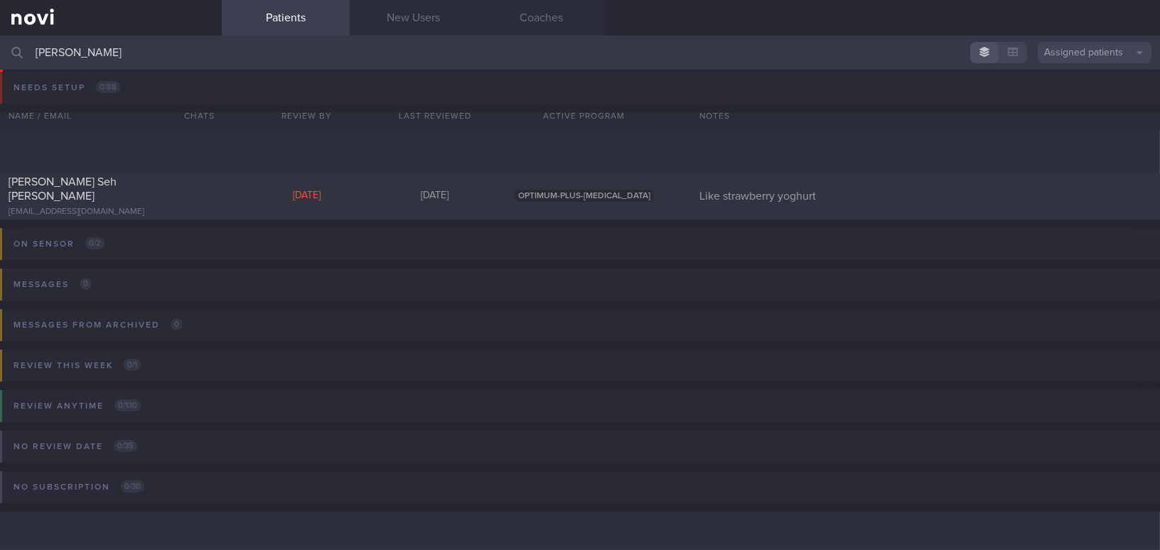
scroll to position [6, 0]
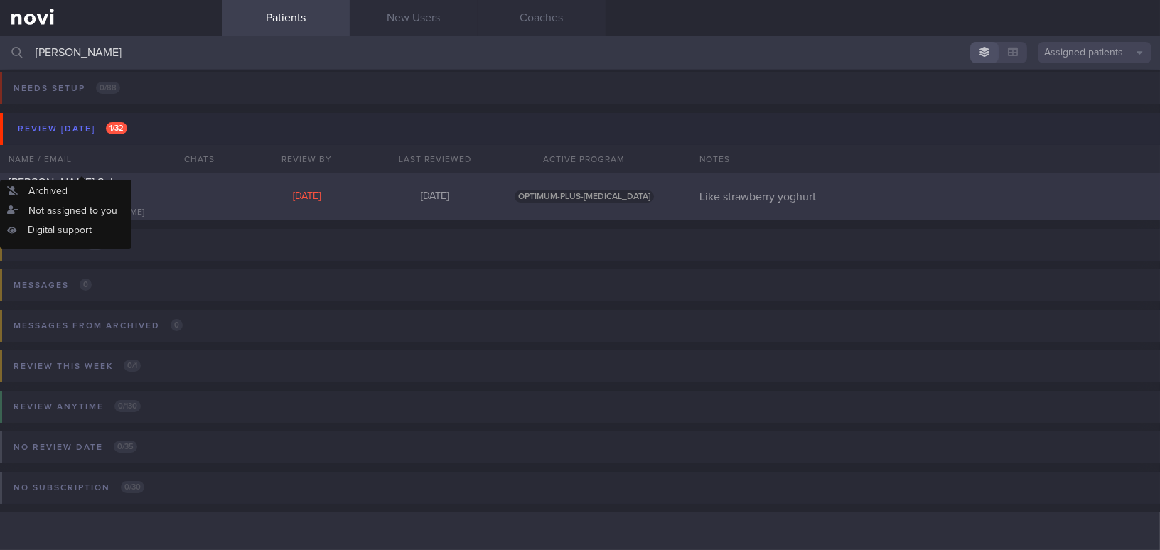
type input "[PERSON_NAME]"
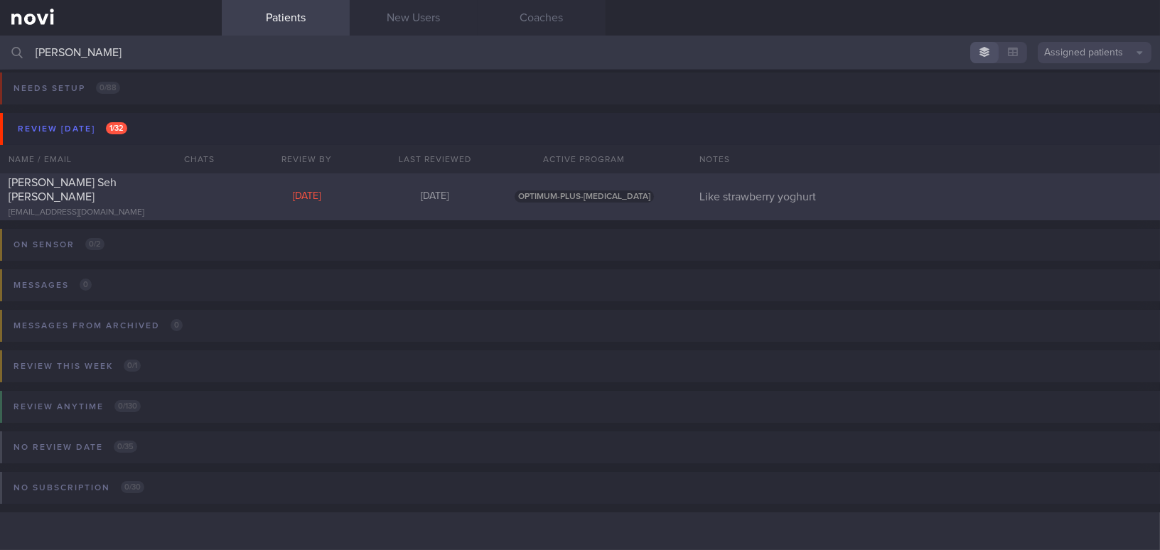
click at [99, 191] on span "[PERSON_NAME] Seh [PERSON_NAME]" at bounding box center [63, 190] width 108 height 26
select select "7"
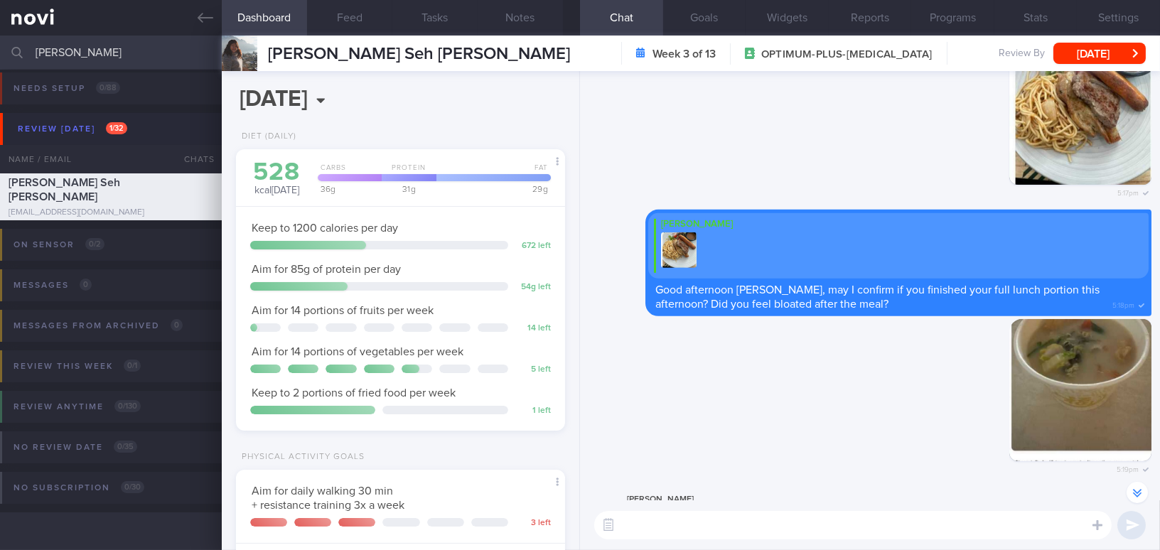
scroll to position [-1099, 0]
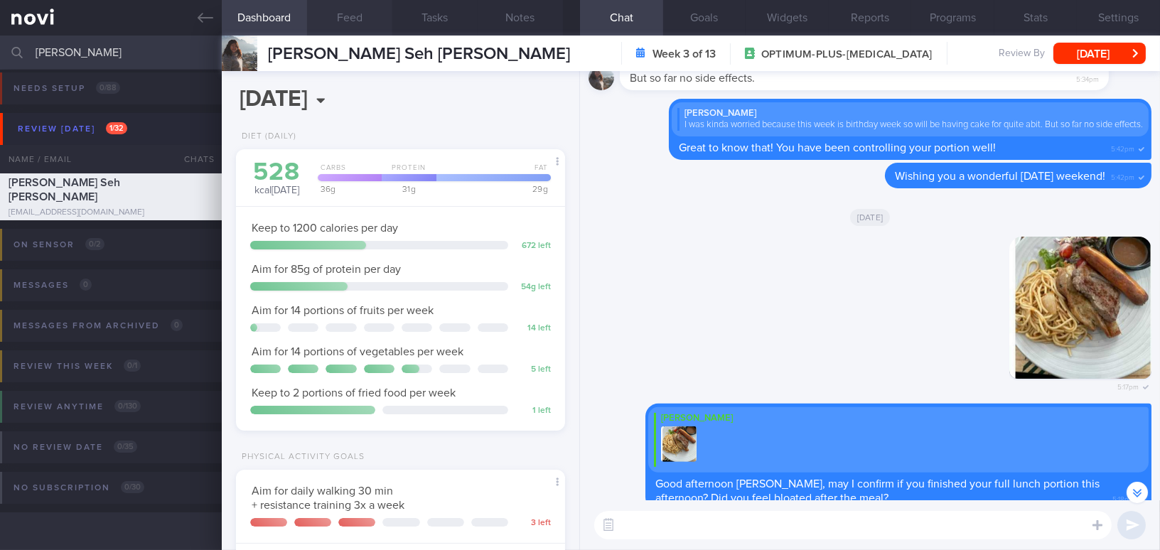
click at [343, 6] on button "Feed" at bounding box center [349, 18] width 85 height 36
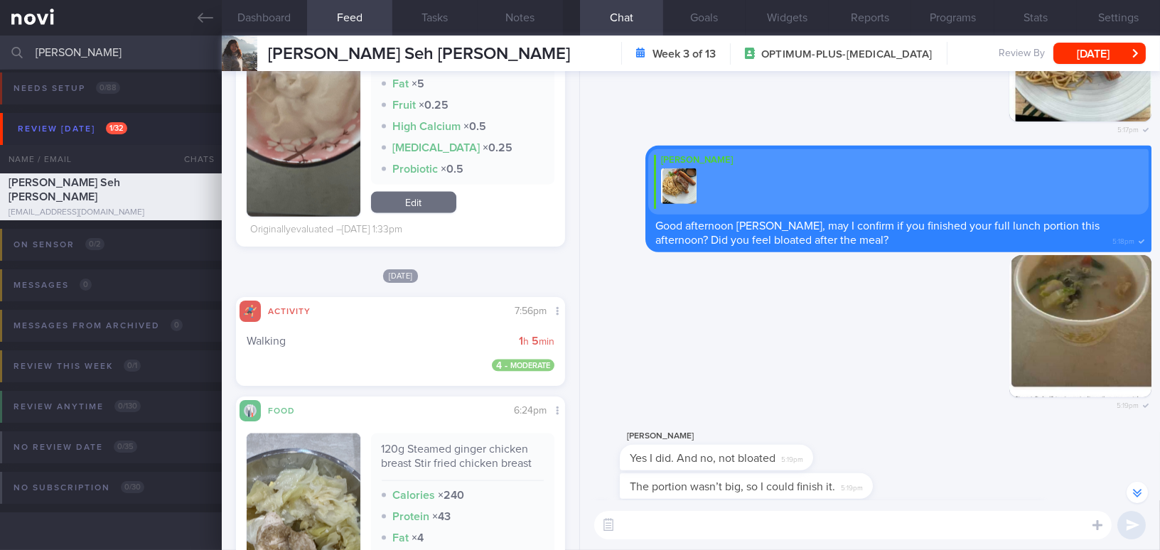
scroll to position [-777, 0]
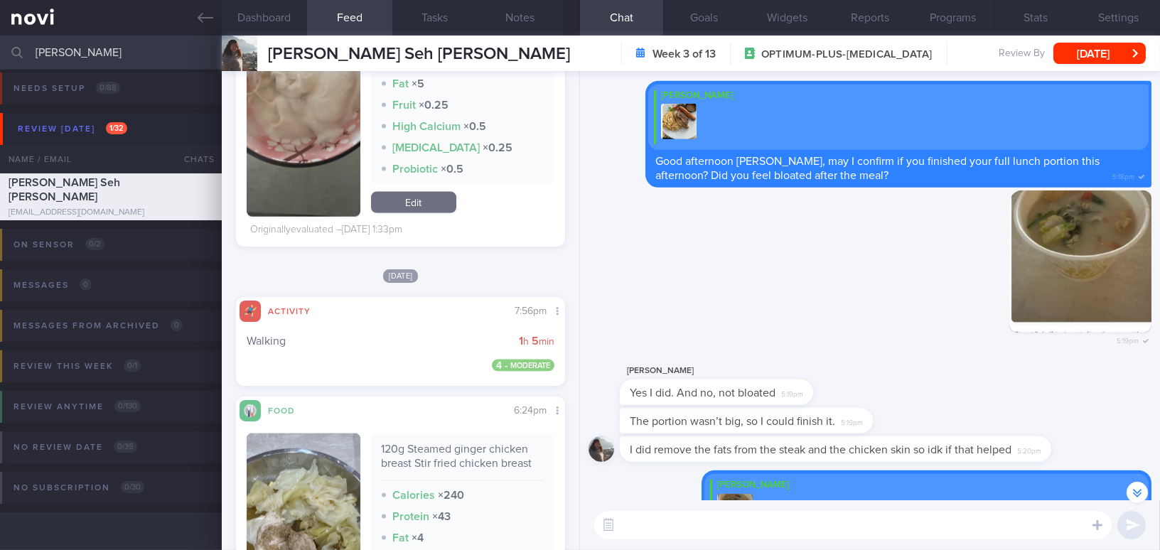
click at [743, 519] on textarea at bounding box center [852, 525] width 517 height 28
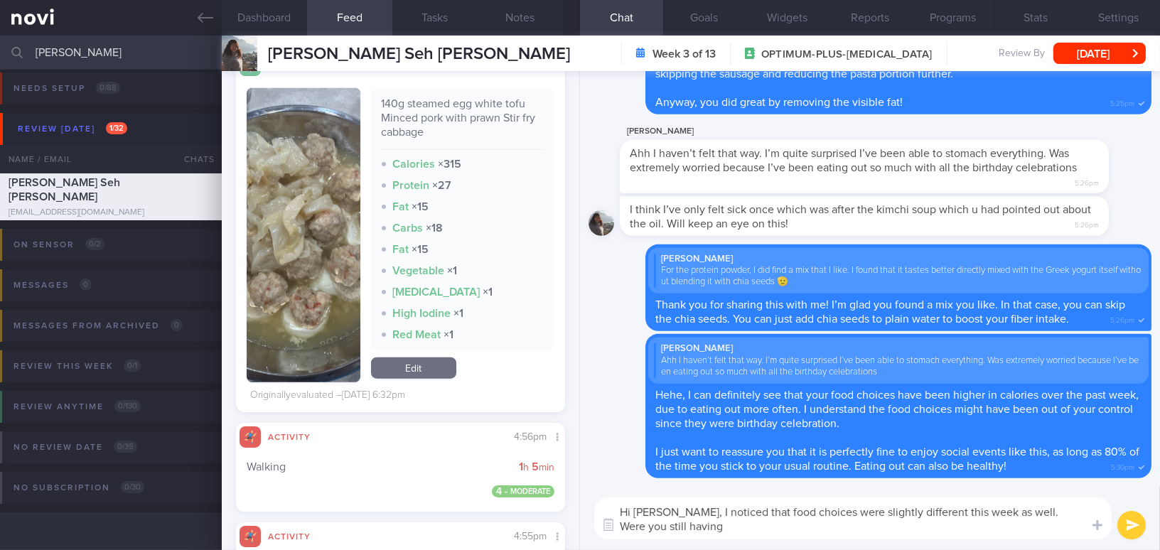
scroll to position [2713, 0]
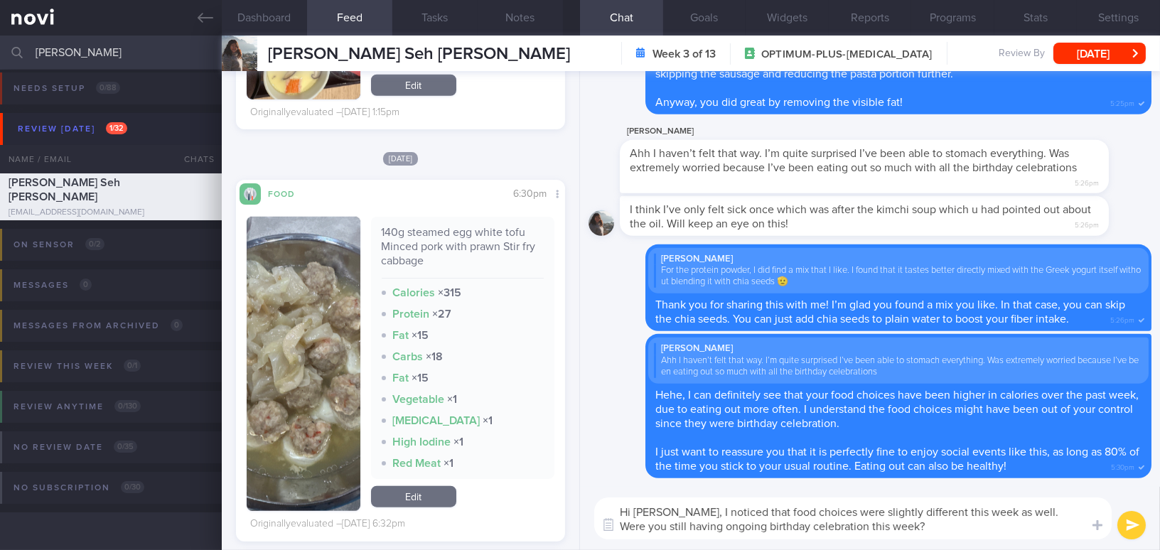
drag, startPoint x: 679, startPoint y: 513, endPoint x: 856, endPoint y: 534, distance: 178.2
click at [856, 534] on textarea "Hi [PERSON_NAME], I noticed that food choices were slightly different this week…" at bounding box center [852, 518] width 517 height 42
drag, startPoint x: 846, startPoint y: 527, endPoint x: 679, endPoint y: 500, distance: 169.3
click at [679, 500] on textarea "Hi [PERSON_NAME], I noticed that food choices were slightly different this week…" at bounding box center [852, 518] width 517 height 42
click at [721, 532] on textarea "Hi [PERSON_NAME], I noticed that food choices were slightly different this week…" at bounding box center [852, 518] width 517 height 42
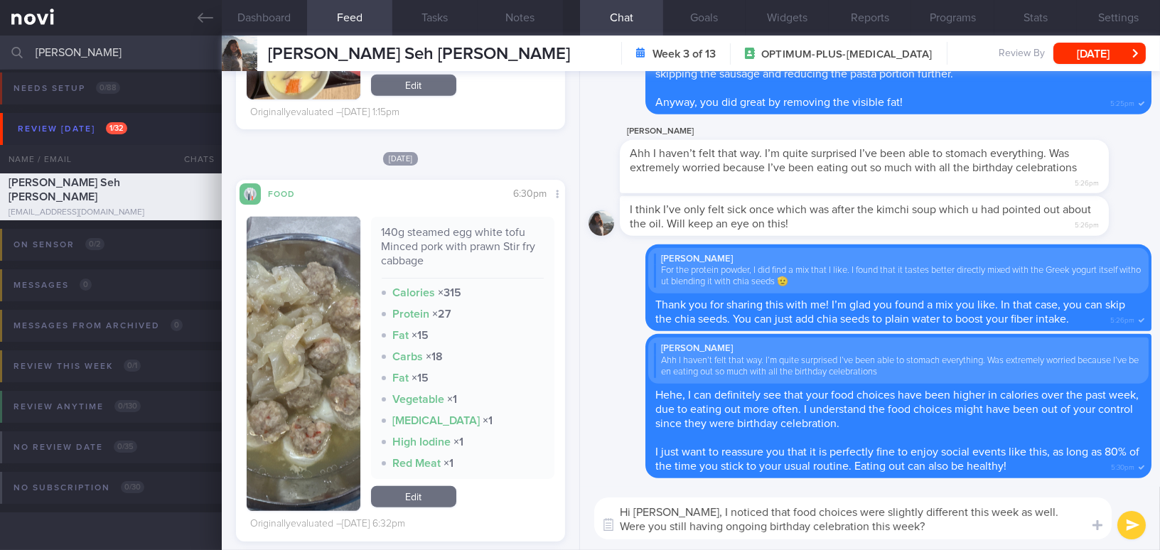
drag, startPoint x: 679, startPoint y: 512, endPoint x: 896, endPoint y: 532, distance: 217.6
click at [896, 532] on textarea "Hi [PERSON_NAME], I noticed that food choices were slightly different this week…" at bounding box center [852, 518] width 517 height 42
paste textarea "your food choices were slightly different this week. Were you still having ongo…"
click at [999, 511] on textarea "Hi [PERSON_NAME], I noticed that your food choices were slightly different this…" at bounding box center [852, 518] width 517 height 42
click at [965, 535] on textarea "Hi [PERSON_NAME], I noticed that your food choices were slightly different this…" at bounding box center [852, 518] width 517 height 42
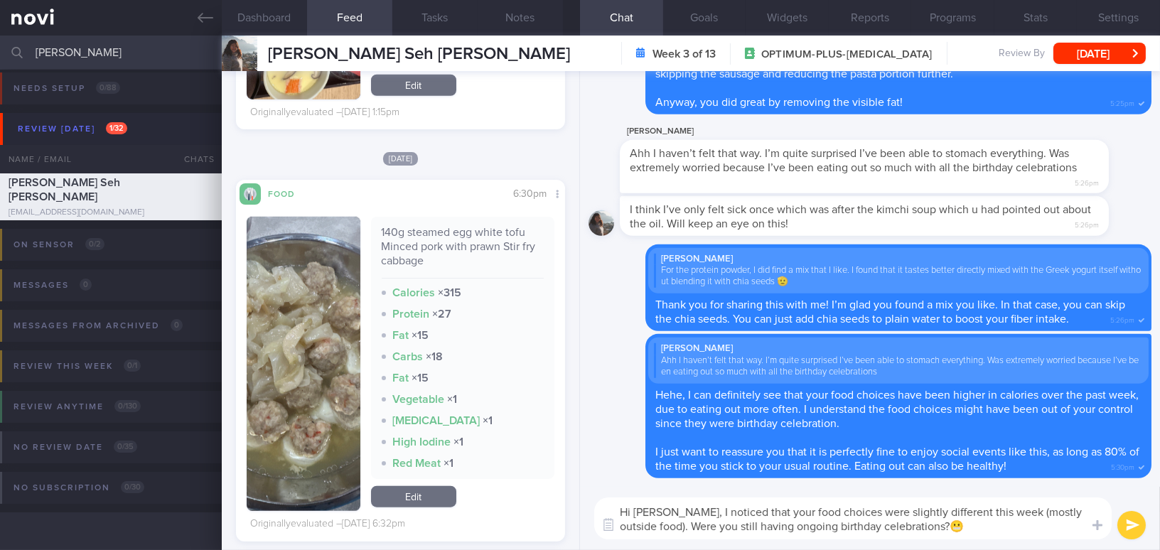
type textarea "Hi [PERSON_NAME], I noticed that your food choices were slightly different this…"
click at [1131, 528] on button "submit" at bounding box center [1131, 525] width 28 height 28
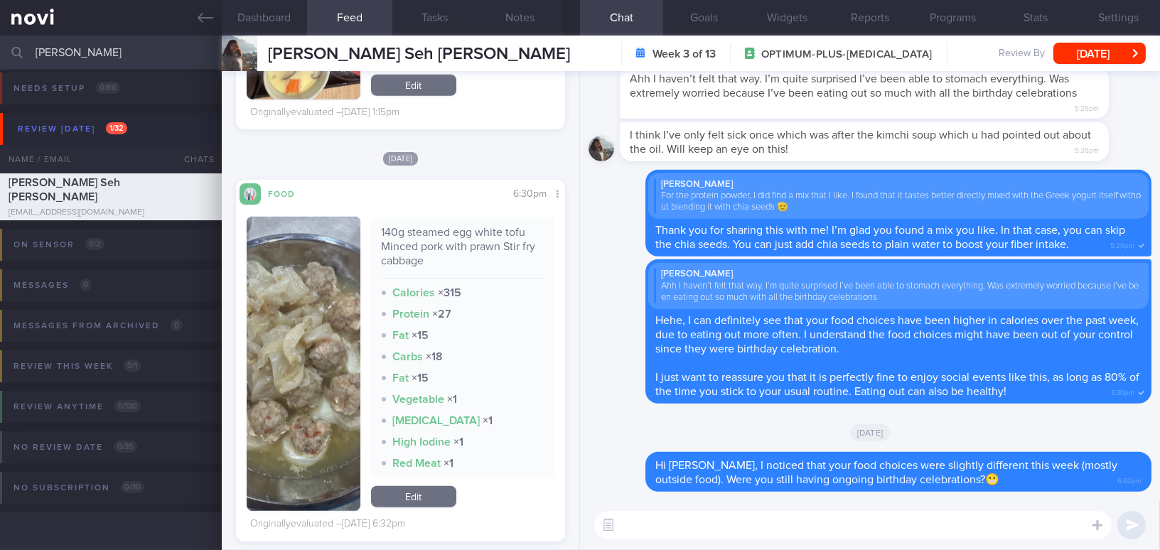
drag, startPoint x: 108, startPoint y: 62, endPoint x: 0, endPoint y: 35, distance: 111.3
click at [0, 36] on input "[PERSON_NAME]" at bounding box center [580, 53] width 1160 height 34
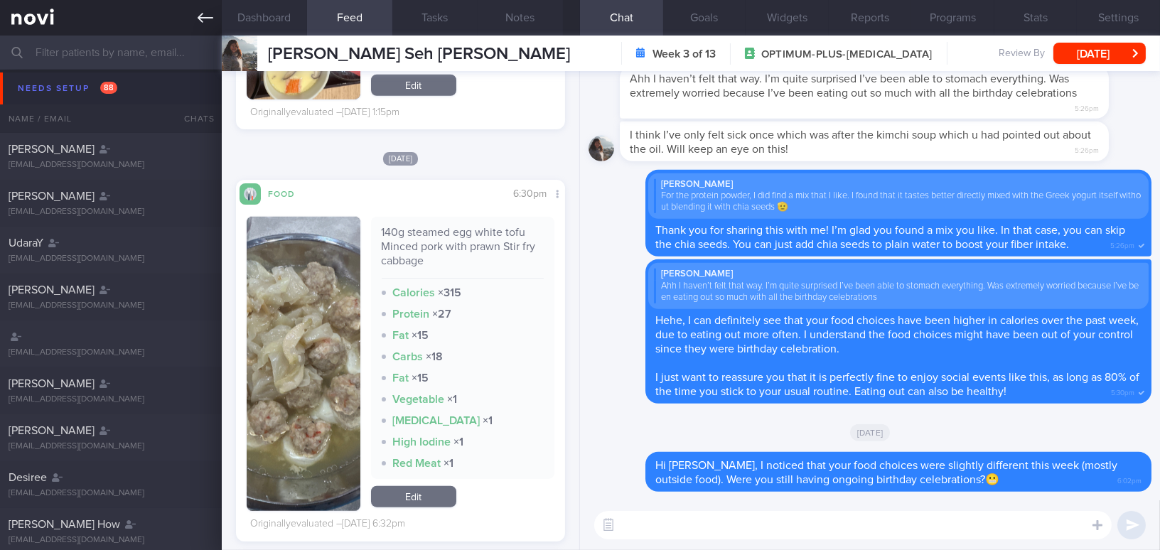
click at [196, 16] on link at bounding box center [111, 18] width 222 height 36
click at [1084, 51] on button "[DATE]" at bounding box center [1099, 53] width 92 height 21
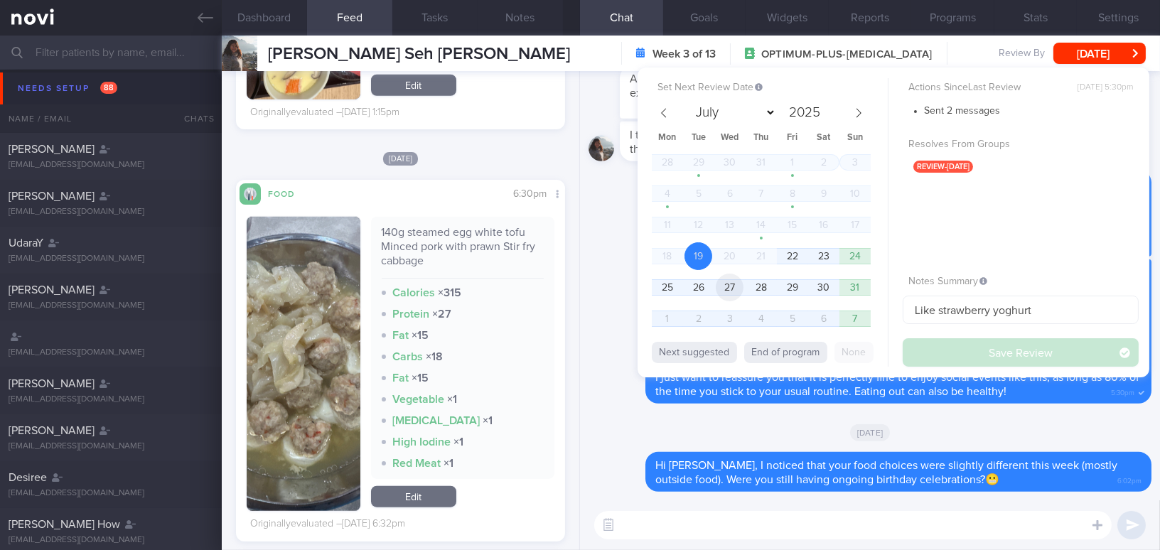
click at [731, 285] on span "27" at bounding box center [730, 288] width 28 height 28
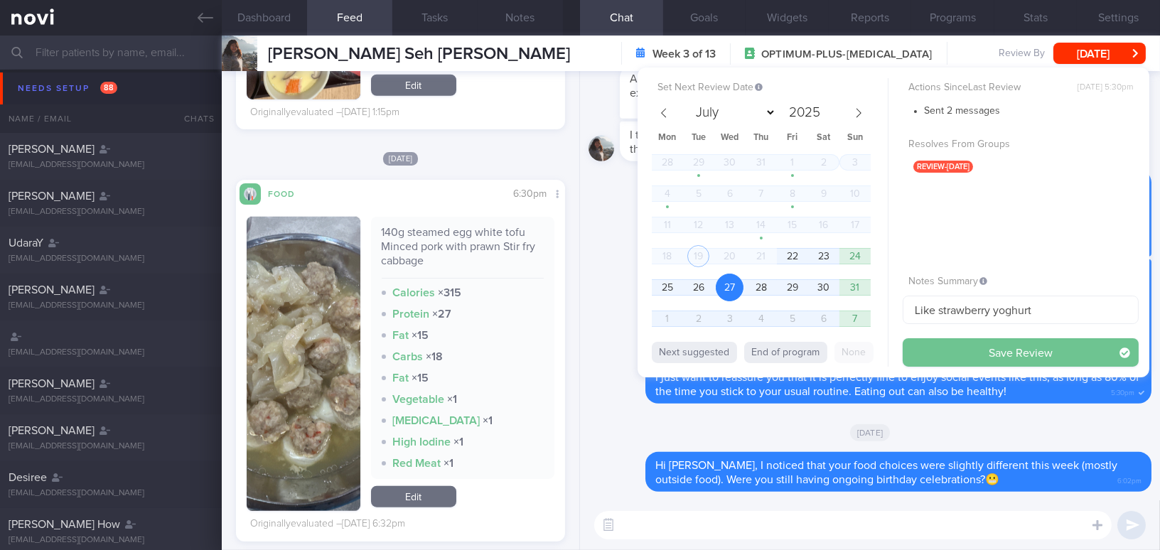
click at [939, 352] on button "Save Review" at bounding box center [1020, 352] width 236 height 28
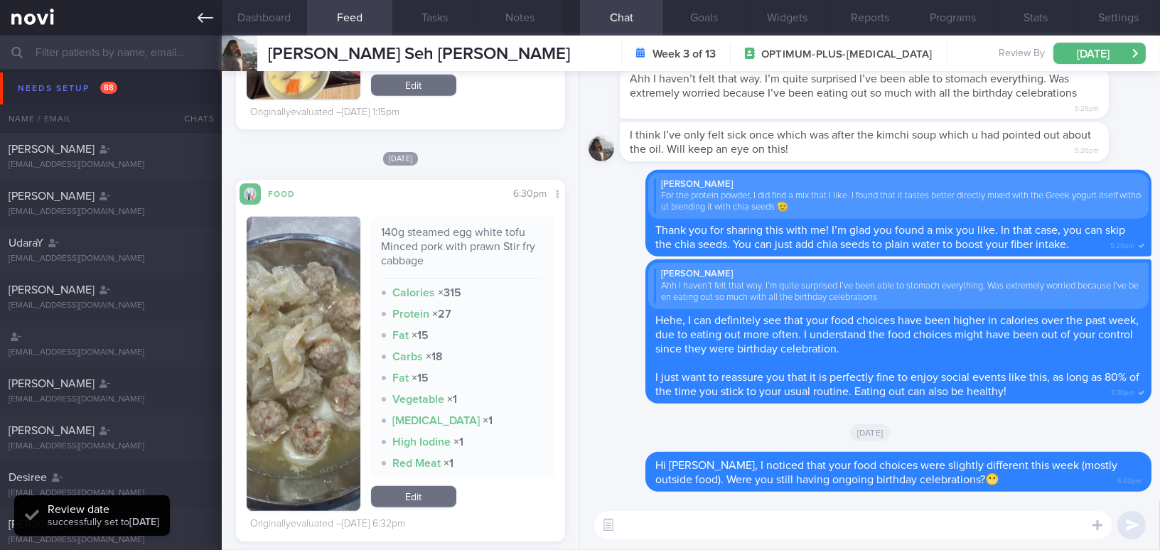
click at [207, 15] on icon at bounding box center [206, 18] width 16 height 16
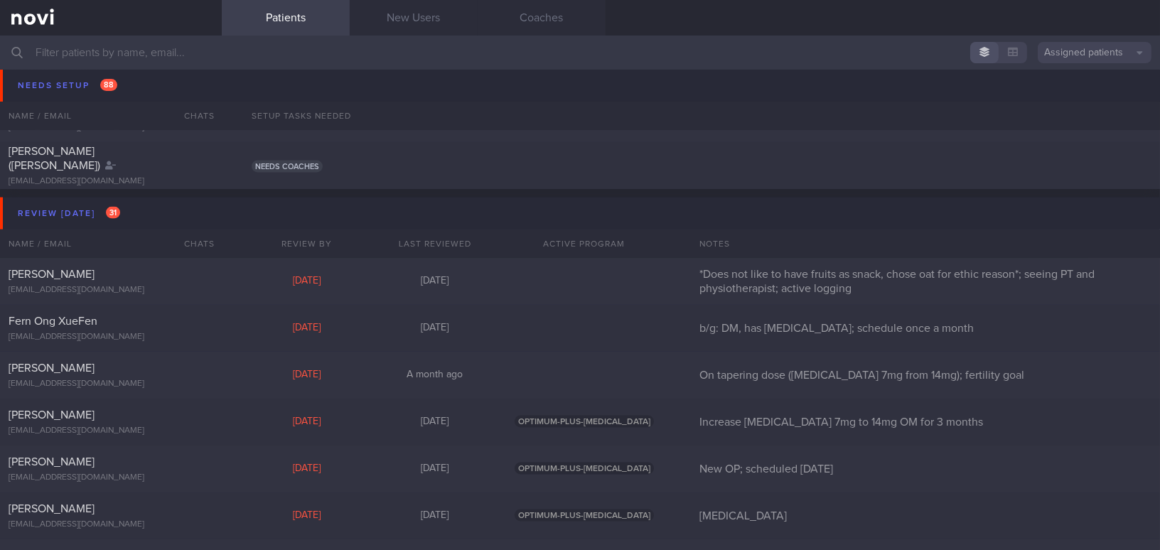
scroll to position [3689, 0]
